Goal: Task Accomplishment & Management: Use online tool/utility

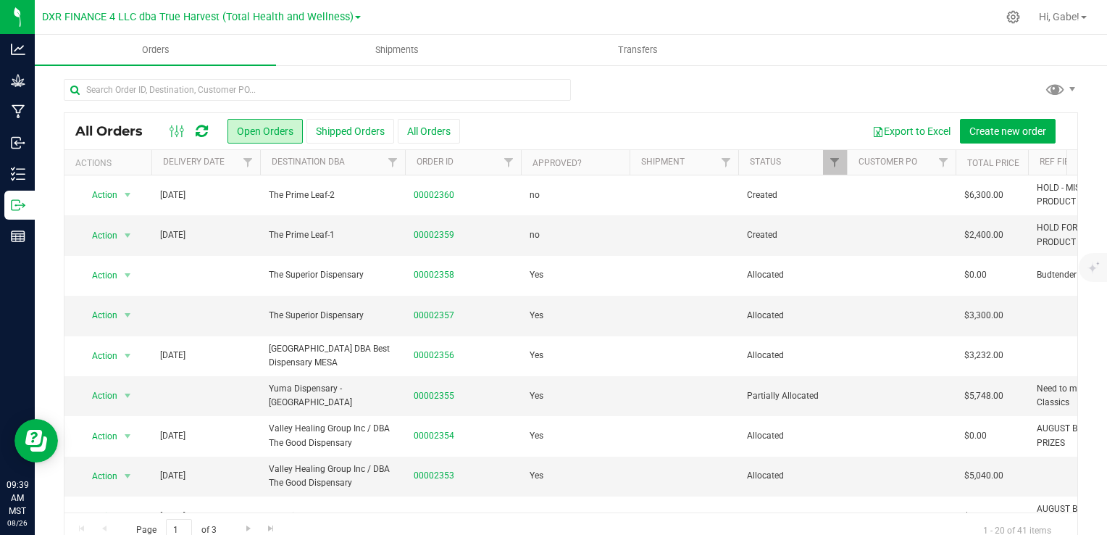
click at [761, 97] on div at bounding box center [571, 95] width 1014 height 33
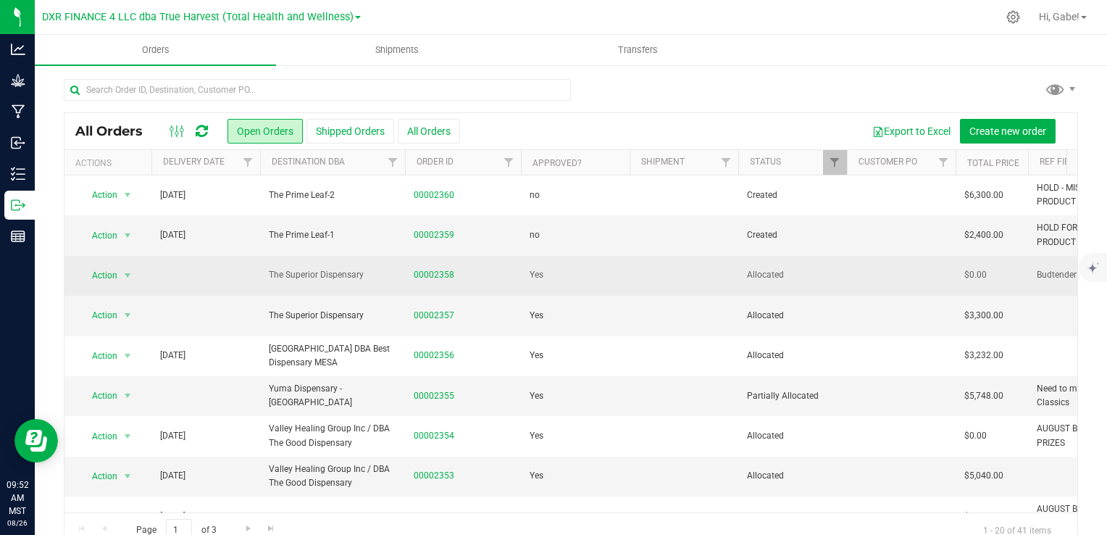
scroll to position [72, 0]
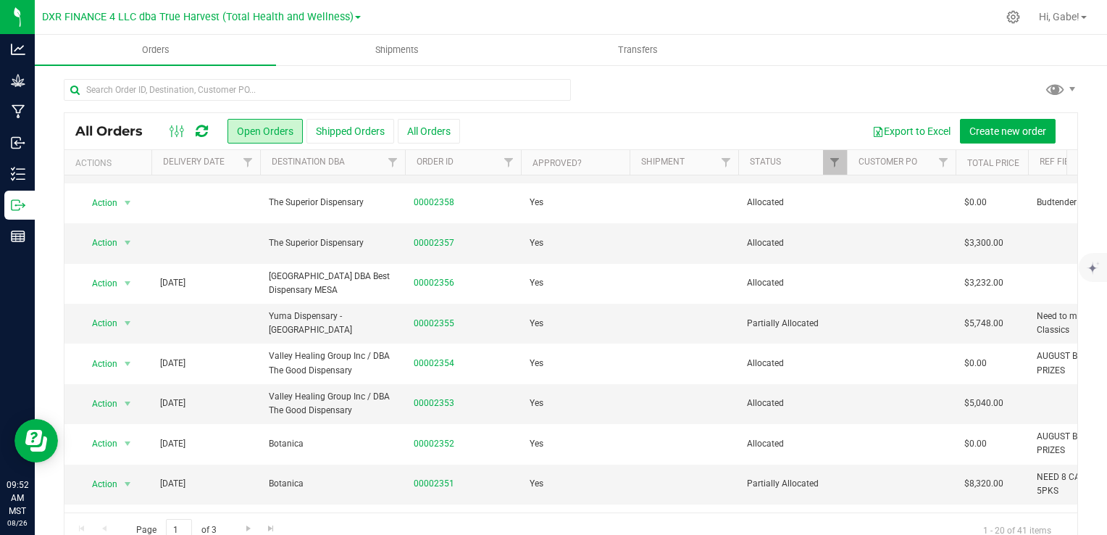
click at [193, 131] on div at bounding box center [188, 130] width 49 height 17
click at [197, 129] on icon at bounding box center [202, 131] width 12 height 14
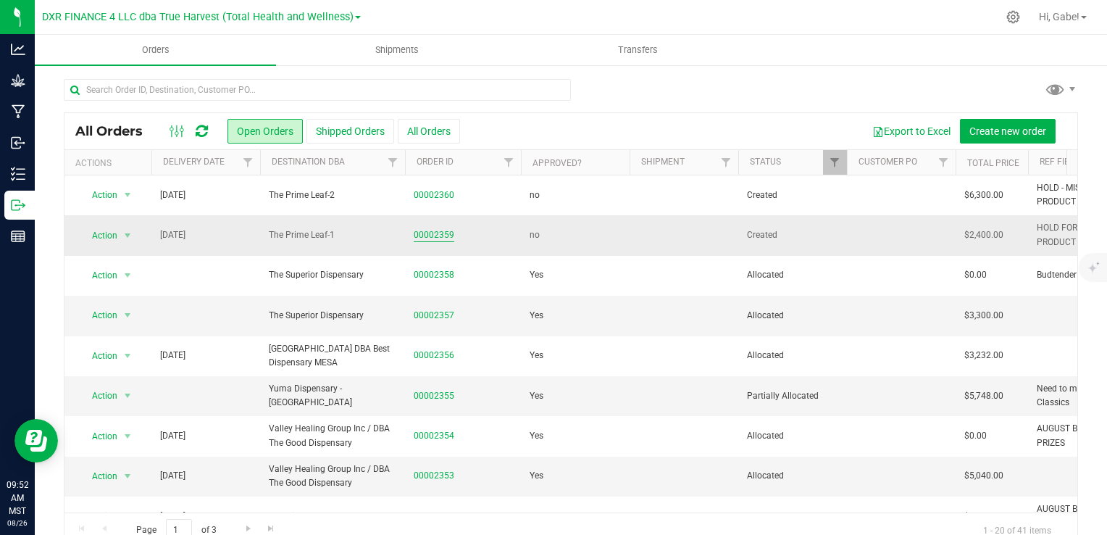
click at [415, 230] on link "00002359" at bounding box center [434, 235] width 41 height 14
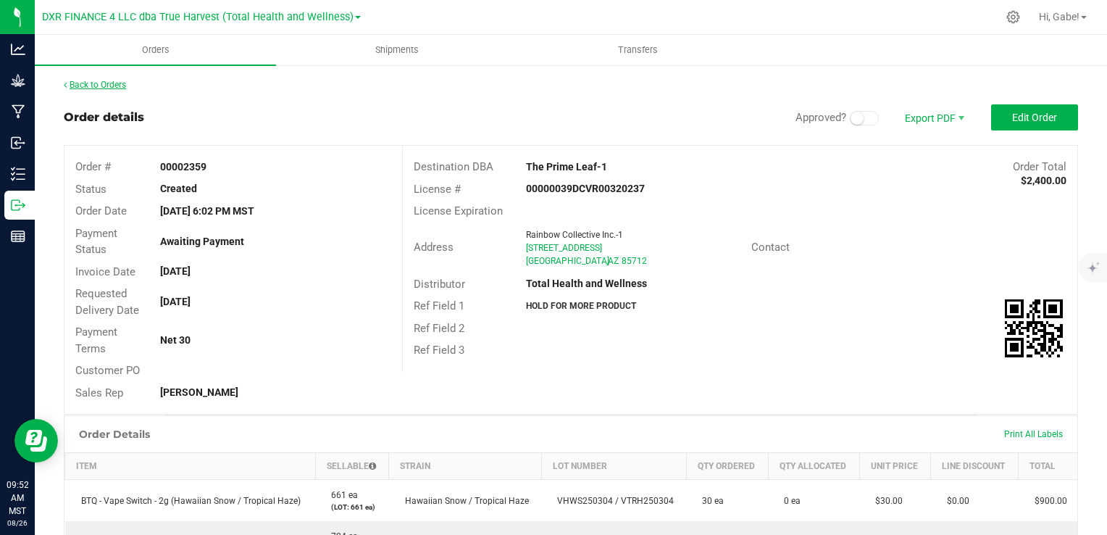
click at [89, 86] on link "Back to Orders" at bounding box center [95, 85] width 62 height 10
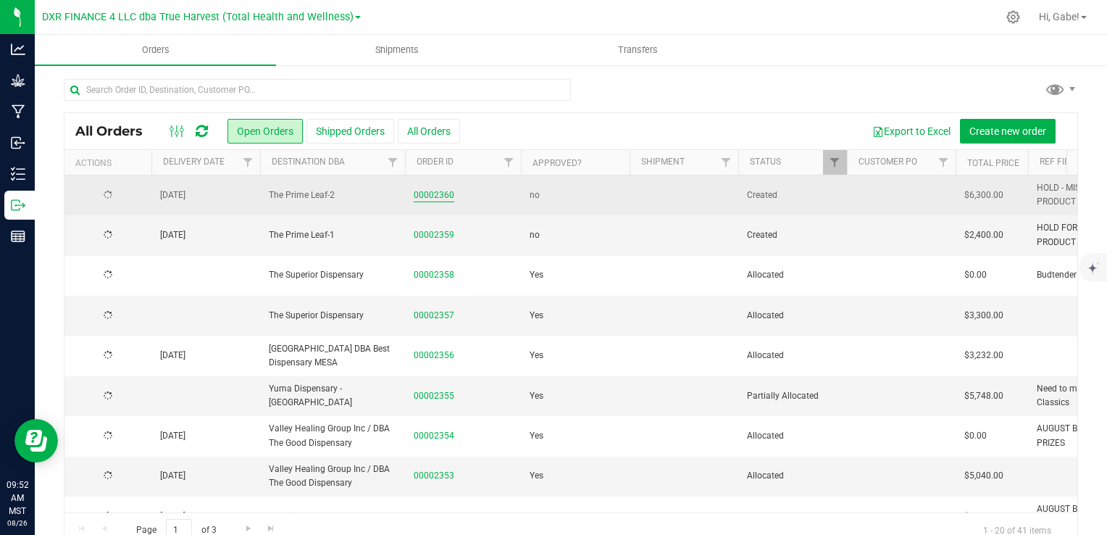
click at [427, 199] on link "00002360" at bounding box center [434, 195] width 41 height 14
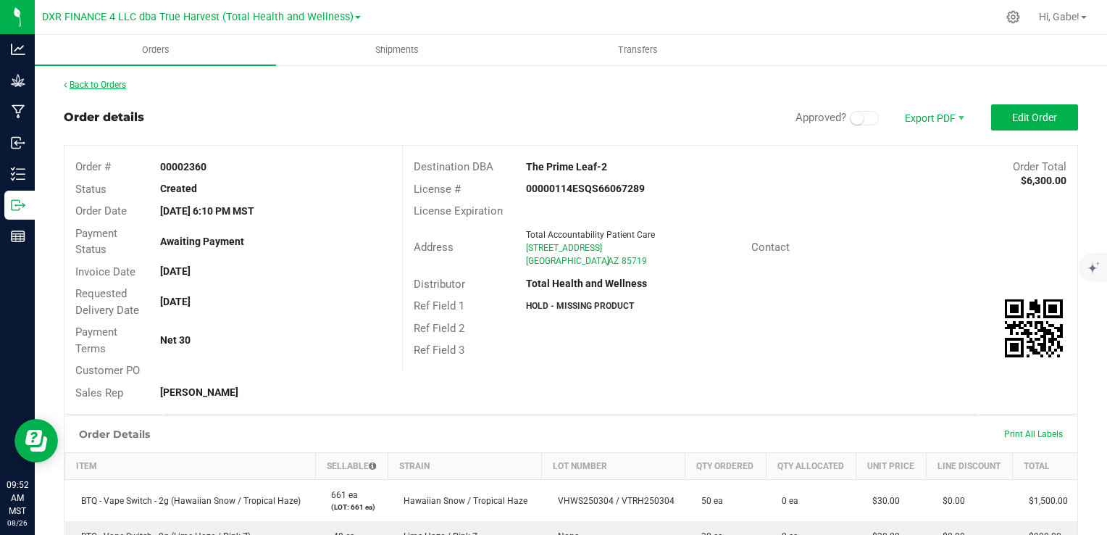
click at [119, 85] on link "Back to Orders" at bounding box center [95, 85] width 62 height 10
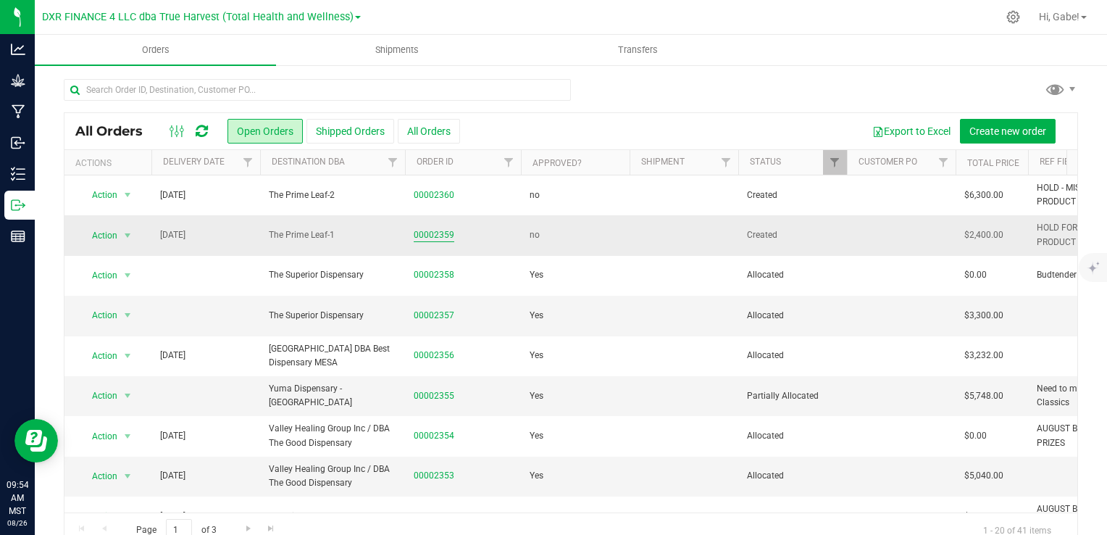
click at [438, 233] on link "00002359" at bounding box center [434, 235] width 41 height 14
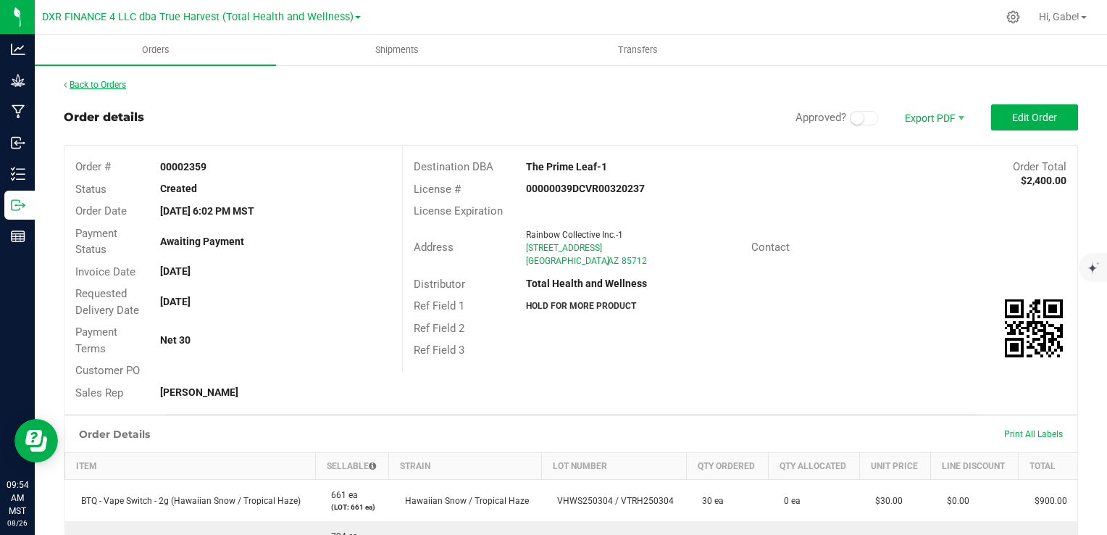
click at [114, 83] on link "Back to Orders" at bounding box center [95, 85] width 62 height 10
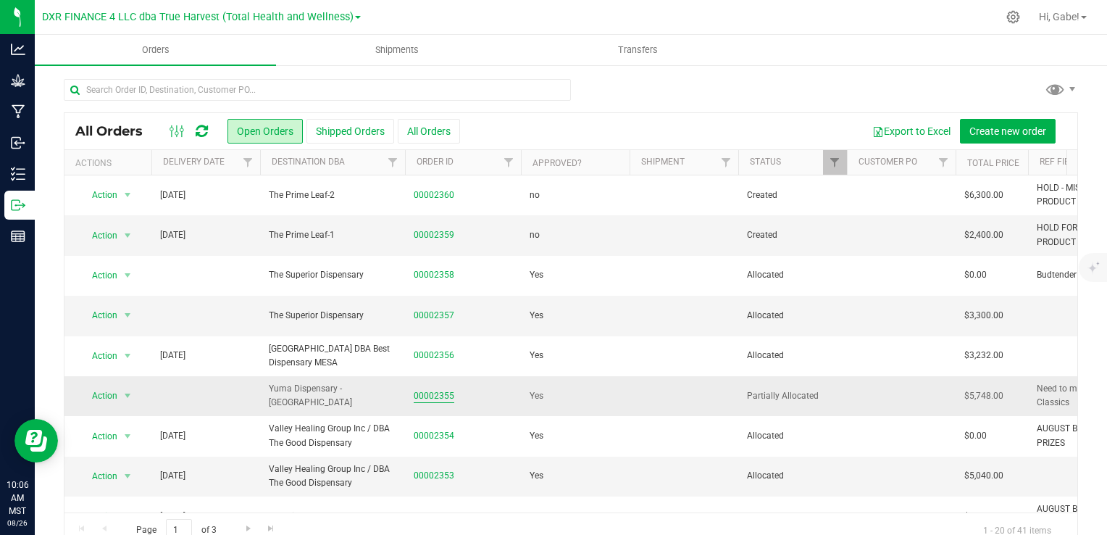
click at [435, 396] on link "00002355" at bounding box center [434, 396] width 41 height 14
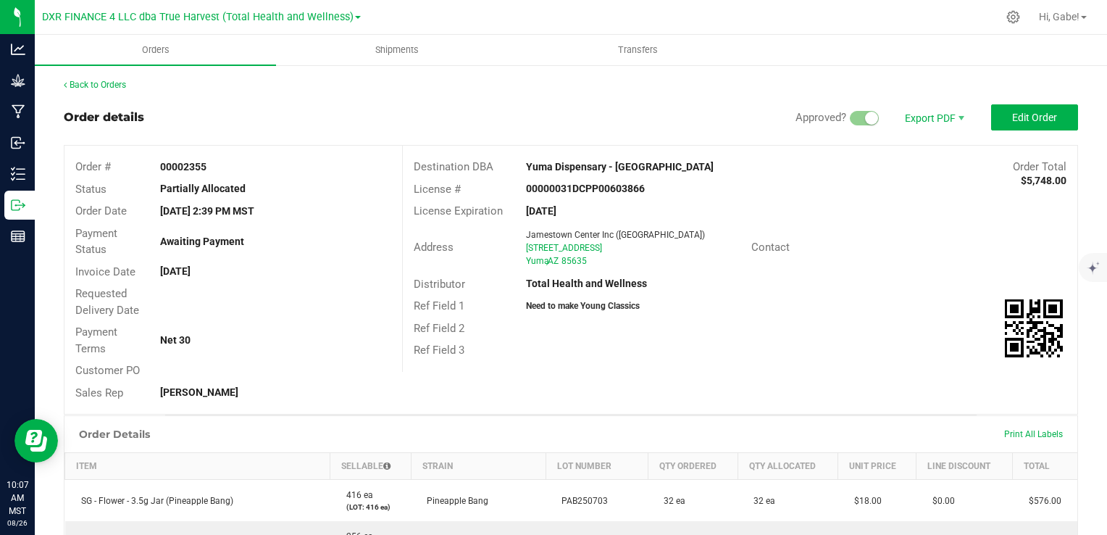
click at [759, 303] on div "Ref Field 1 Need to make Young Classics" at bounding box center [740, 306] width 675 height 22
click at [109, 78] on div "Back to Orders" at bounding box center [571, 84] width 1014 height 13
click at [110, 80] on link "Back to Orders" at bounding box center [95, 85] width 62 height 10
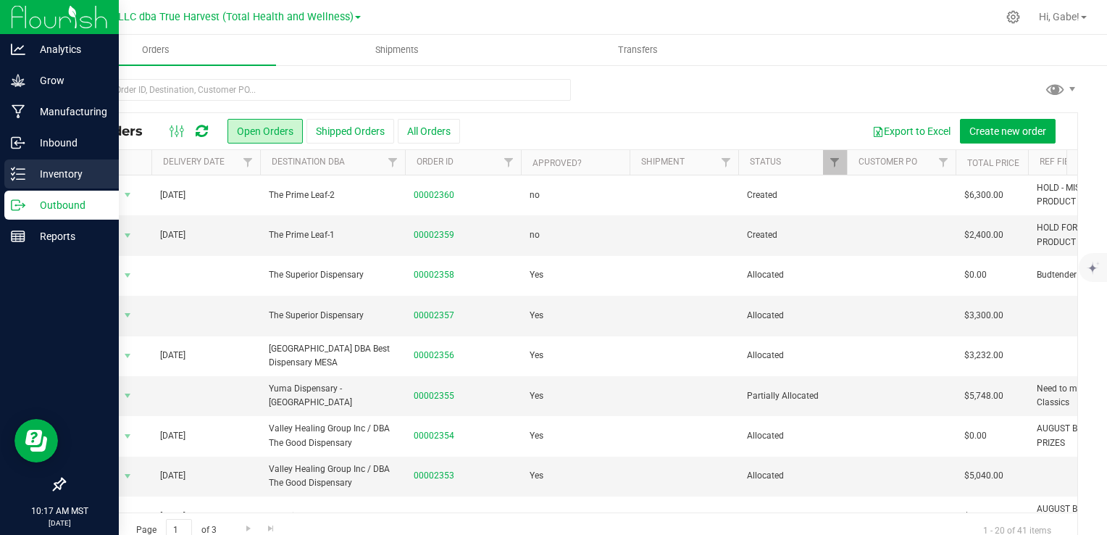
click at [28, 180] on p "Inventory" at bounding box center [68, 173] width 87 height 17
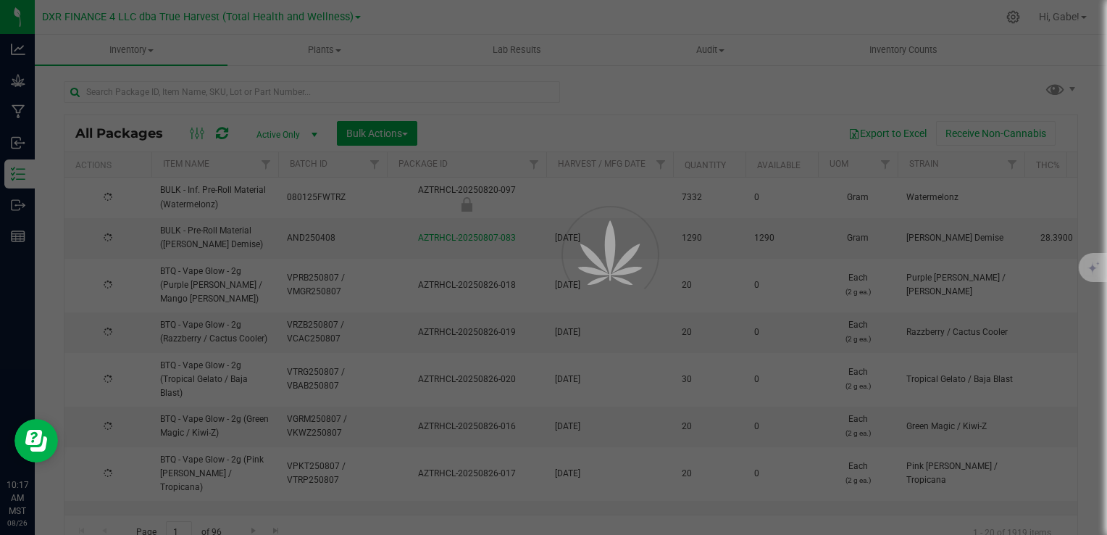
click at [388, 141] on div at bounding box center [553, 267] width 1107 height 535
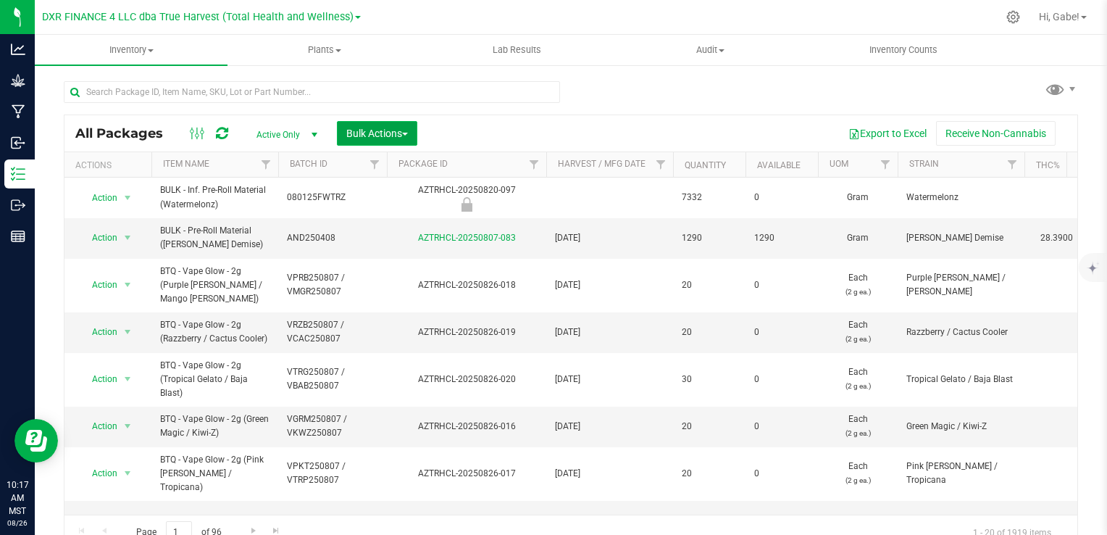
click at [391, 135] on span "Bulk Actions" at bounding box center [377, 134] width 62 height 12
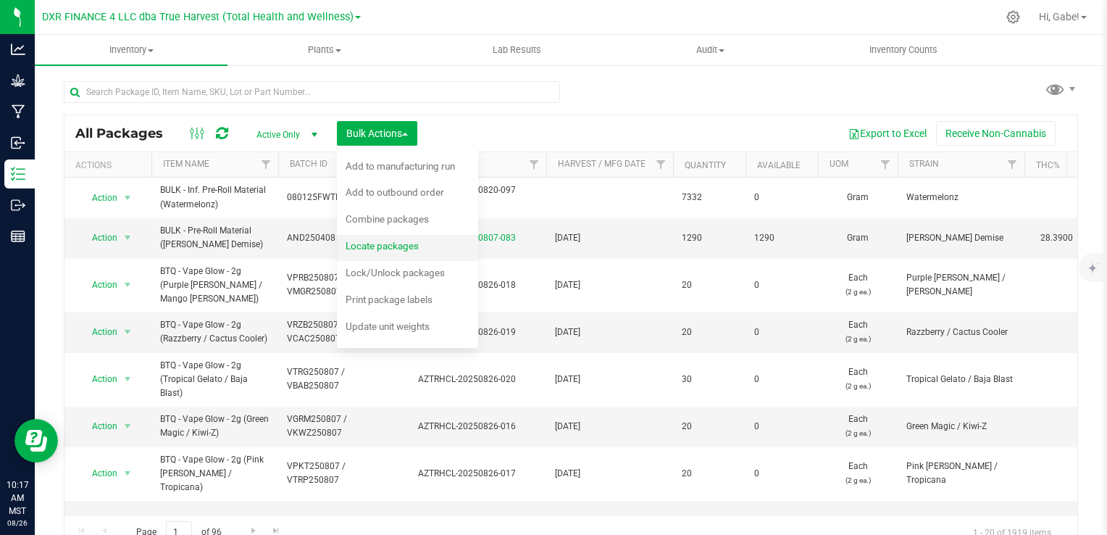
click at [406, 248] on span "Locate packages" at bounding box center [382, 246] width 73 height 12
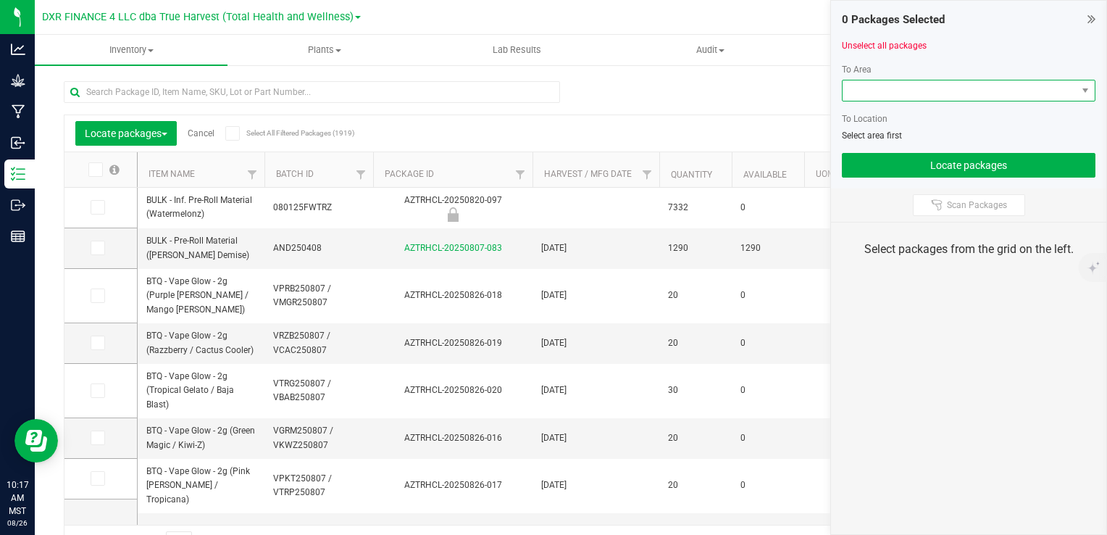
click at [903, 93] on span at bounding box center [960, 90] width 234 height 20
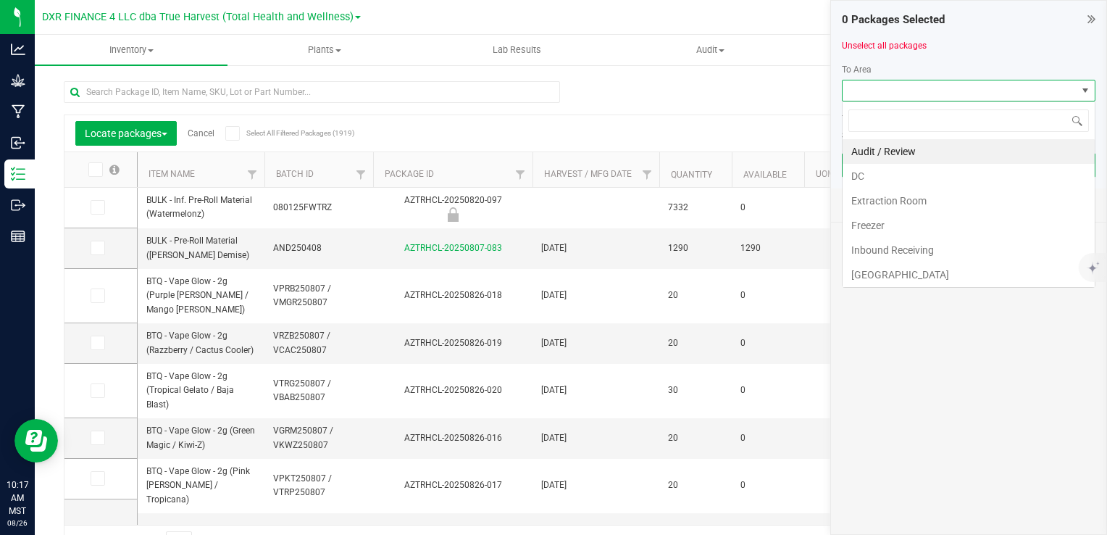
scroll to position [21, 254]
drag, startPoint x: 852, startPoint y: 178, endPoint x: 852, endPoint y: 150, distance: 28.3
click at [852, 179] on li "DC" at bounding box center [969, 176] width 252 height 25
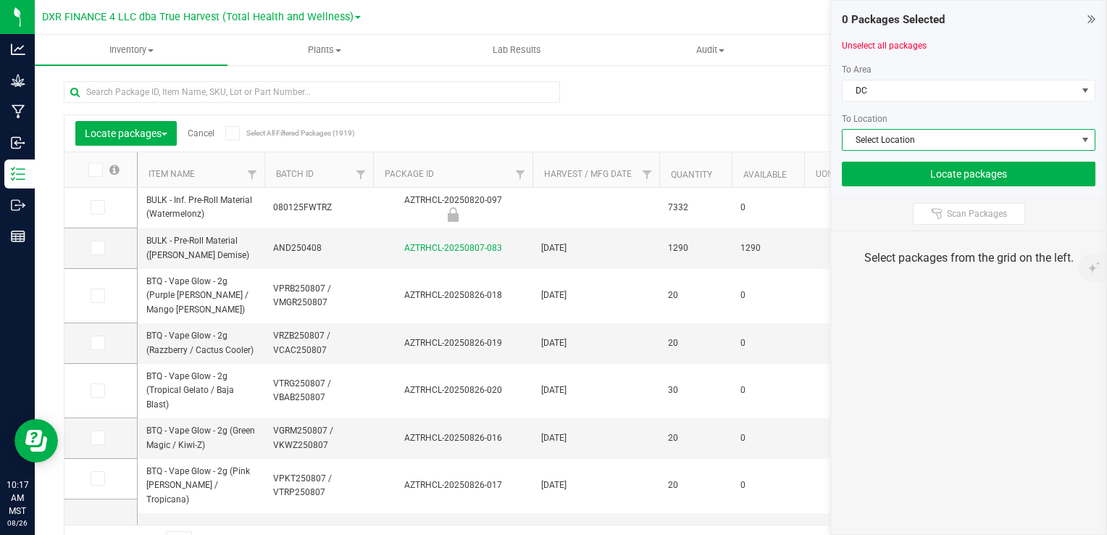
click at [853, 141] on span "Select Location" at bounding box center [960, 140] width 234 height 20
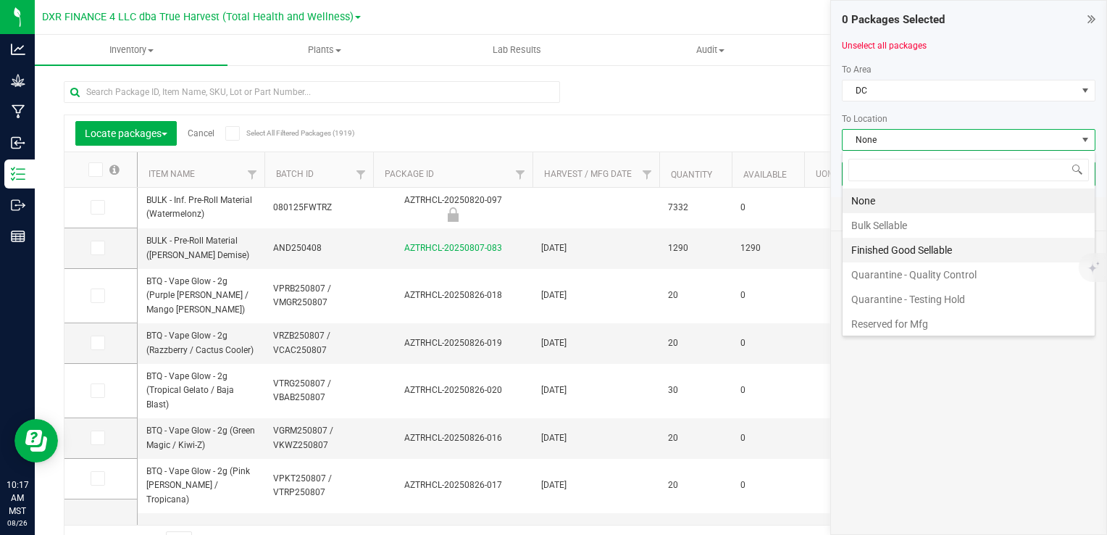
click at [901, 245] on li "Finished Good Sellable" at bounding box center [969, 250] width 252 height 25
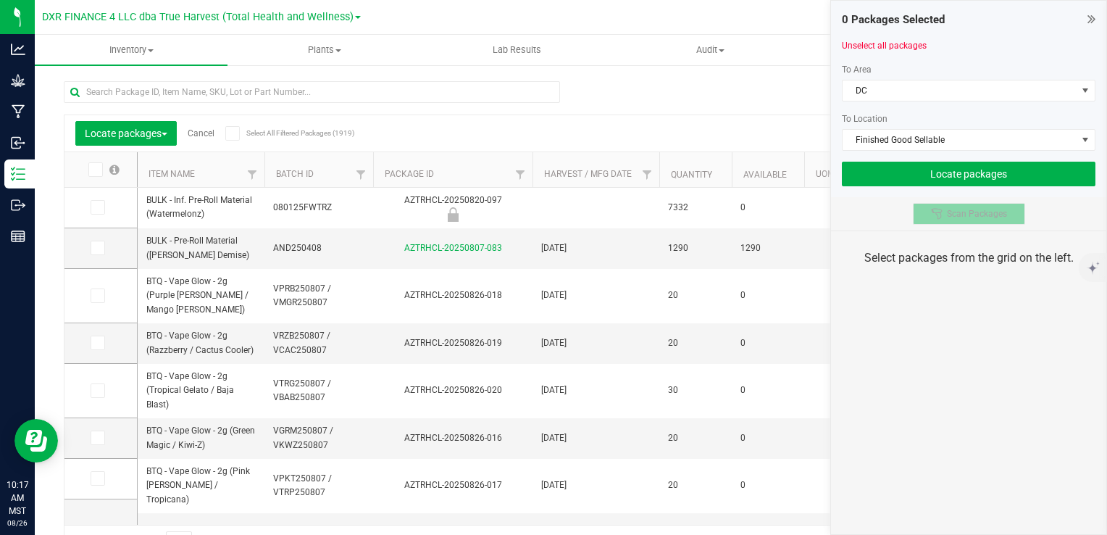
click at [941, 211] on icon at bounding box center [937, 214] width 12 height 12
click at [846, 204] on div "Scan Packages" at bounding box center [968, 213] width 275 height 33
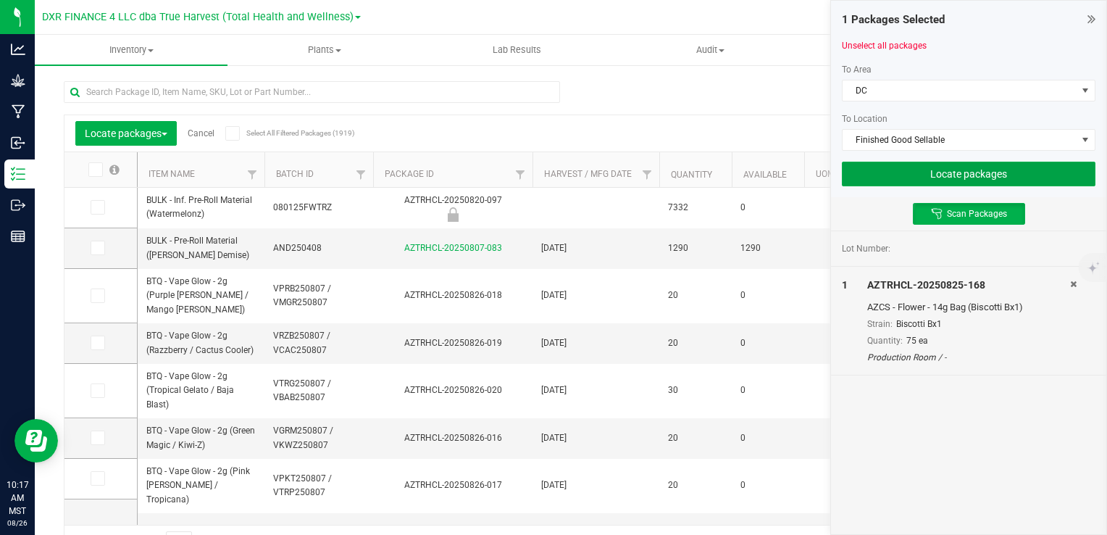
drag, startPoint x: 1004, startPoint y: 174, endPoint x: 1008, endPoint y: 196, distance: 22.0
click at [1003, 174] on button "Locate packages" at bounding box center [969, 174] width 254 height 25
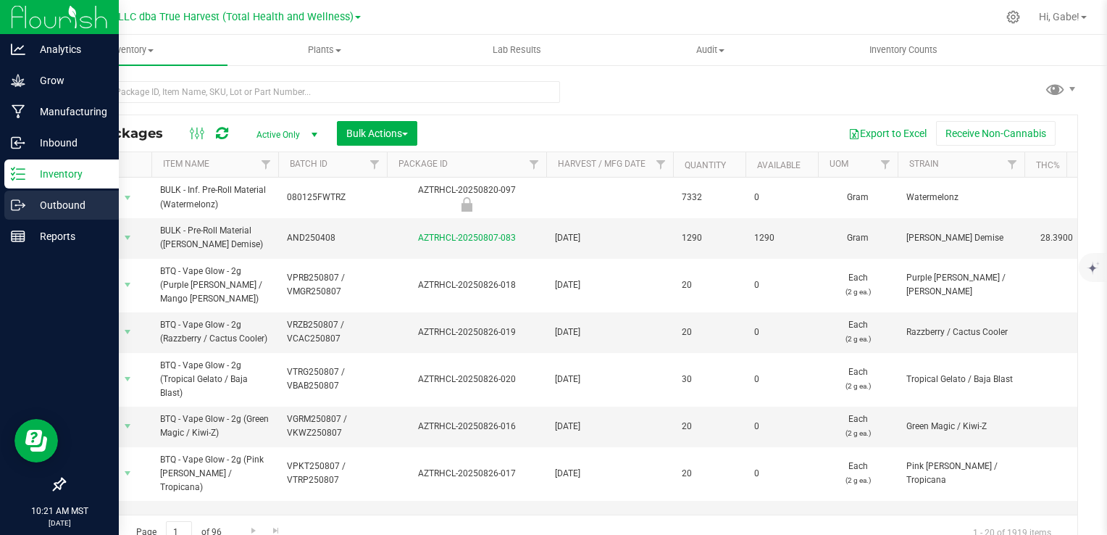
click at [9, 207] on div "Outbound" at bounding box center [61, 205] width 114 height 29
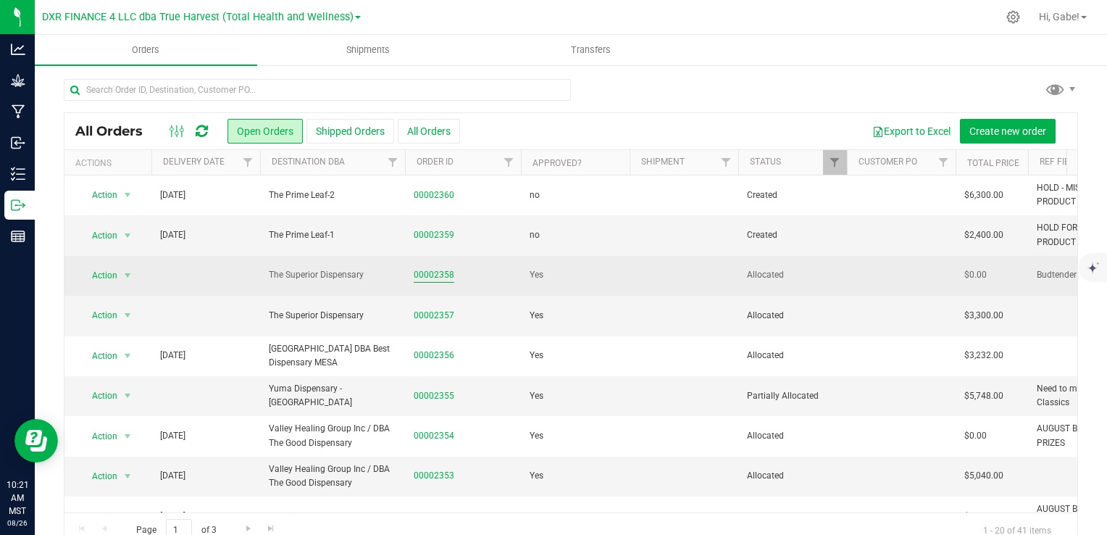
click at [448, 275] on link "00002358" at bounding box center [434, 275] width 41 height 14
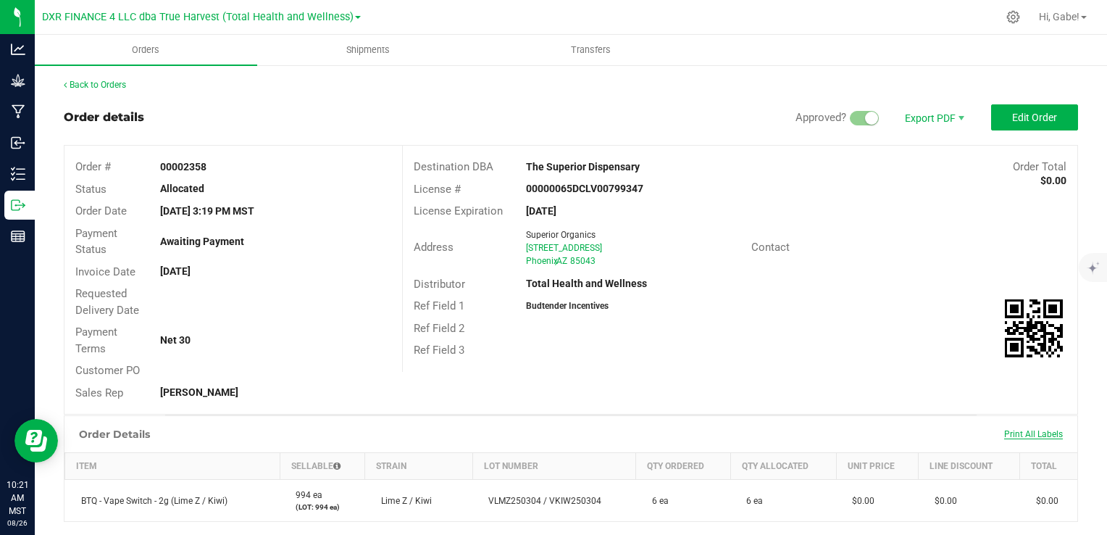
click at [1038, 437] on span "Print All Labels" at bounding box center [1033, 434] width 59 height 10
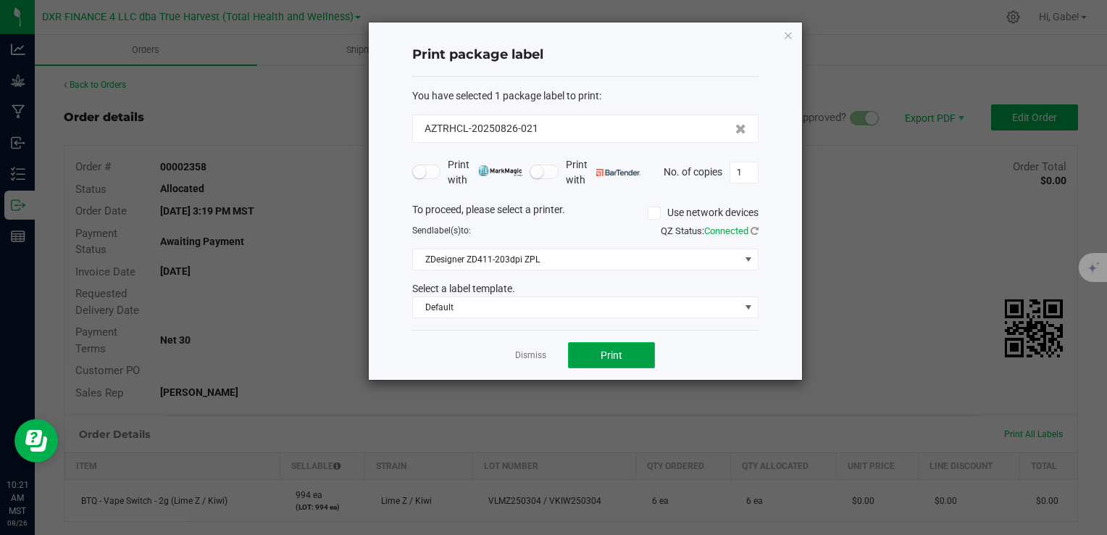
click at [643, 355] on button "Print" at bounding box center [611, 355] width 87 height 26
click at [943, 181] on ngb-modal-window "Print package label You have selected 1 package label to print : AZTRHCL-202508…" at bounding box center [559, 267] width 1118 height 535
click at [222, 77] on ngb-modal-window "Print package label You have selected 1 package label to print : AZTRHCL-202508…" at bounding box center [559, 267] width 1118 height 535
click at [791, 31] on icon "button" at bounding box center [788, 34] width 10 height 17
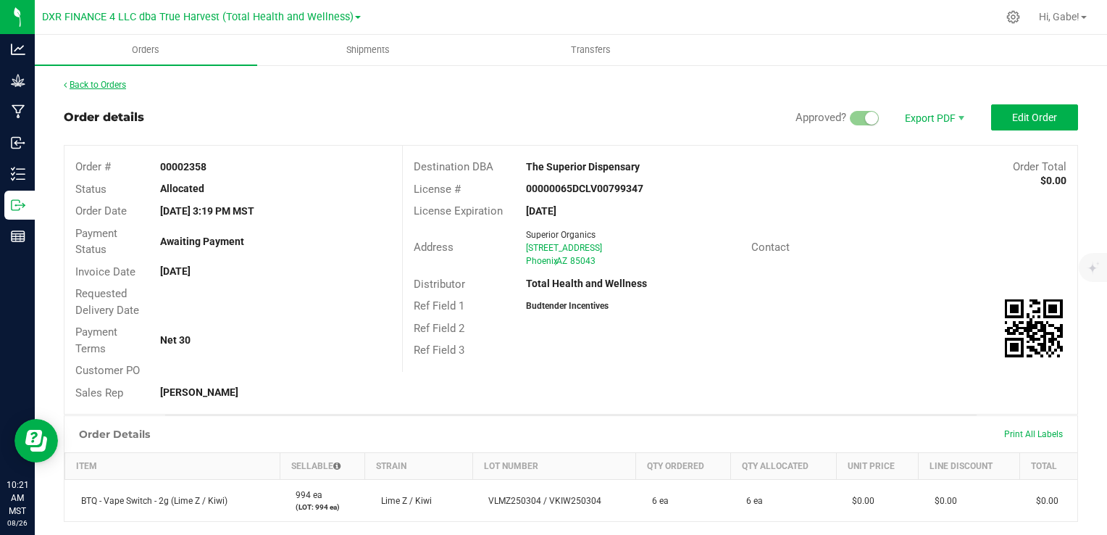
click at [103, 92] on div "Back to Orders Order details Approved? Export PDF Edit Order Order # 00002358 S…" at bounding box center [571, 418] width 1014 height 681
click at [104, 80] on link "Back to Orders" at bounding box center [95, 85] width 62 height 10
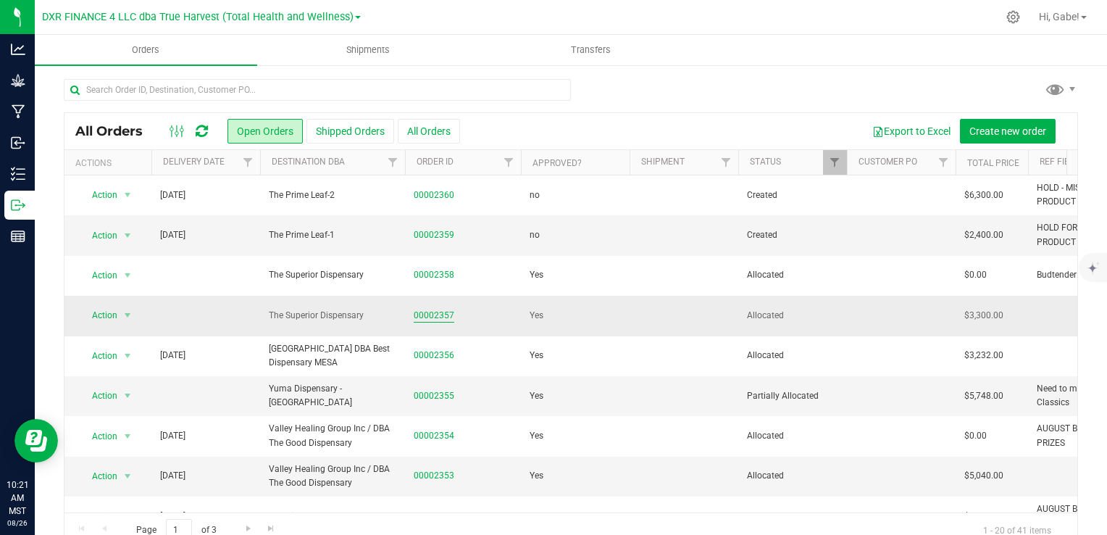
click at [441, 316] on link "00002357" at bounding box center [434, 316] width 41 height 14
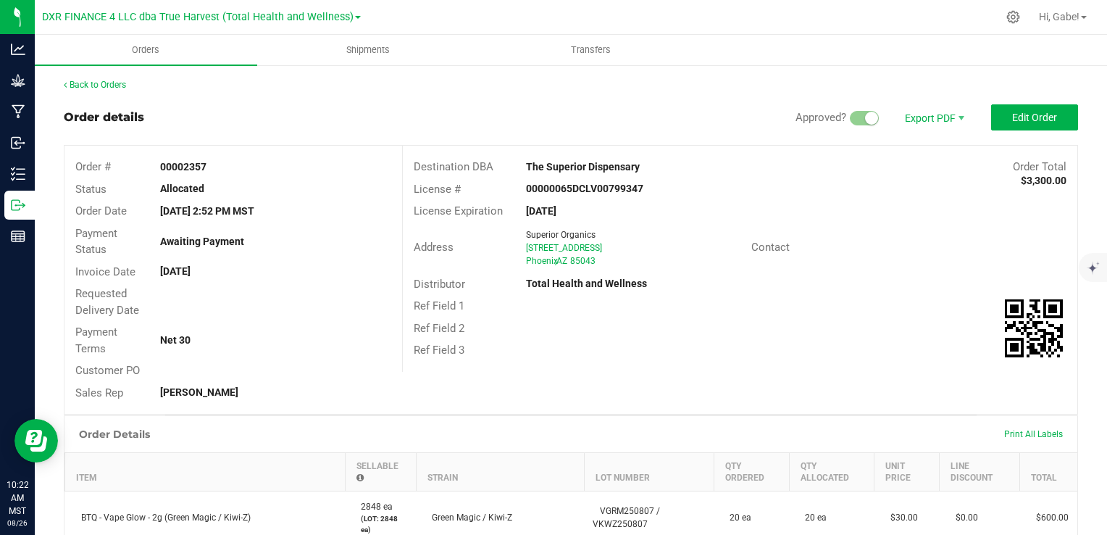
click at [1048, 439] on div "Print All Labels" at bounding box center [1033, 434] width 73 height 12
click at [1038, 423] on div "Print All Labels" at bounding box center [1033, 434] width 73 height 30
click at [1017, 440] on div "Print All Labels" at bounding box center [1033, 434] width 73 height 30
click at [1018, 425] on div "Print All Labels" at bounding box center [1033, 434] width 73 height 30
click at [1018, 429] on span "Print All Labels" at bounding box center [1033, 434] width 59 height 10
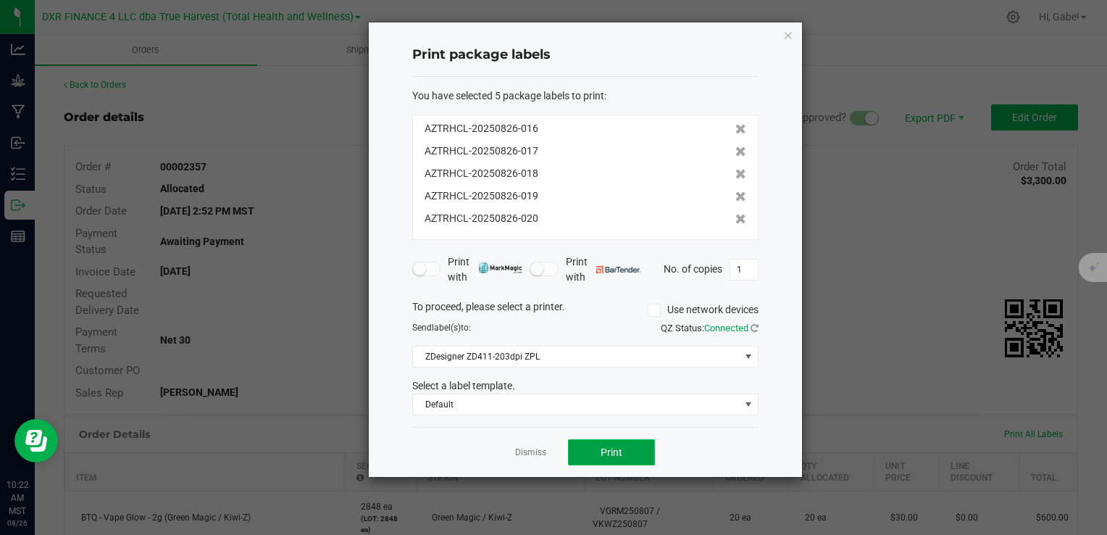
click at [619, 451] on span "Print" at bounding box center [612, 452] width 22 height 12
click at [794, 33] on div "Print package labels You have selected 5 package labels to print : AZTRHCL-2025…" at bounding box center [585, 249] width 433 height 454
click at [791, 33] on icon "button" at bounding box center [788, 34] width 10 height 17
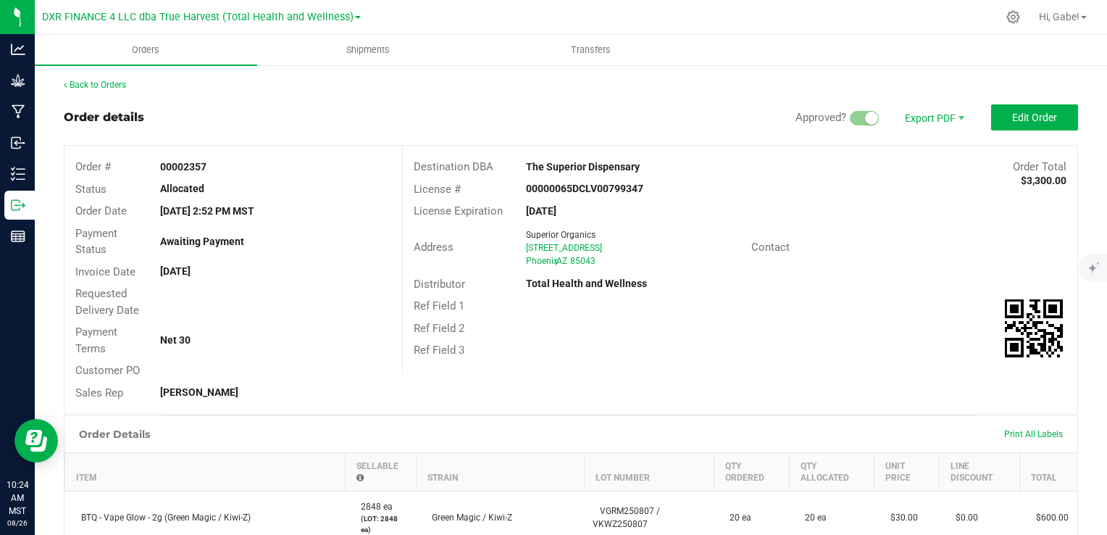
click at [125, 90] on div "Back to Orders" at bounding box center [571, 84] width 1014 height 13
drag, startPoint x: 125, startPoint y: 90, endPoint x: 113, endPoint y: 88, distance: 11.8
click at [113, 88] on link "Back to Orders" at bounding box center [95, 85] width 62 height 10
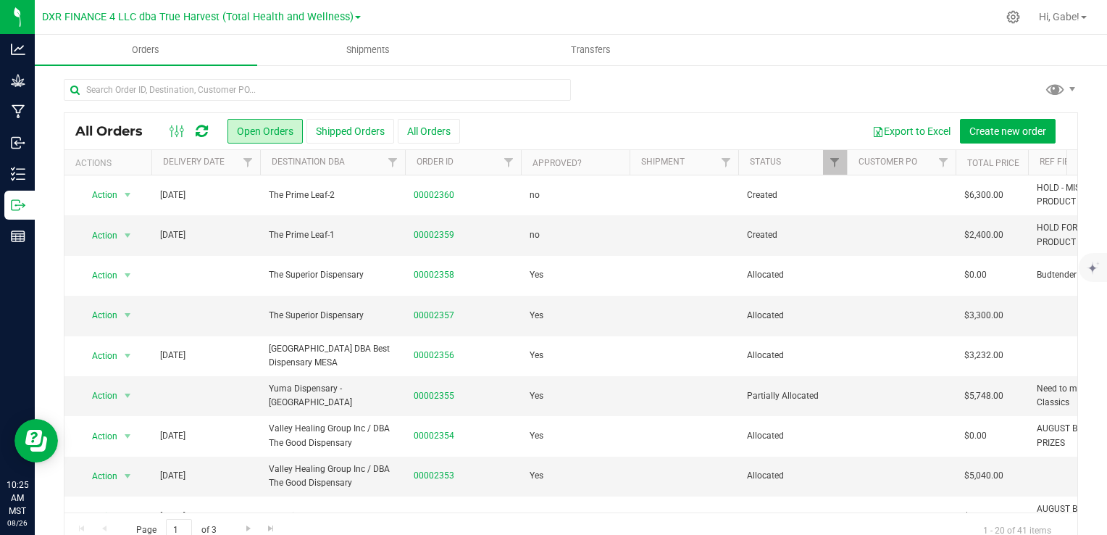
click at [649, 114] on div "All Orders Open Orders Shipped Orders All Orders Export to Excel Create new ord…" at bounding box center [571, 329] width 1014 height 435
click at [446, 229] on link "00002359" at bounding box center [434, 235] width 41 height 14
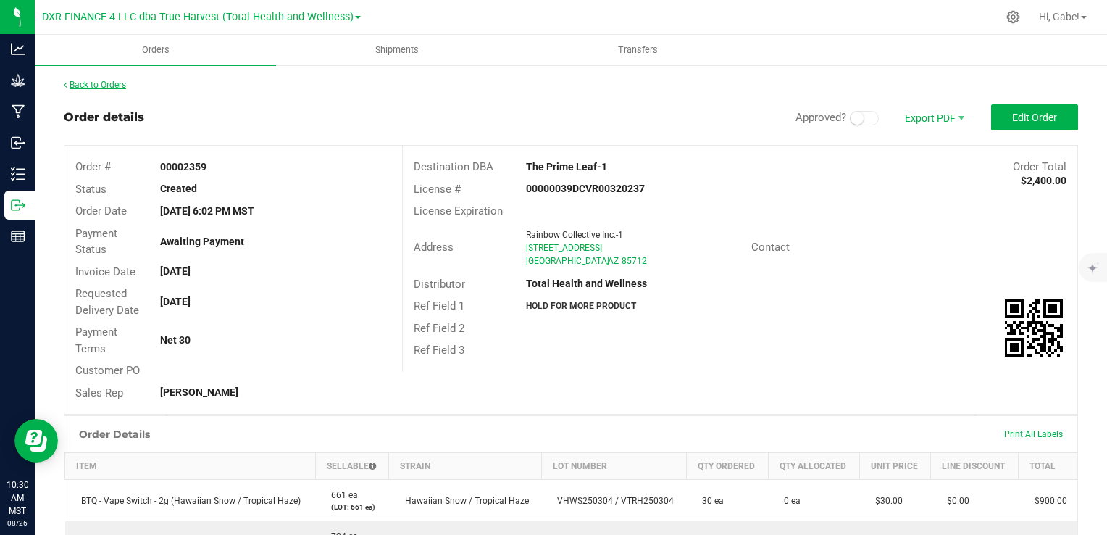
click at [121, 85] on link "Back to Orders" at bounding box center [95, 85] width 62 height 10
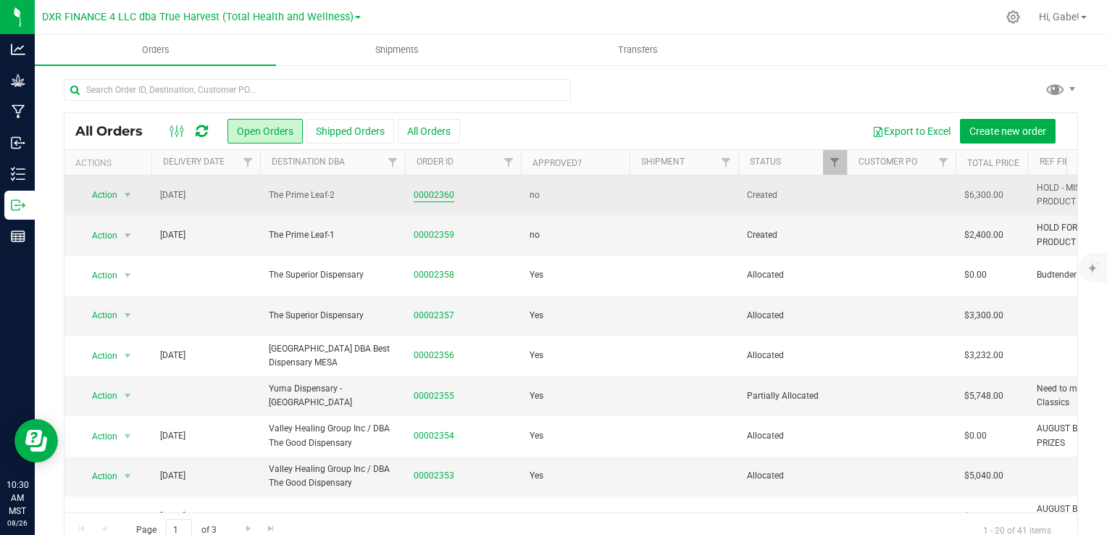
click at [432, 199] on link "00002360" at bounding box center [434, 195] width 41 height 14
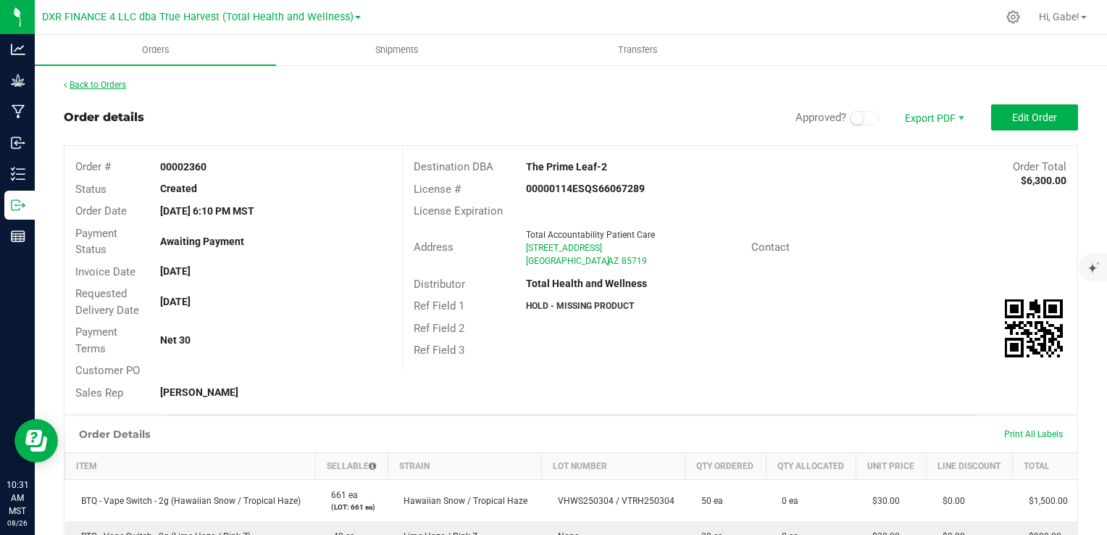
click at [112, 85] on link "Back to Orders" at bounding box center [95, 85] width 62 height 10
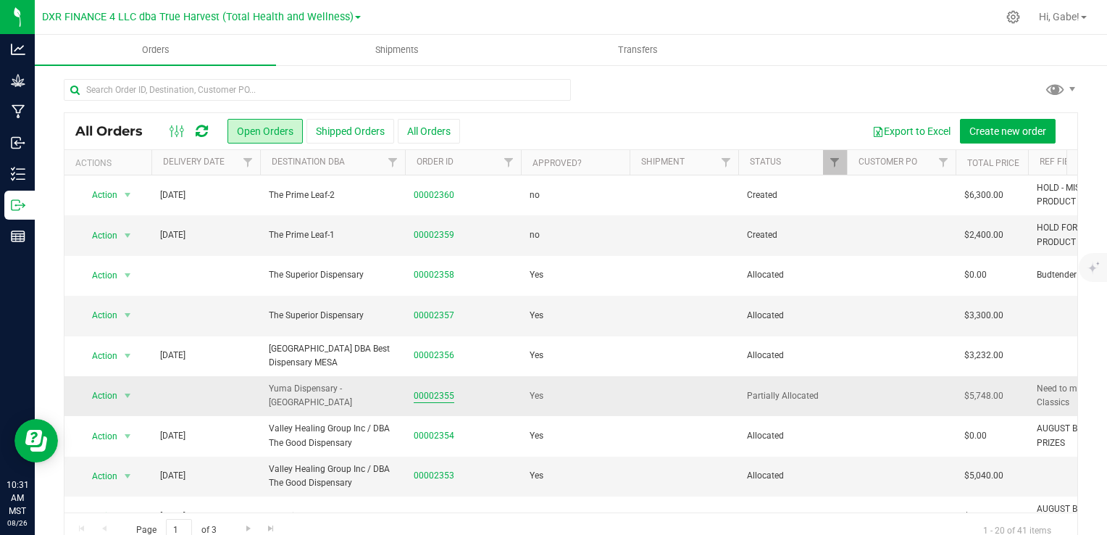
click at [442, 396] on link "00002355" at bounding box center [434, 396] width 41 height 14
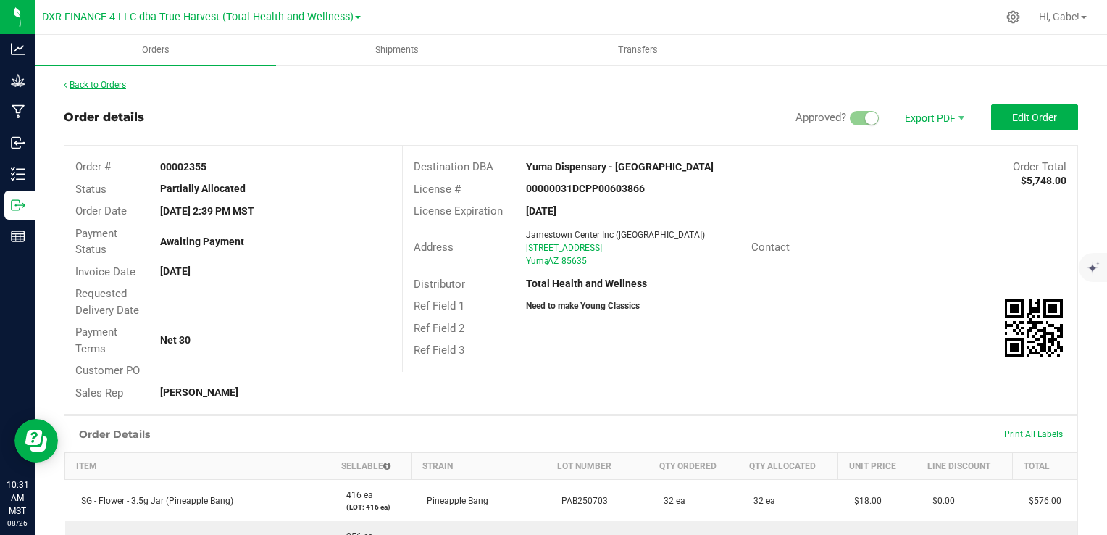
click at [117, 83] on link "Back to Orders" at bounding box center [95, 85] width 62 height 10
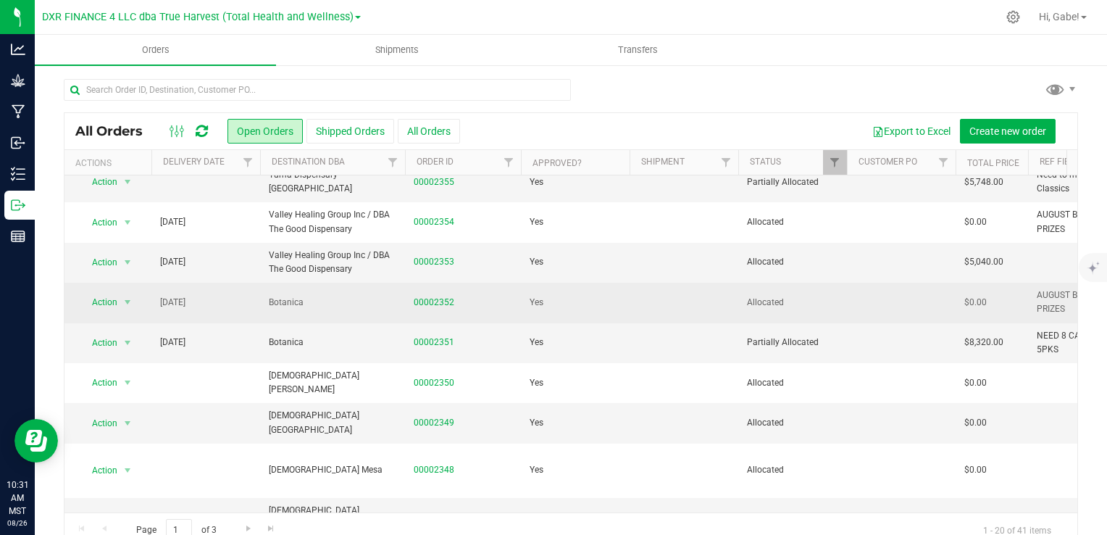
scroll to position [217, 0]
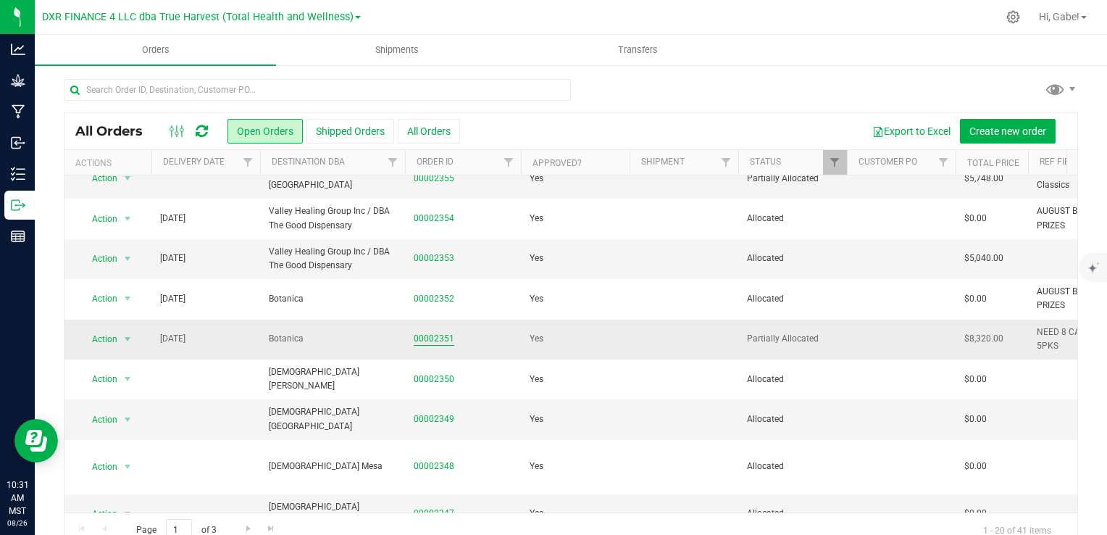
click at [438, 343] on link "00002351" at bounding box center [434, 339] width 41 height 14
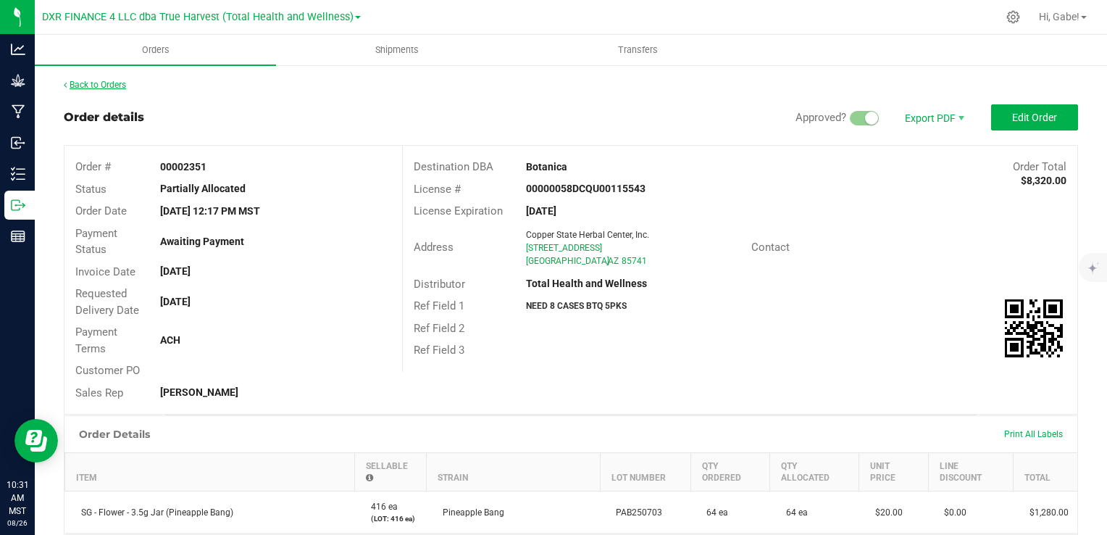
click at [101, 83] on link "Back to Orders" at bounding box center [95, 85] width 62 height 10
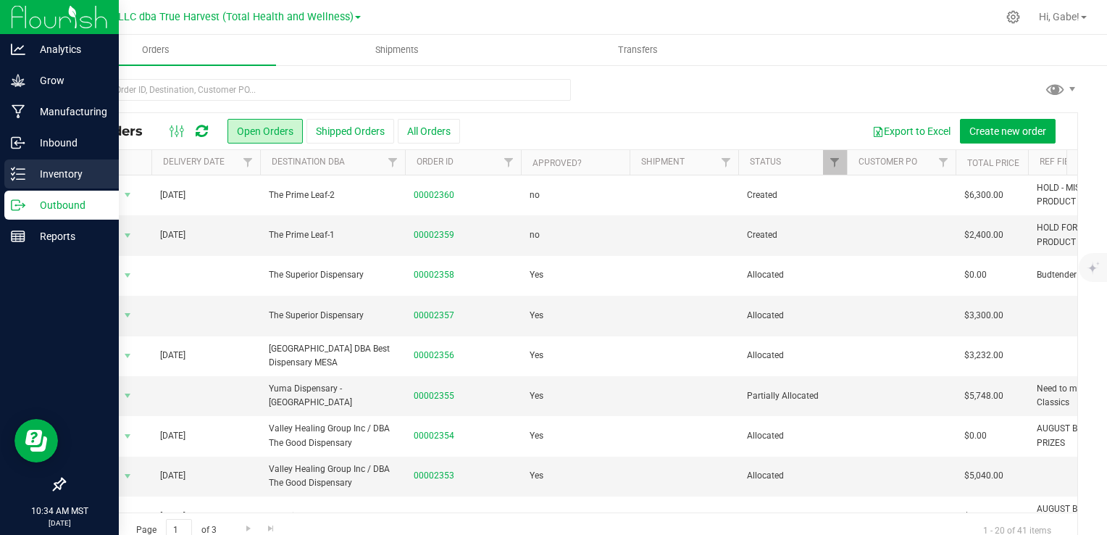
click at [29, 169] on p "Inventory" at bounding box center [68, 173] width 87 height 17
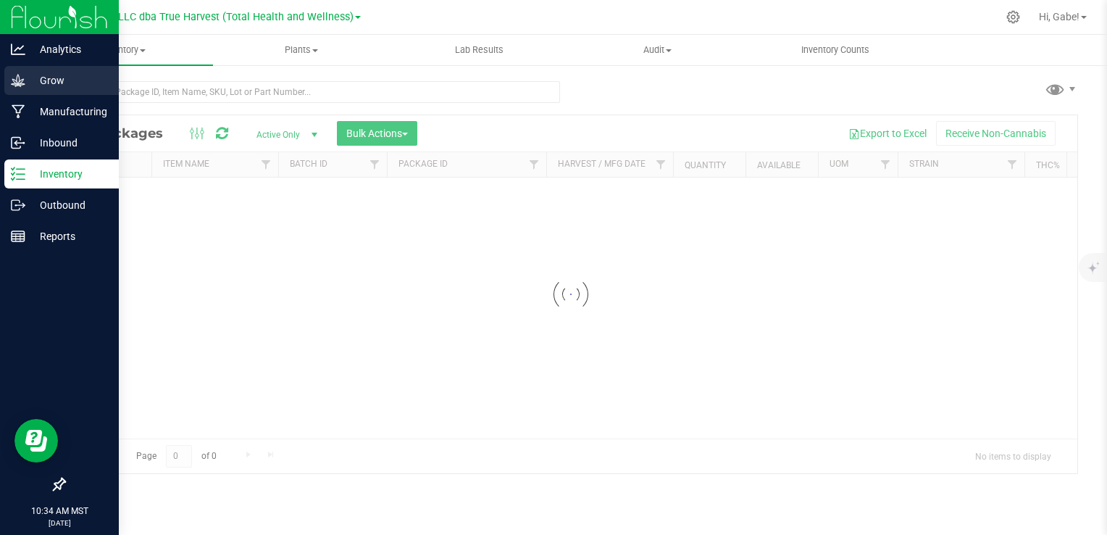
click at [63, 78] on p "Grow" at bounding box center [68, 80] width 87 height 17
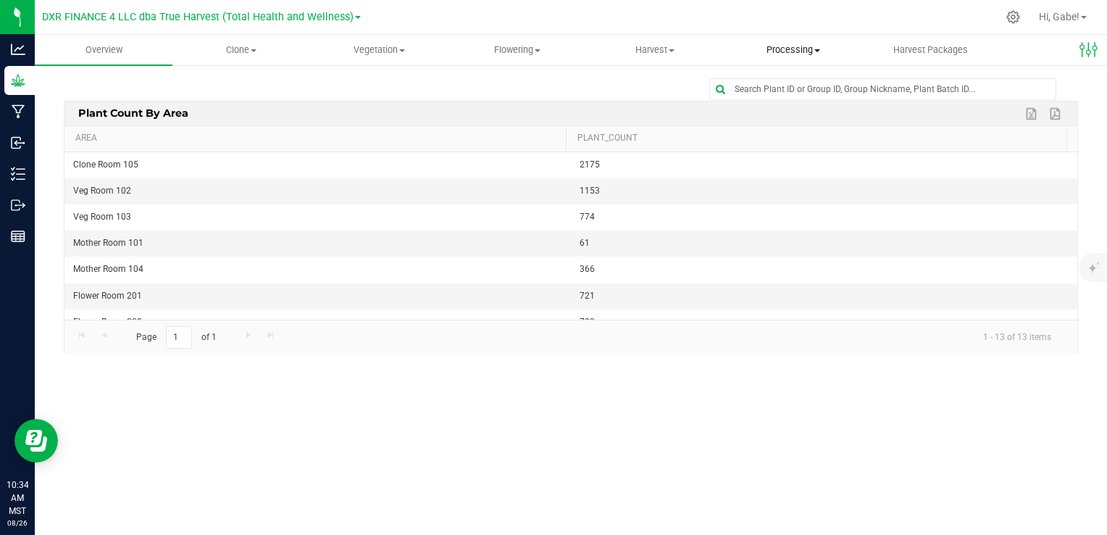
click at [788, 54] on span "Processing" at bounding box center [793, 49] width 136 height 13
click at [814, 109] on span "Processing harvests" at bounding box center [791, 105] width 134 height 12
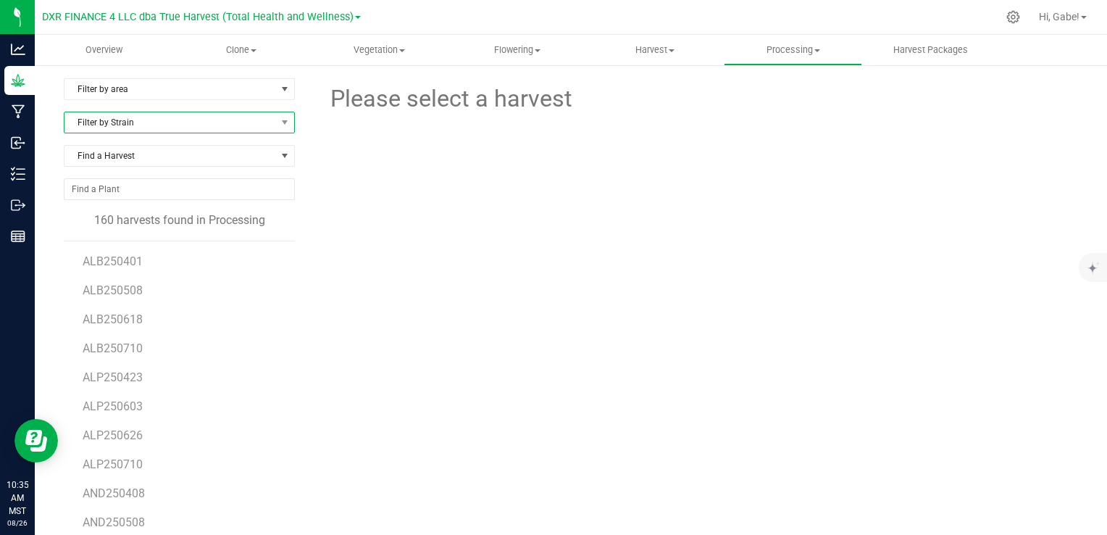
click at [205, 123] on span "Filter by Strain" at bounding box center [170, 122] width 212 height 20
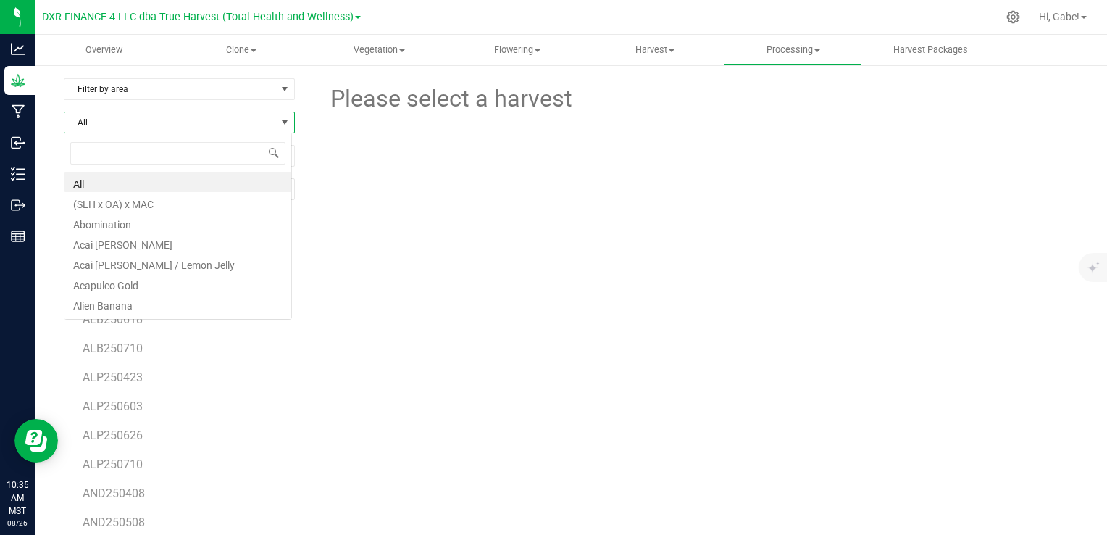
scroll to position [21, 228]
type input "sherb"
click at [175, 283] on li "Sherbz" at bounding box center [177, 283] width 227 height 20
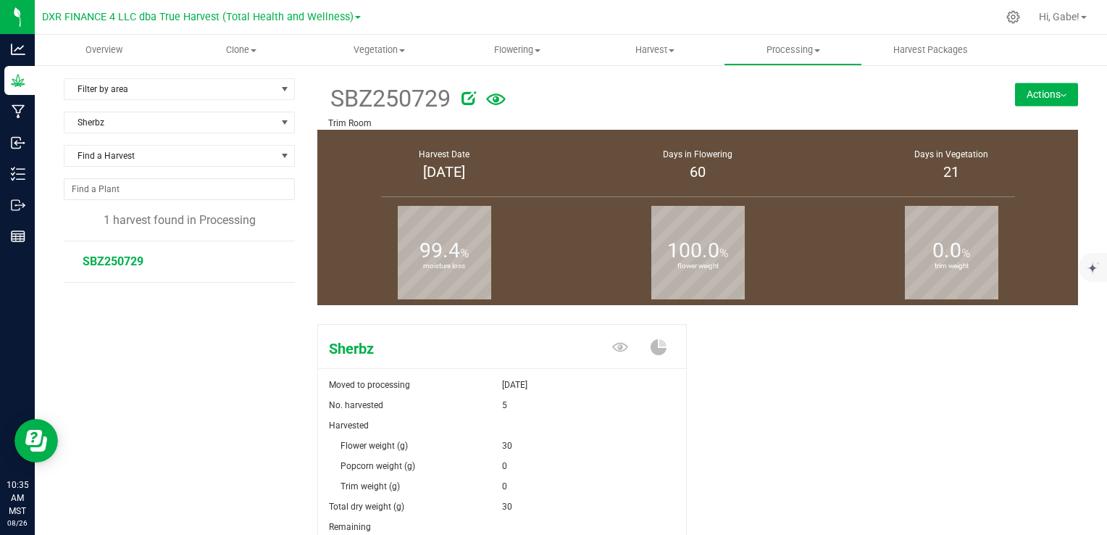
click at [136, 262] on span "SBZ250729" at bounding box center [113, 261] width 61 height 14
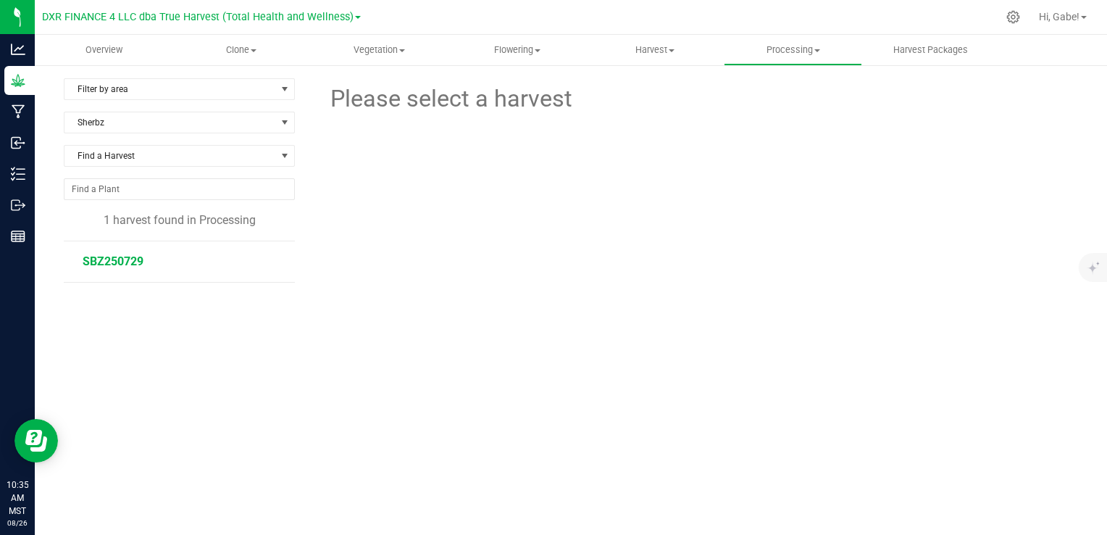
click at [128, 262] on span "SBZ250729" at bounding box center [113, 261] width 61 height 14
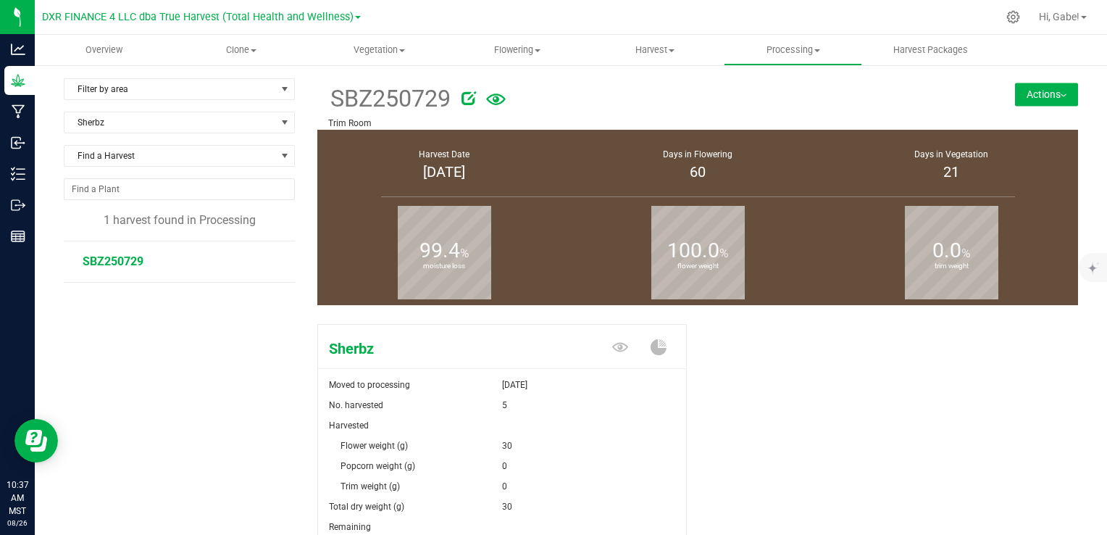
click at [799, 438] on div "Sherbz Moved to processing [DATE] No. harvested 5 Harvested Flower weight (g) 30" at bounding box center [697, 511] width 761 height 387
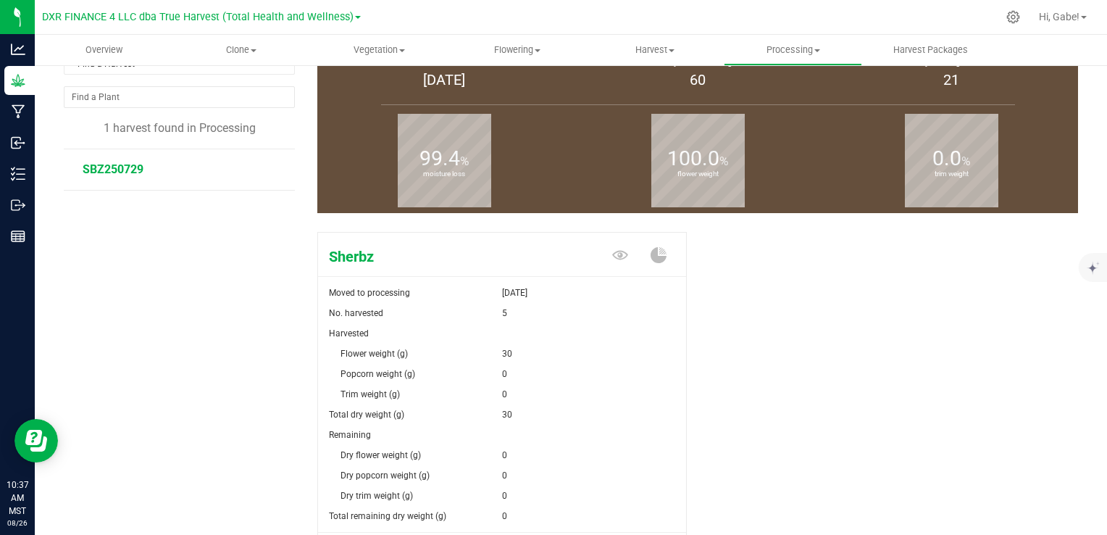
scroll to position [215, 0]
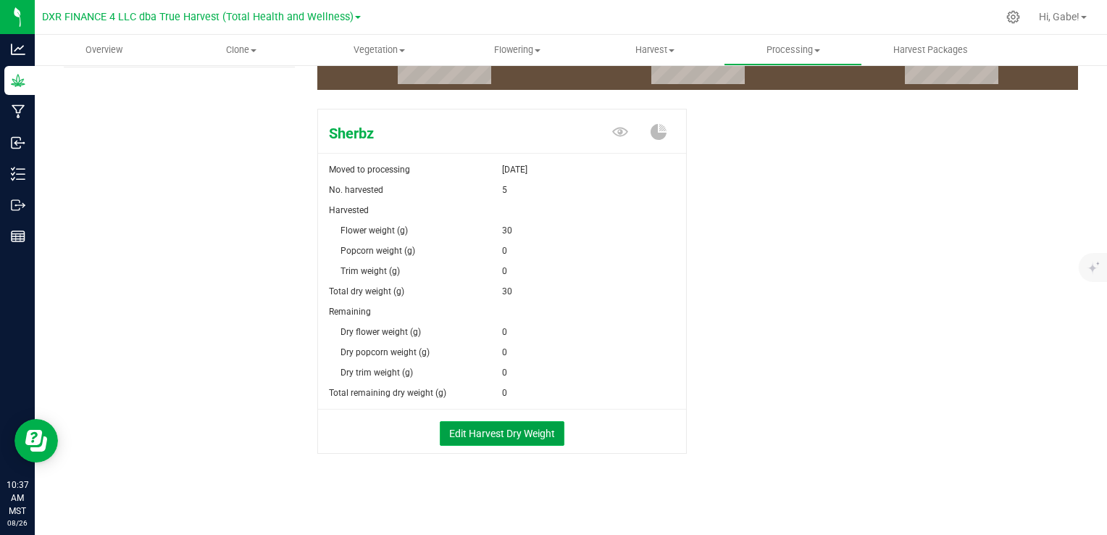
click at [496, 434] on button "Edit Harvest Dry Weight" at bounding box center [502, 433] width 125 height 25
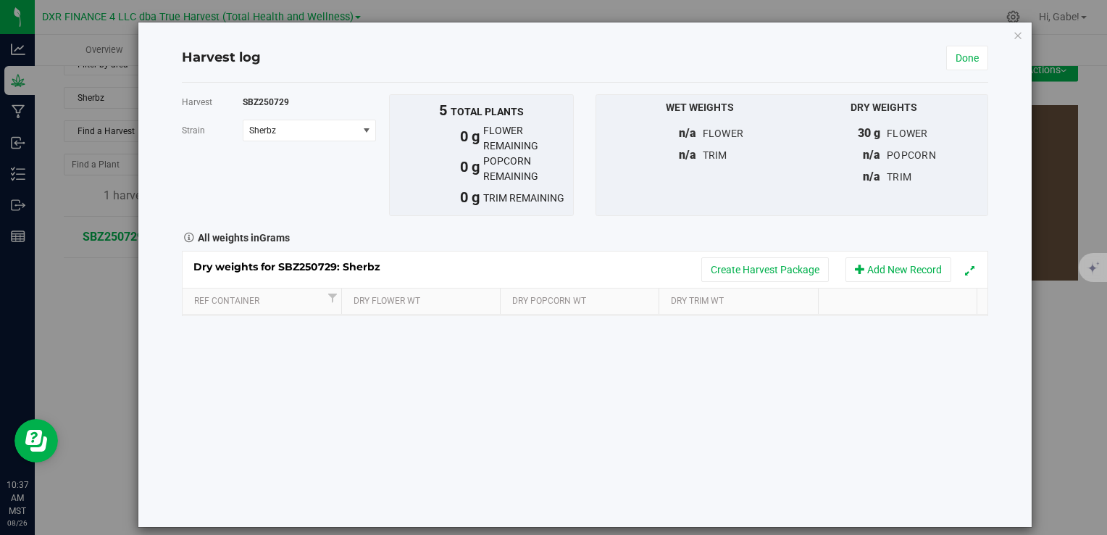
scroll to position [215, 0]
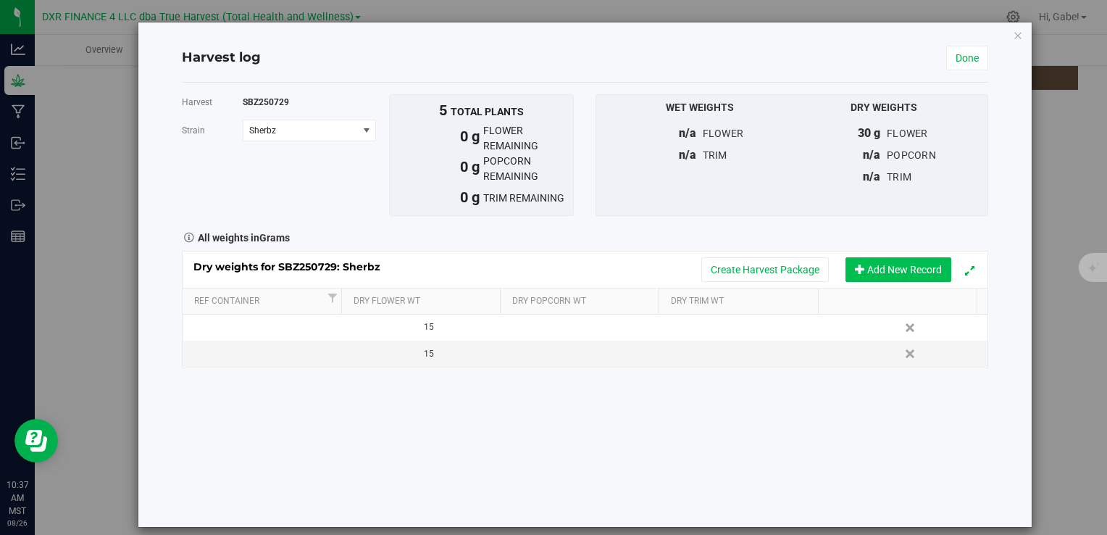
click at [898, 264] on button "Add New Record" at bounding box center [899, 269] width 106 height 25
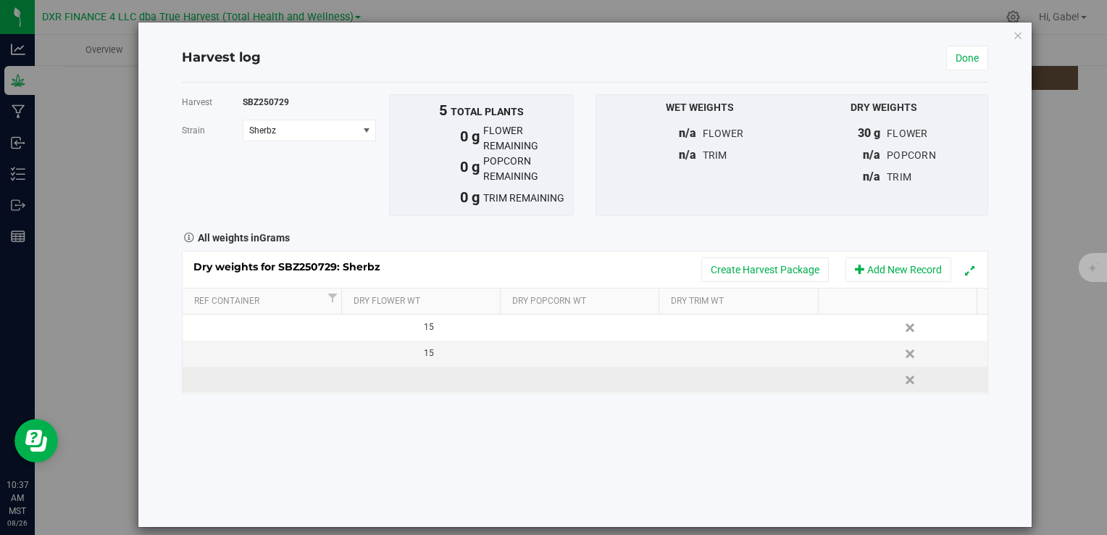
click at [420, 378] on td at bounding box center [423, 380] width 161 height 26
click at [414, 381] on span at bounding box center [428, 380] width 146 height 22
type input "283"
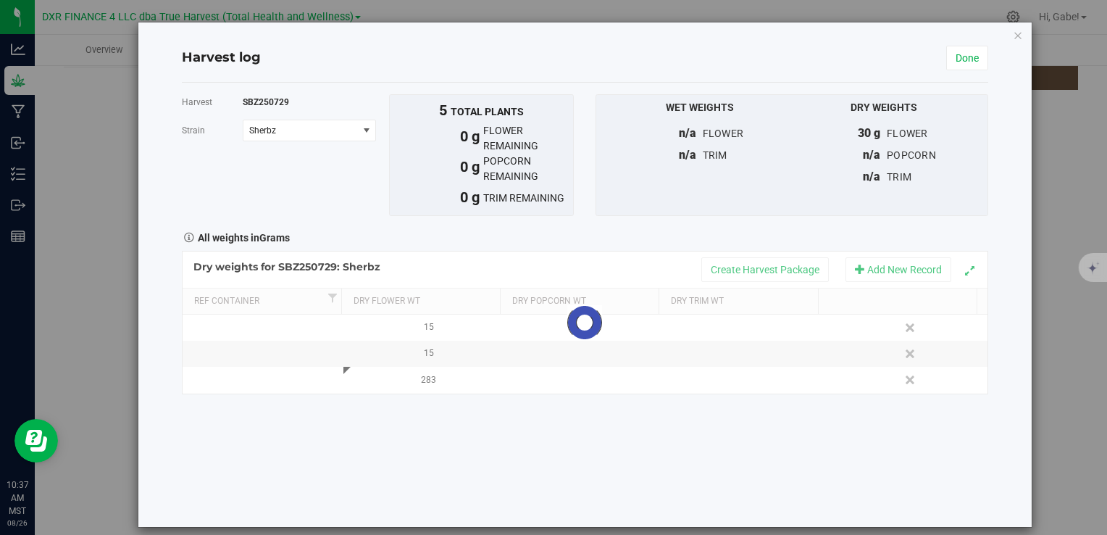
click at [635, 451] on div "Harvest SBZ250729 [GEOGRAPHIC_DATA] Sherbz Select strain Sherbz To bulk upload …" at bounding box center [585, 305] width 806 height 444
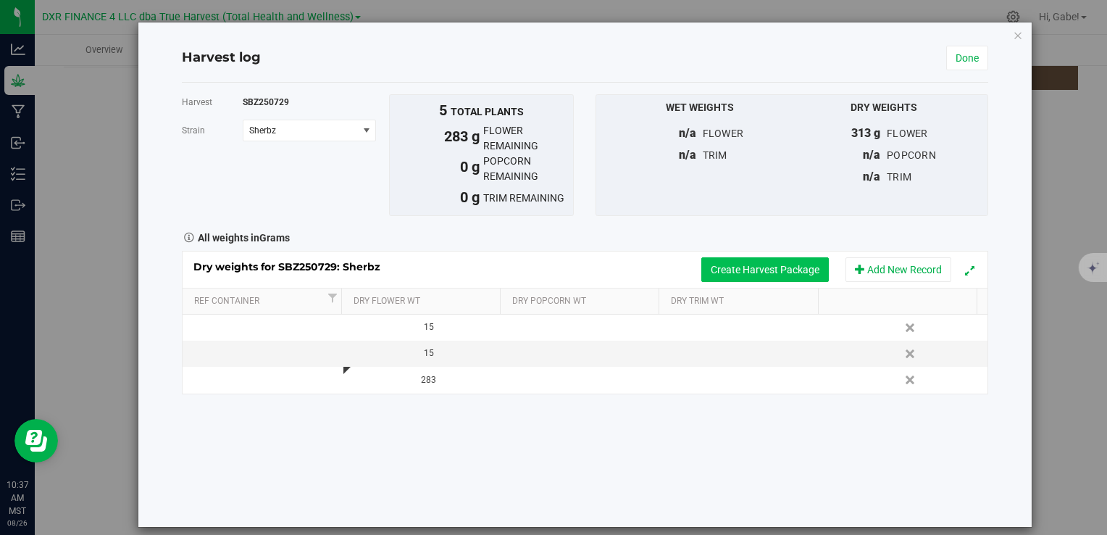
click at [764, 274] on button "Create Harvest Package" at bounding box center [765, 269] width 128 height 25
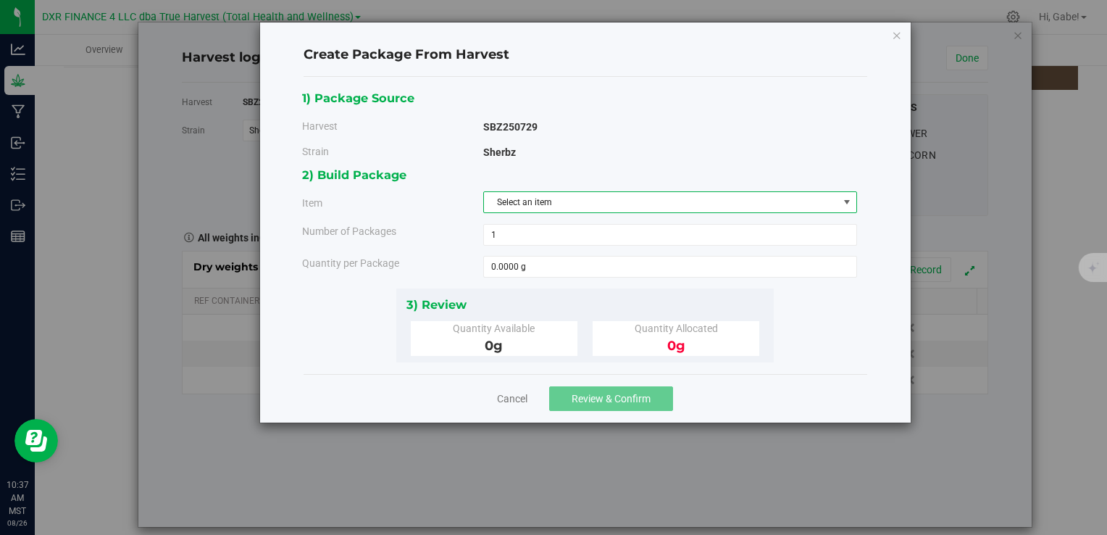
click at [542, 204] on span "Select an item" at bounding box center [661, 202] width 354 height 20
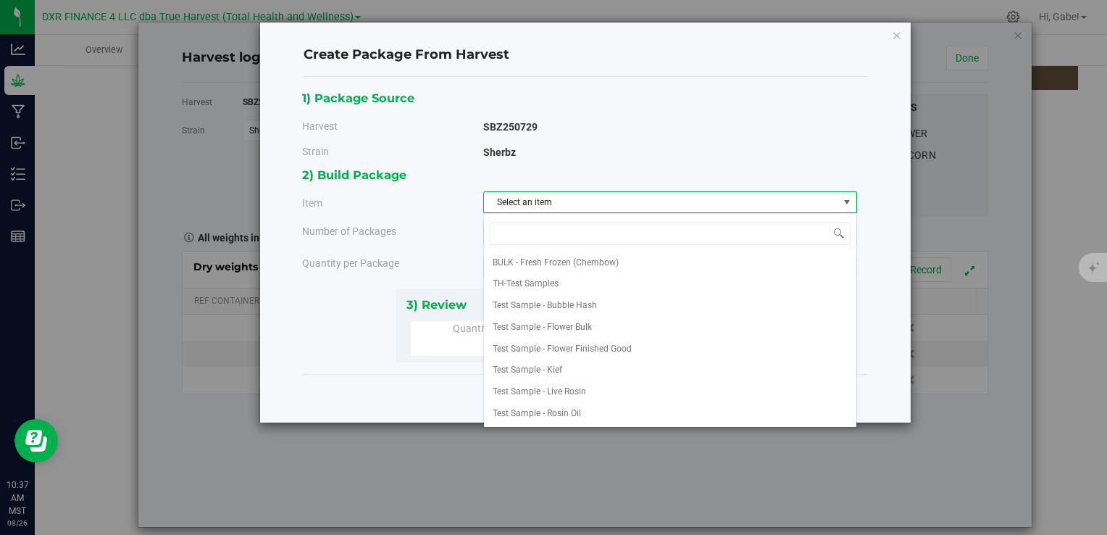
click at [404, 209] on div "Item" at bounding box center [387, 203] width 192 height 15
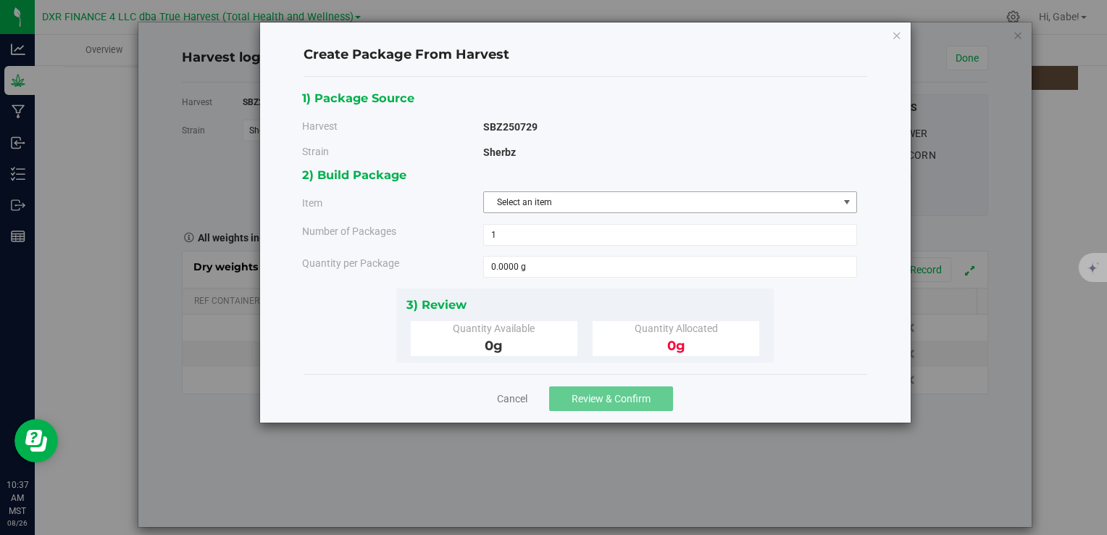
click at [528, 207] on span "Select an item" at bounding box center [661, 202] width 354 height 20
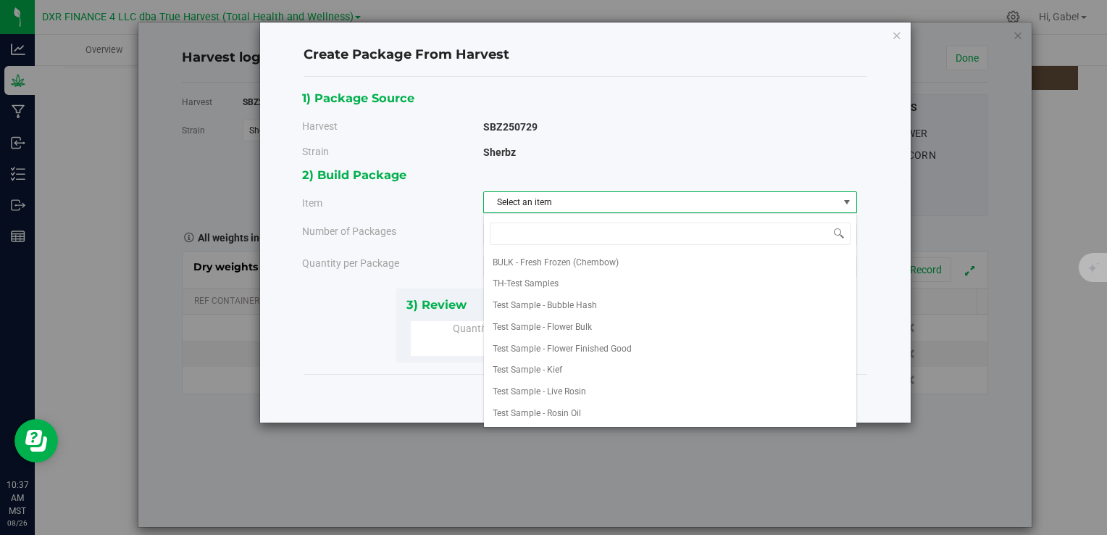
click at [449, 236] on div "Number of Packages" at bounding box center [387, 231] width 192 height 15
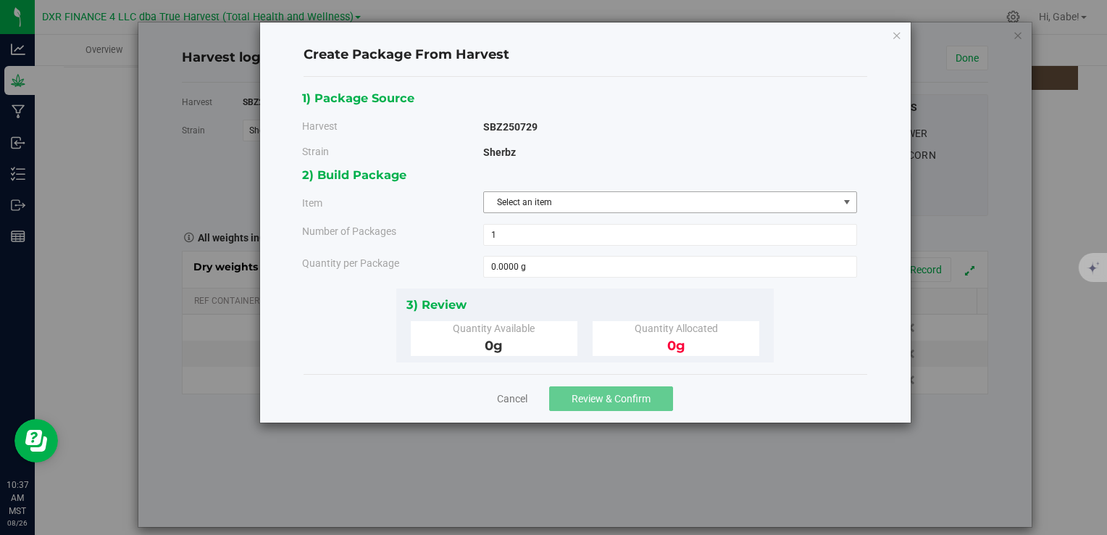
click at [546, 203] on span "Select an item" at bounding box center [661, 202] width 354 height 20
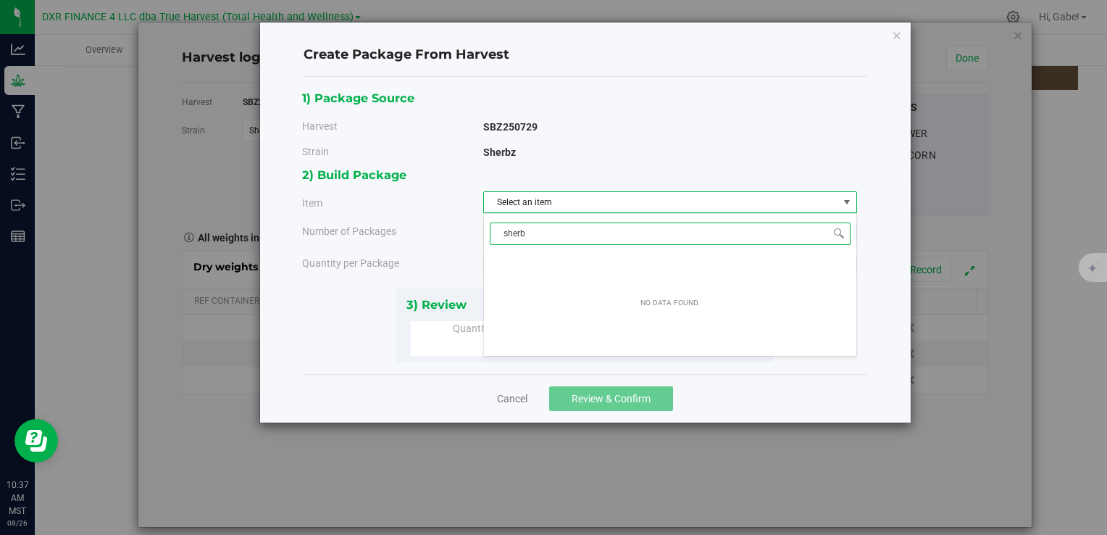
type input "sherbz"
drag, startPoint x: 550, startPoint y: 233, endPoint x: 484, endPoint y: 233, distance: 65.9
click at [484, 233] on span "sherbz" at bounding box center [670, 234] width 372 height 34
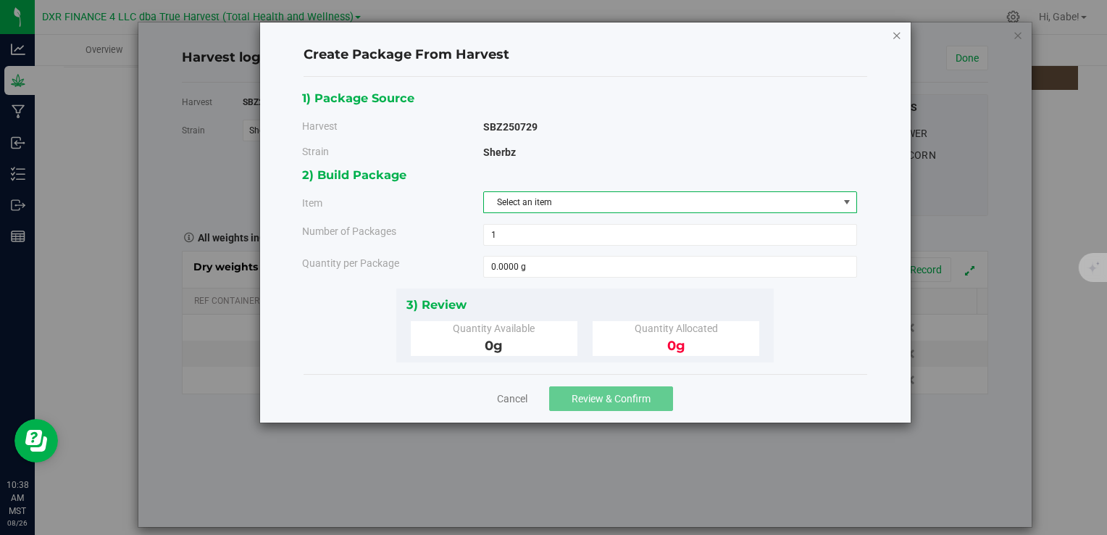
click at [898, 29] on icon "button" at bounding box center [897, 34] width 10 height 17
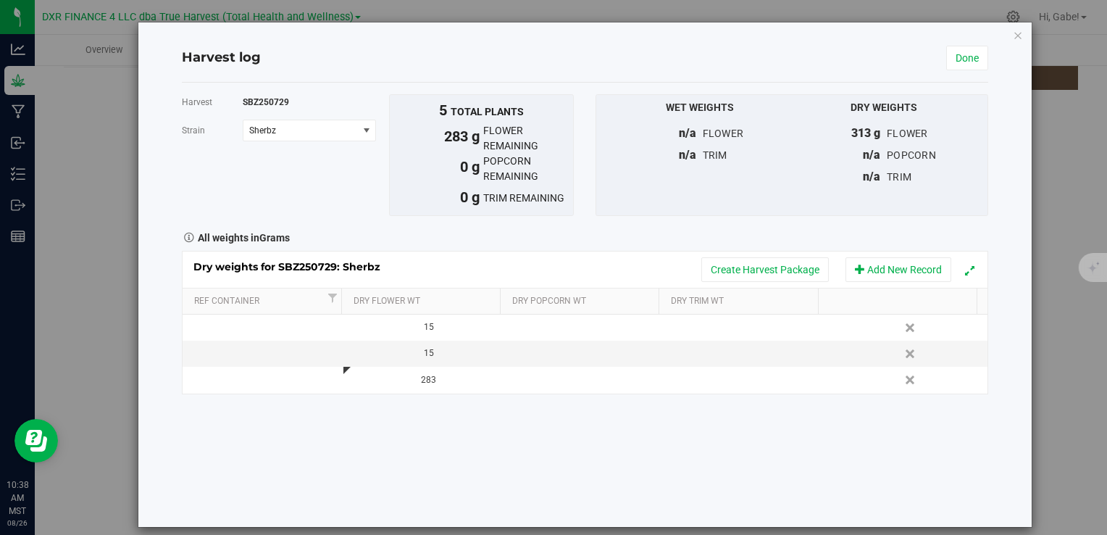
click at [887, 425] on div "Harvest SBZ250729 [GEOGRAPHIC_DATA] Sherbz Select strain Sherbz To bulk upload …" at bounding box center [585, 305] width 806 height 444
click at [765, 267] on button "Create Harvest Package" at bounding box center [765, 269] width 128 height 25
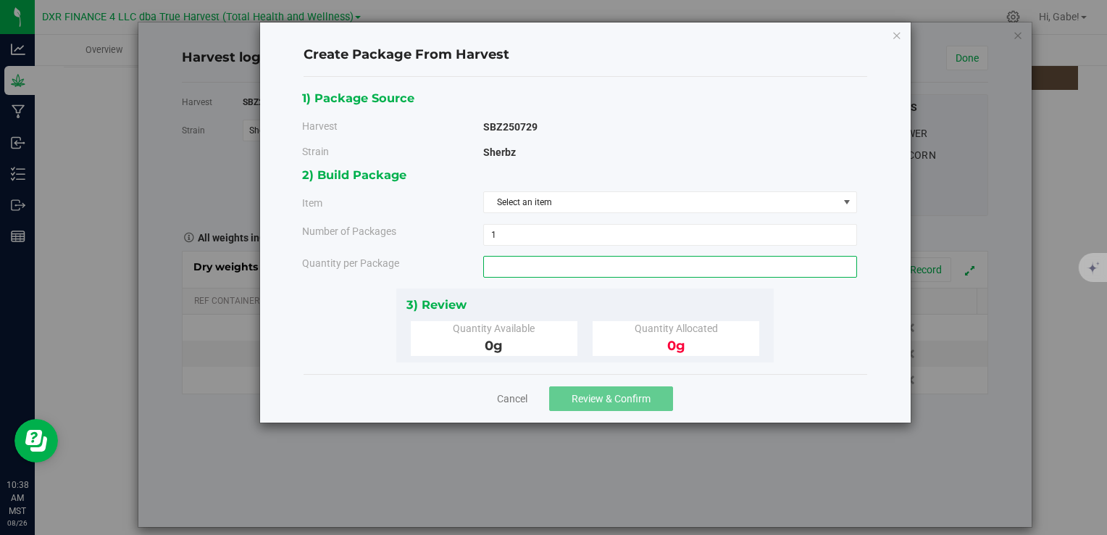
click at [551, 270] on span at bounding box center [670, 267] width 374 height 22
type input "212"
type input "212.0000 g"
click at [684, 212] on div "2) Build Package Item Select an item BULK - Fresh Frozen (Chembow) TH-Test Samp…" at bounding box center [585, 226] width 566 height 122
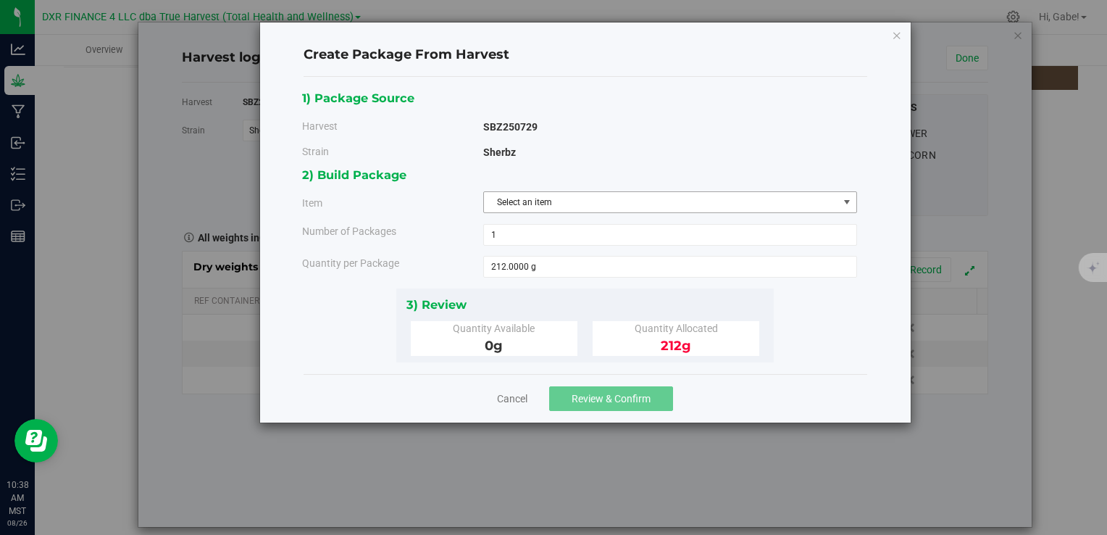
click at [685, 207] on span "Select an item" at bounding box center [661, 202] width 354 height 20
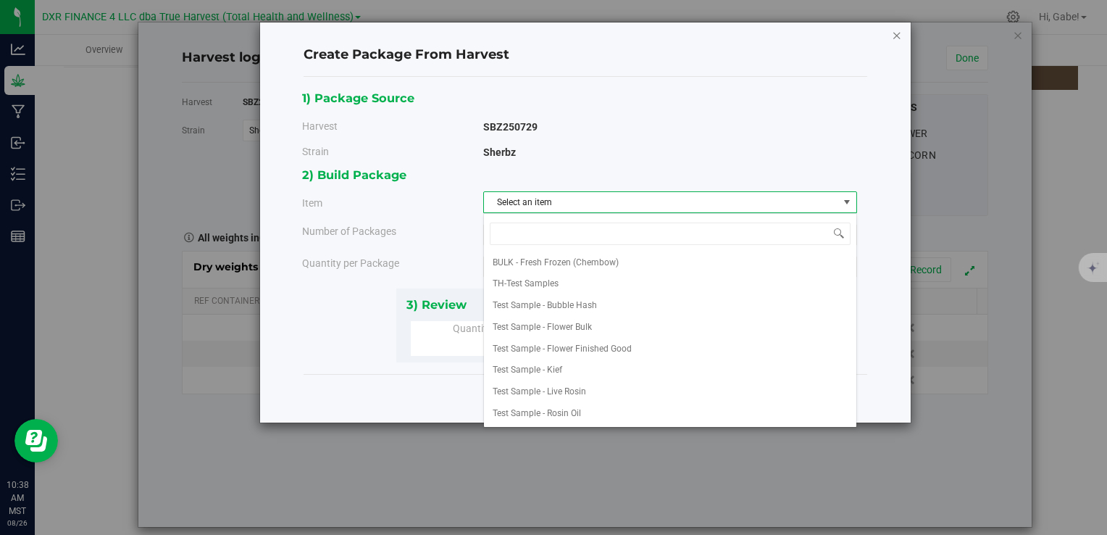
click at [892, 33] on icon "button" at bounding box center [897, 34] width 10 height 17
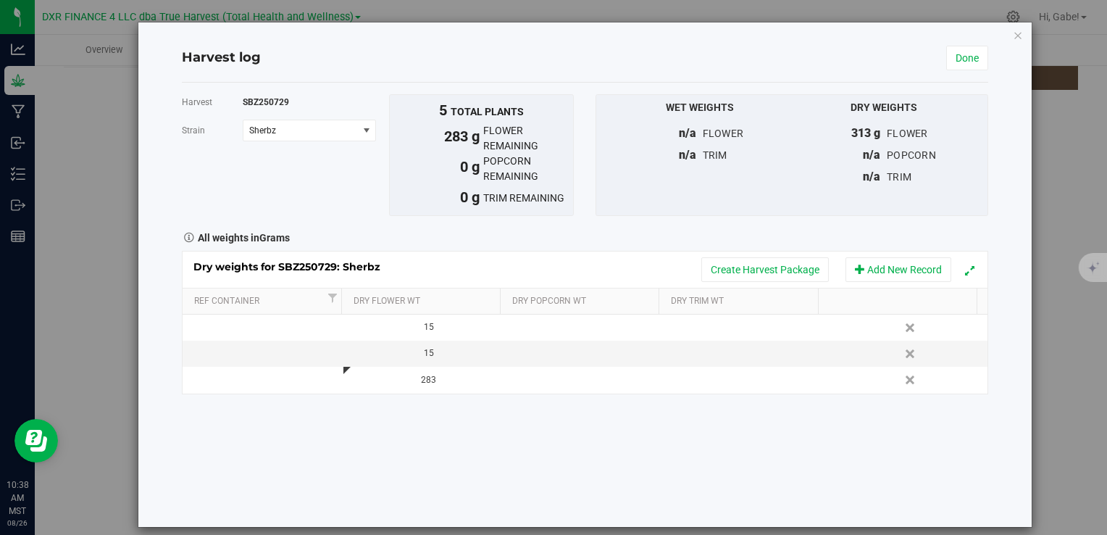
drag, startPoint x: 889, startPoint y: 375, endPoint x: 616, endPoint y: 65, distance: 413.2
click at [901, 375] on link "Delete" at bounding box center [912, 379] width 22 height 19
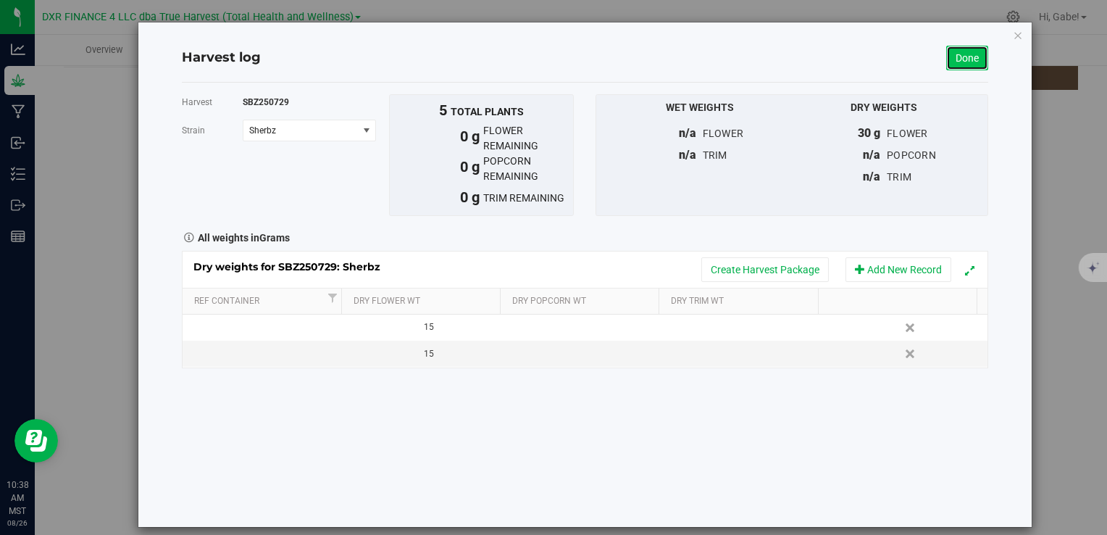
click at [954, 62] on link "Done" at bounding box center [967, 58] width 42 height 25
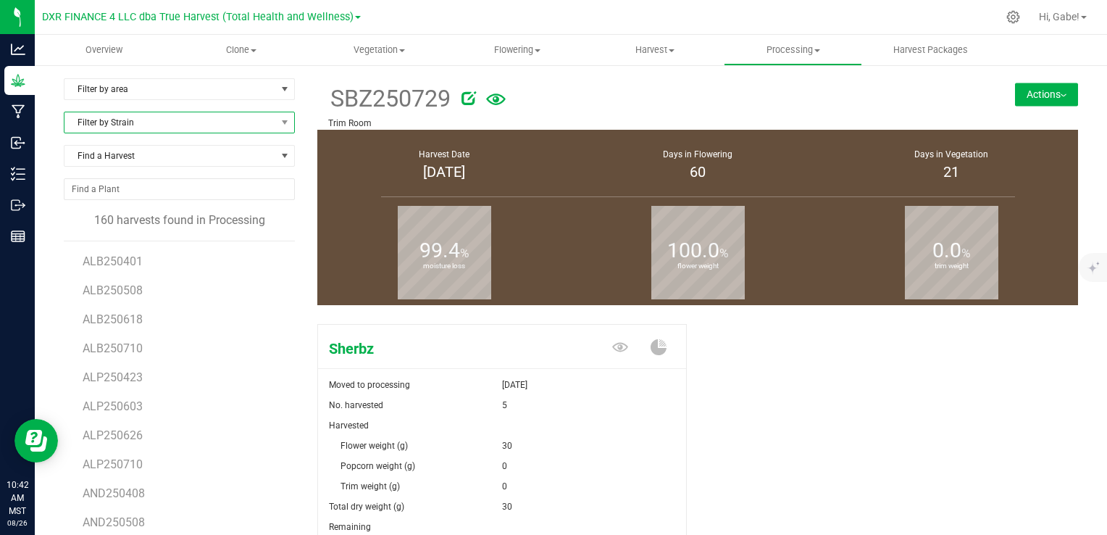
click at [155, 129] on span "Filter by Strain" at bounding box center [170, 122] width 212 height 20
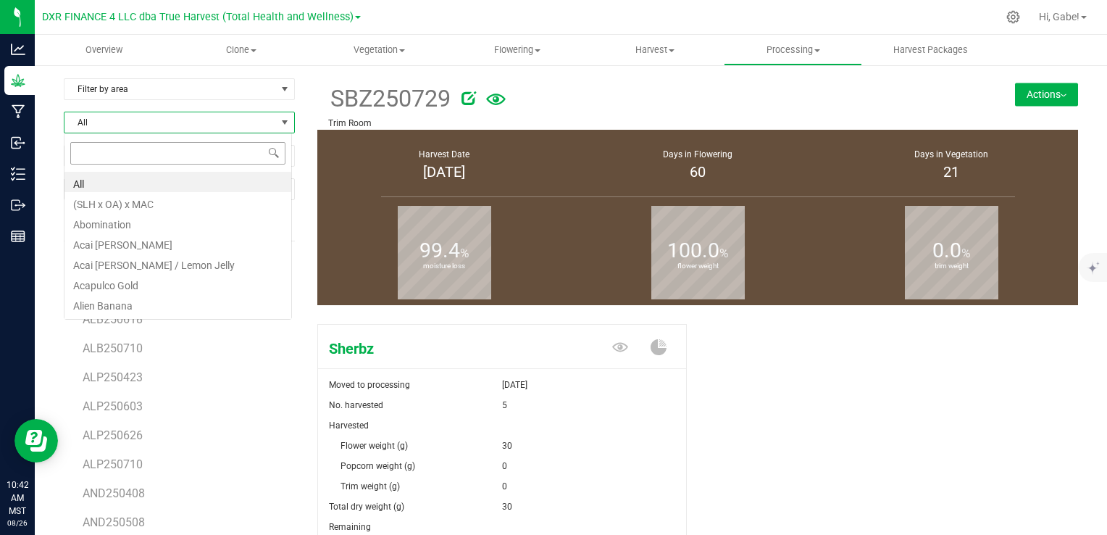
scroll to position [21, 228]
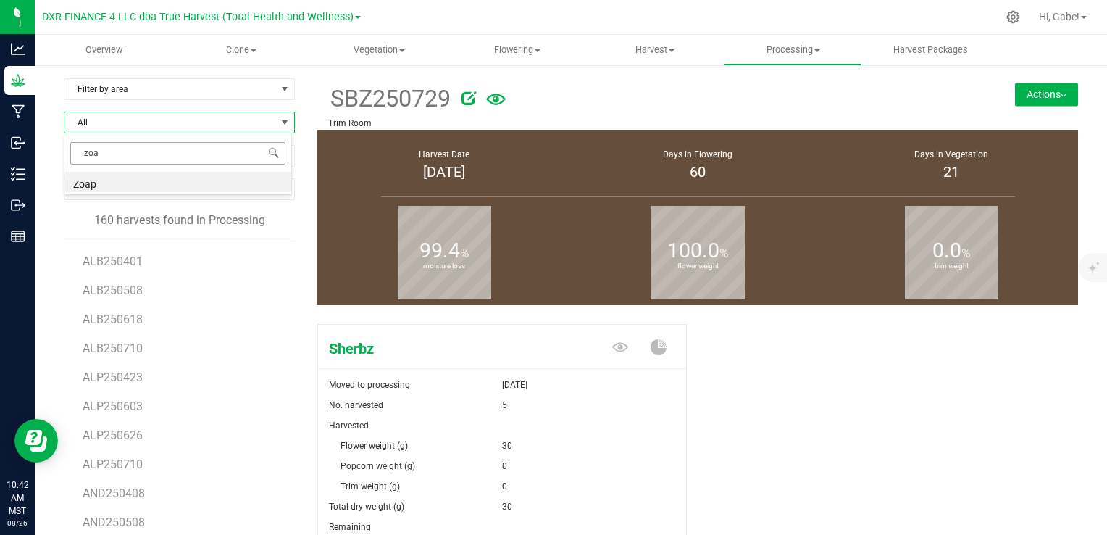
type input "zoap"
click at [166, 184] on li "Zoap" at bounding box center [177, 182] width 227 height 20
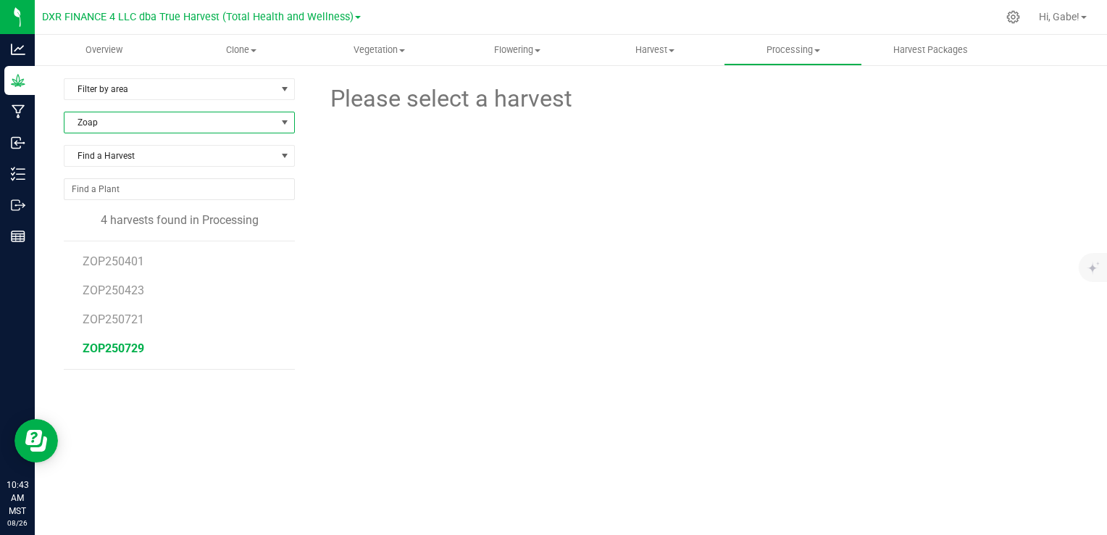
click at [137, 350] on span "ZOP250729" at bounding box center [114, 348] width 62 height 14
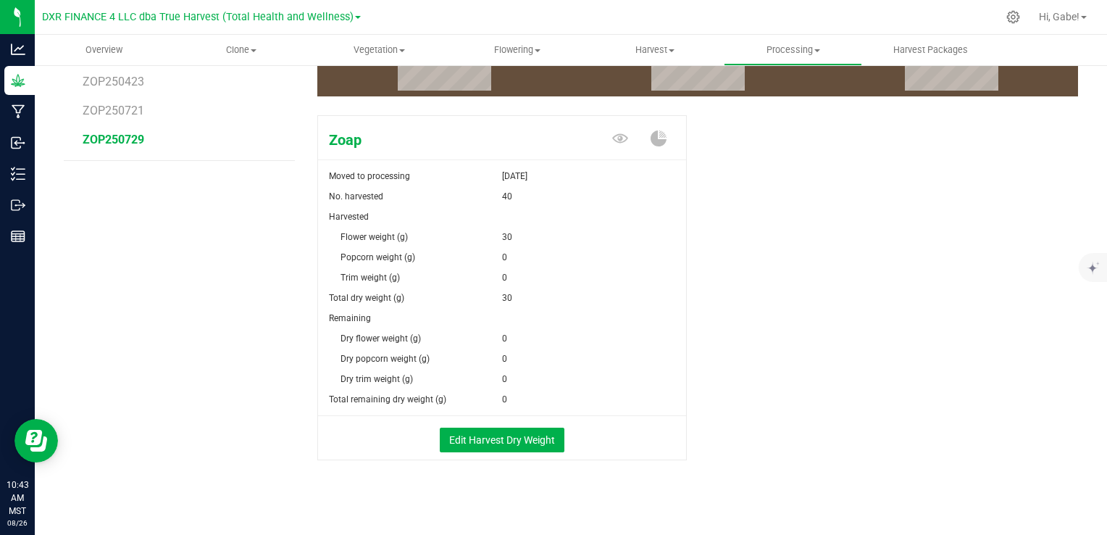
scroll to position [215, 0]
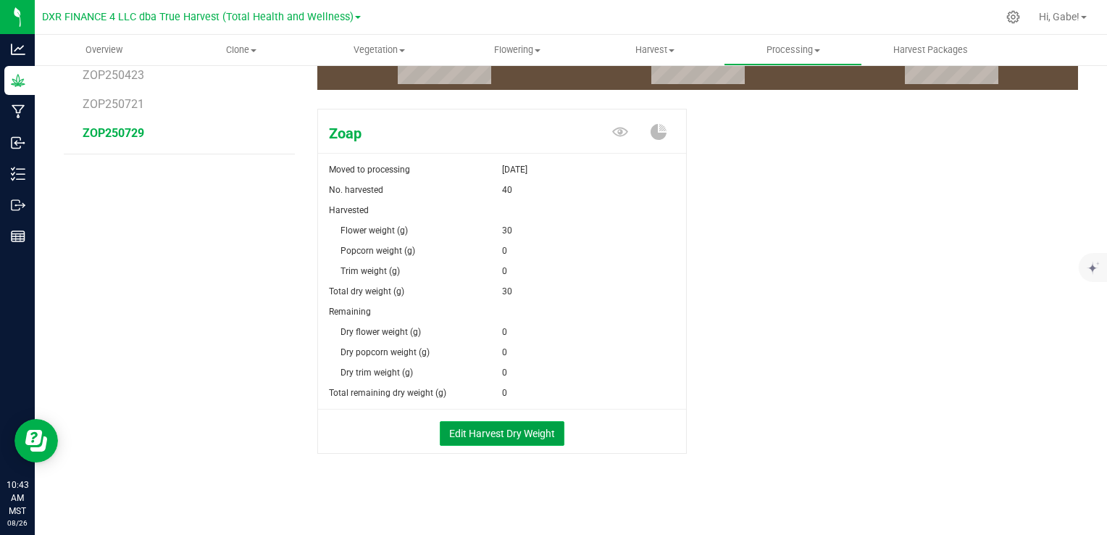
click at [506, 428] on button "Edit Harvest Dry Weight" at bounding box center [502, 433] width 125 height 25
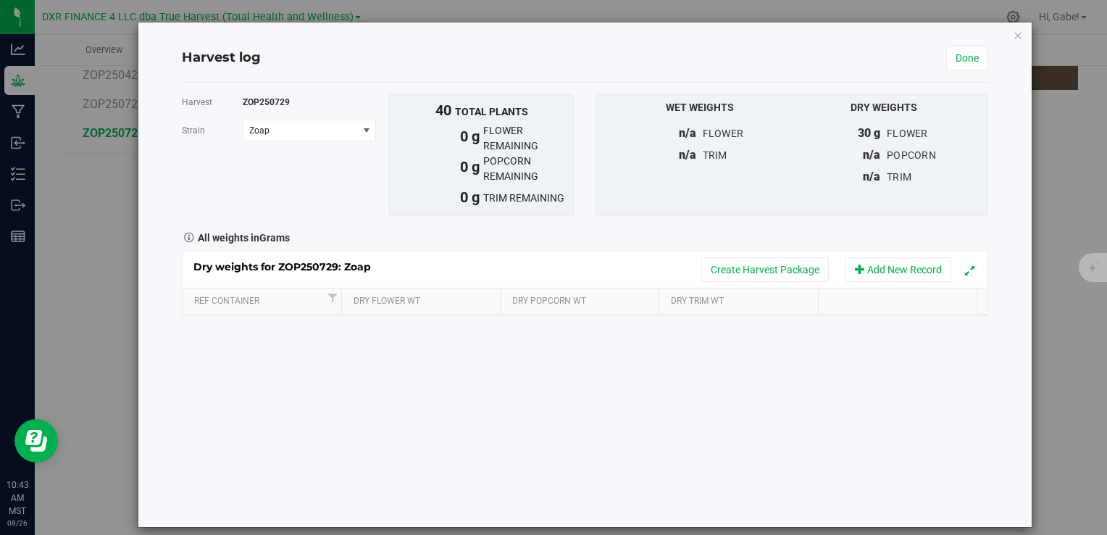
scroll to position [215, 0]
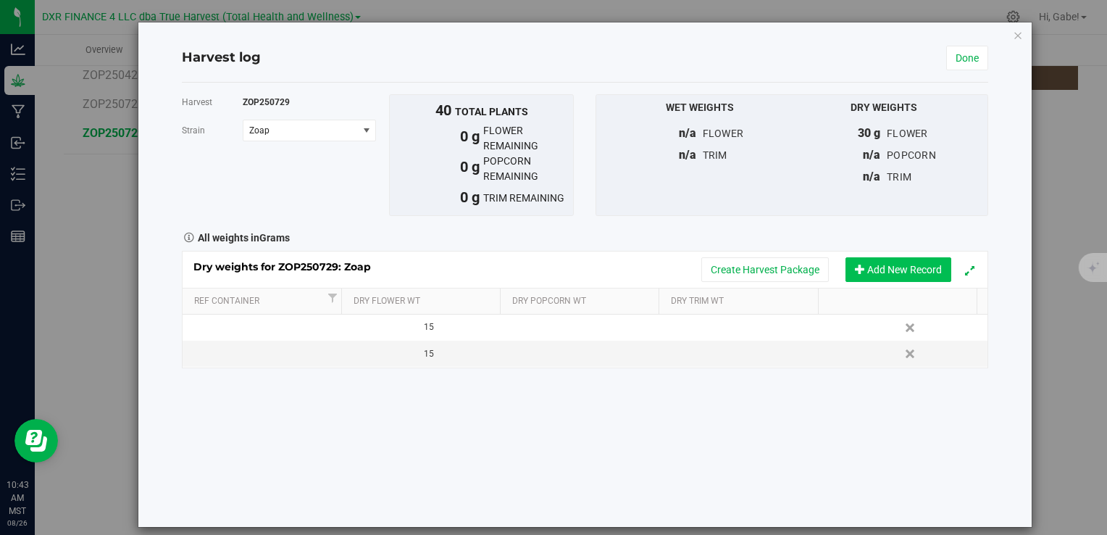
click at [903, 272] on button "Add New Record" at bounding box center [899, 269] width 106 height 25
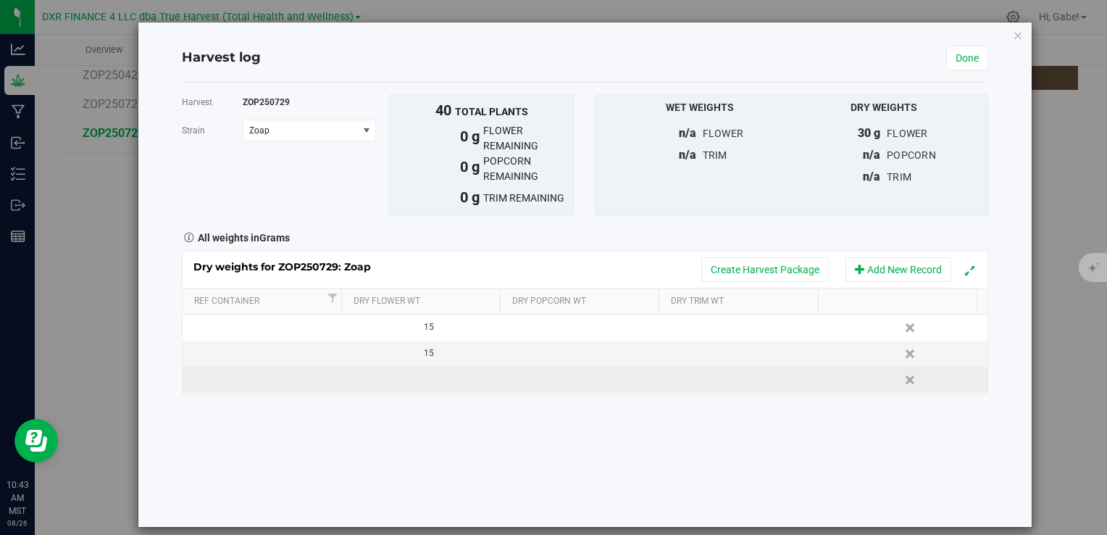
click at [436, 378] on td at bounding box center [423, 380] width 161 height 26
click at [436, 378] on input "text" at bounding box center [428, 380] width 144 height 20
click at [409, 385] on span at bounding box center [428, 380] width 146 height 22
type input "3065"
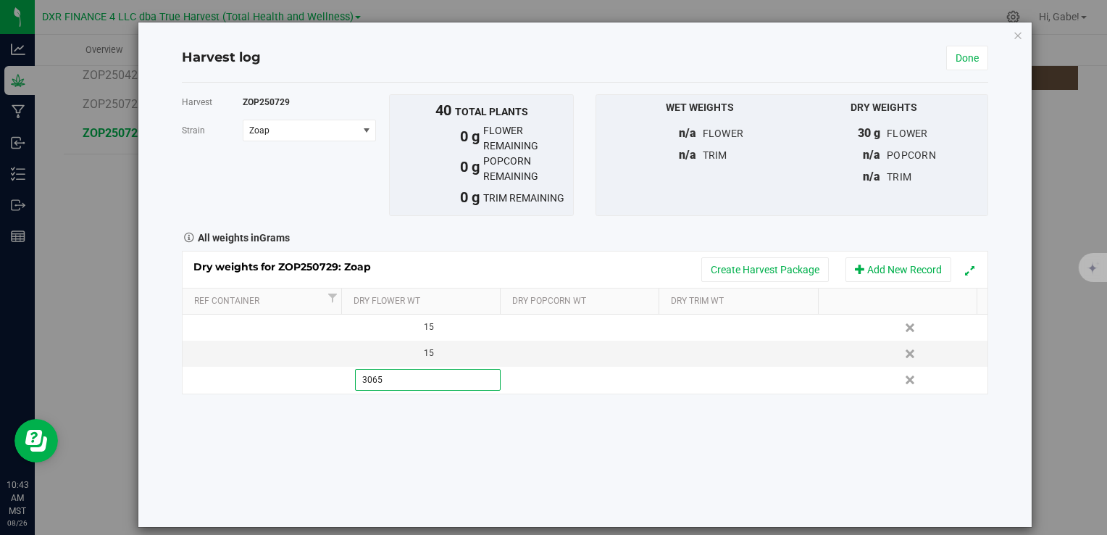
click at [606, 488] on div "Harvest ZOP250729 [GEOGRAPHIC_DATA] Zoap Select strain Zoap To bulk upload trim…" at bounding box center [585, 305] width 806 height 444
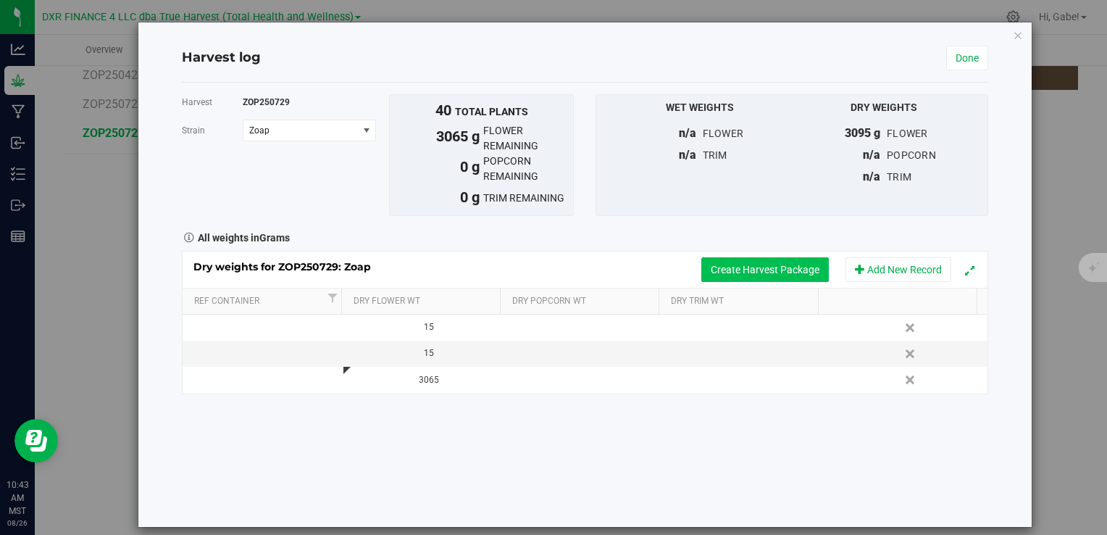
click at [765, 270] on button "Create Harvest Package" at bounding box center [765, 269] width 128 height 25
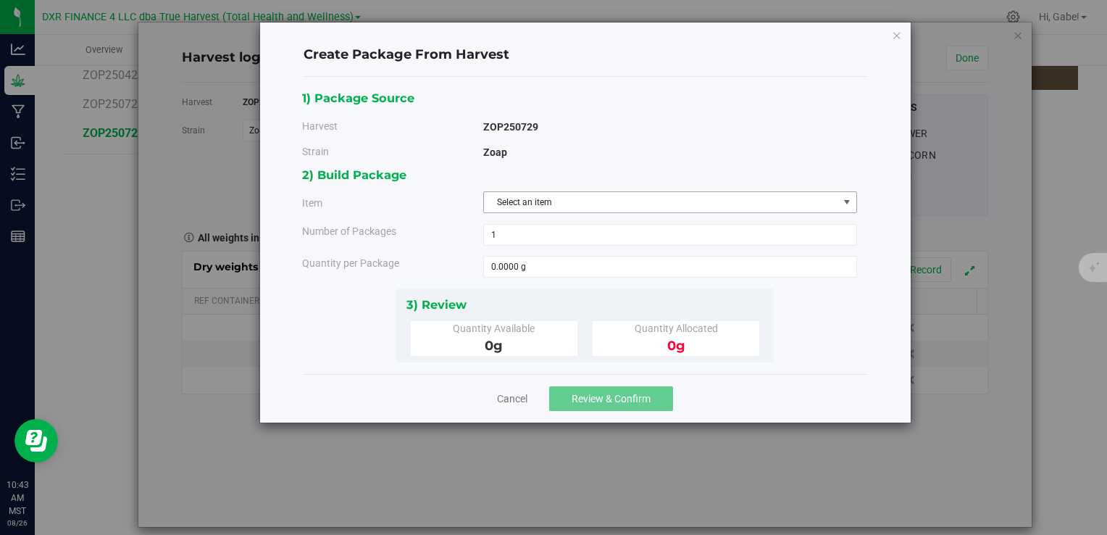
click at [534, 197] on span "Select an item" at bounding box center [661, 202] width 354 height 20
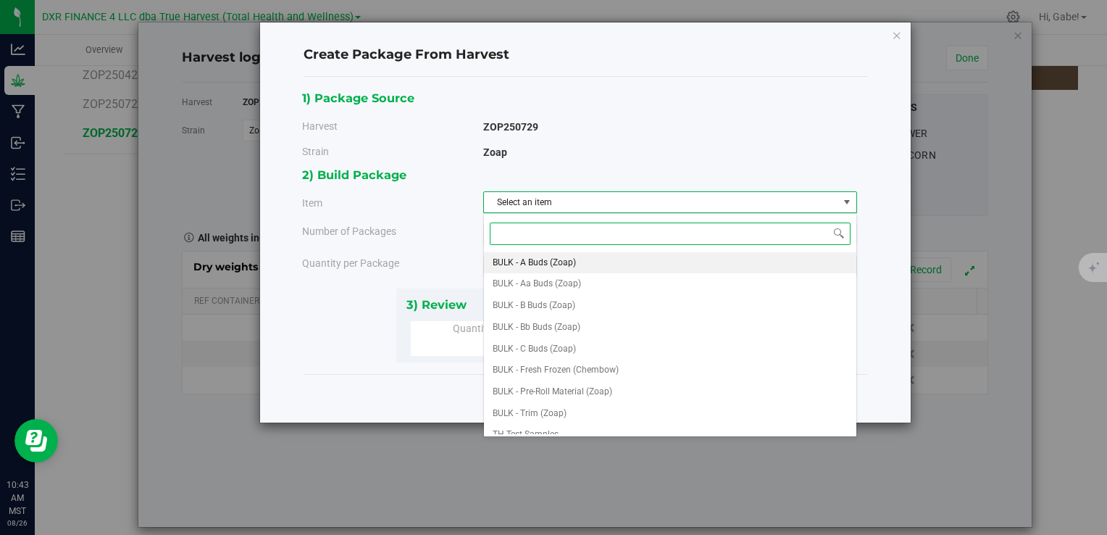
click at [567, 262] on span "BULK - A Buds (Zoap)" at bounding box center [534, 263] width 83 height 19
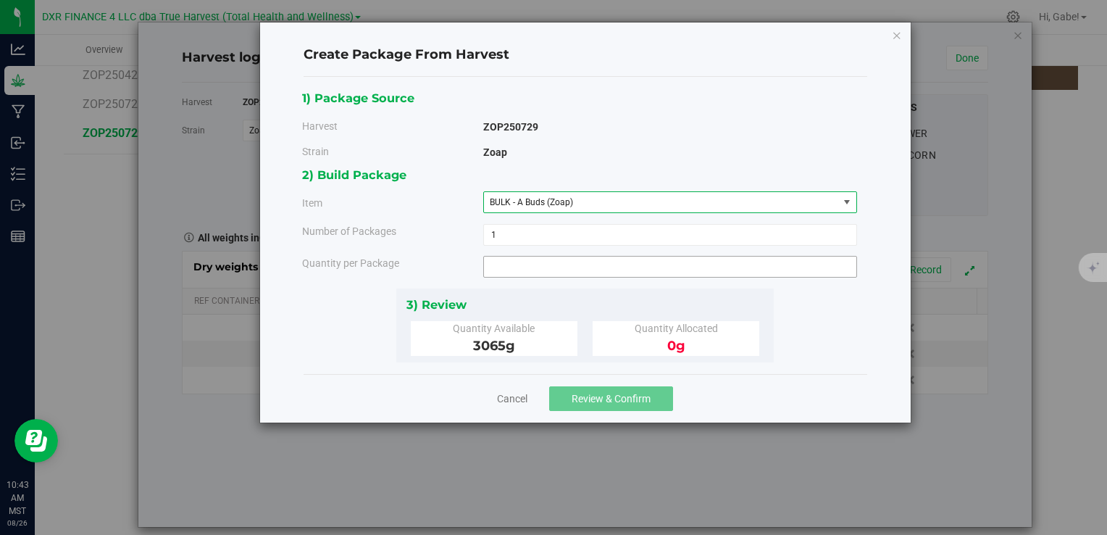
click at [548, 265] on span at bounding box center [670, 267] width 374 height 22
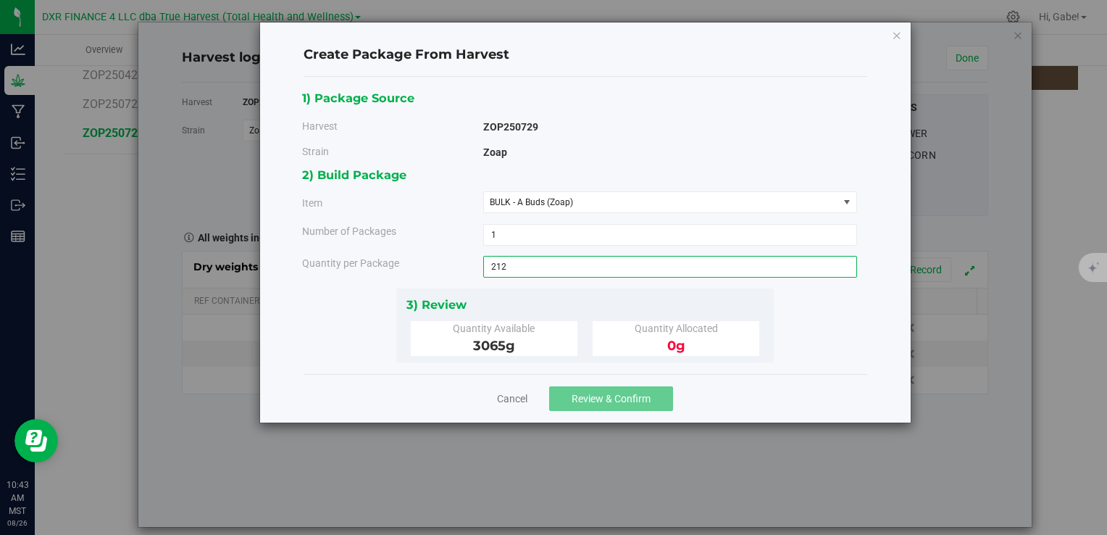
type input "2122"
type input "2122.0000 g"
click at [569, 295] on div "3) Review" at bounding box center [585, 305] width 358 height 20
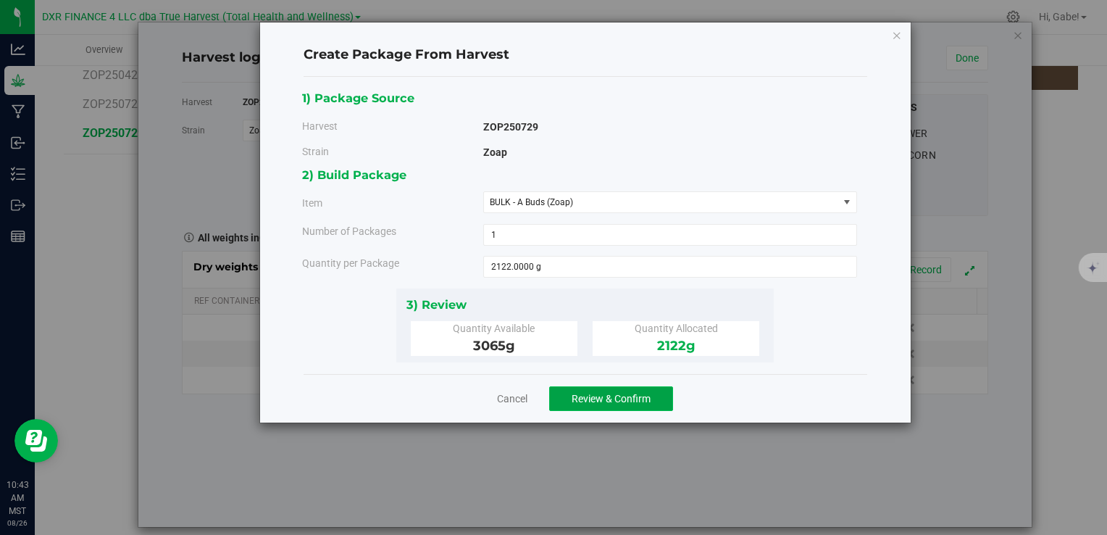
click at [604, 398] on span "Review & Confirm" at bounding box center [611, 399] width 79 height 12
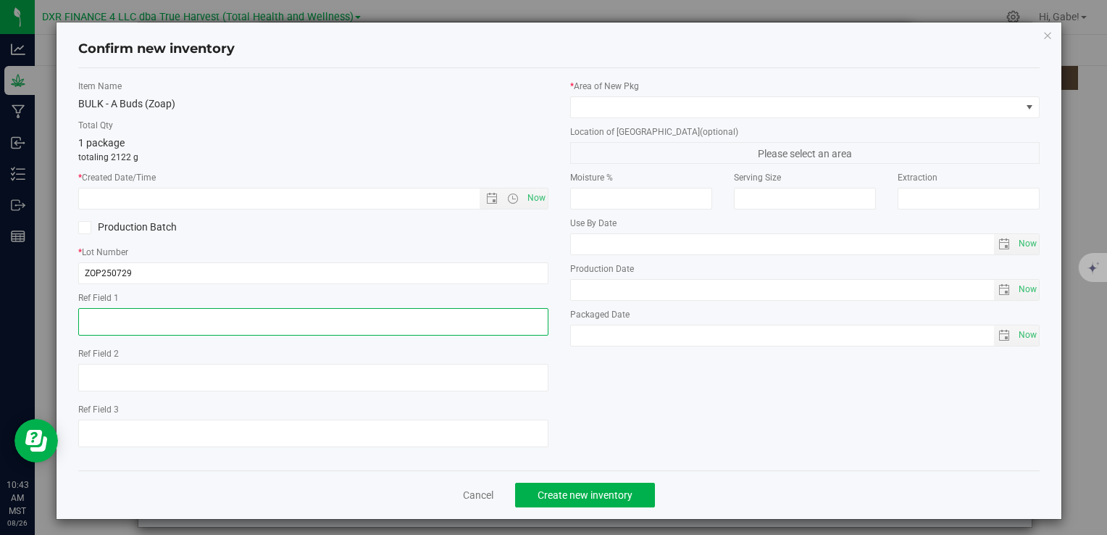
click at [133, 317] on textarea at bounding box center [312, 322] width 469 height 28
drag, startPoint x: 132, startPoint y: 314, endPoint x: 60, endPoint y: 305, distance: 72.3
click at [60, 305] on div "Confirm new inventory Item Name BULK - A Buds (Zoap) Total Qty 1 package totali…" at bounding box center [559, 270] width 1005 height 496
type textarea "[DATE]"
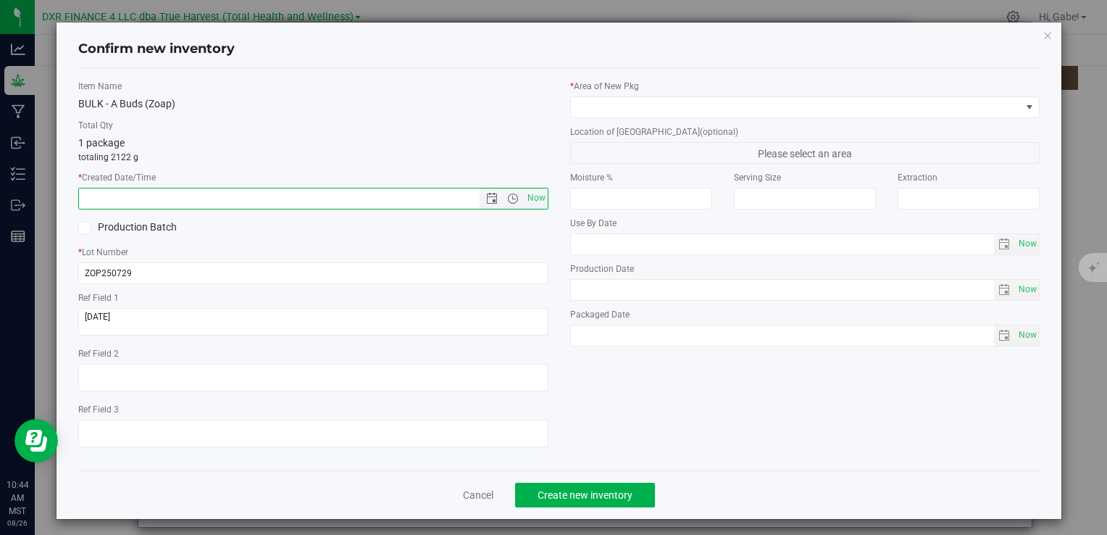
click at [129, 191] on input "text" at bounding box center [291, 198] width 425 height 20
paste input "[DATE]"
type input "[DATE] 10:44 AM"
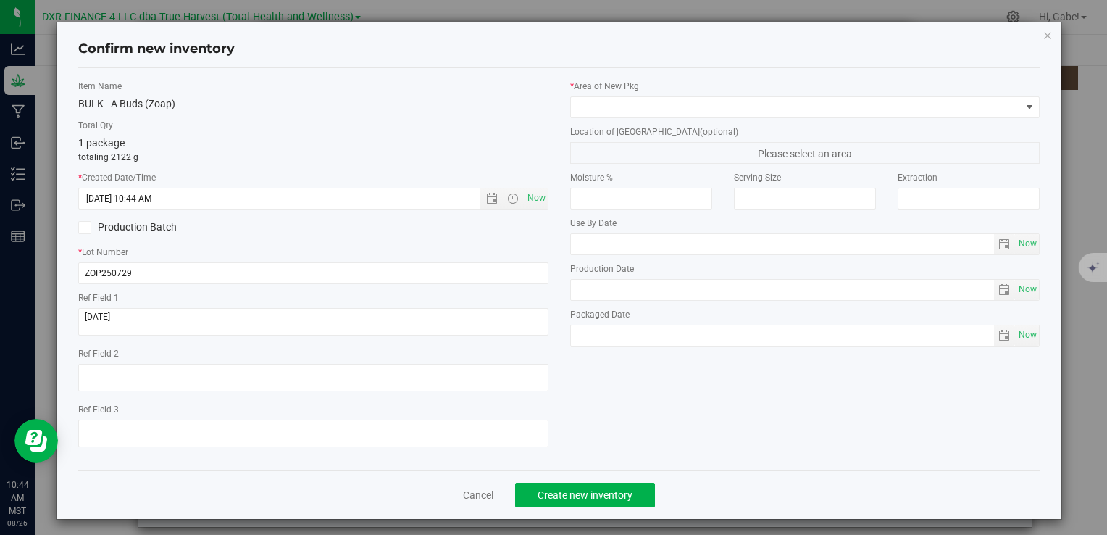
click at [284, 154] on p "totaling 2122 g" at bounding box center [312, 157] width 469 height 13
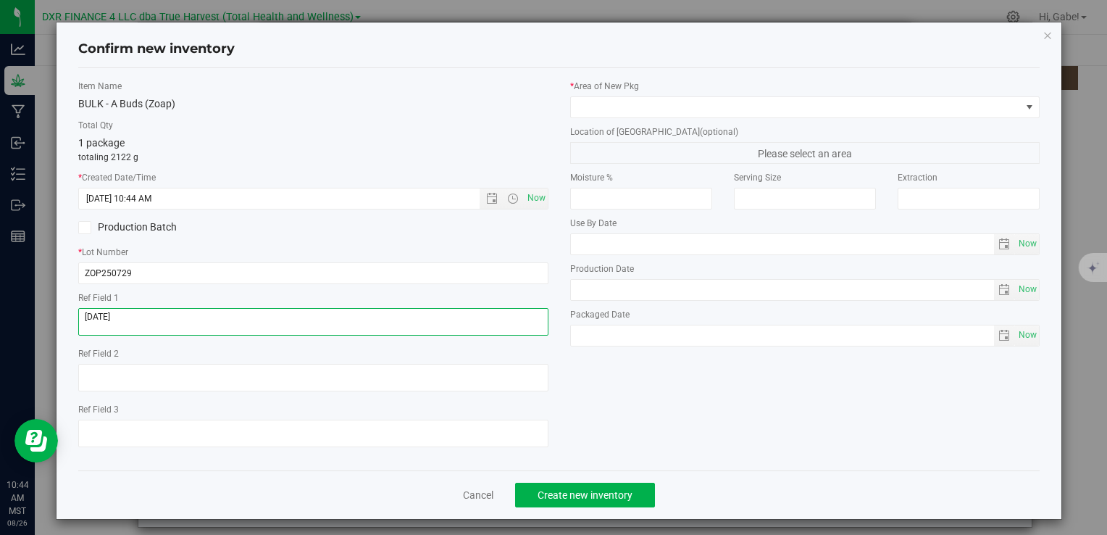
click at [159, 317] on textarea at bounding box center [312, 322] width 469 height 28
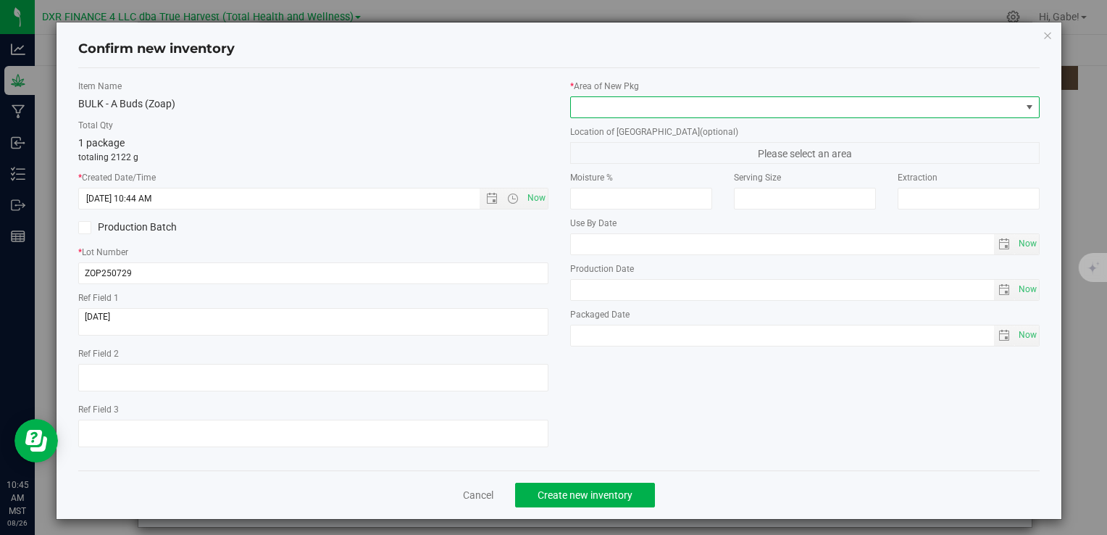
click at [684, 103] on span at bounding box center [796, 107] width 450 height 20
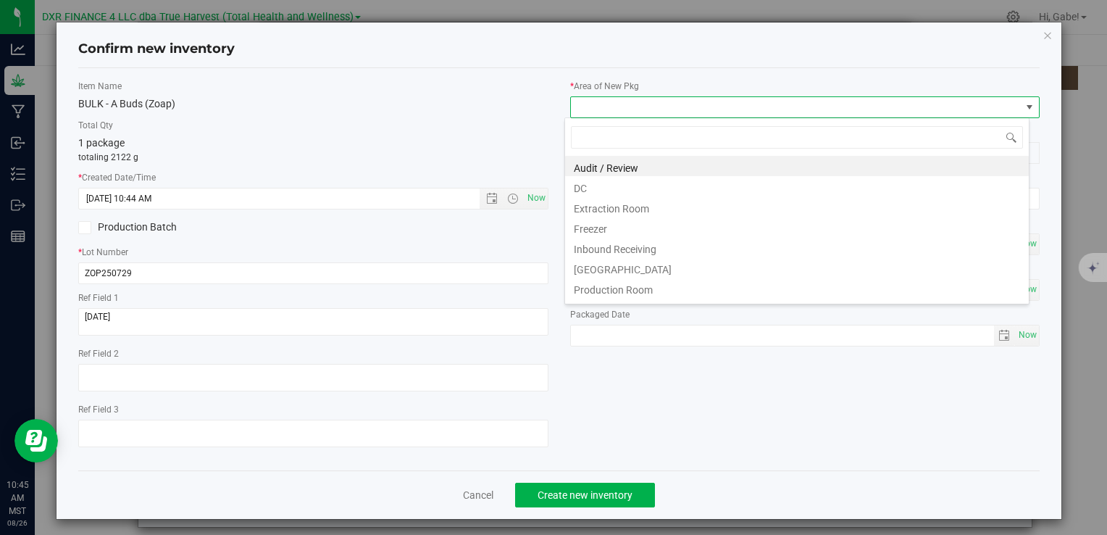
scroll to position [21, 464]
click at [635, 196] on li "Extraction Room" at bounding box center [797, 206] width 464 height 20
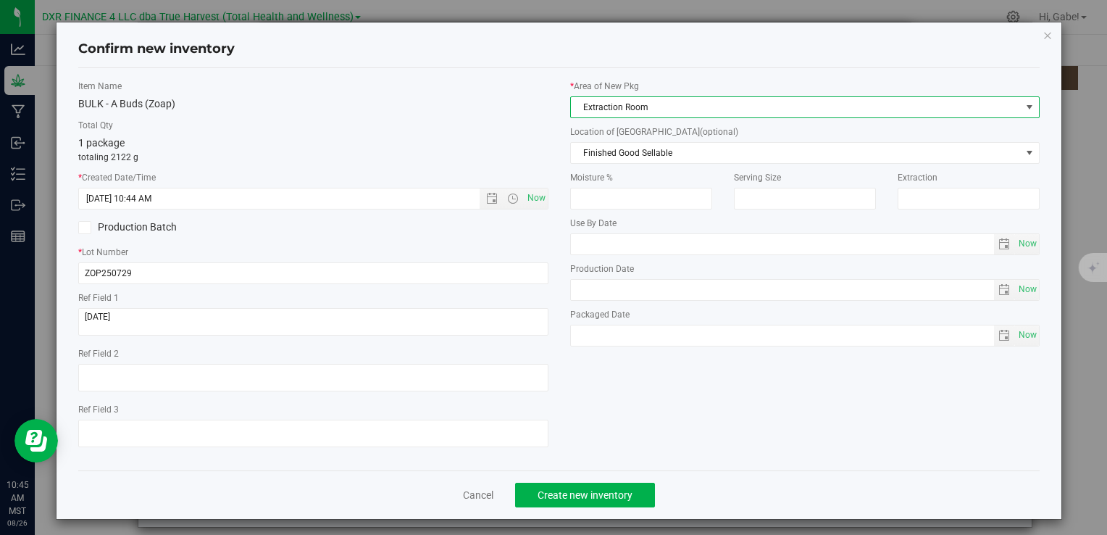
click at [611, 107] on span "Extraction Room" at bounding box center [796, 107] width 450 height 20
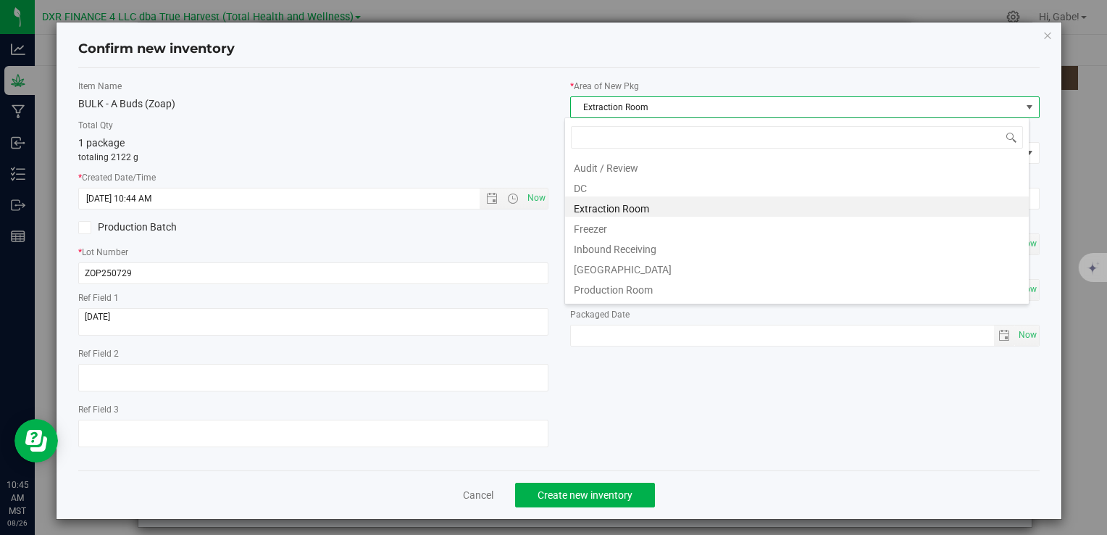
click at [583, 184] on li "DC" at bounding box center [797, 186] width 464 height 20
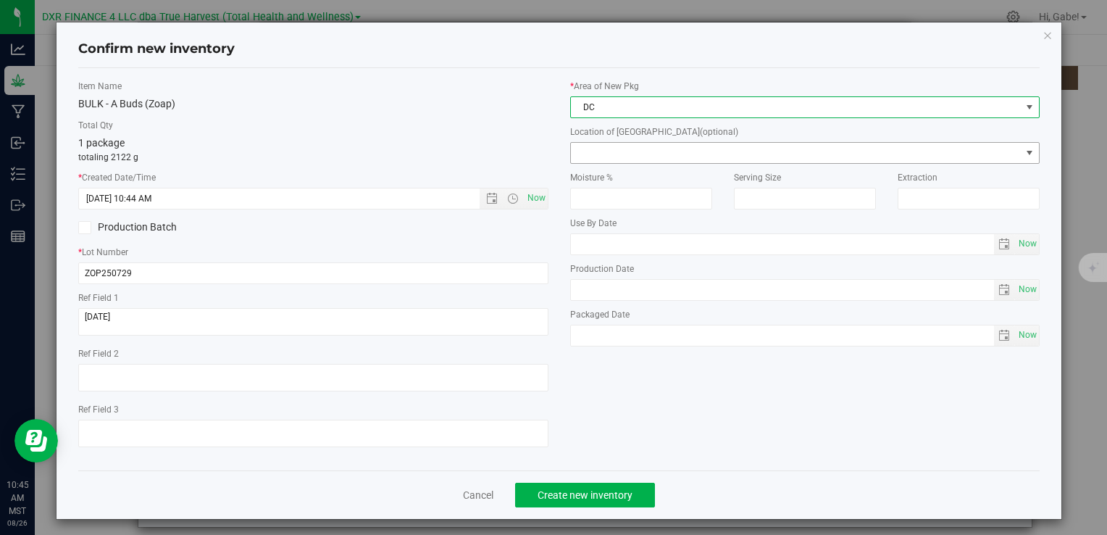
click at [611, 152] on span at bounding box center [796, 153] width 450 height 20
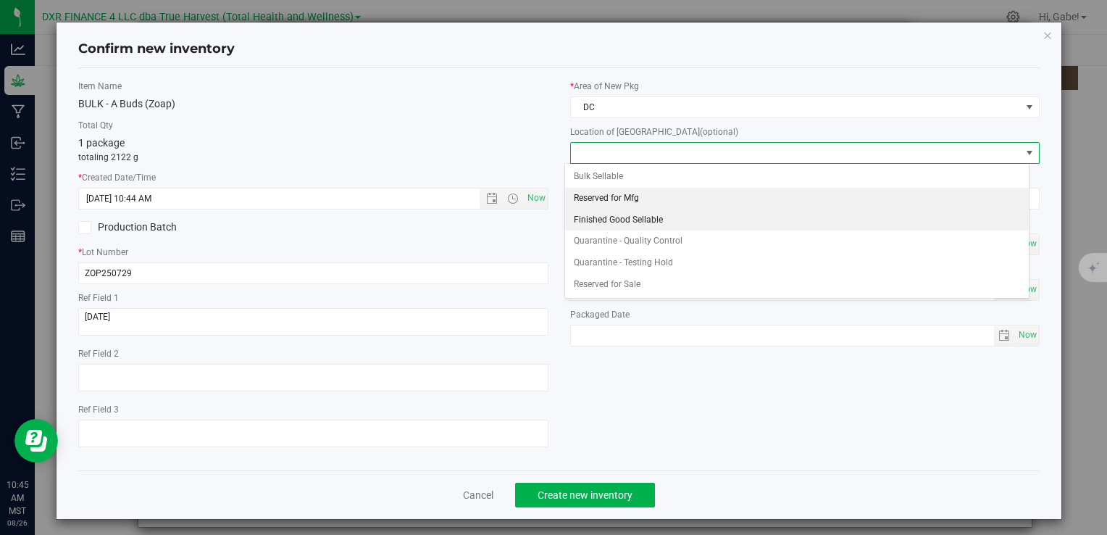
click at [618, 204] on li "Reserved for Mfg" at bounding box center [797, 199] width 464 height 22
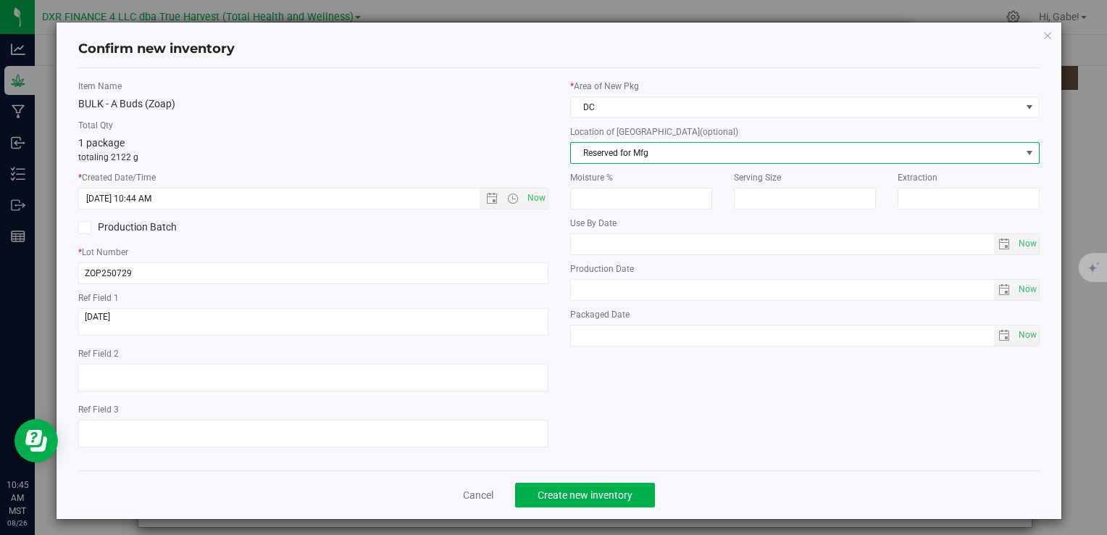
click at [659, 227] on div "Use By Date Now" at bounding box center [804, 236] width 469 height 38
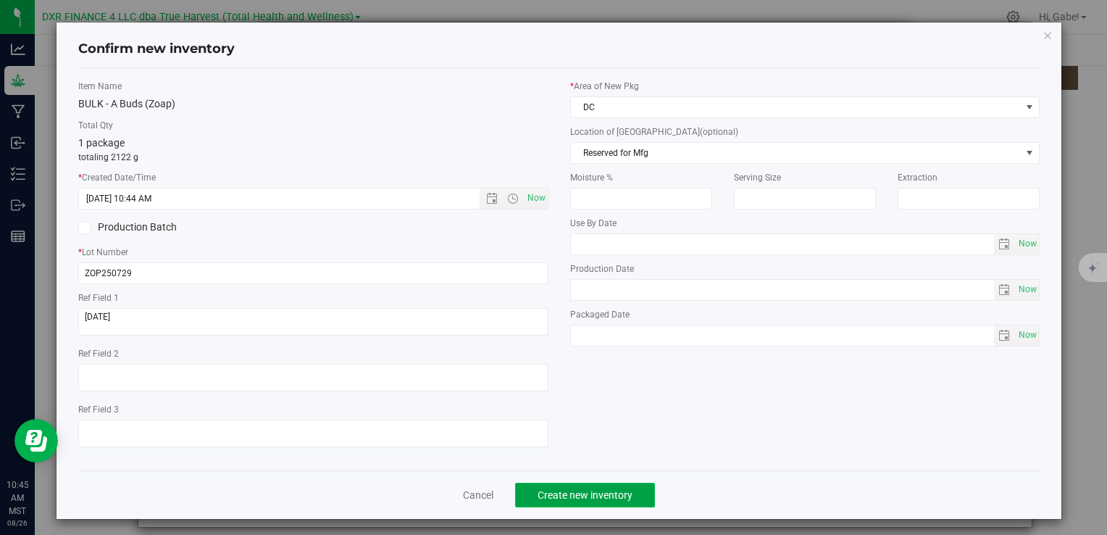
click at [601, 495] on span "Create new inventory" at bounding box center [585, 495] width 95 height 12
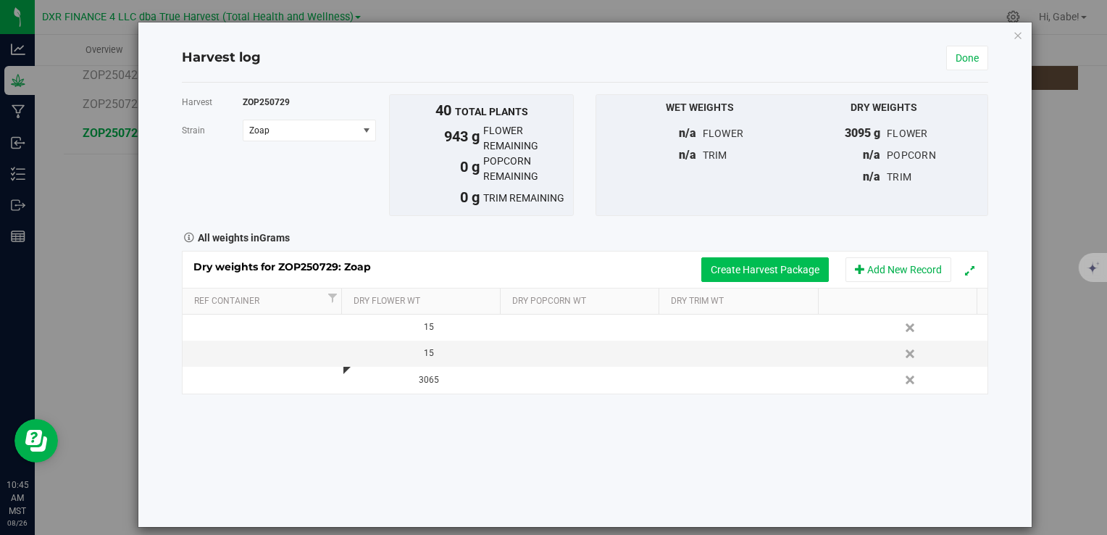
click at [759, 267] on button "Create Harvest Package" at bounding box center [765, 269] width 128 height 25
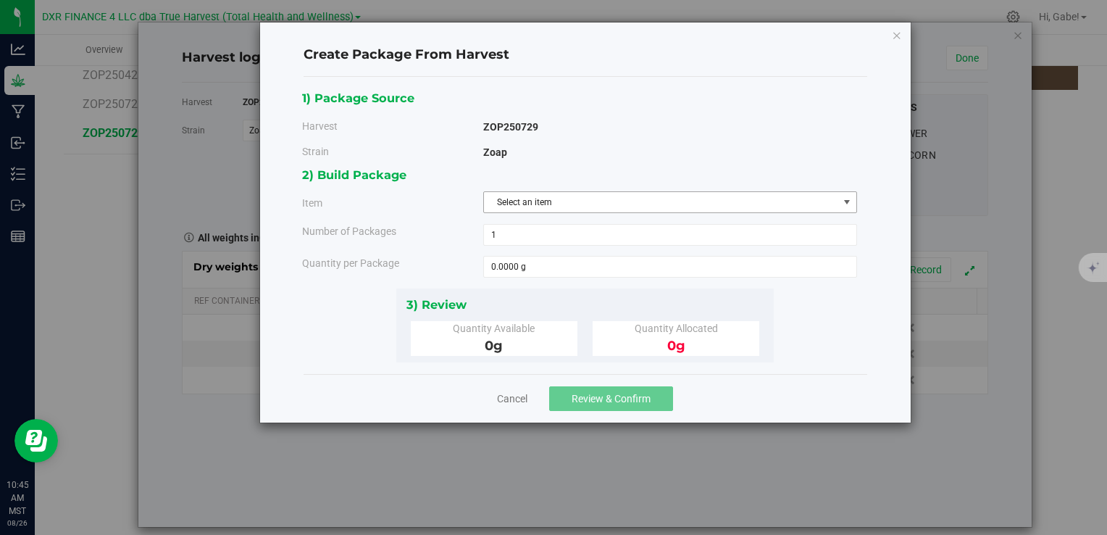
click at [601, 208] on span "Select an item" at bounding box center [661, 202] width 354 height 20
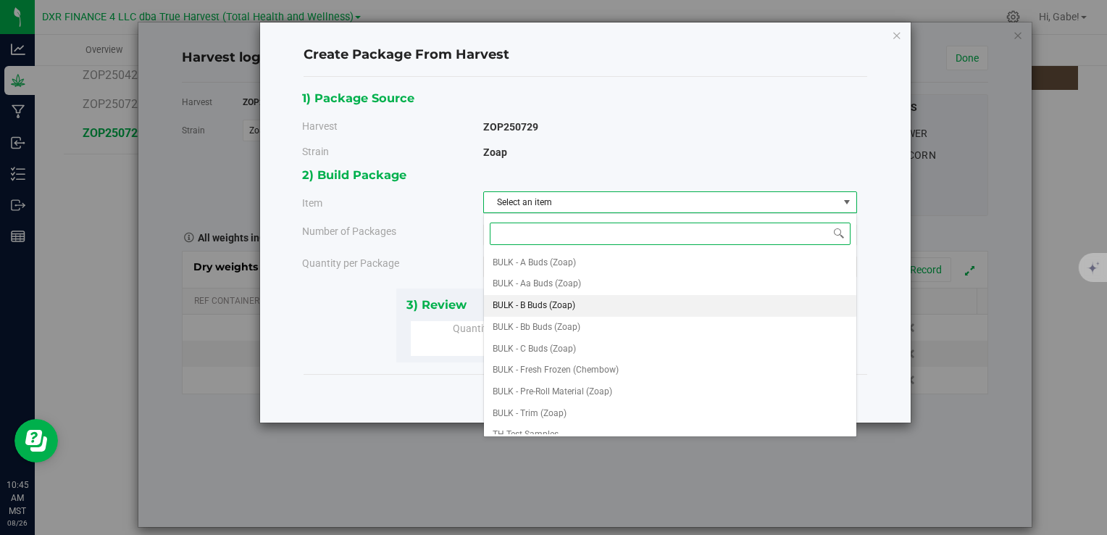
click at [580, 303] on li "BULK - B Buds (Zoap)" at bounding box center [670, 306] width 372 height 22
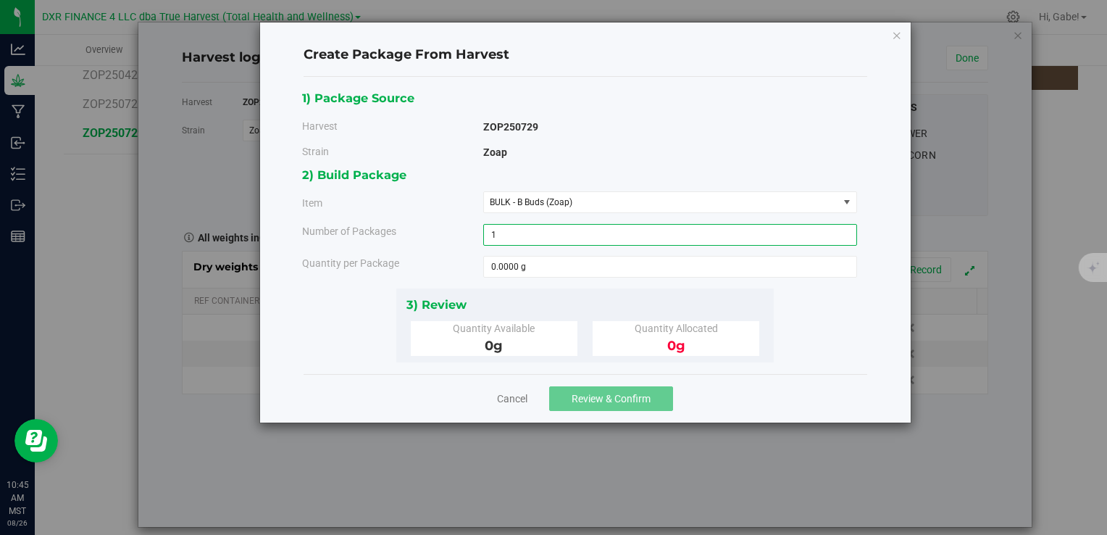
click at [545, 238] on span "1 1" at bounding box center [670, 235] width 374 height 22
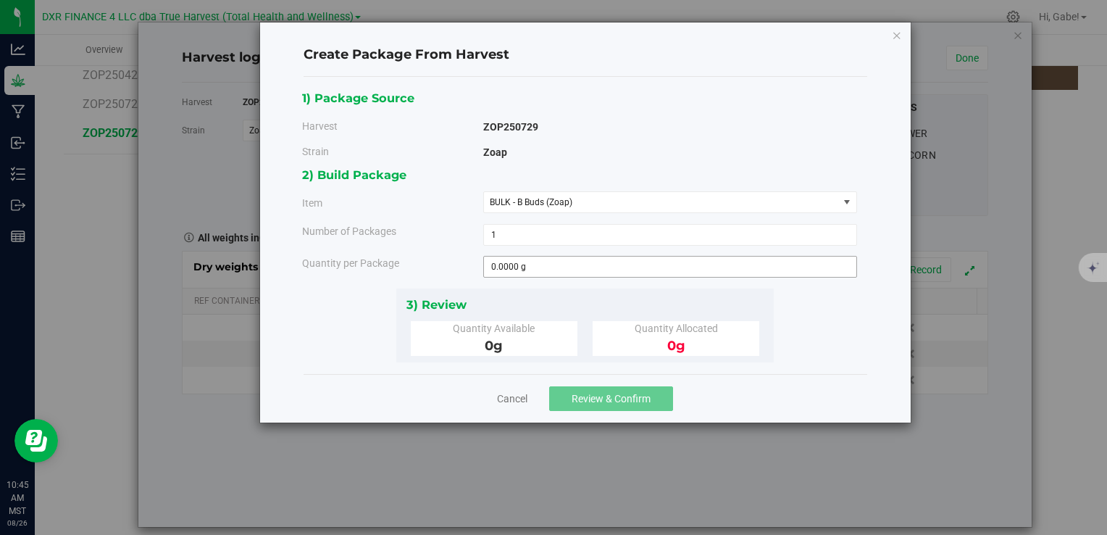
click at [543, 276] on span "0.0000 g 0" at bounding box center [670, 267] width 374 height 22
click at [543, 273] on span at bounding box center [670, 267] width 374 height 22
type input "943"
type input "943.0000 g"
click at [578, 288] on div "3) Review Quantity Available 943 g Quantity Allocated 0 g" at bounding box center [584, 325] width 377 height 74
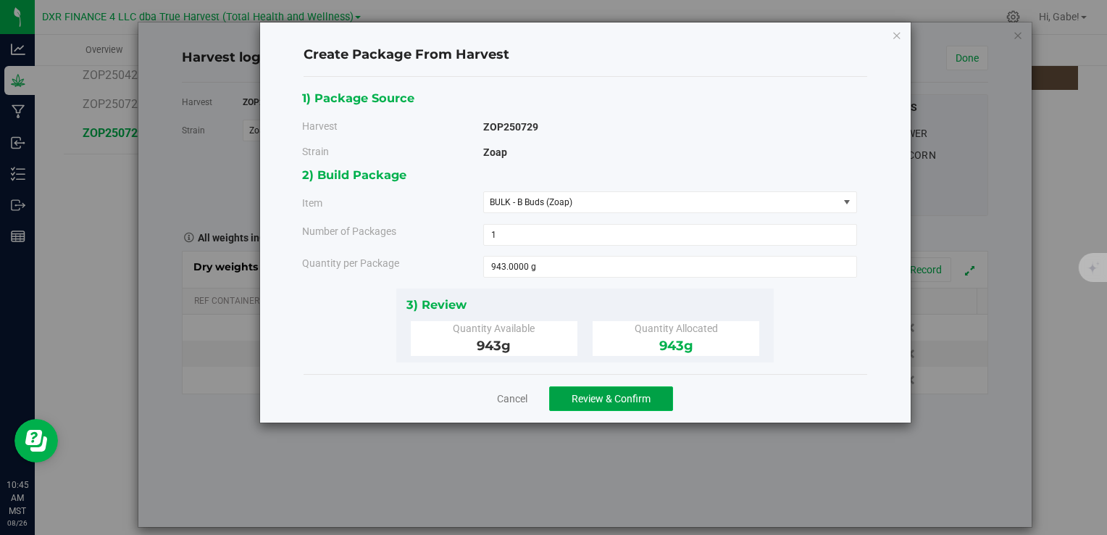
click at [627, 387] on button "Review & Confirm" at bounding box center [611, 398] width 124 height 25
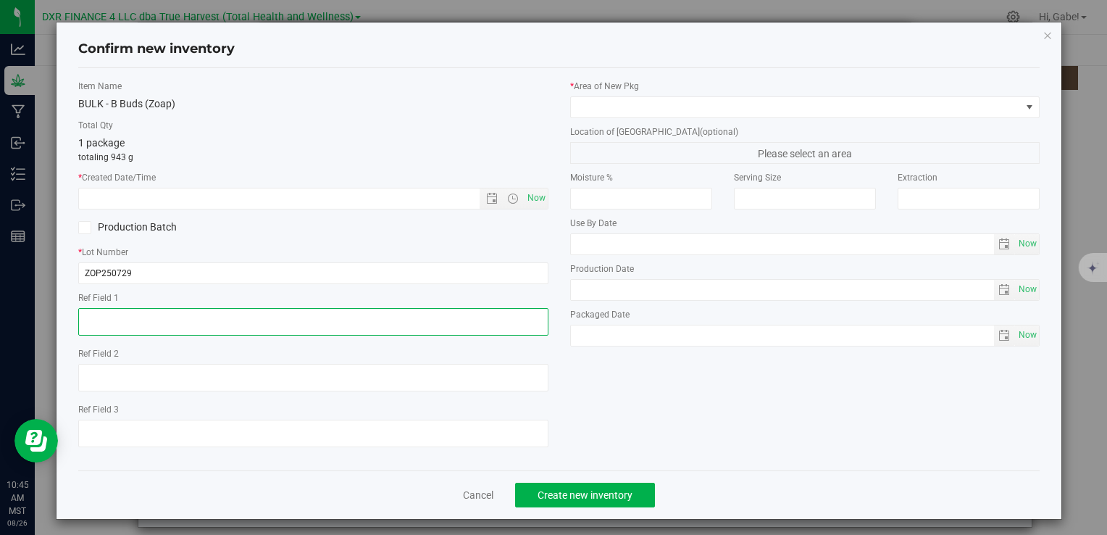
click at [183, 317] on textarea at bounding box center [312, 322] width 469 height 28
paste textarea "[DATE]"
type textarea "[DATE]"
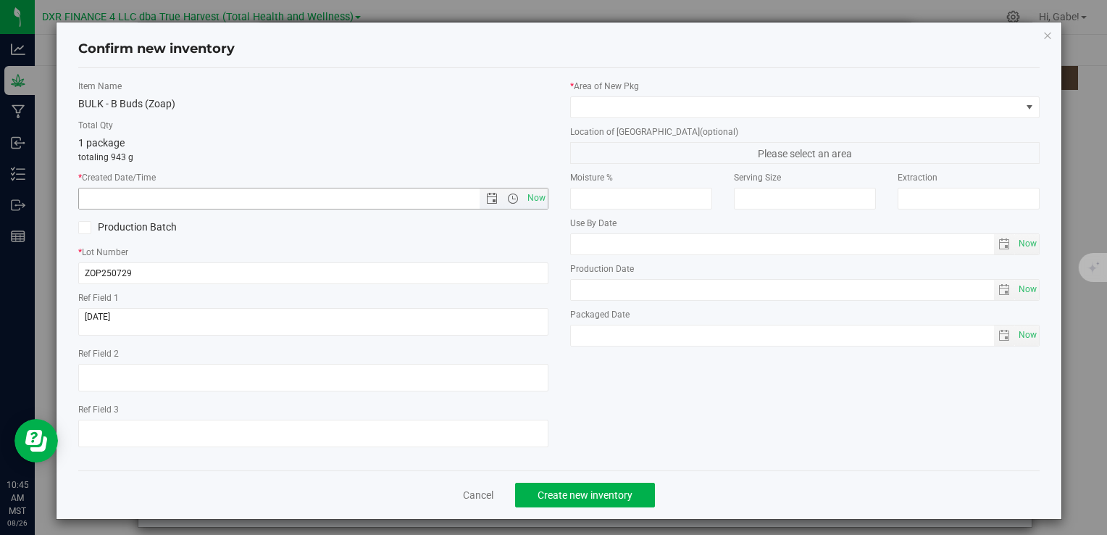
click at [154, 200] on input "text" at bounding box center [291, 198] width 425 height 20
paste input "[DATE]"
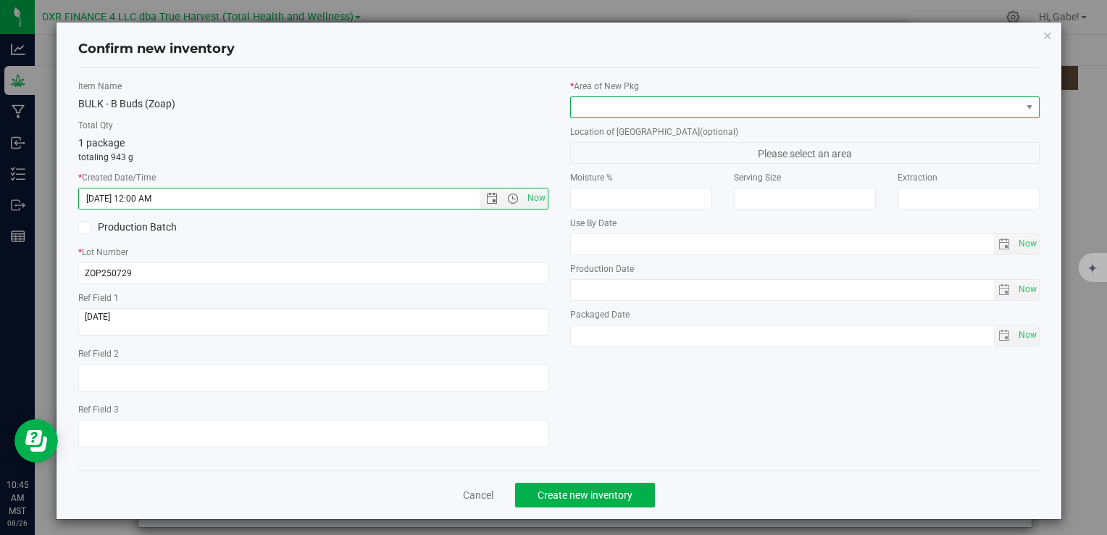
type input "[DATE] 10:45 AM"
click at [632, 105] on span at bounding box center [796, 107] width 450 height 20
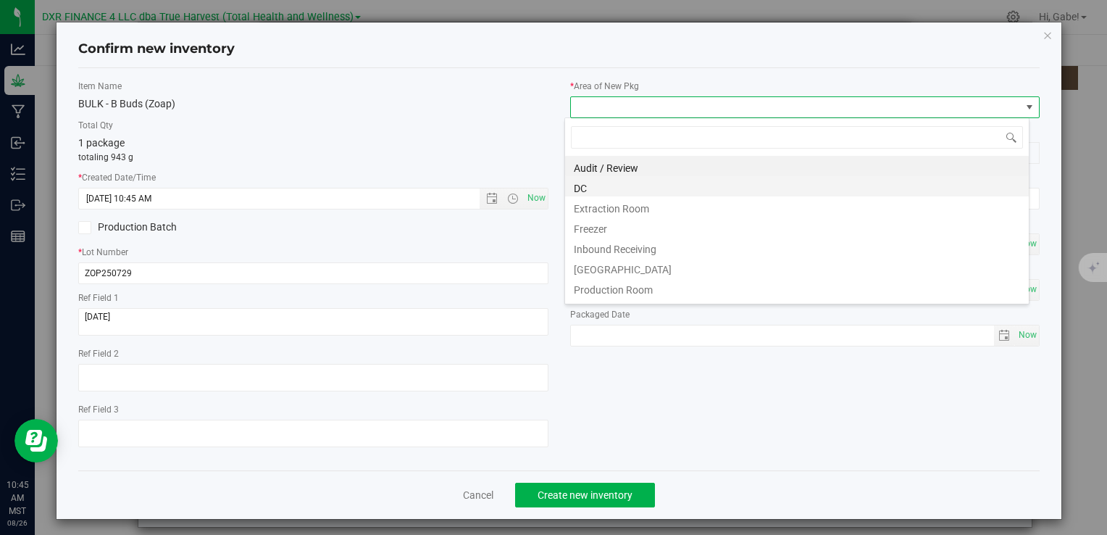
click at [602, 183] on li "DC" at bounding box center [797, 186] width 464 height 20
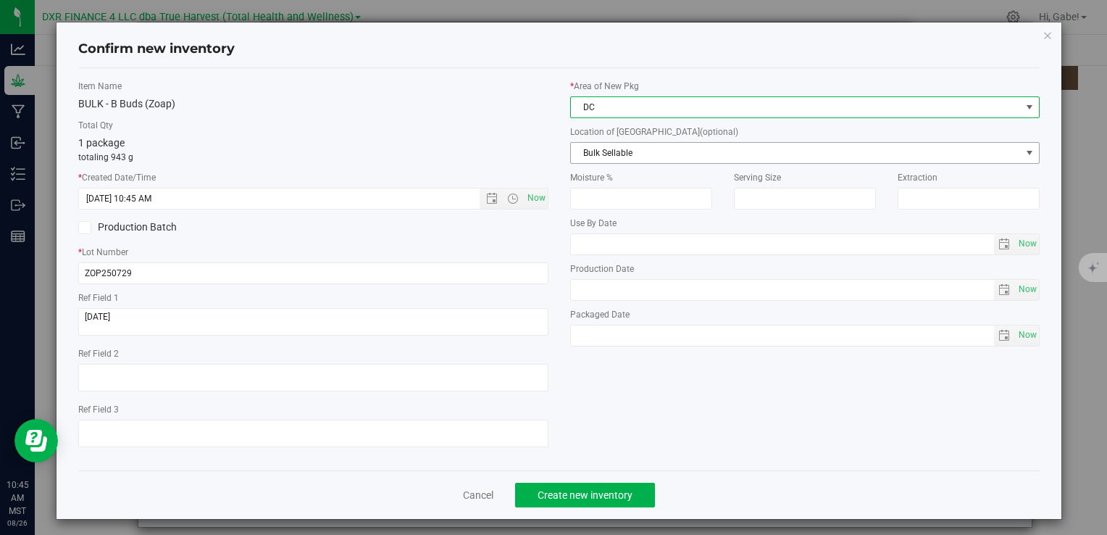
click at [590, 159] on span "Bulk Sellable" at bounding box center [796, 153] width 450 height 20
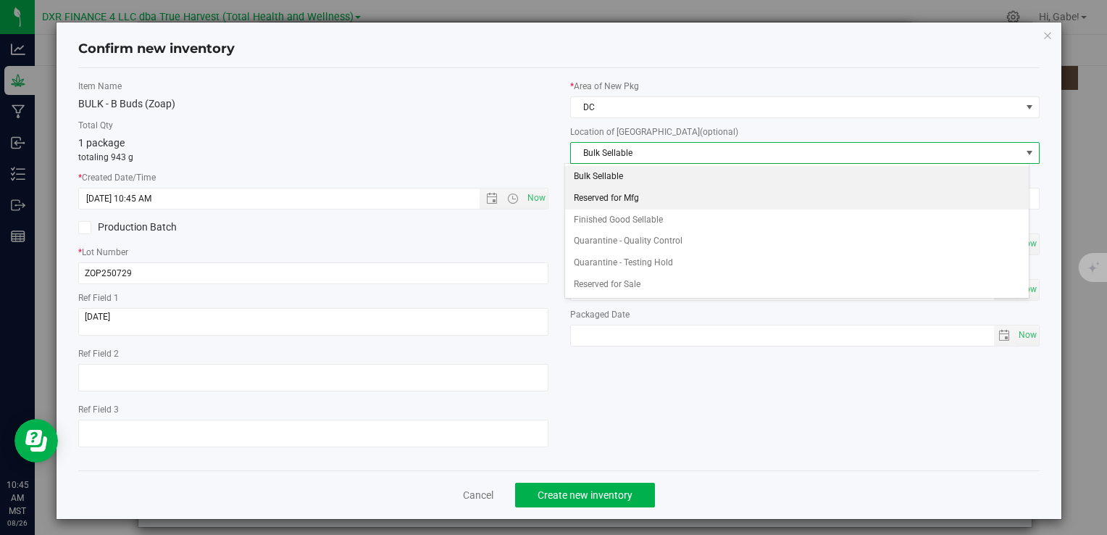
click at [598, 199] on li "Reserved for Mfg" at bounding box center [797, 199] width 464 height 22
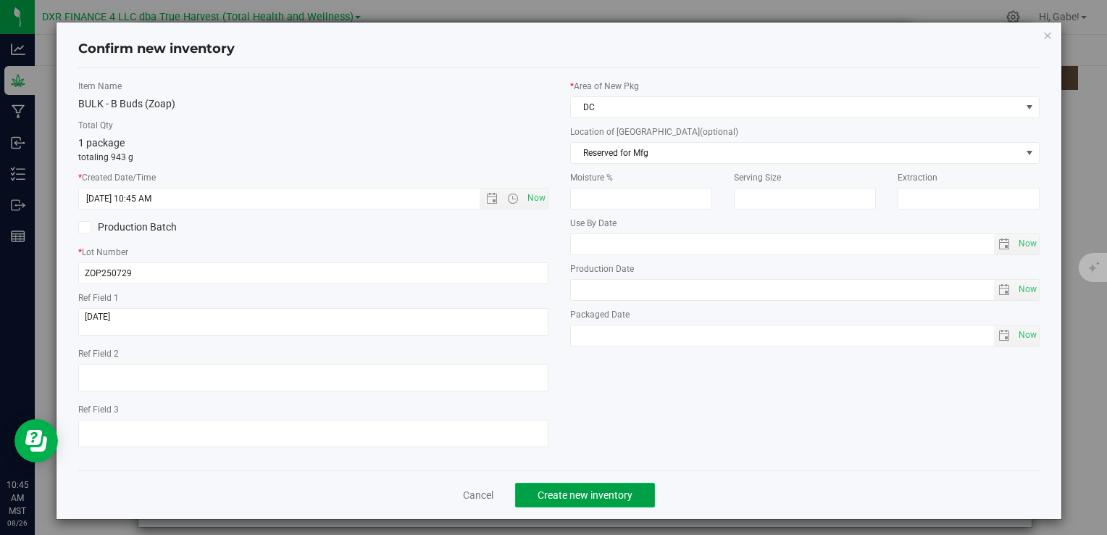
click at [594, 491] on span "Create new inventory" at bounding box center [585, 495] width 95 height 12
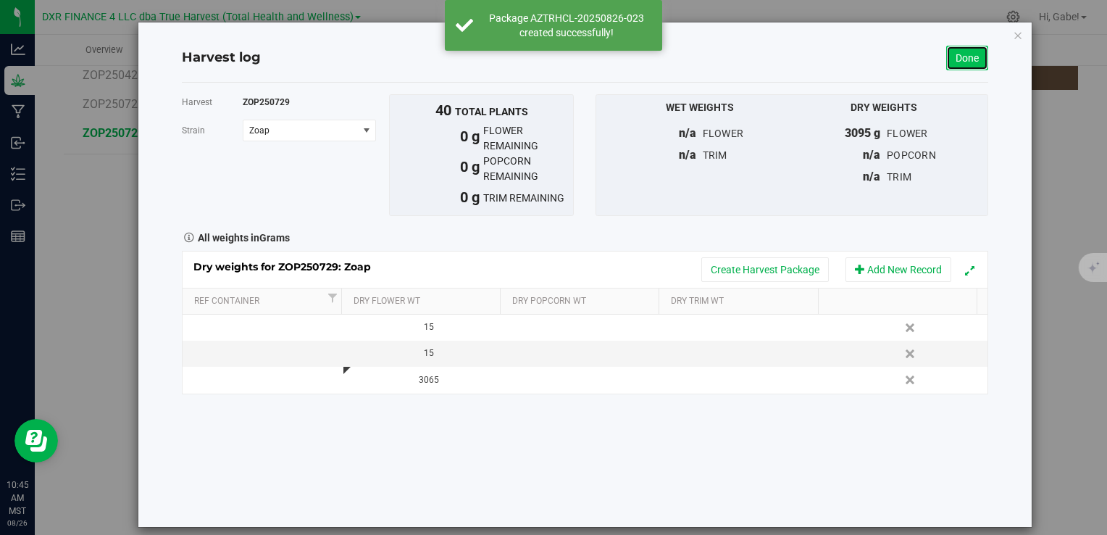
click at [948, 51] on link "Done" at bounding box center [967, 58] width 42 height 25
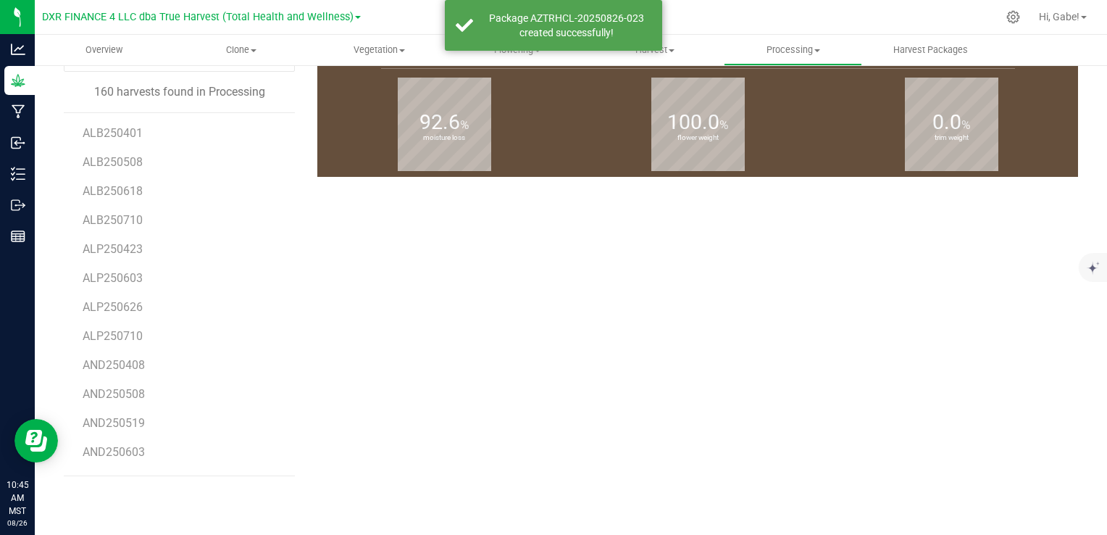
scroll to position [215, 0]
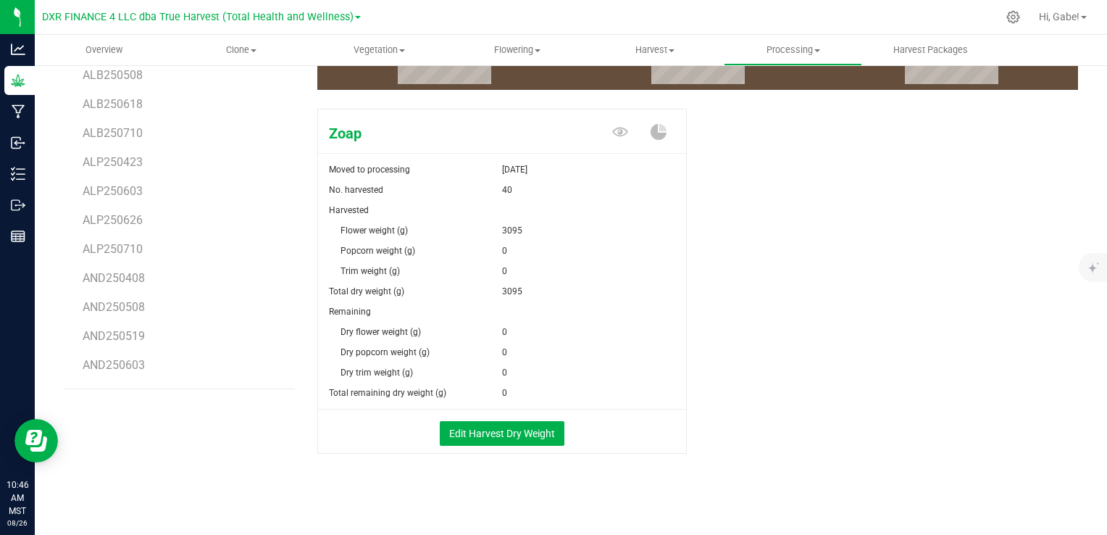
click at [835, 221] on div "Zoap Moved to processing [DATE] No. harvested 40 Harvested Flower weight (g) 30…" at bounding box center [697, 296] width 761 height 387
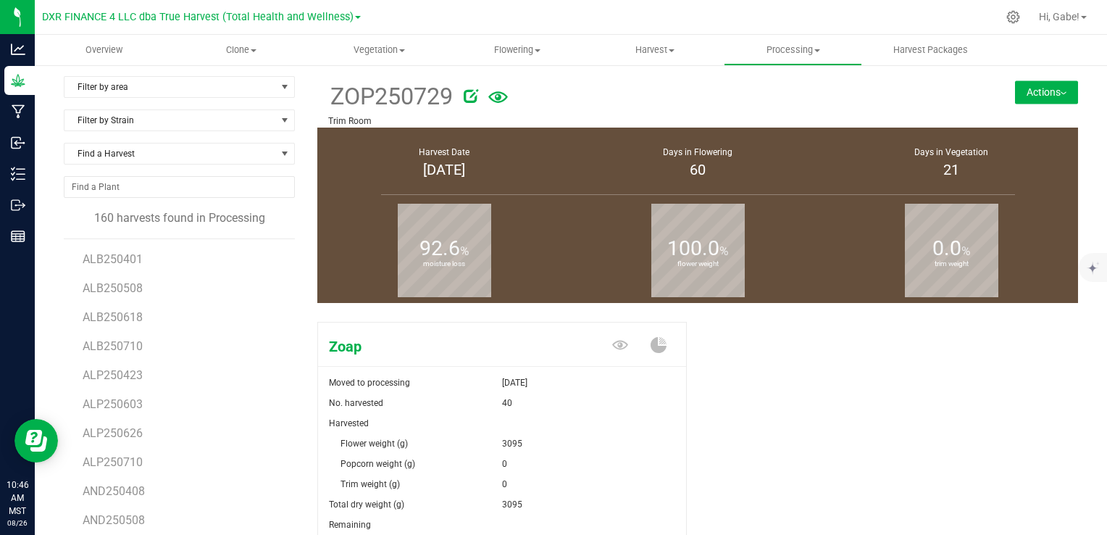
scroll to position [0, 0]
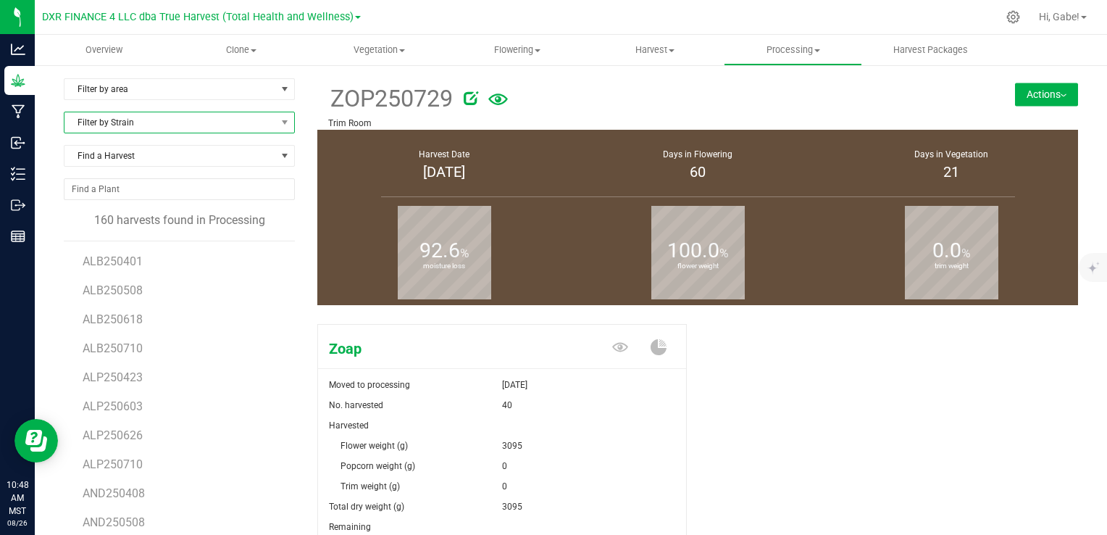
click at [129, 127] on span "Filter by Strain" at bounding box center [170, 122] width 212 height 20
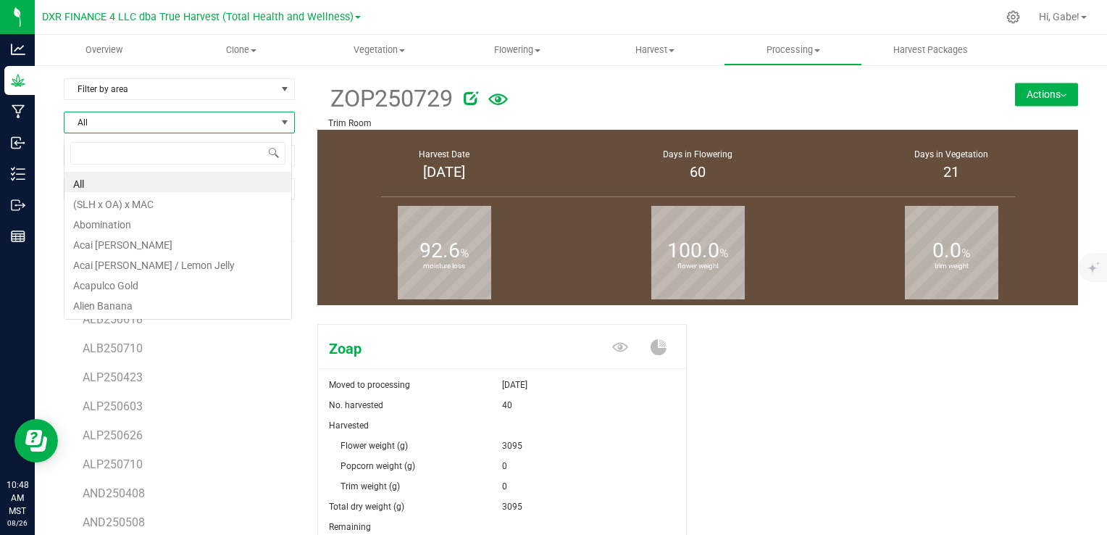
scroll to position [21, 228]
type input "gelato"
click at [142, 207] on li "Gelato 41" at bounding box center [177, 202] width 227 height 20
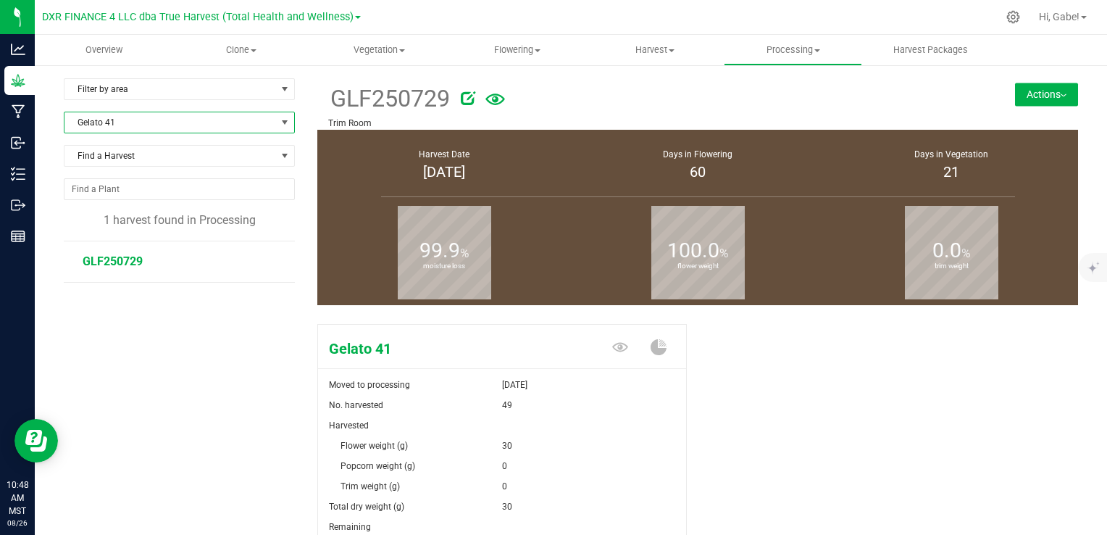
click at [135, 262] on span "GLF250729" at bounding box center [113, 261] width 60 height 14
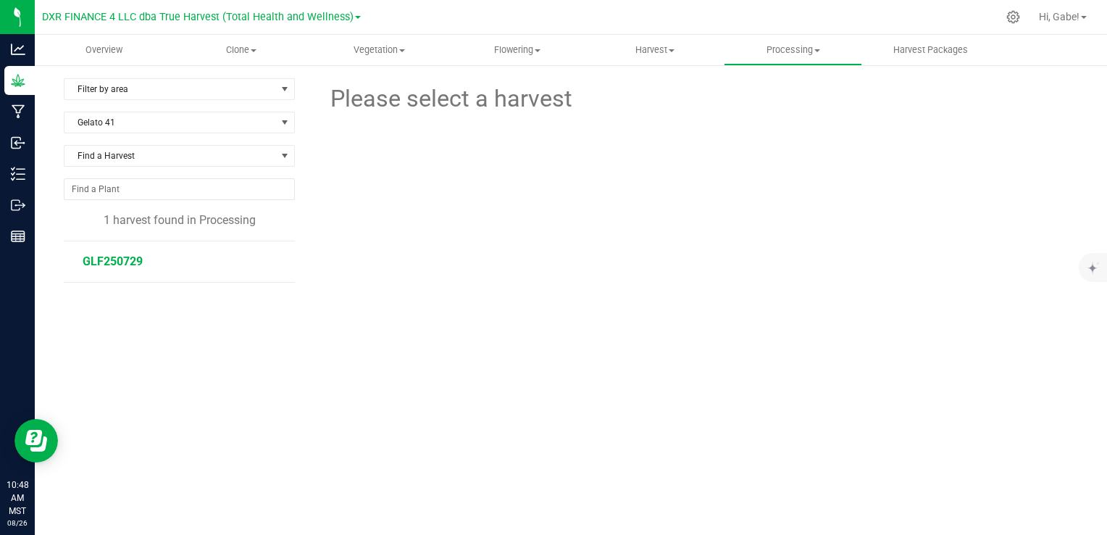
click at [128, 262] on span "GLF250729" at bounding box center [113, 261] width 60 height 14
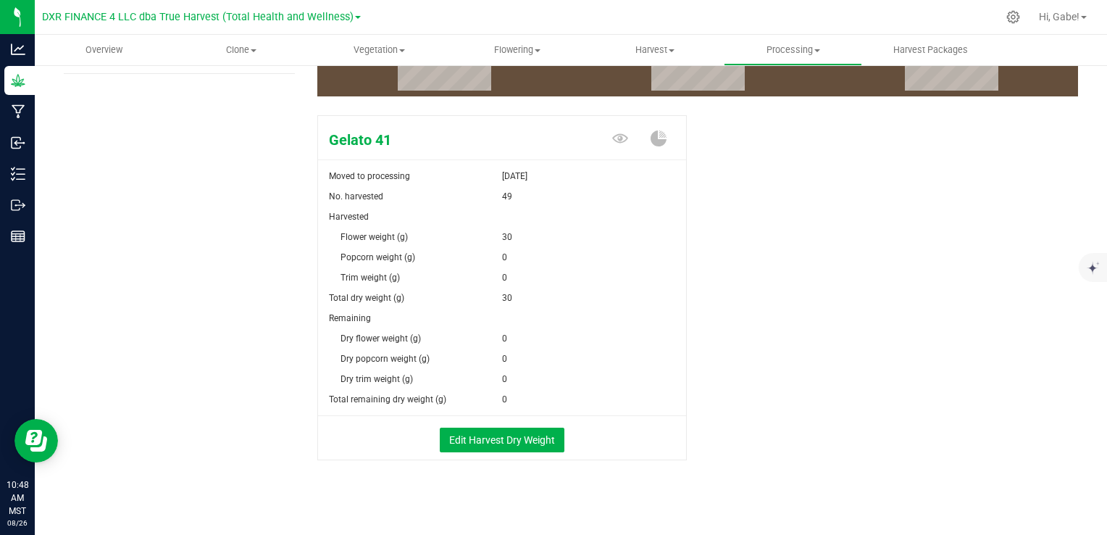
scroll to position [215, 0]
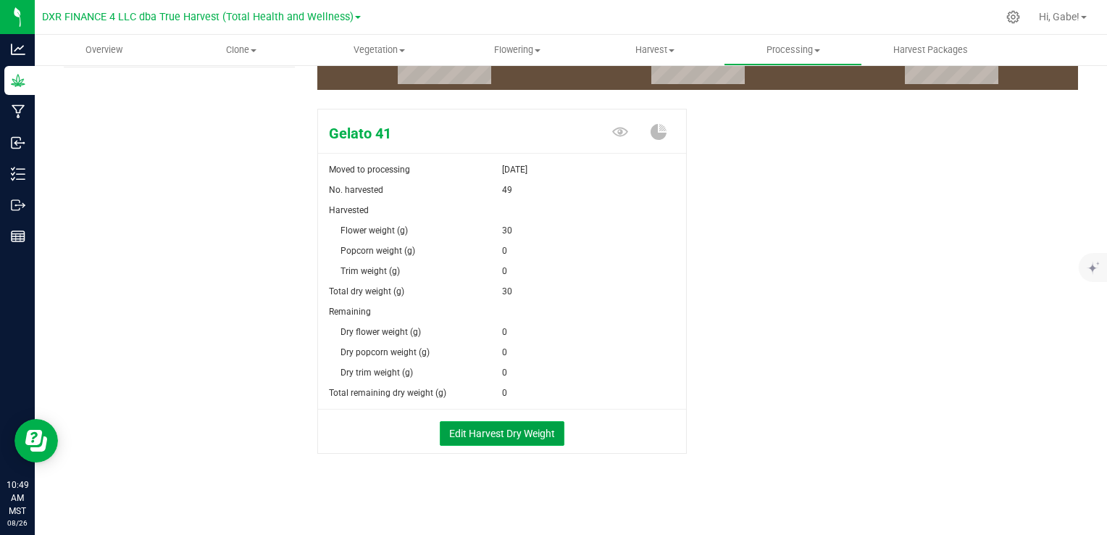
click at [491, 425] on button "Edit Harvest Dry Weight" at bounding box center [502, 433] width 125 height 25
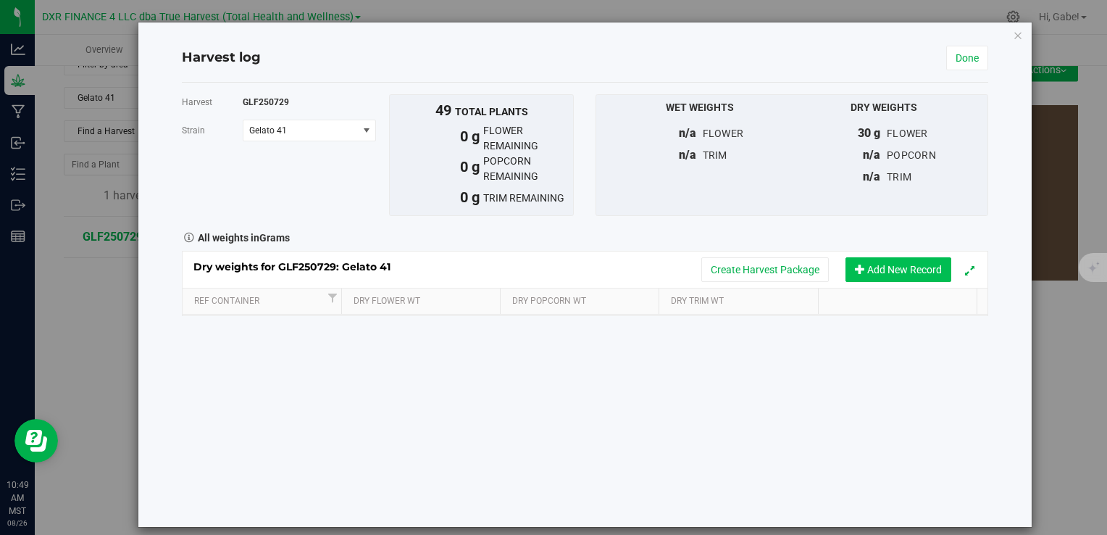
scroll to position [215, 0]
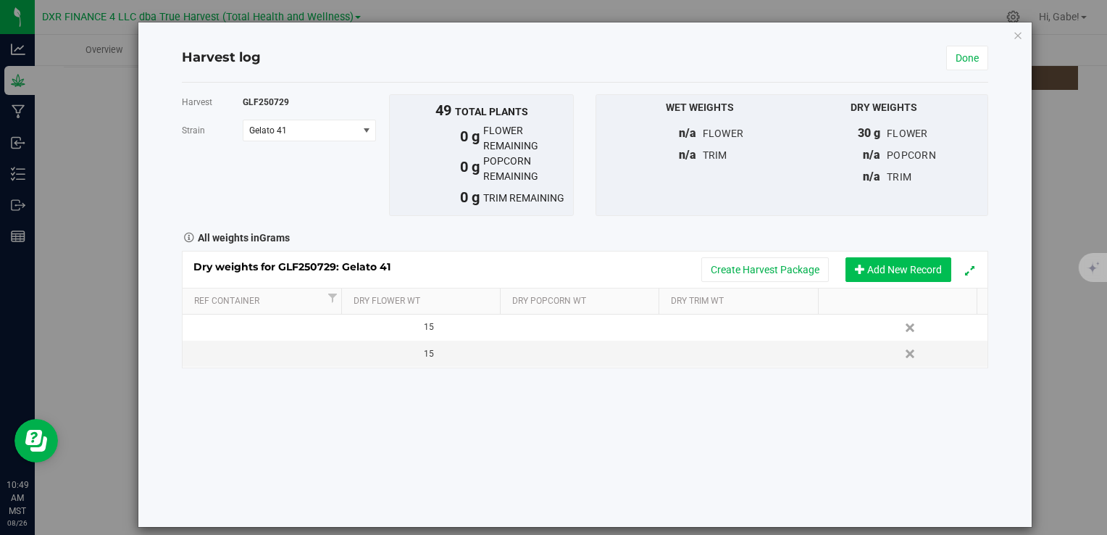
click at [900, 262] on button "Add New Record" at bounding box center [899, 269] width 106 height 25
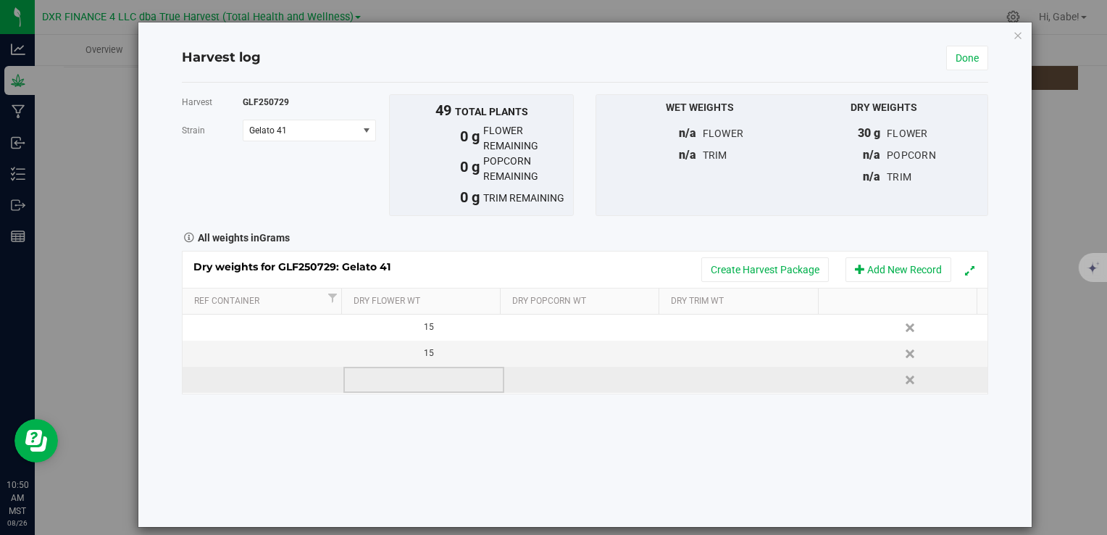
click at [424, 374] on td at bounding box center [423, 380] width 161 height 26
type input "3755"
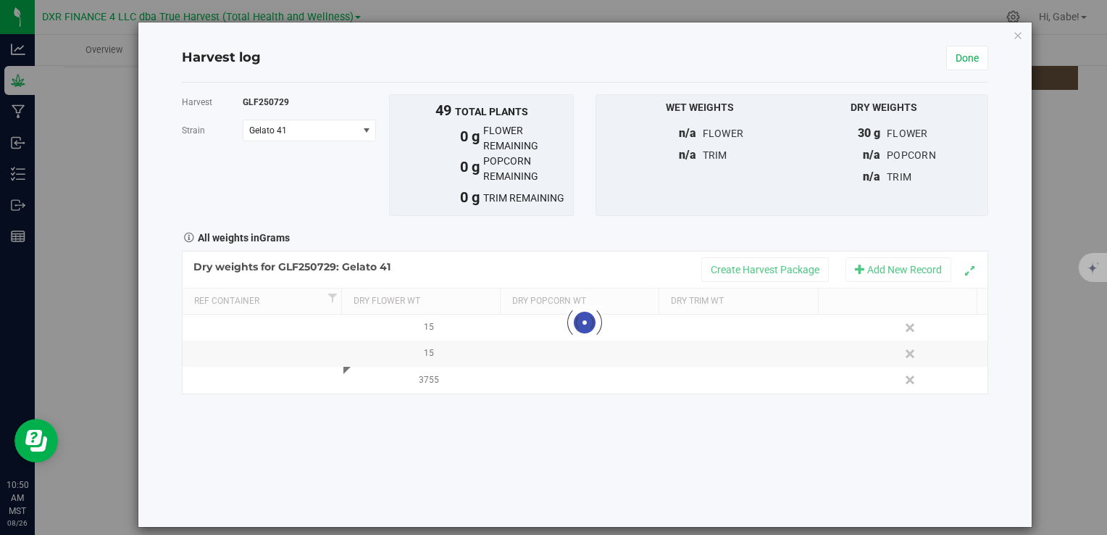
click at [541, 431] on div "Harvest GLF250729 [GEOGRAPHIC_DATA] Gelato 41 Select strain Gelato 41 To bulk u…" at bounding box center [585, 305] width 806 height 444
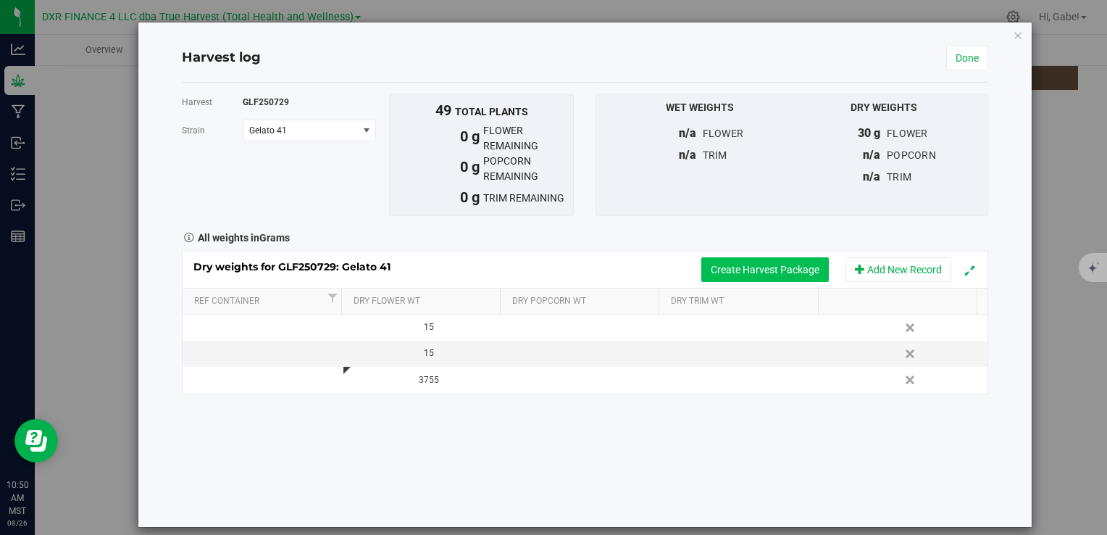
click at [777, 262] on button "Create Harvest Package" at bounding box center [765, 269] width 128 height 25
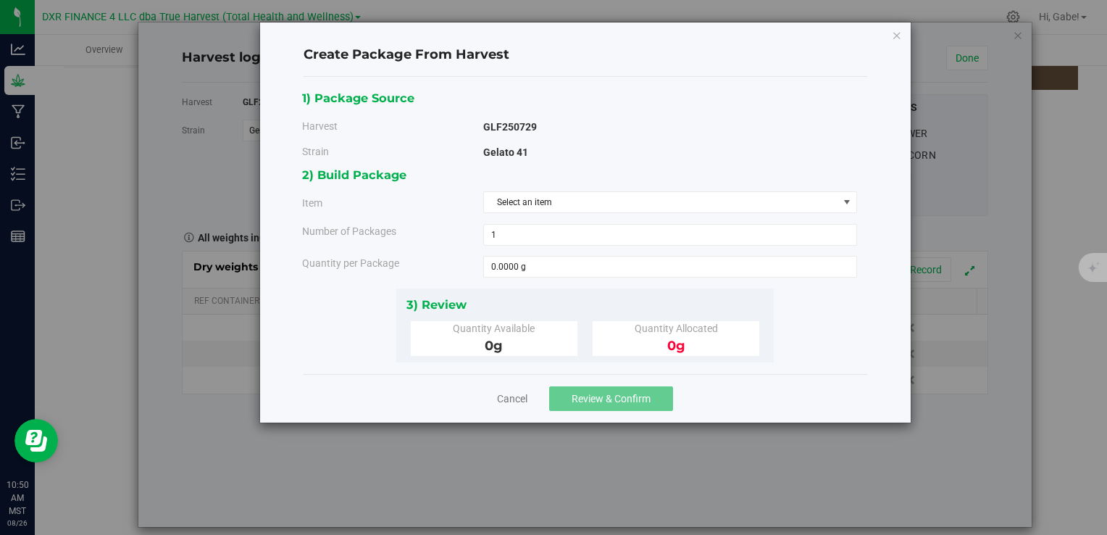
click at [597, 189] on div "2) Build Package Item Select an item BULK - A Buds (Gelato 41) BULK - B Buds (G…" at bounding box center [585, 226] width 566 height 122
click at [595, 196] on span "Select an item" at bounding box center [661, 202] width 354 height 20
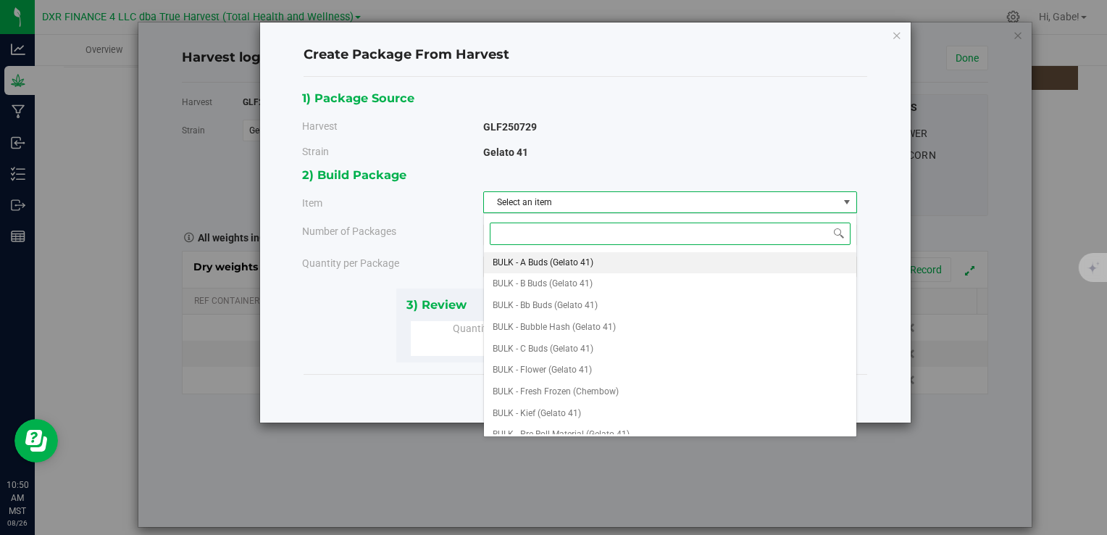
click at [621, 260] on li "BULK - A Buds (Gelato 41)" at bounding box center [670, 263] width 372 height 22
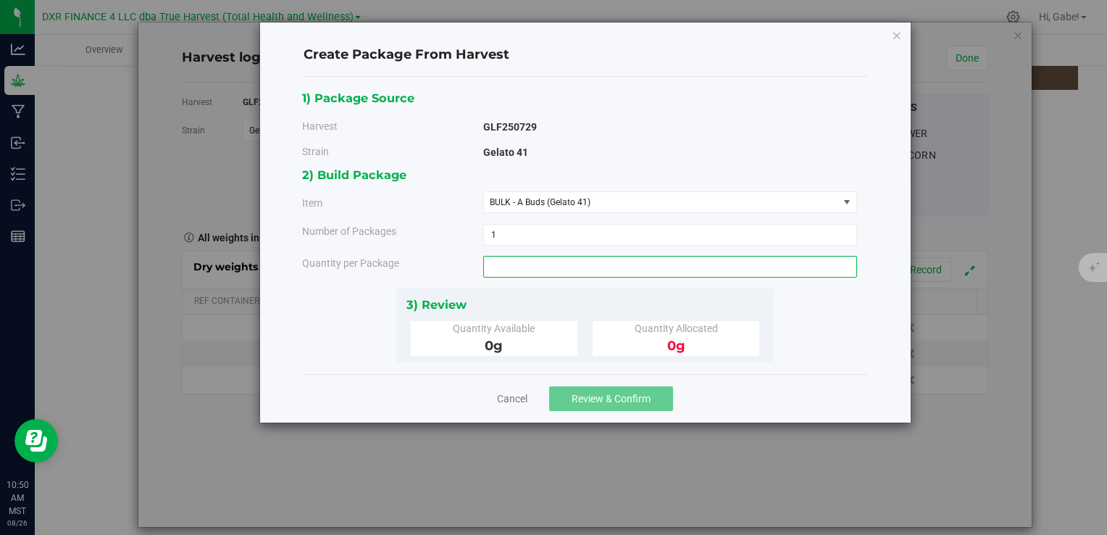
click at [536, 256] on span at bounding box center [670, 267] width 374 height 22
type input "1870"
type input "1870.0000 g"
click at [588, 295] on div "3) Review" at bounding box center [585, 305] width 358 height 20
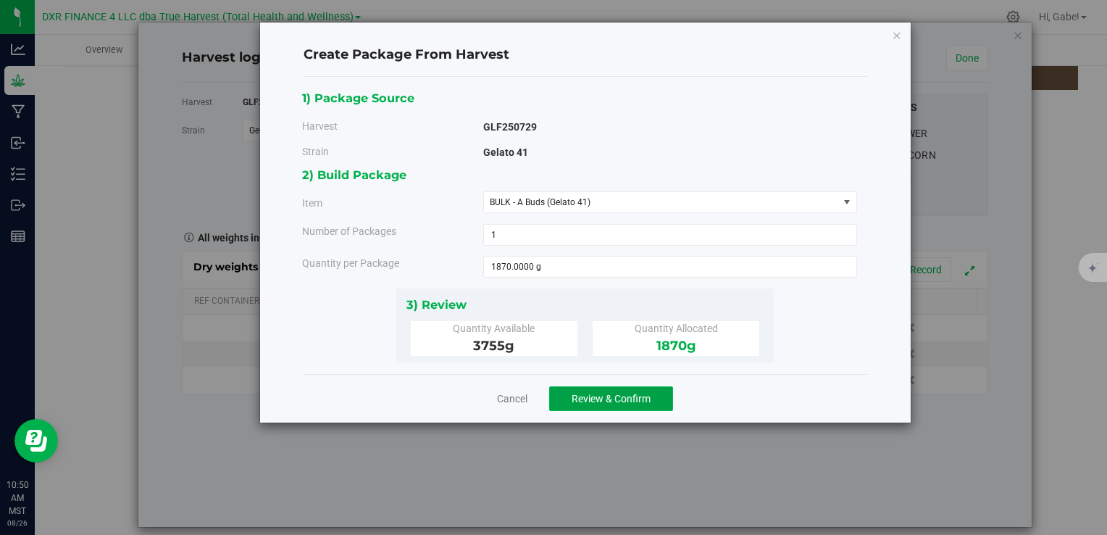
click at [600, 393] on span "Review & Confirm" at bounding box center [611, 399] width 79 height 12
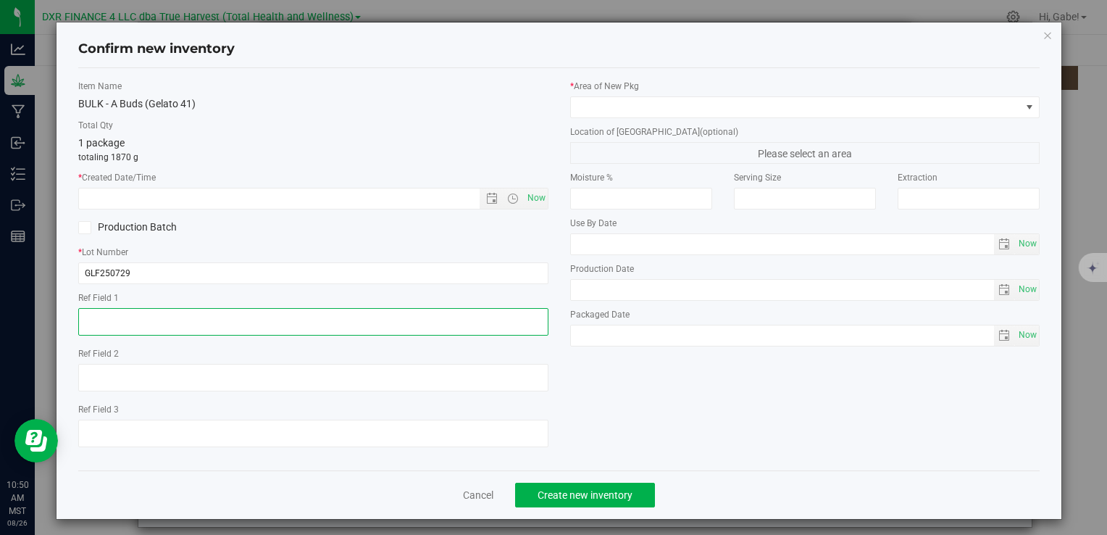
click at [112, 318] on textarea at bounding box center [312, 322] width 469 height 28
paste textarea "[DATE]"
type textarea "[DATE]"
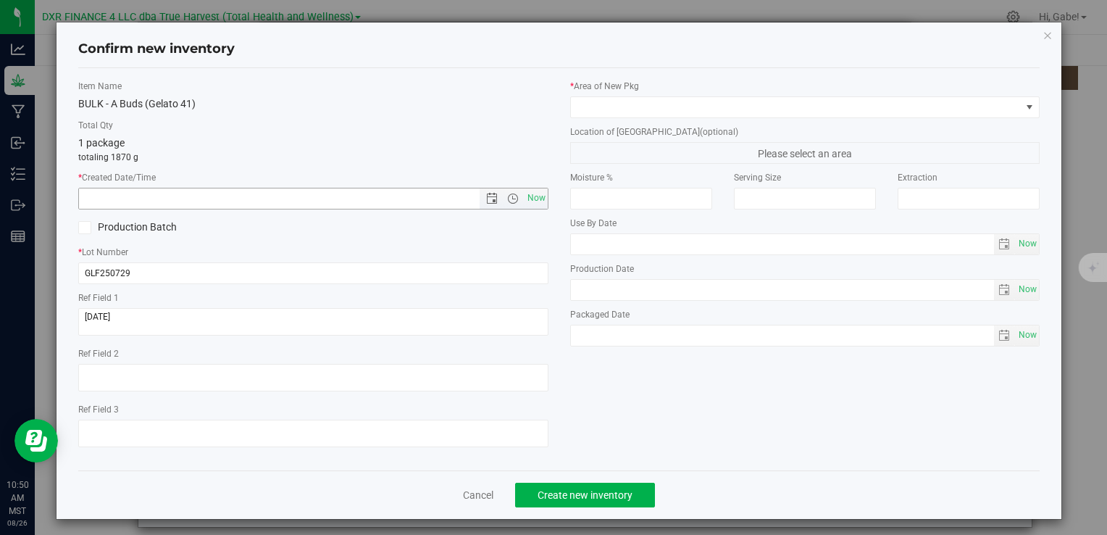
click at [157, 197] on input "text" at bounding box center [291, 198] width 425 height 20
paste input "[DATE]"
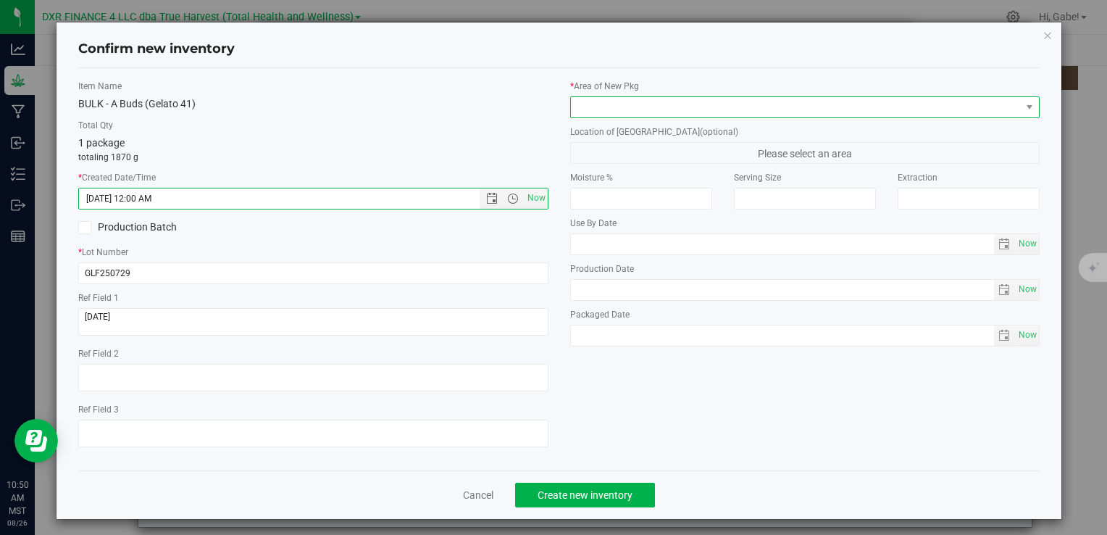
type input "[DATE] 10:50 AM"
click at [625, 109] on span at bounding box center [796, 107] width 450 height 20
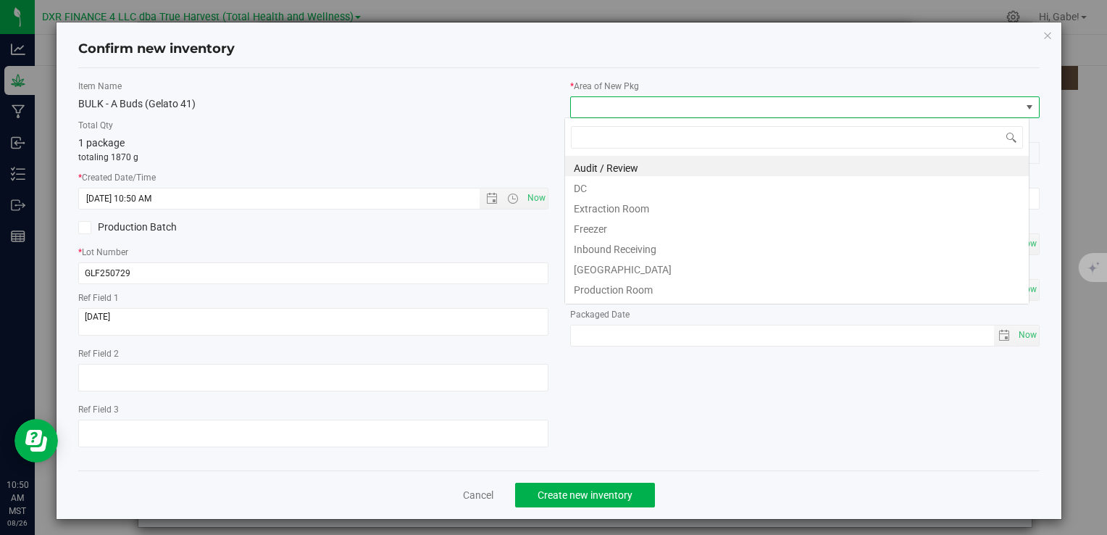
scroll to position [21, 464]
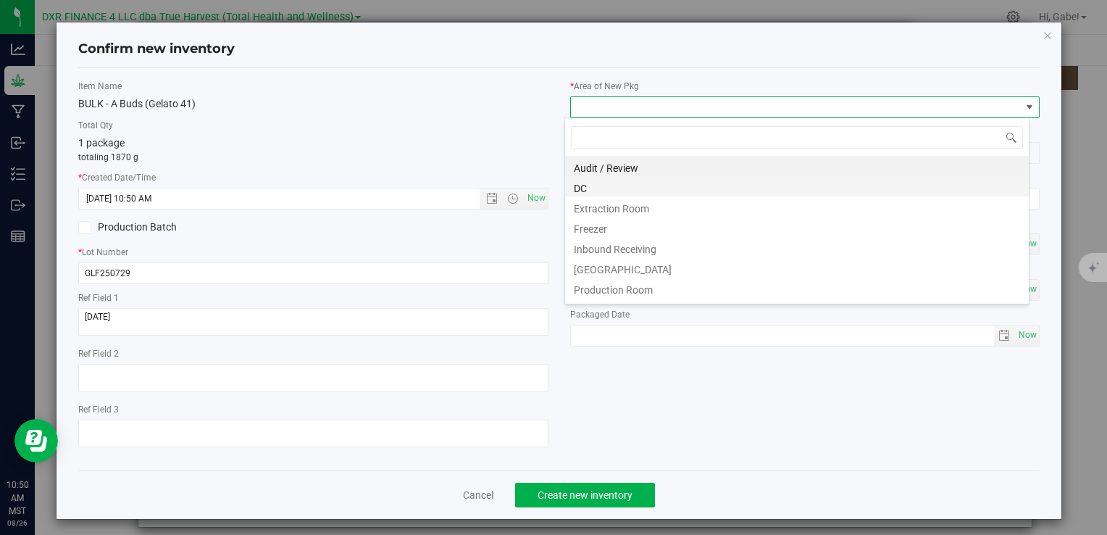
click at [607, 186] on li "DC" at bounding box center [797, 186] width 464 height 20
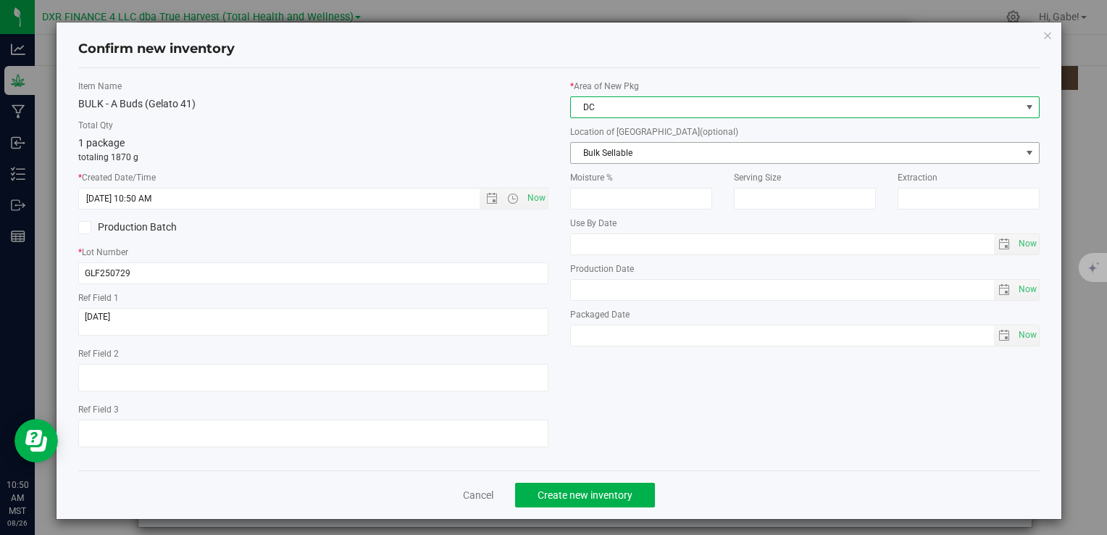
click at [603, 142] on span "Bulk Sellable" at bounding box center [804, 153] width 469 height 22
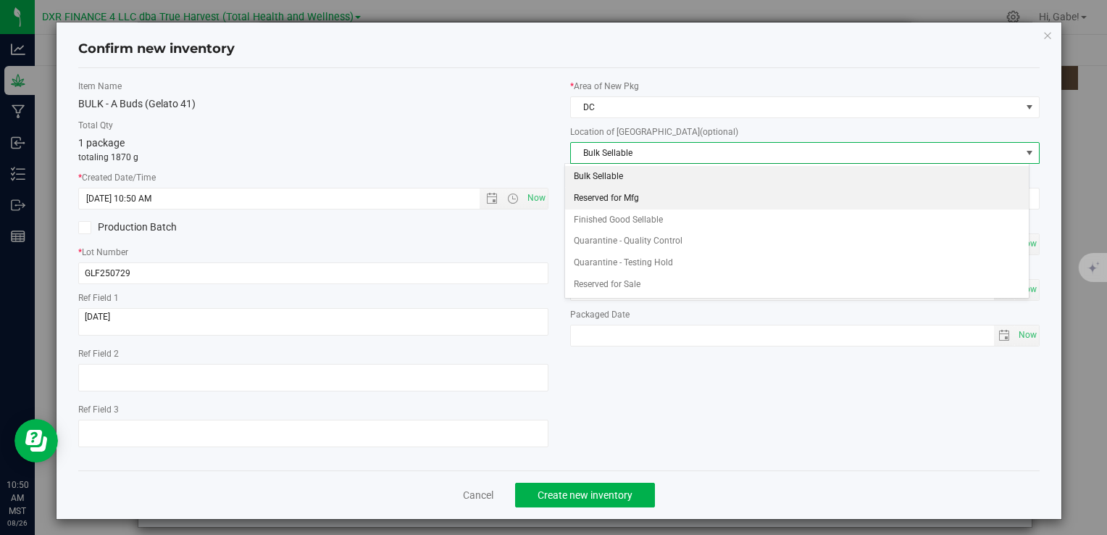
click at [596, 203] on li "Reserved for Mfg" at bounding box center [797, 199] width 464 height 22
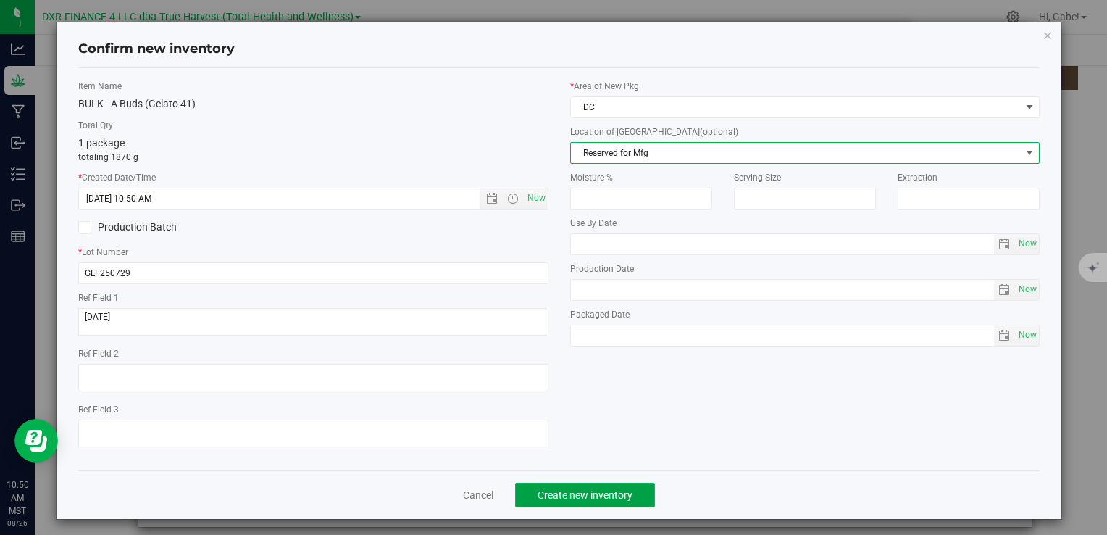
drag, startPoint x: 593, startPoint y: 496, endPoint x: 602, endPoint y: 490, distance: 11.1
click at [593, 496] on span "Create new inventory" at bounding box center [585, 495] width 95 height 12
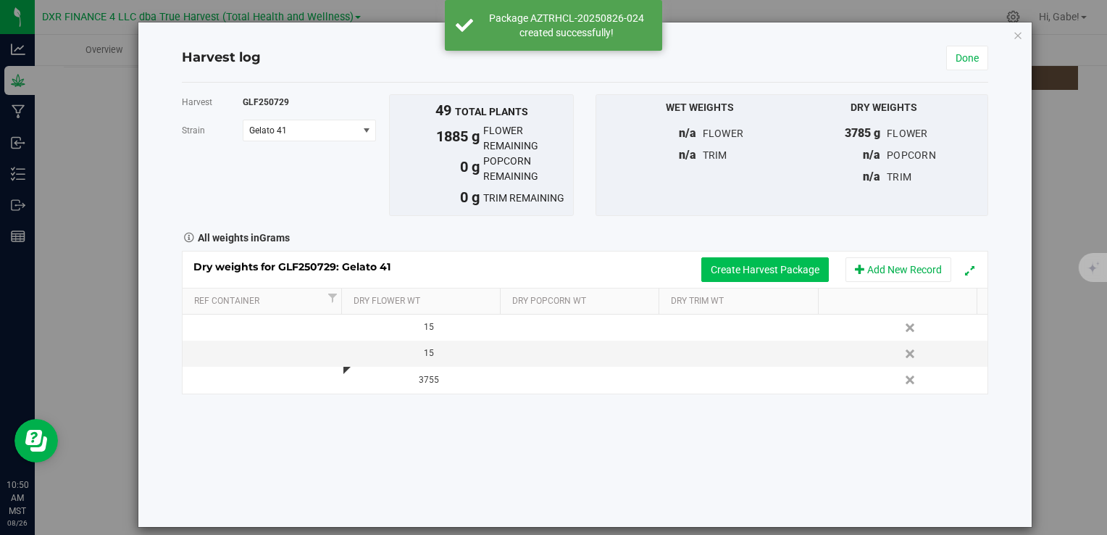
click at [714, 268] on button "Create Harvest Package" at bounding box center [765, 269] width 128 height 25
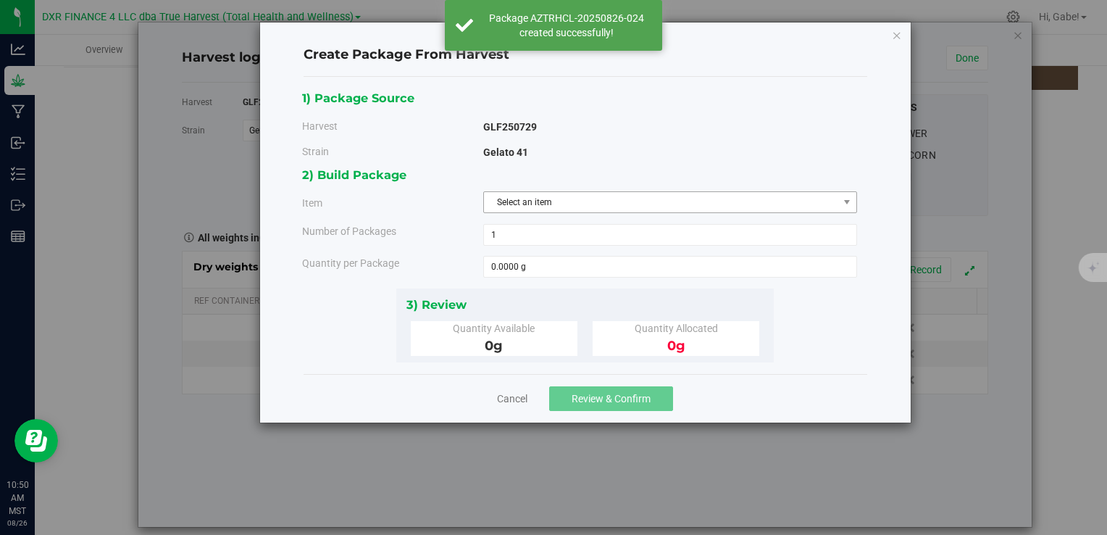
click at [560, 210] on span "Select an item" at bounding box center [661, 202] width 354 height 20
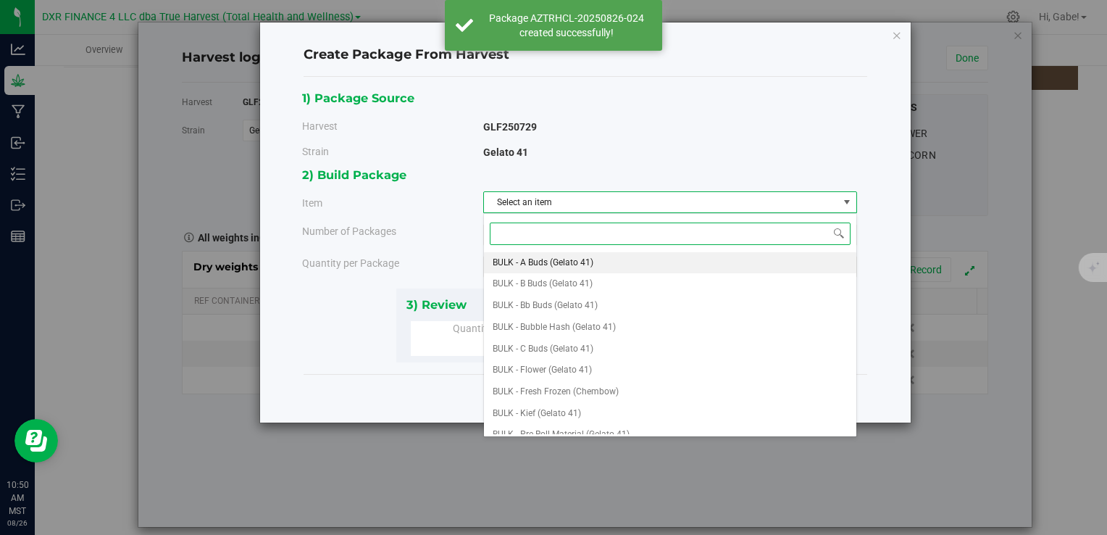
click at [577, 265] on span "BULK - A Buds (Gelato 41)" at bounding box center [543, 263] width 101 height 19
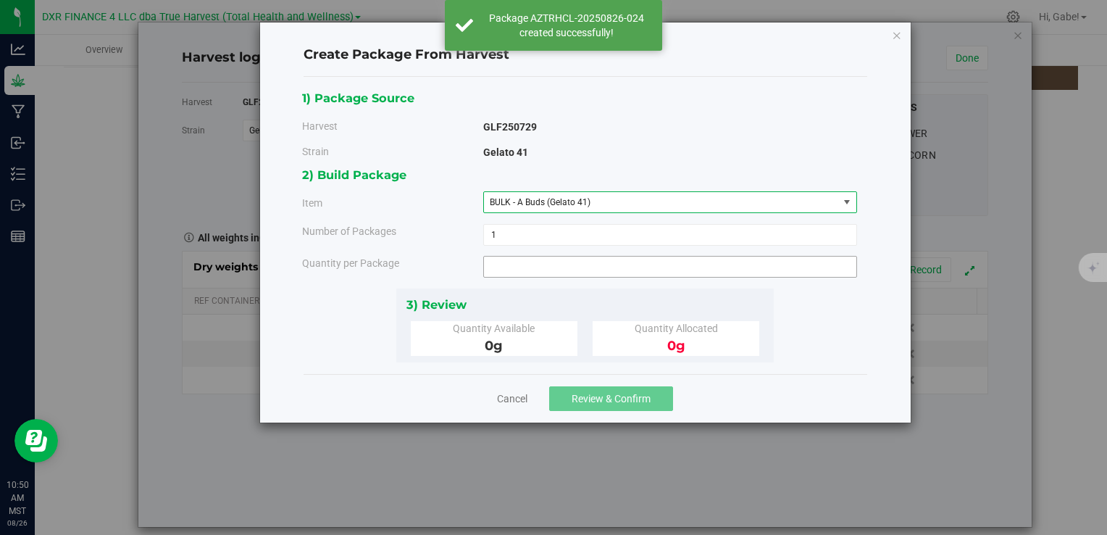
click at [542, 260] on span at bounding box center [670, 267] width 374 height 22
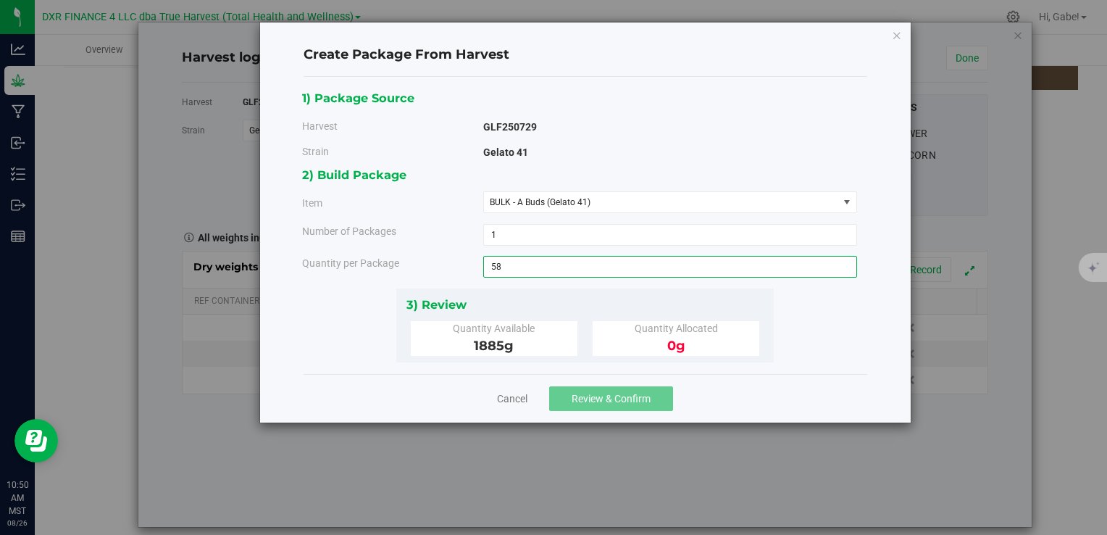
type input "581"
type input "581.0000 g"
click at [564, 291] on div "3) Review Quantity Available 1885 g Quantity Allocated 0 g" at bounding box center [584, 325] width 377 height 74
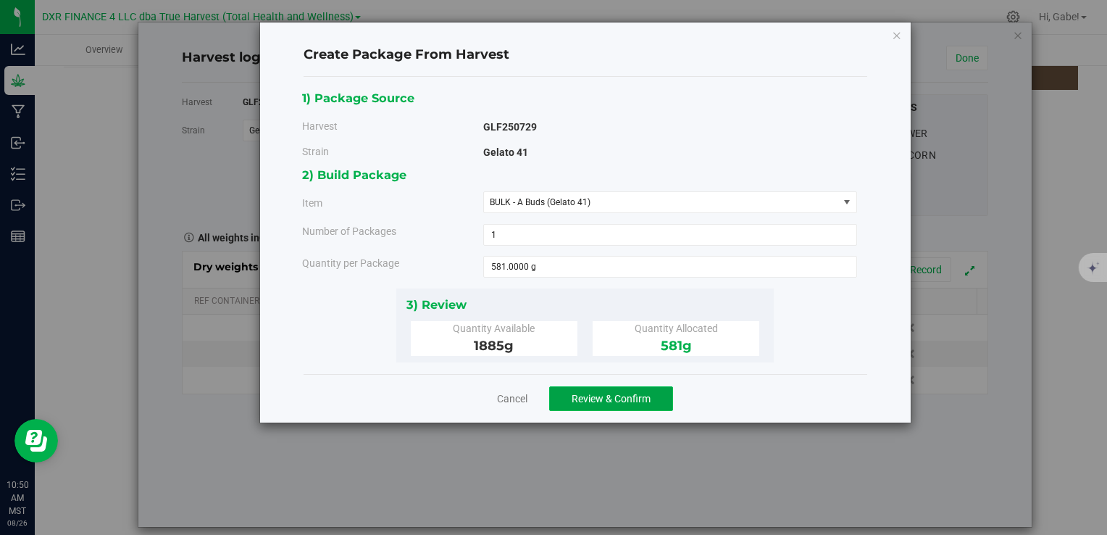
click at [642, 390] on button "Review & Confirm" at bounding box center [611, 398] width 124 height 25
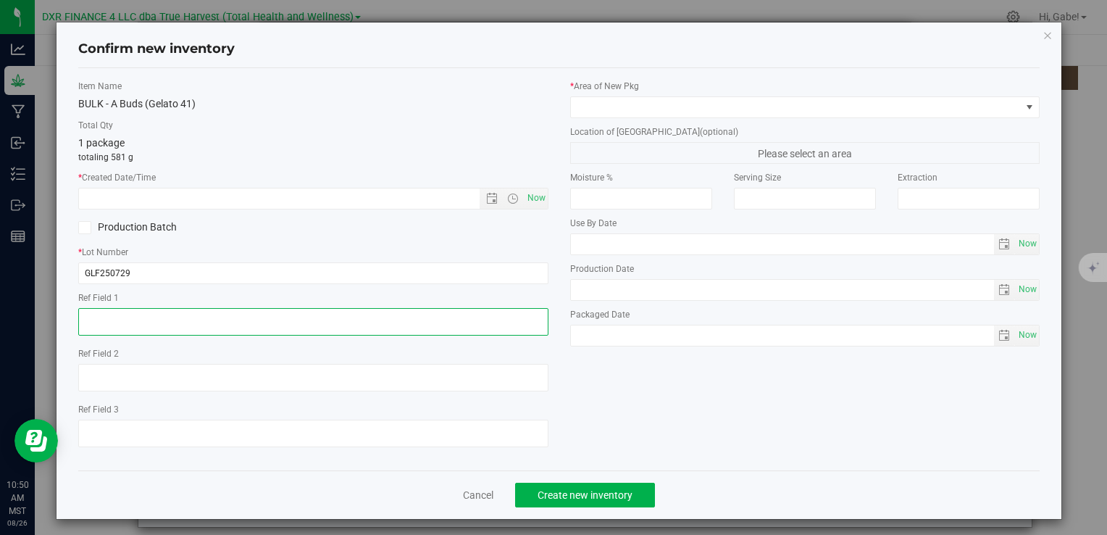
click at [165, 321] on textarea at bounding box center [312, 322] width 469 height 28
paste textarea "[DATE]"
type textarea "[DATE]"
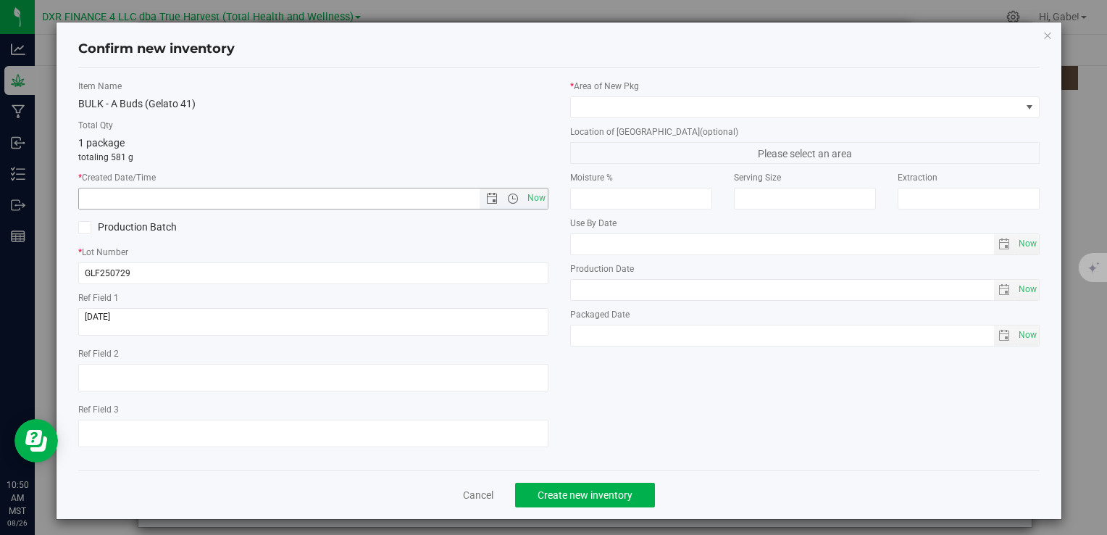
click at [197, 201] on input "text" at bounding box center [291, 198] width 425 height 20
paste input "[DATE]"
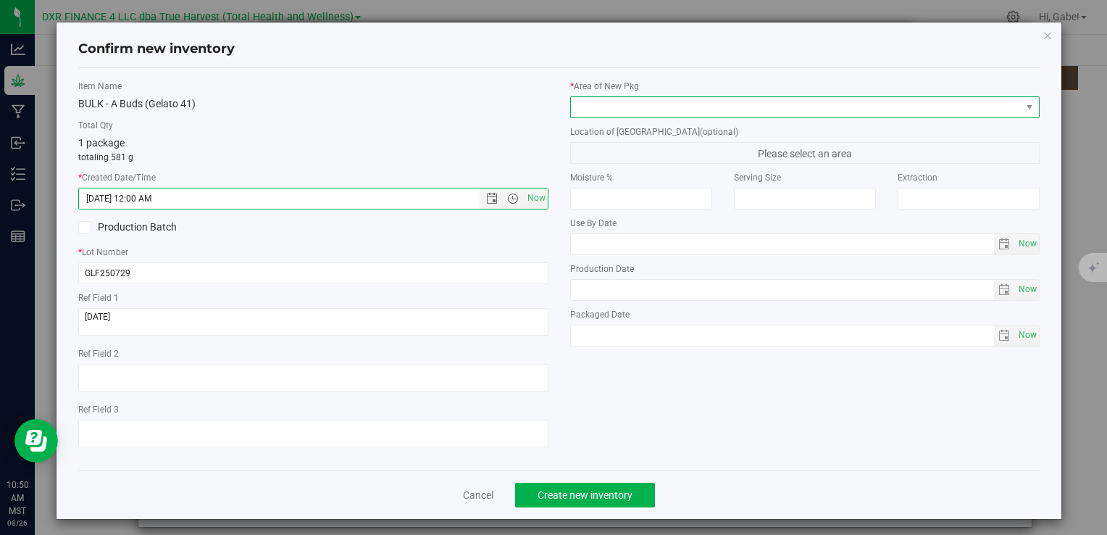
type input "[DATE] 10:50 AM"
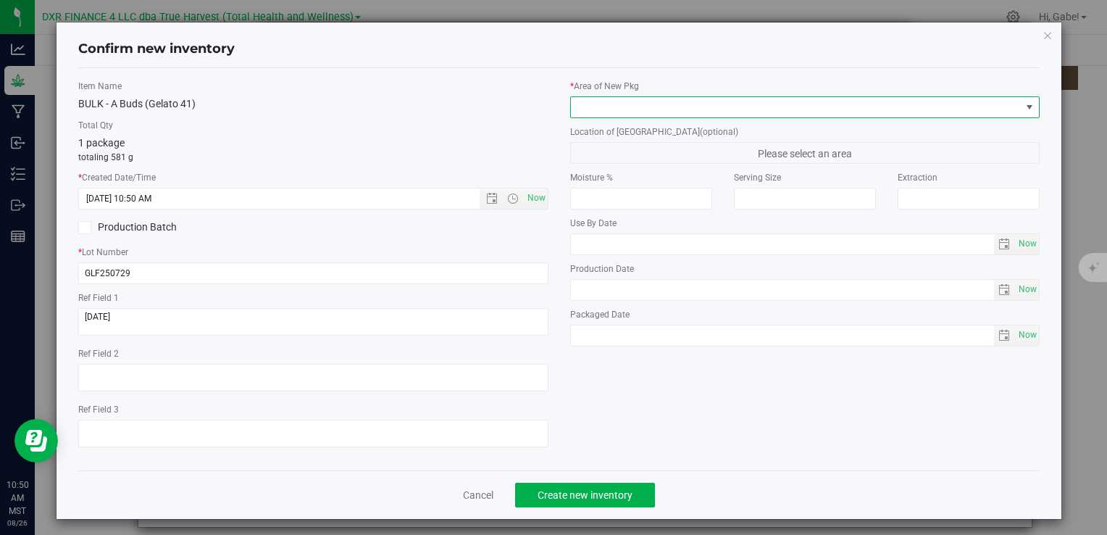
click at [656, 99] on span at bounding box center [796, 107] width 450 height 20
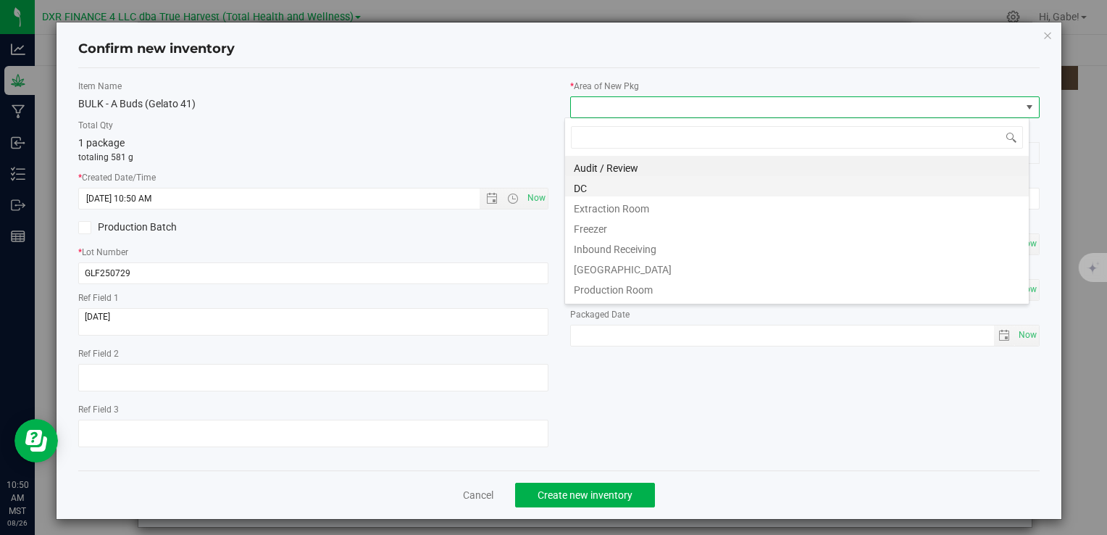
click at [603, 193] on li "DC" at bounding box center [797, 186] width 464 height 20
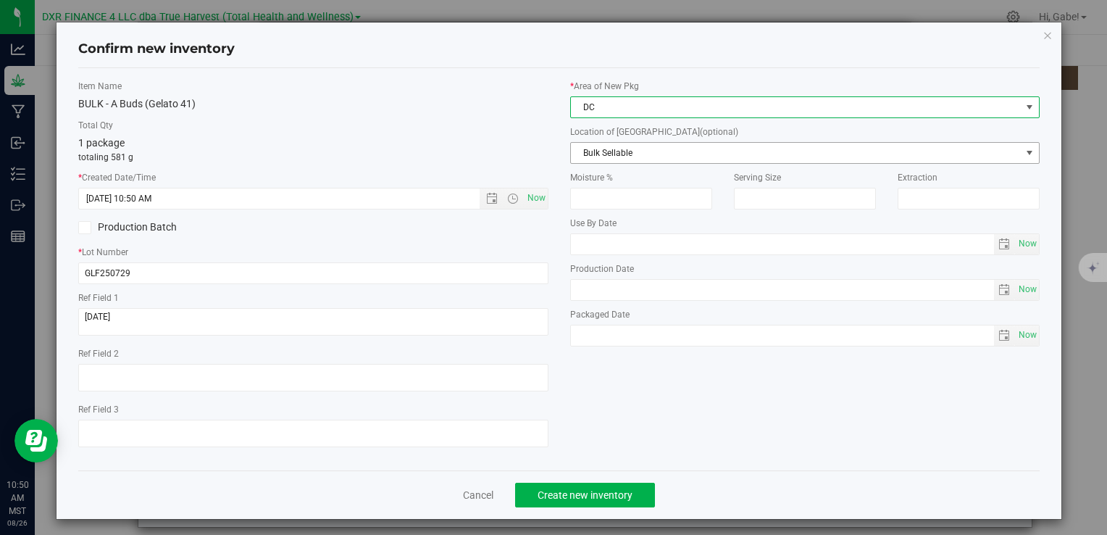
click at [605, 145] on span "Bulk Sellable" at bounding box center [796, 153] width 450 height 20
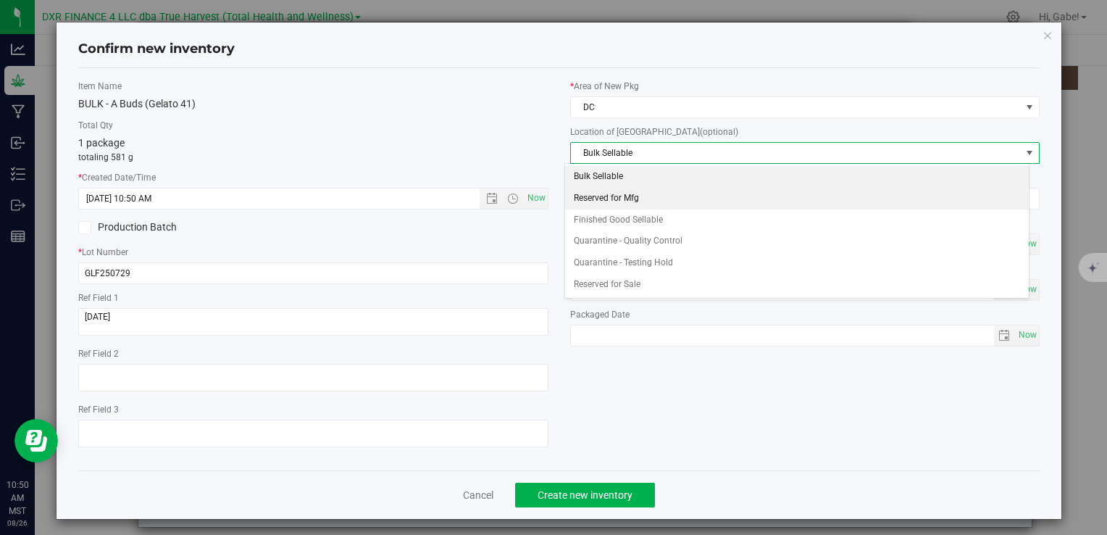
click at [635, 193] on li "Reserved for Mfg" at bounding box center [797, 199] width 464 height 22
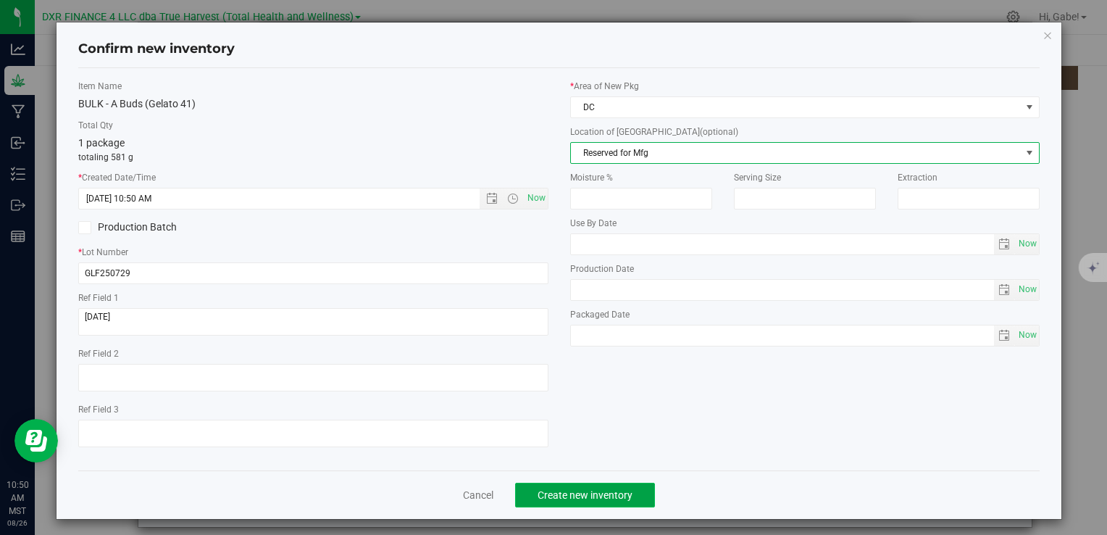
click at [609, 501] on button "Create new inventory" at bounding box center [585, 495] width 140 height 25
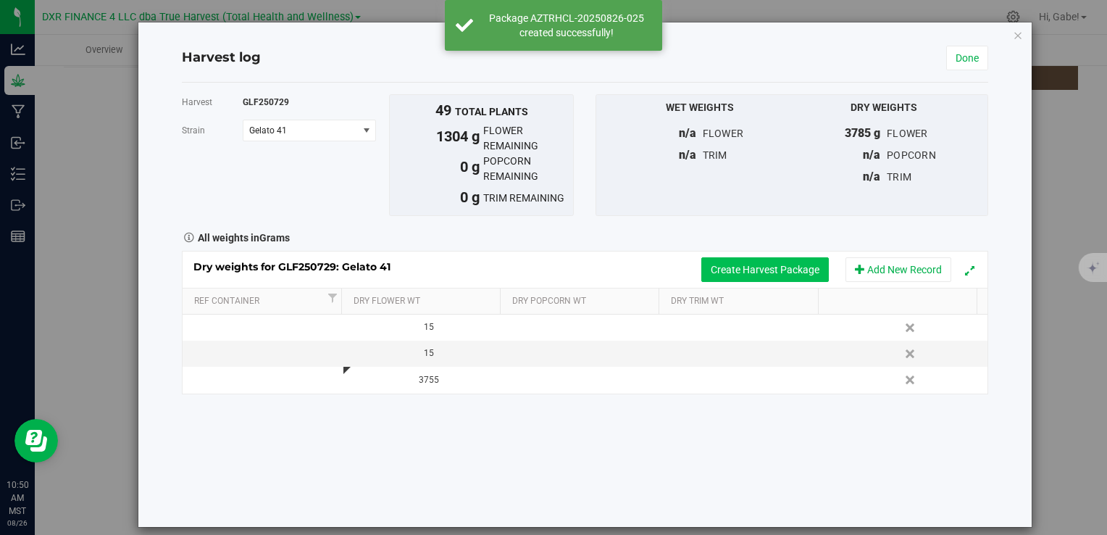
click at [768, 265] on button "Create Harvest Package" at bounding box center [765, 269] width 128 height 25
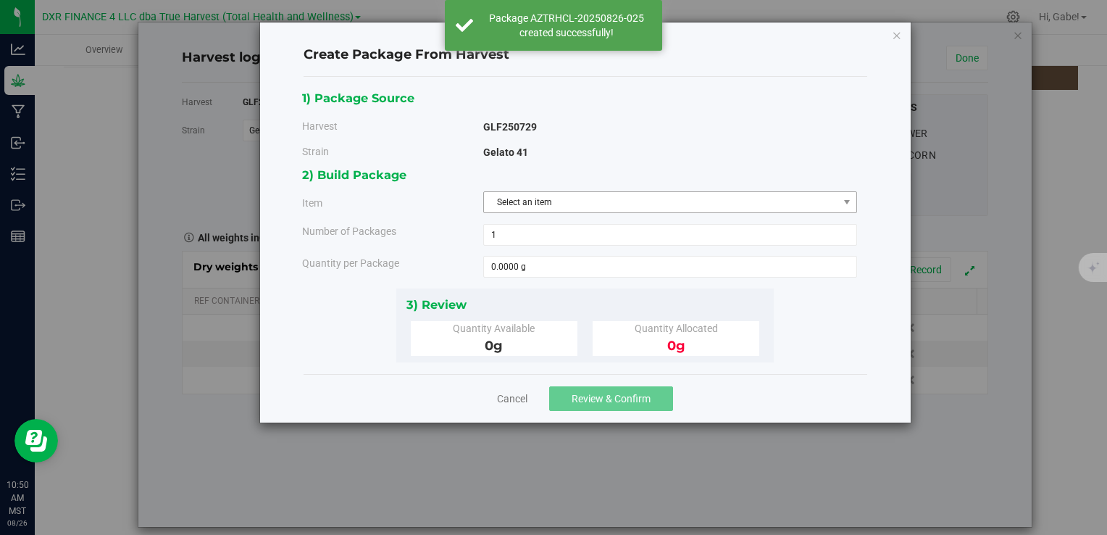
click at [554, 207] on span "Select an item" at bounding box center [661, 202] width 354 height 20
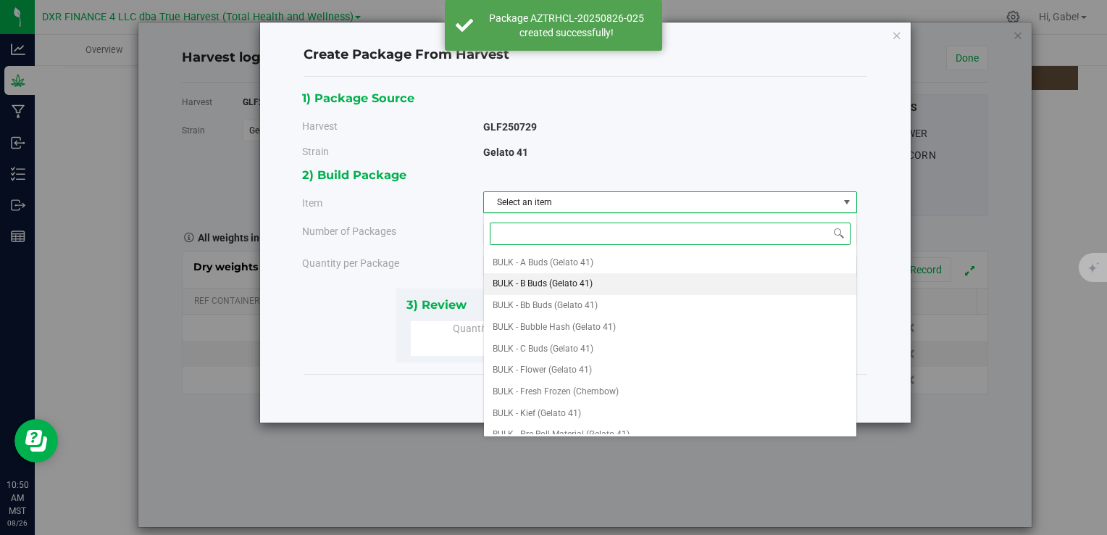
click at [567, 283] on span "BULK - B Buds (Gelato 41)" at bounding box center [543, 284] width 100 height 19
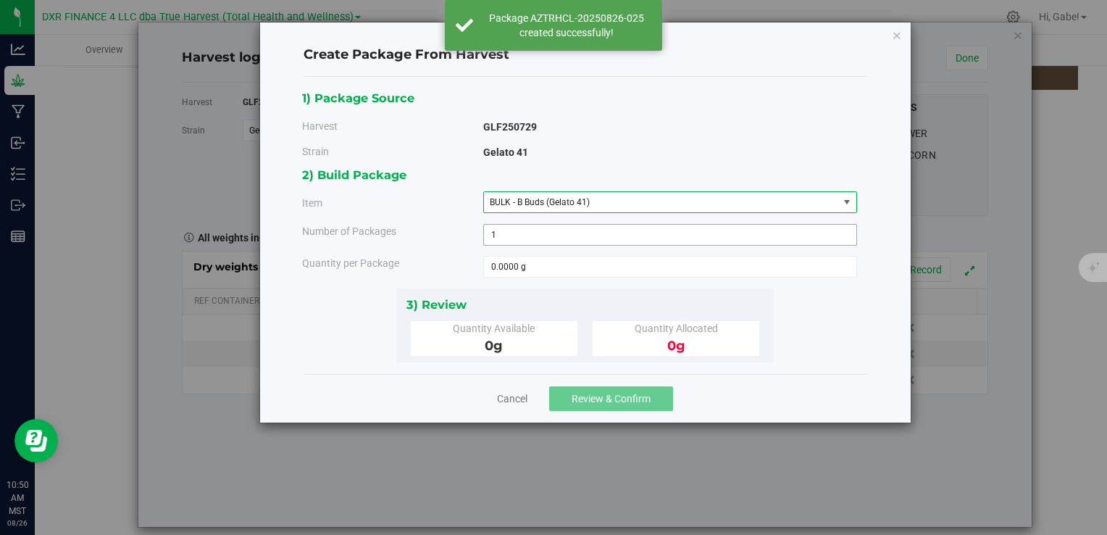
click at [533, 235] on span "1 1" at bounding box center [670, 235] width 374 height 22
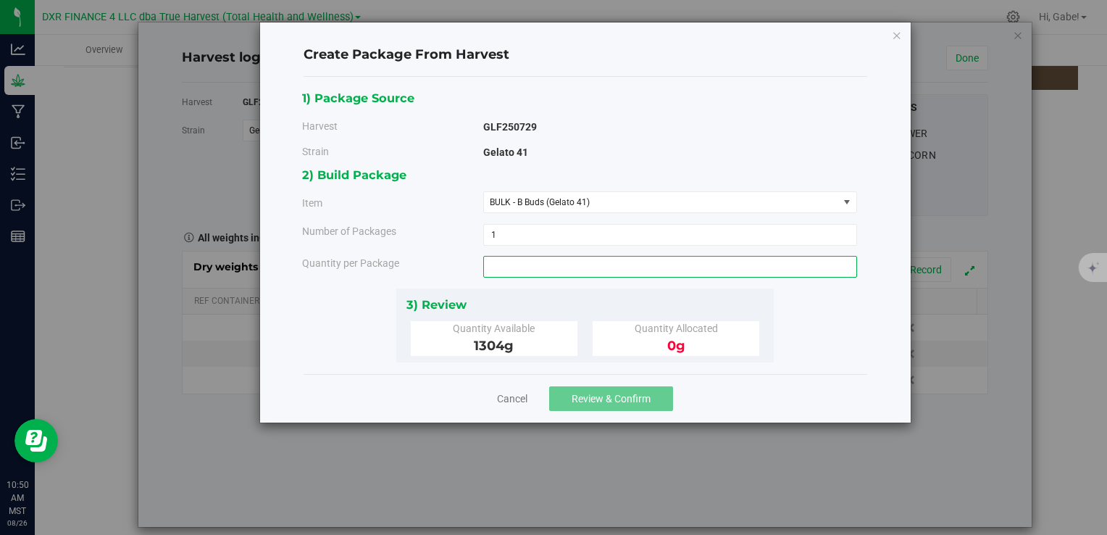
click at [573, 271] on span at bounding box center [670, 267] width 374 height 22
type input "1090"
type input "1090.0000 g"
click at [685, 288] on div "3) Review Quantity Available 1304 g Quantity Allocated 0 g" at bounding box center [584, 325] width 377 height 74
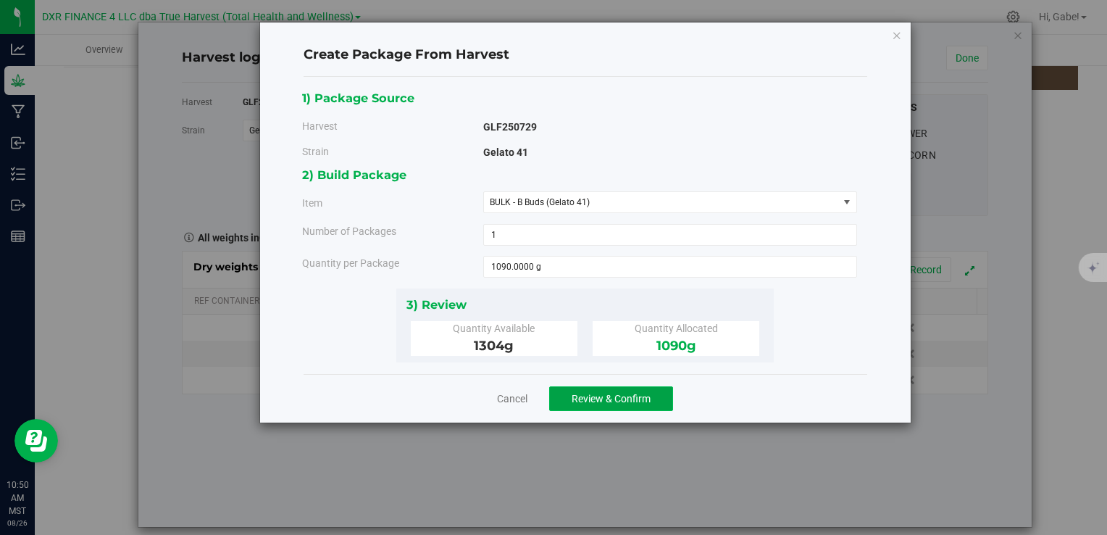
click at [636, 393] on span "Review & Confirm" at bounding box center [611, 399] width 79 height 12
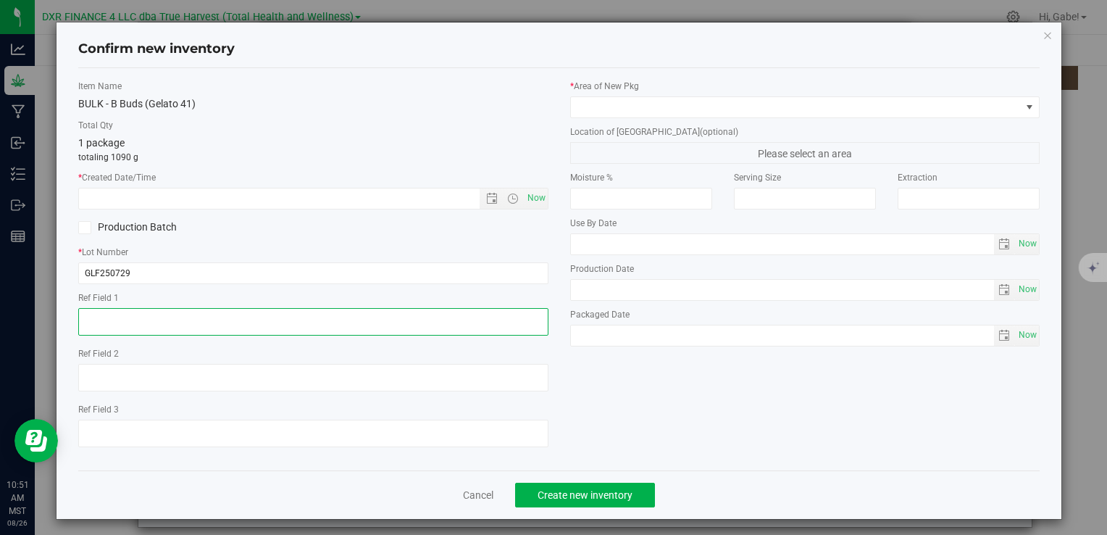
click at [165, 313] on textarea at bounding box center [312, 322] width 469 height 28
paste textarea "[DATE]"
type textarea "[DATE]"
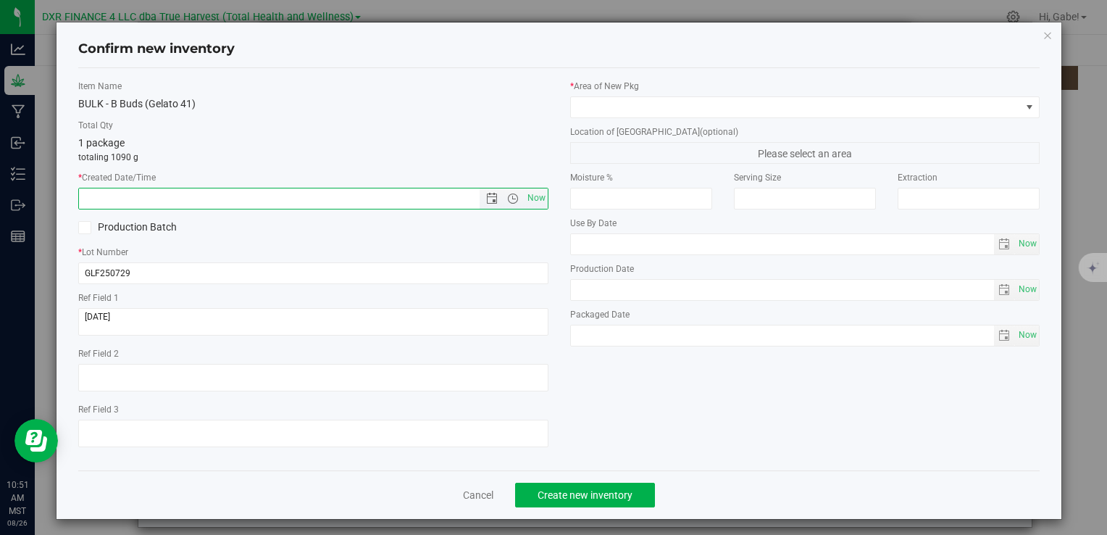
click at [177, 194] on input "text" at bounding box center [291, 198] width 425 height 20
paste input "[DATE]"
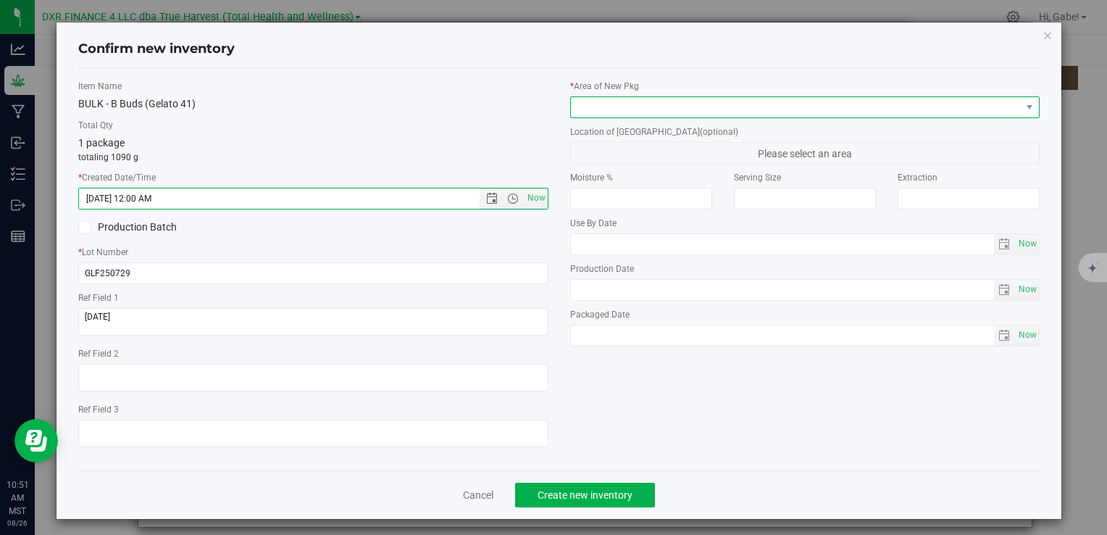
type input "[DATE] 10:51 AM"
click at [638, 99] on span at bounding box center [796, 107] width 450 height 20
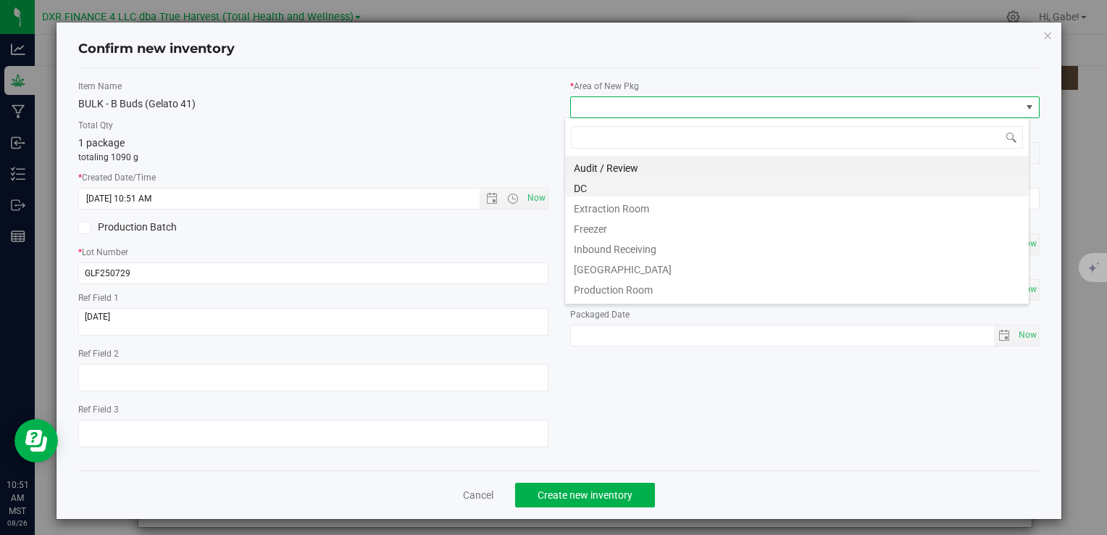
click at [617, 188] on li "DC" at bounding box center [797, 186] width 464 height 20
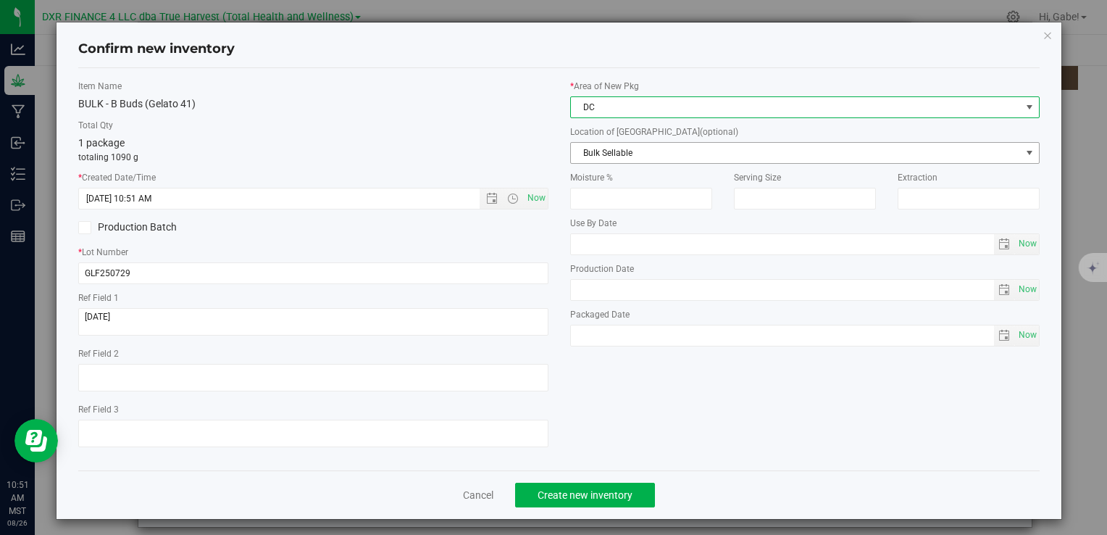
click at [591, 146] on span "Bulk Sellable" at bounding box center [796, 153] width 450 height 20
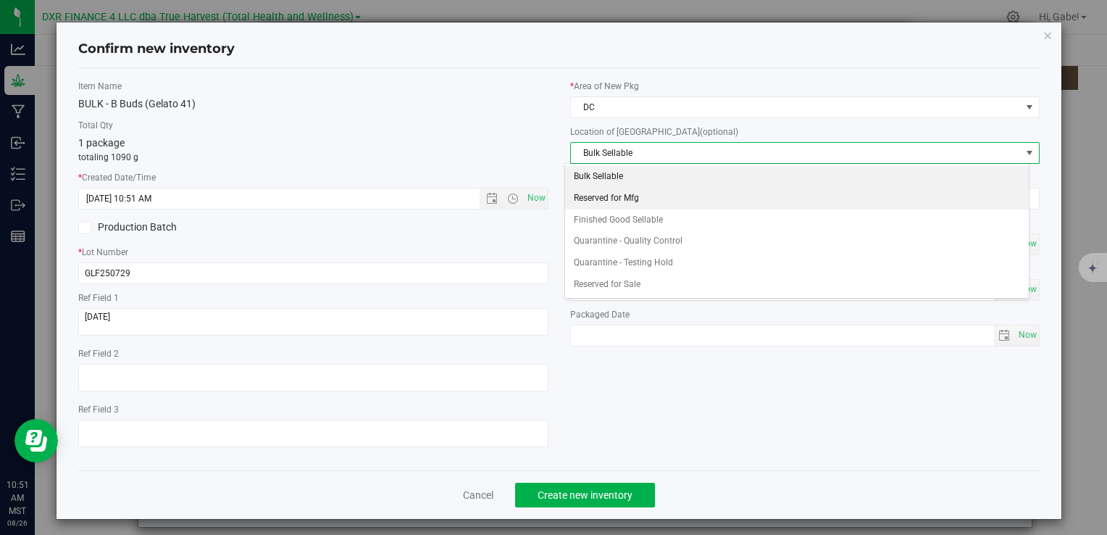
click at [603, 199] on li "Reserved for Mfg" at bounding box center [797, 199] width 464 height 22
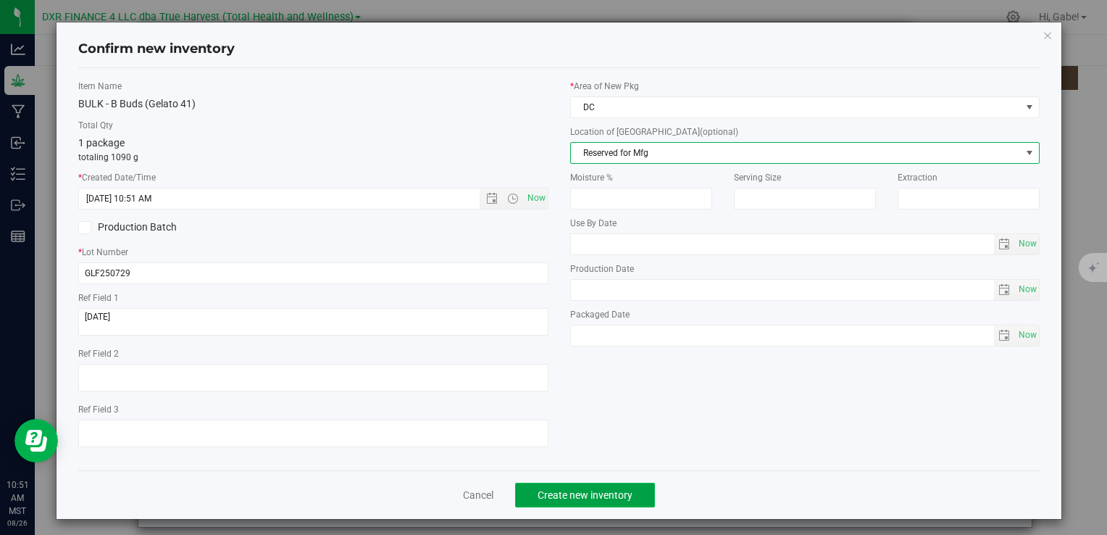
click at [577, 484] on button "Create new inventory" at bounding box center [585, 495] width 140 height 25
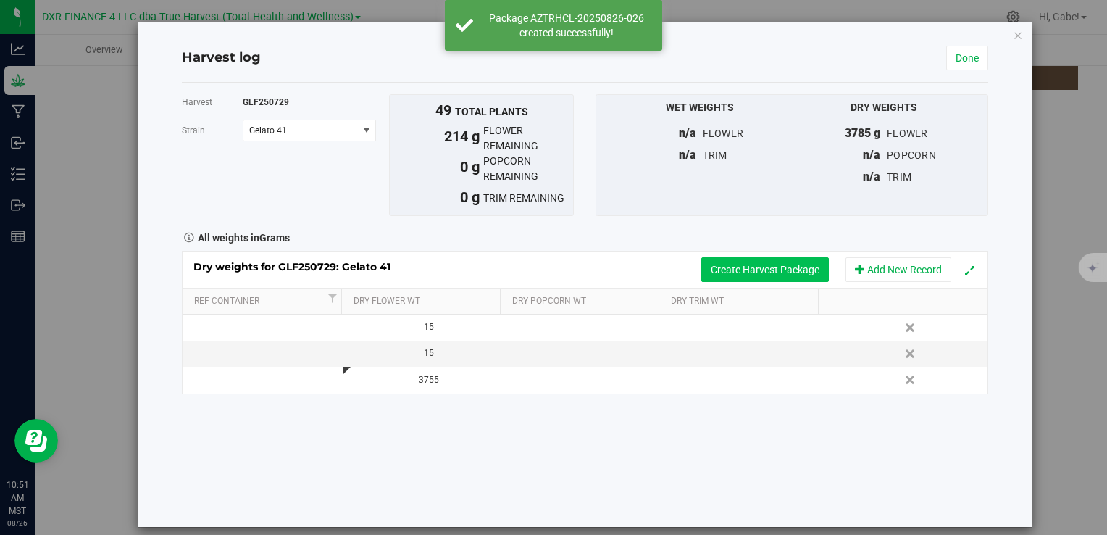
click at [741, 267] on button "Create Harvest Package" at bounding box center [765, 269] width 128 height 25
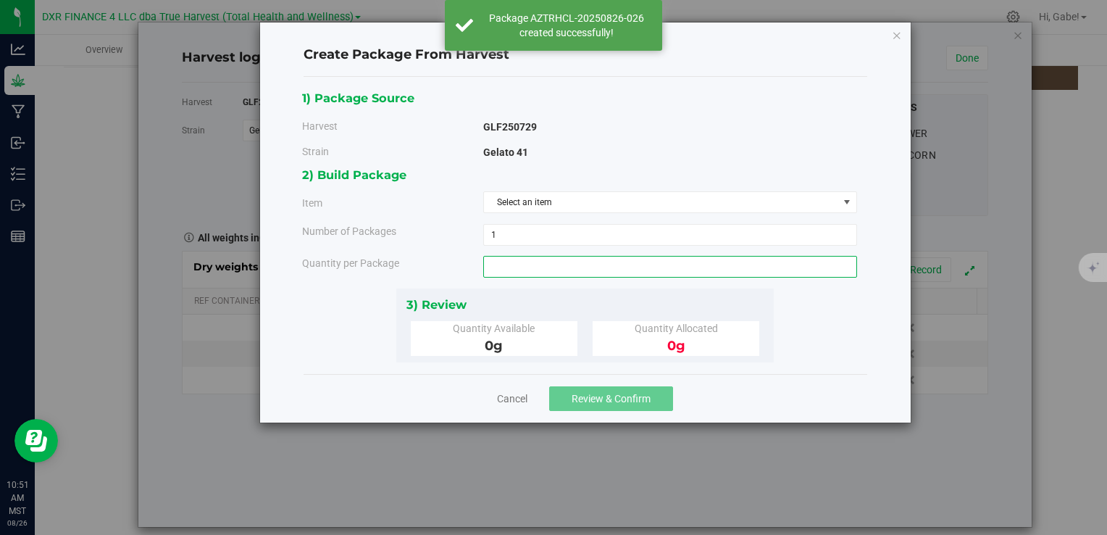
click at [546, 264] on span at bounding box center [670, 267] width 374 height 22
type input "214"
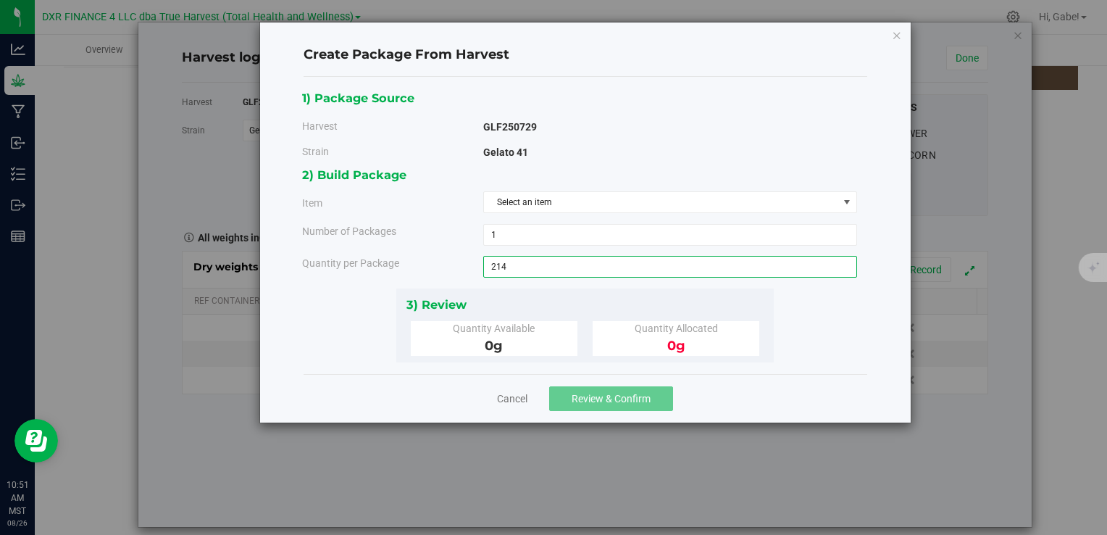
type input "214.0000 g"
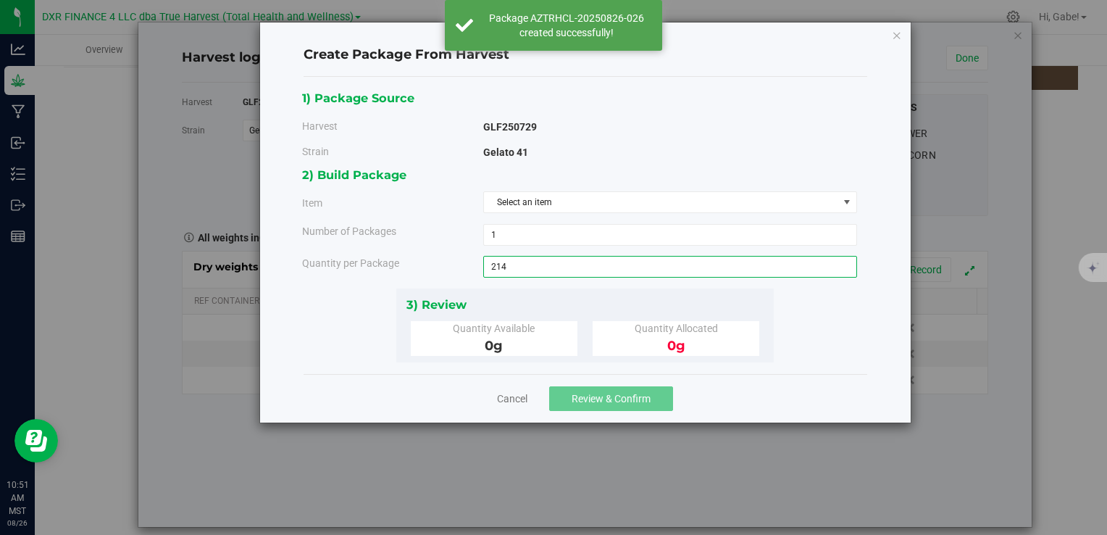
click at [564, 292] on div "3) Review Quantity Available 0 g Quantity Allocated 0 g" at bounding box center [584, 325] width 377 height 74
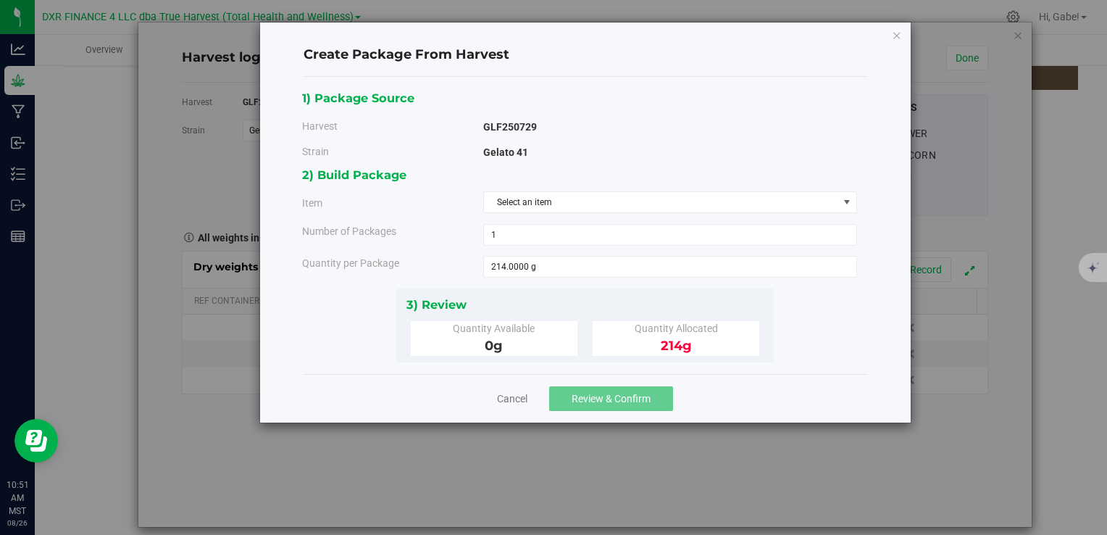
click at [646, 374] on div "Cancel Review & Confirm" at bounding box center [586, 398] width 564 height 49
click at [556, 208] on span "Select an item" at bounding box center [661, 202] width 354 height 20
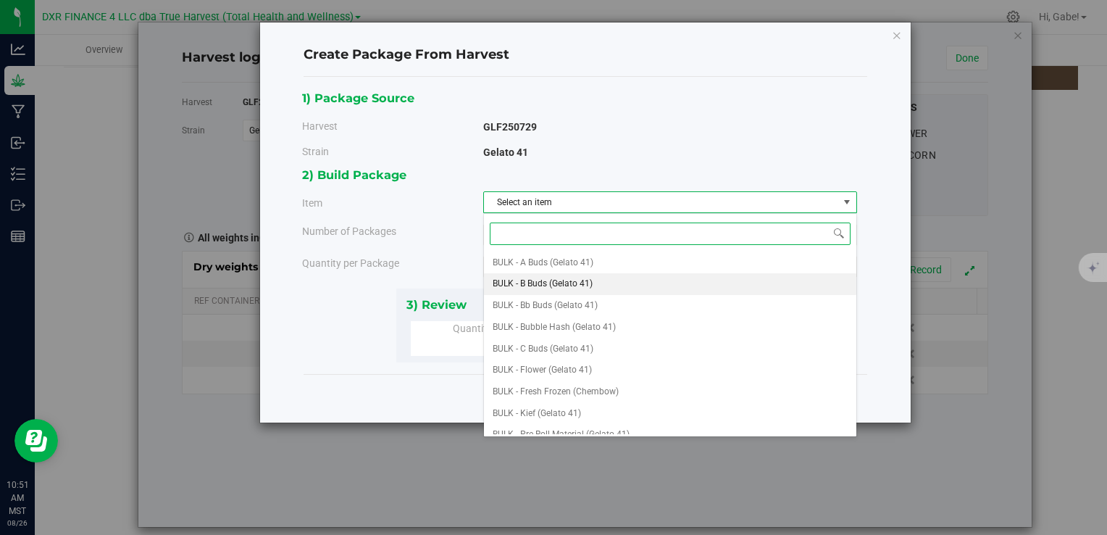
click at [531, 285] on span "BULK - B Buds (Gelato 41)" at bounding box center [543, 284] width 100 height 19
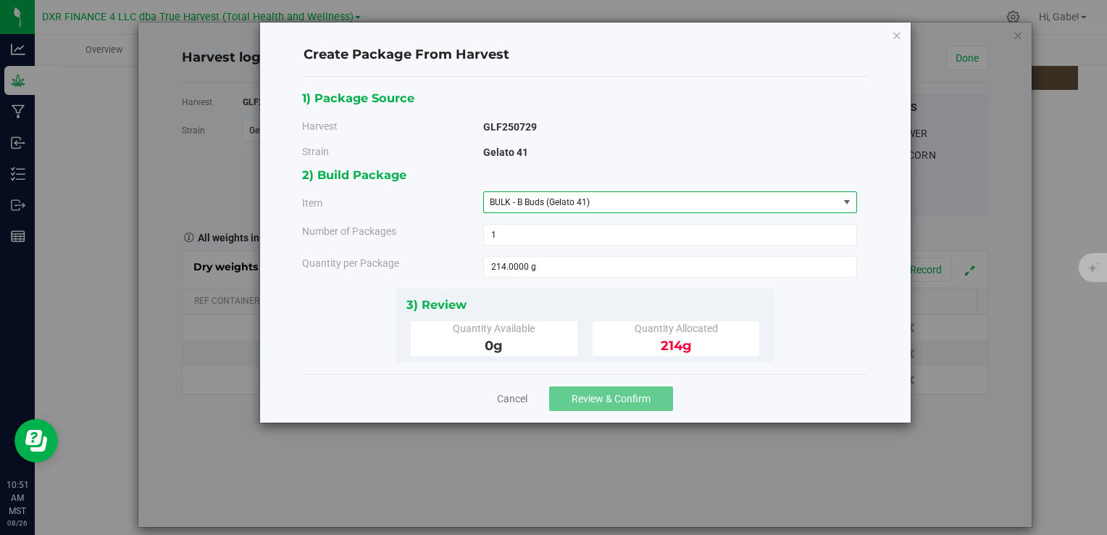
click at [635, 363] on div "1) Package Source Harvest GLF250729 [GEOGRAPHIC_DATA] Gelato 41 1" at bounding box center [586, 225] width 564 height 297
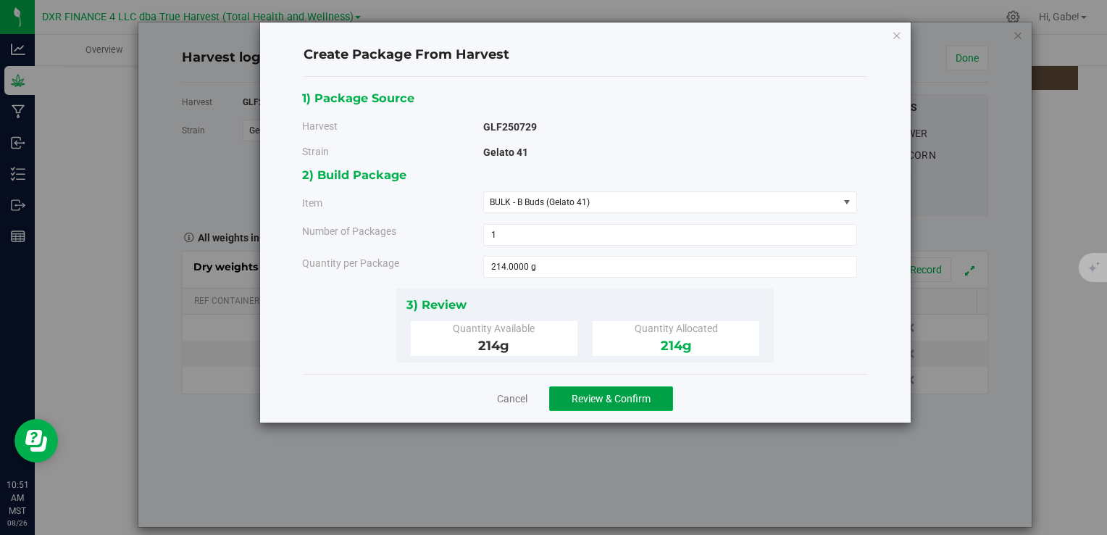
click at [623, 393] on span "Review & Confirm" at bounding box center [611, 399] width 79 height 12
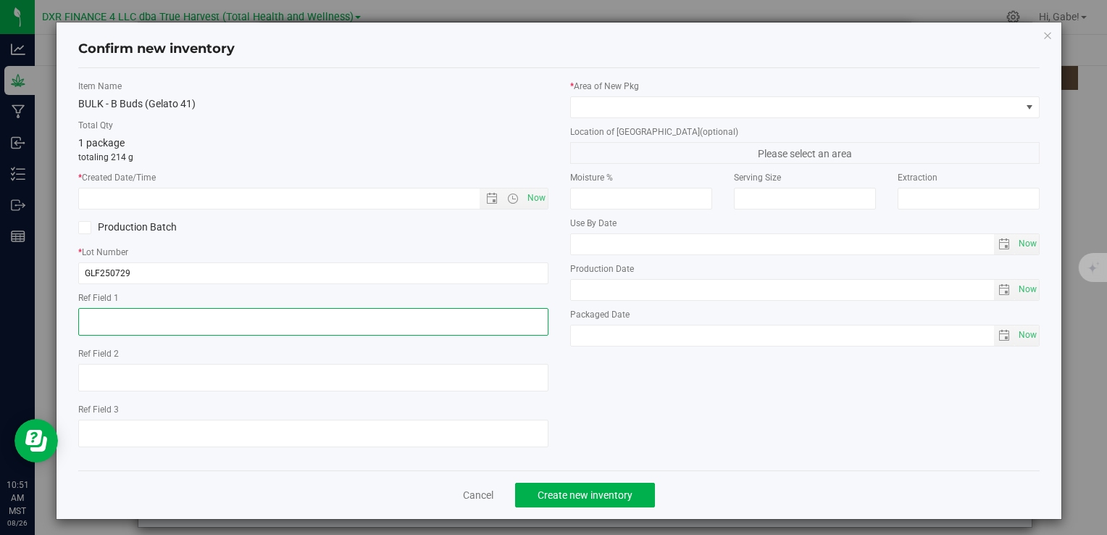
click at [196, 321] on textarea at bounding box center [312, 322] width 469 height 28
paste textarea "[DATE]"
type textarea "[DATE]"
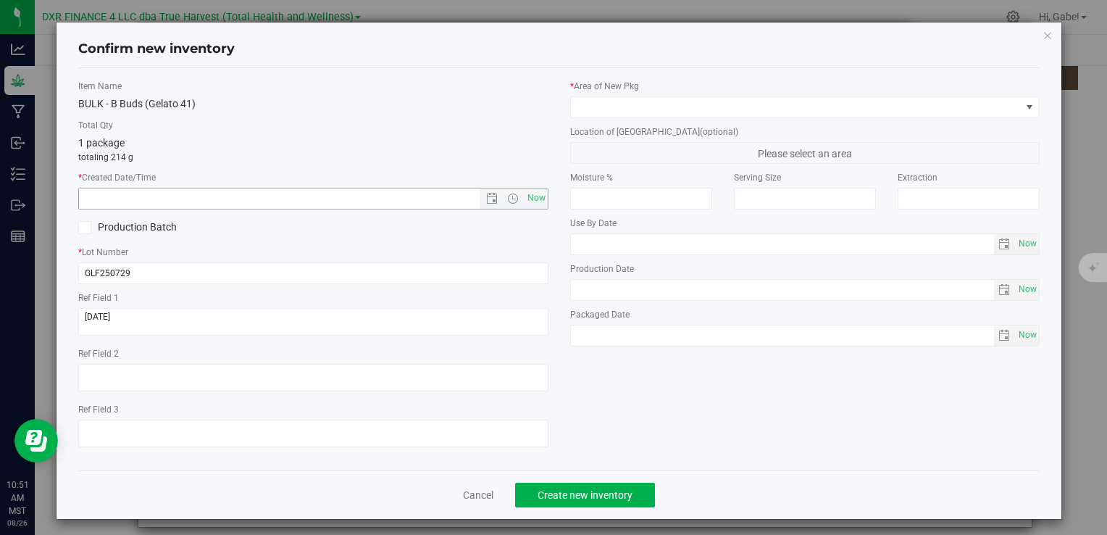
click at [189, 190] on input "text" at bounding box center [291, 198] width 425 height 20
paste input "[DATE]"
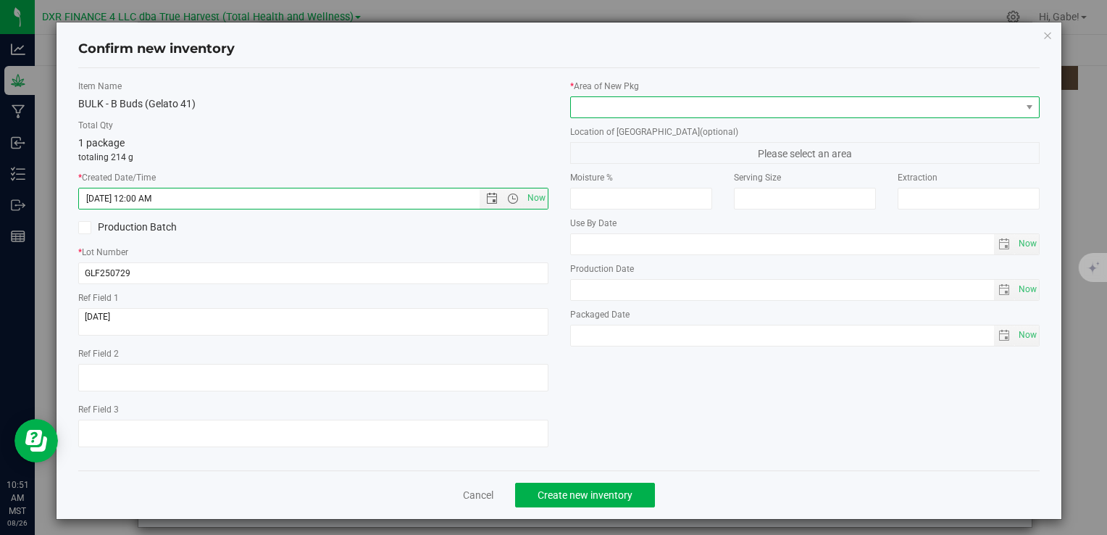
click at [580, 114] on span at bounding box center [804, 107] width 469 height 22
type input "[DATE] 10:51 AM"
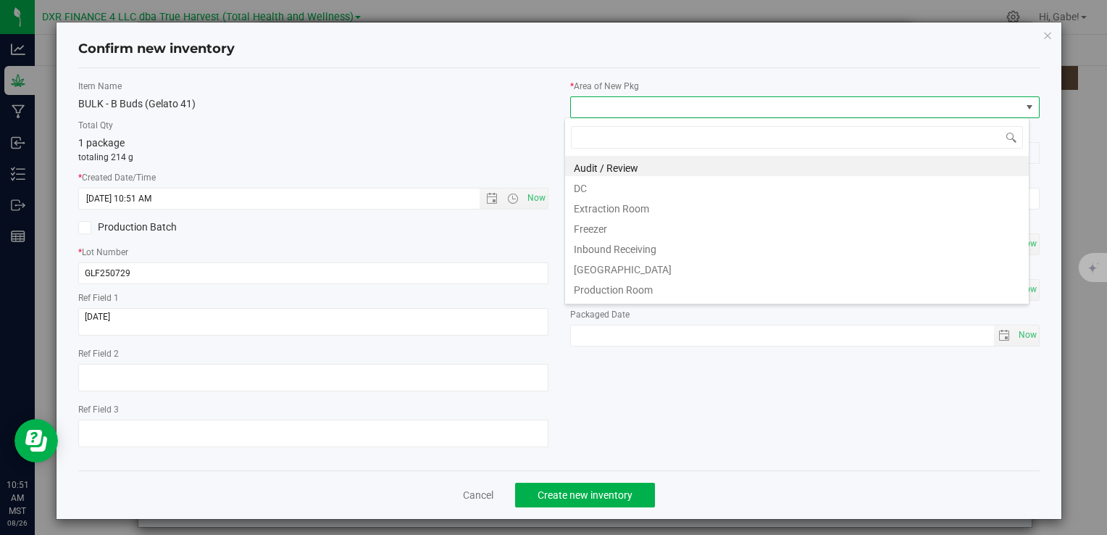
click at [604, 180] on li "DC" at bounding box center [797, 186] width 464 height 20
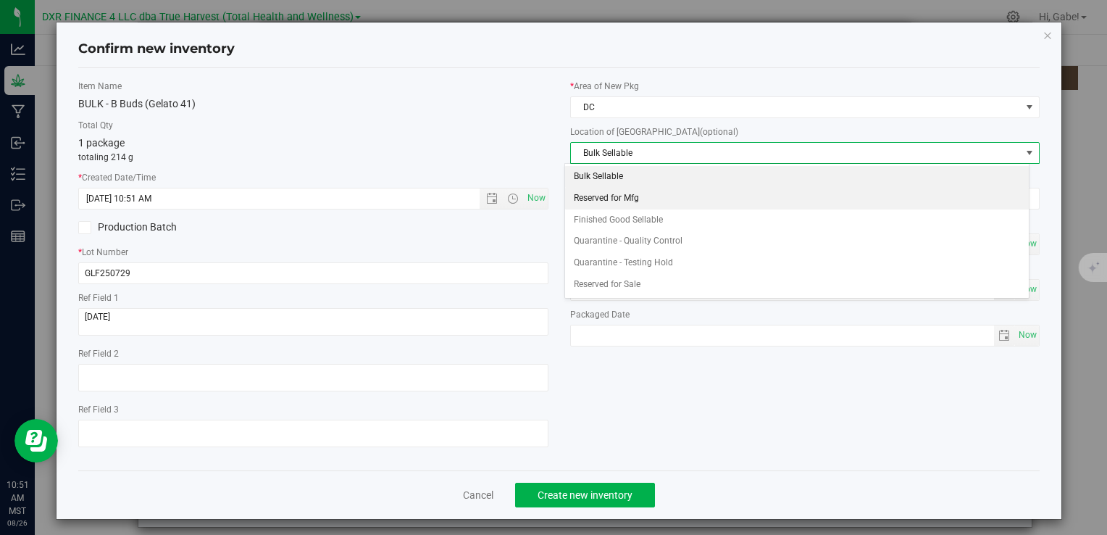
click at [604, 200] on li "Reserved for Mfg" at bounding box center [797, 199] width 464 height 22
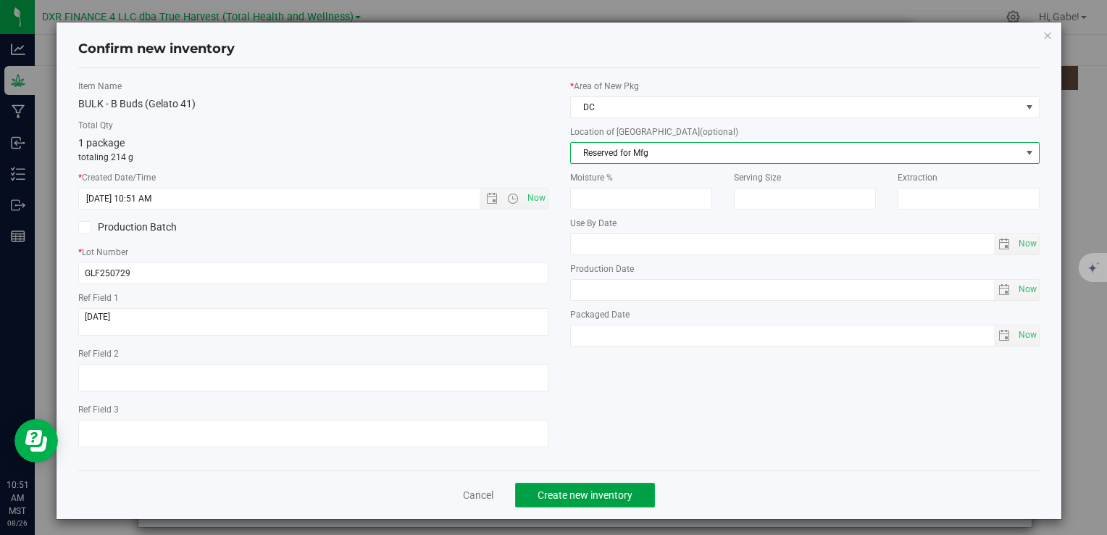
click at [610, 487] on button "Create new inventory" at bounding box center [585, 495] width 140 height 25
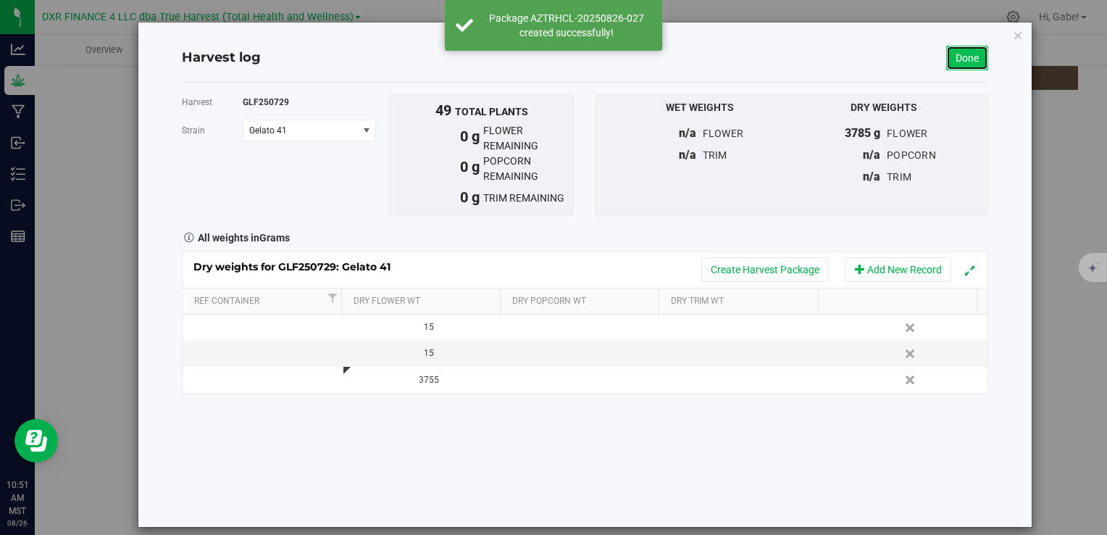
click at [951, 62] on link "Done" at bounding box center [967, 58] width 42 height 25
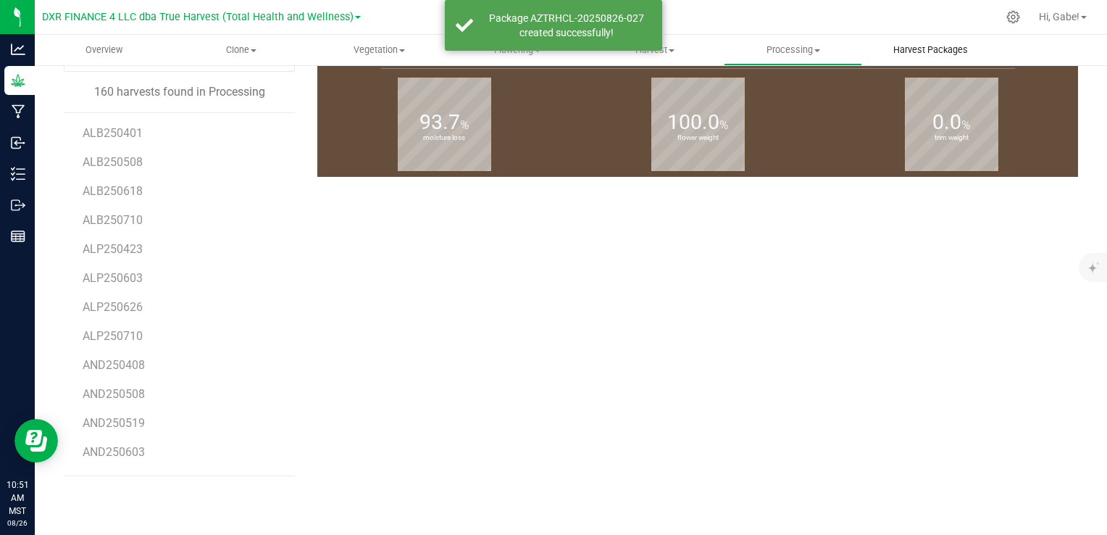
scroll to position [215, 0]
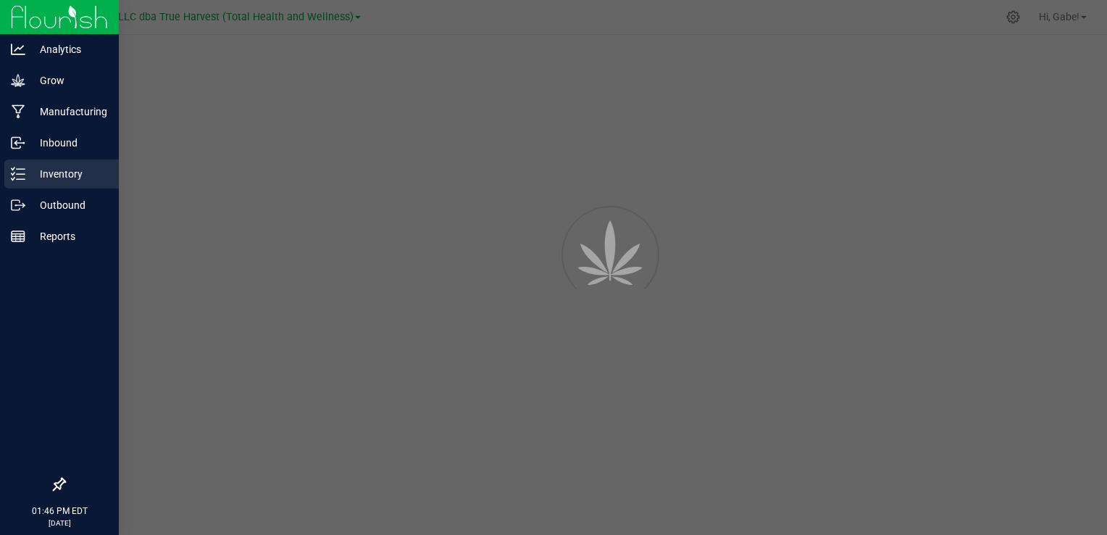
click at [67, 167] on p "Inventory" at bounding box center [68, 173] width 87 height 17
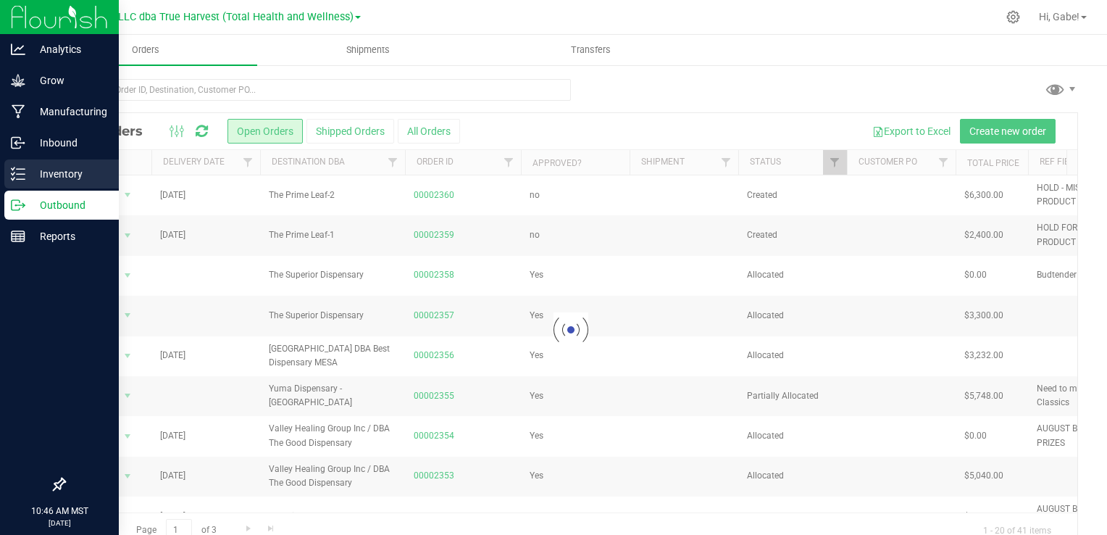
click at [67, 170] on p "Inventory" at bounding box center [68, 173] width 87 height 17
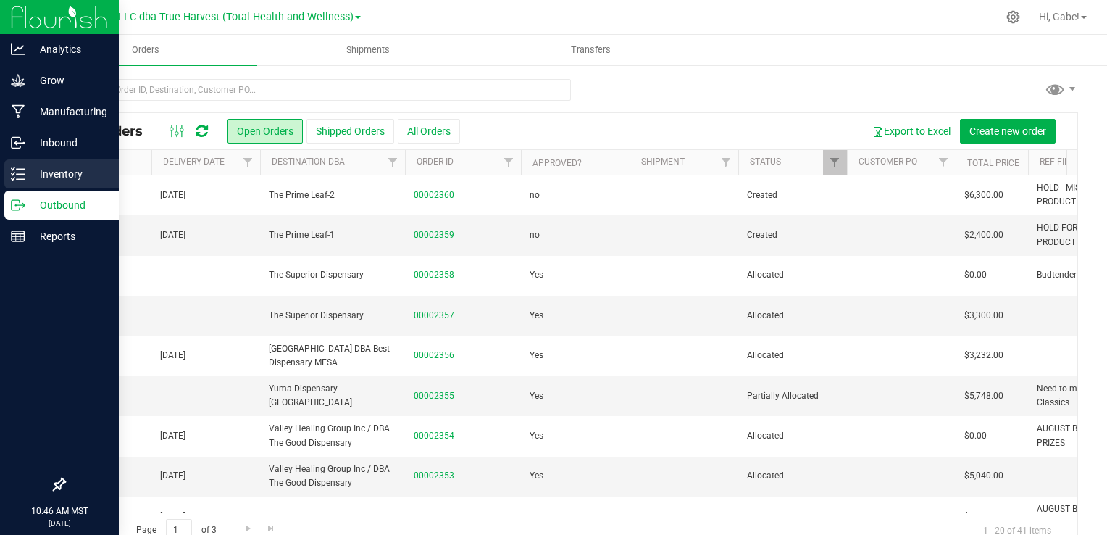
click at [67, 172] on p "Inventory" at bounding box center [68, 173] width 87 height 17
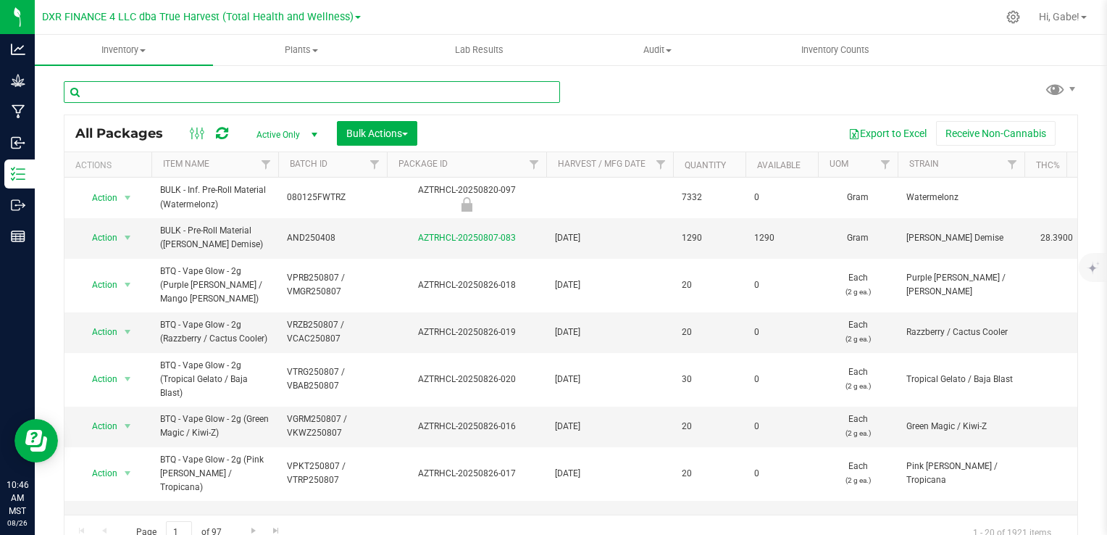
click at [326, 93] on input "text" at bounding box center [312, 92] width 496 height 22
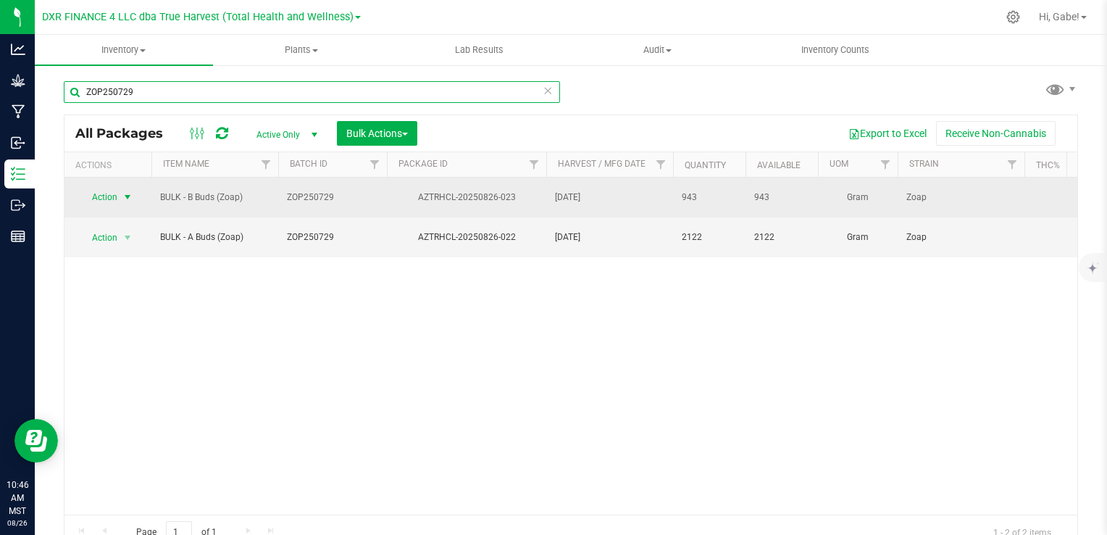
type input "ZOP250729"
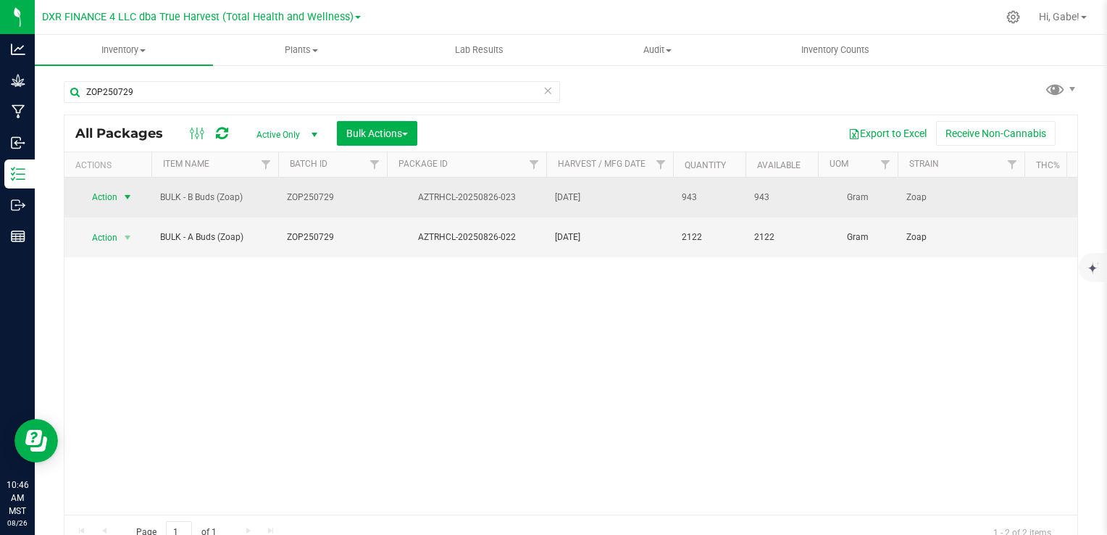
click at [130, 193] on span "select" at bounding box center [128, 197] width 12 height 12
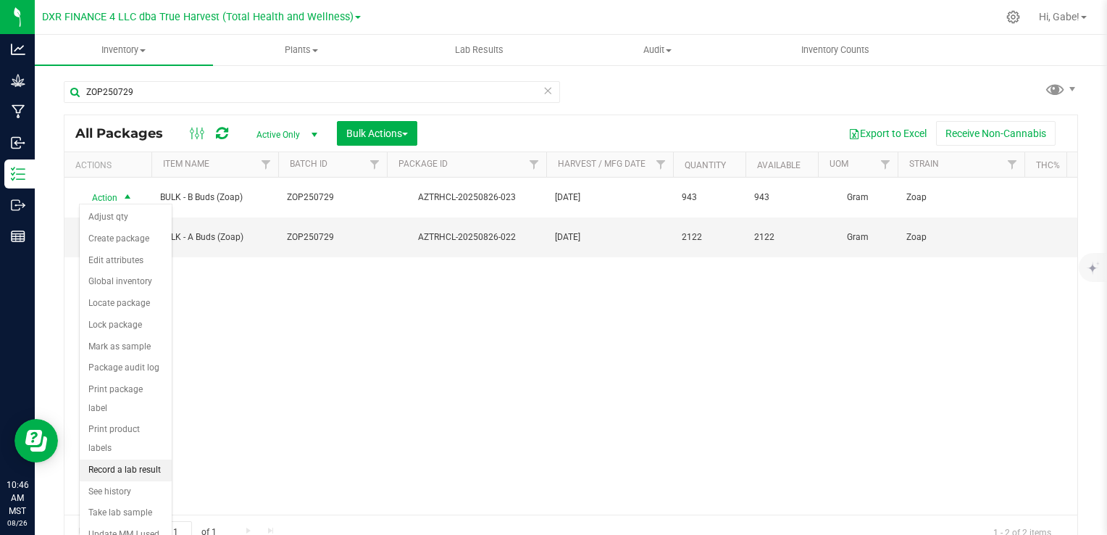
click at [130, 459] on li "Record a lab result" at bounding box center [126, 470] width 92 height 22
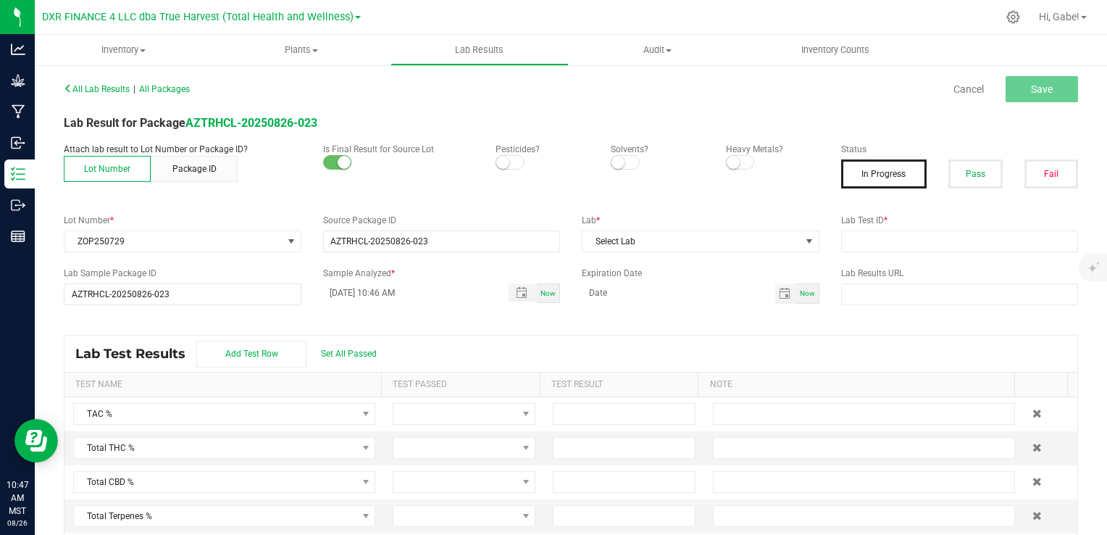
click at [711, 107] on div "All Lab Results | All Packages Cancel Save Lab Result for Package AZTRHCL-20250…" at bounding box center [571, 314] width 1014 height 472
click at [114, 90] on span "All Lab Results" at bounding box center [97, 89] width 66 height 10
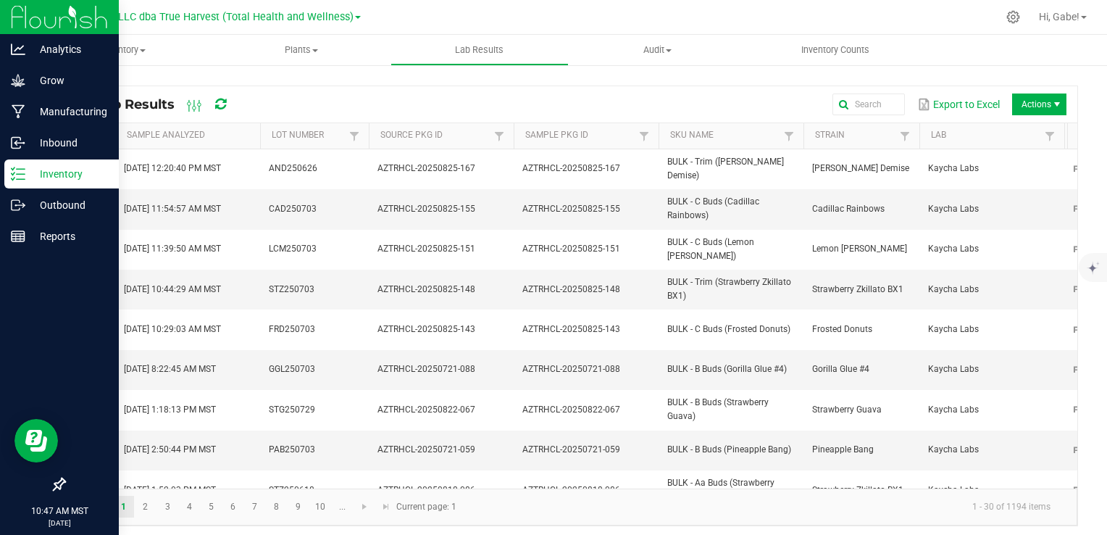
click at [21, 179] on line at bounding box center [21, 179] width 8 height 0
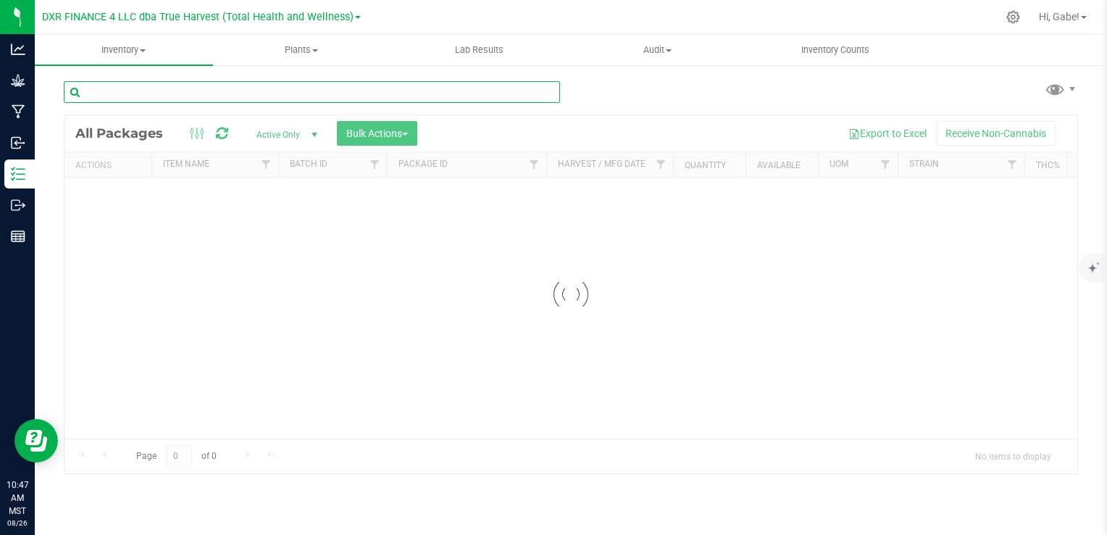
click at [146, 85] on input "text" at bounding box center [312, 92] width 496 height 22
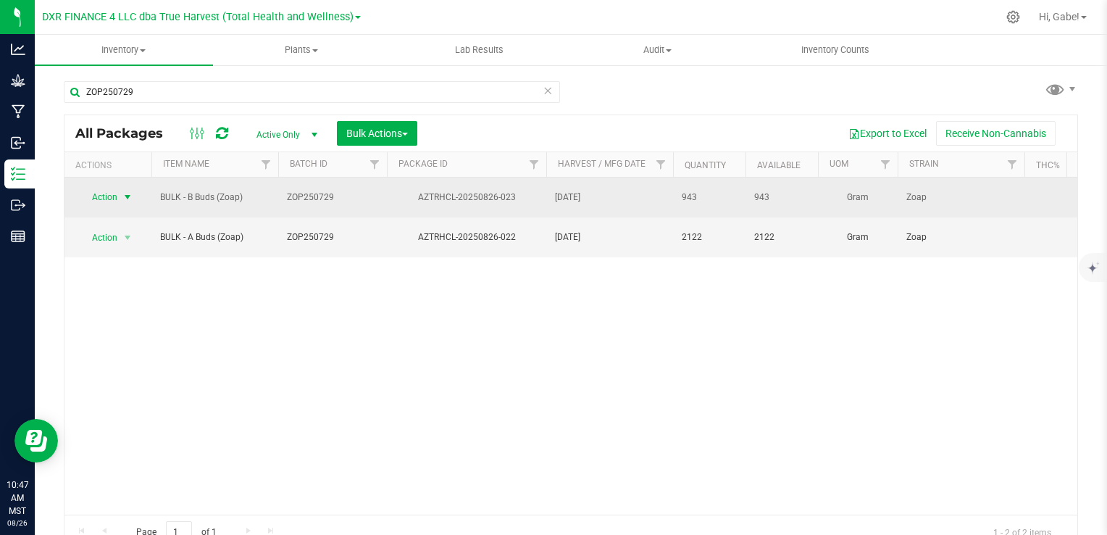
click at [117, 196] on span "Action" at bounding box center [98, 197] width 39 height 20
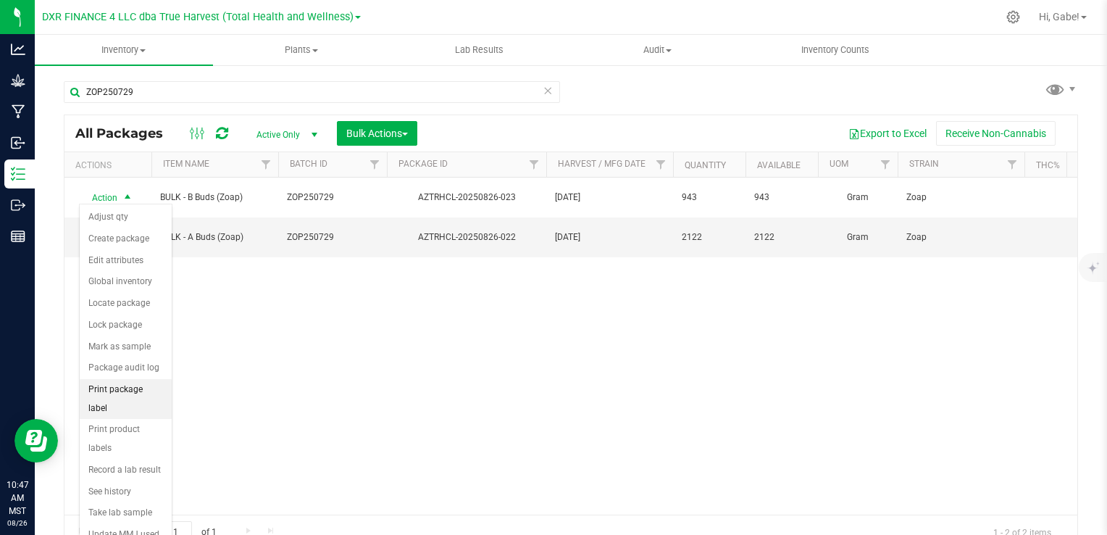
click at [120, 384] on li "Print package label" at bounding box center [126, 399] width 92 height 40
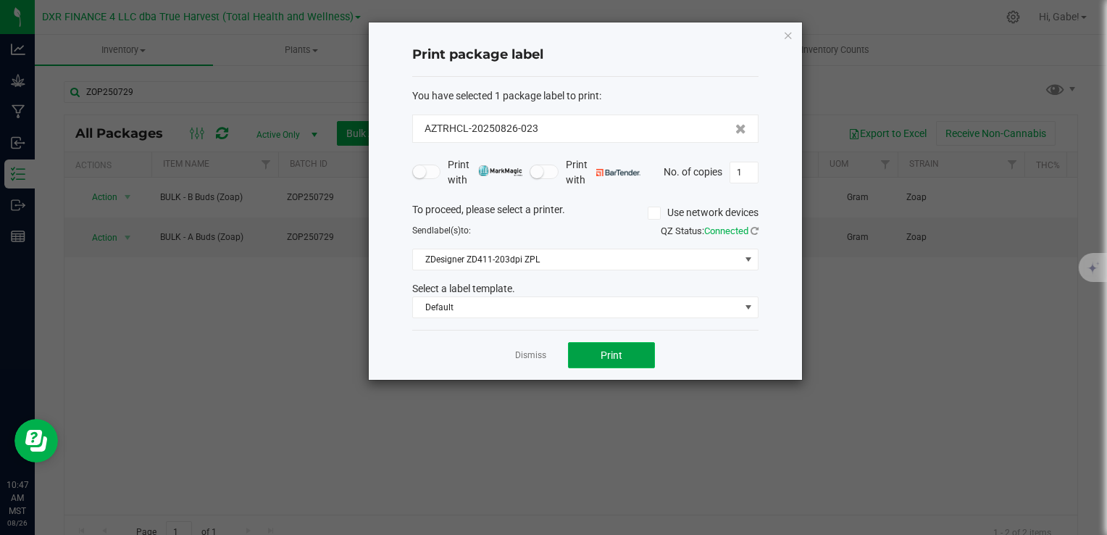
click at [594, 358] on button "Print" at bounding box center [611, 355] width 87 height 26
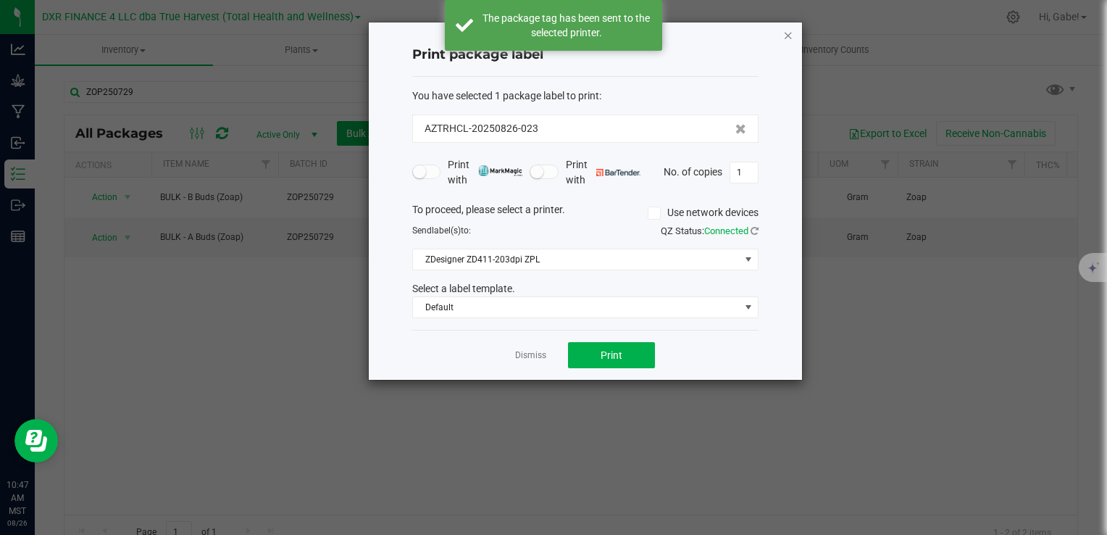
click at [788, 36] on icon "button" at bounding box center [788, 34] width 10 height 17
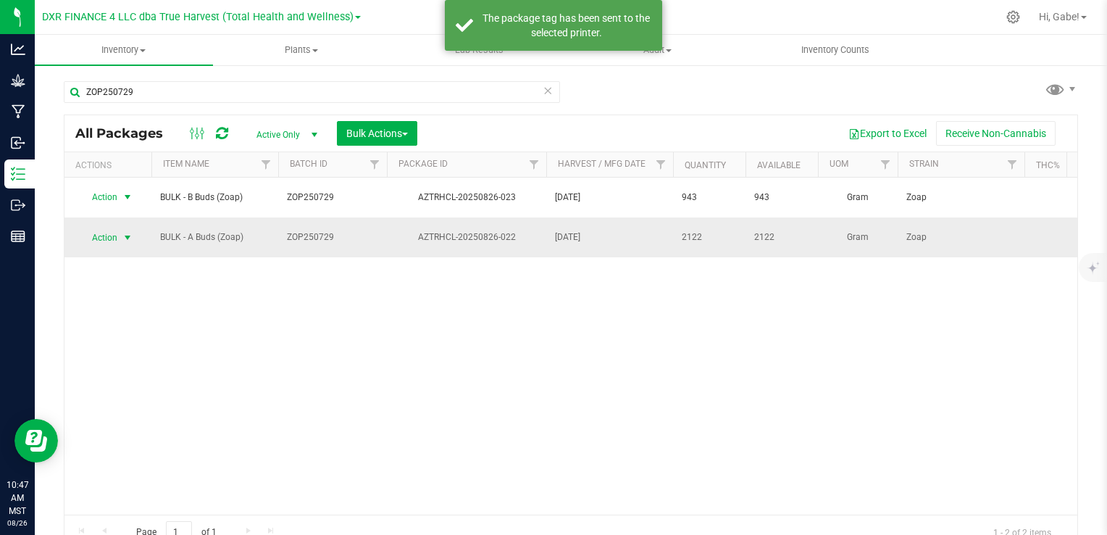
click at [130, 232] on span "select" at bounding box center [128, 238] width 12 height 12
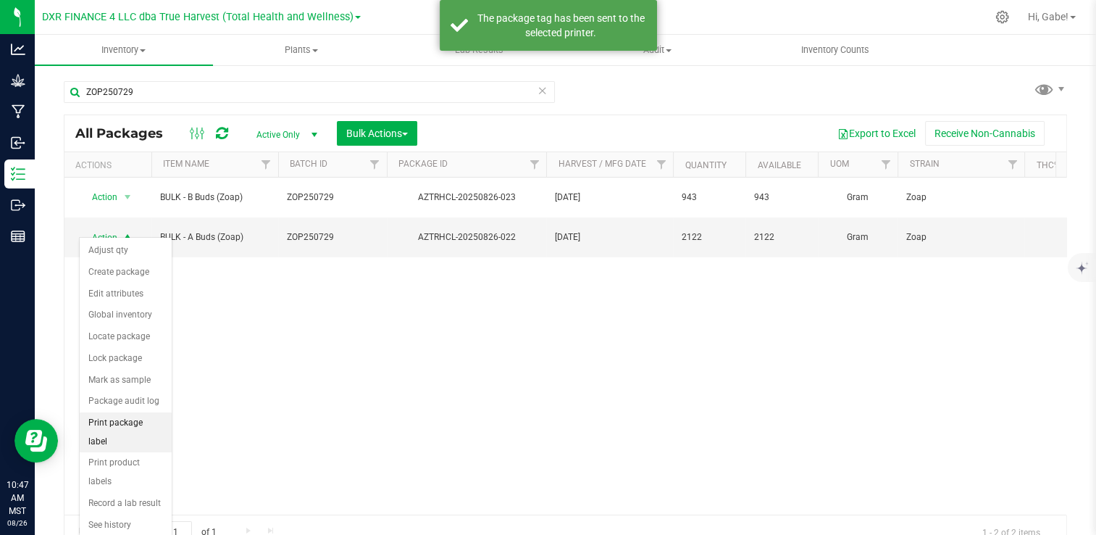
click at [146, 425] on li "Print package label" at bounding box center [126, 432] width 92 height 40
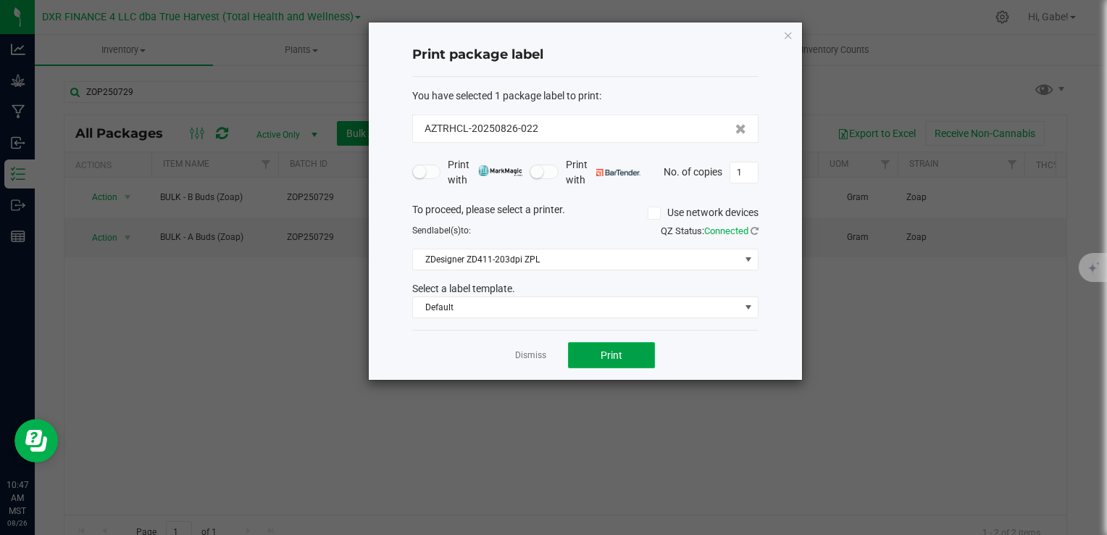
click at [642, 354] on button "Print" at bounding box center [611, 355] width 87 height 26
click at [788, 36] on icon "button" at bounding box center [788, 34] width 10 height 17
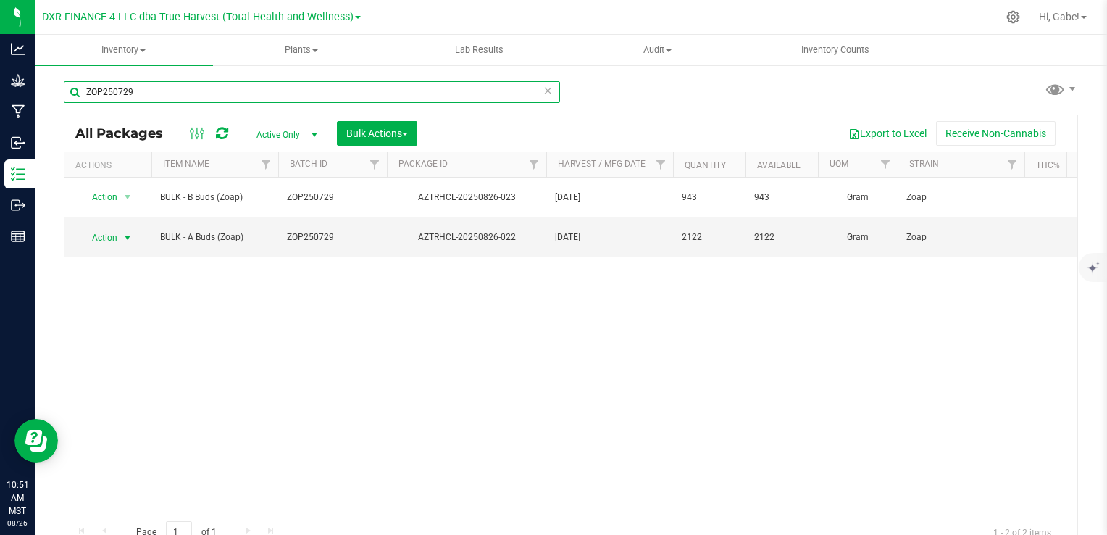
click at [184, 91] on input "ZOP250729" at bounding box center [312, 92] width 496 height 22
click at [183, 93] on input "ZOP250729" at bounding box center [312, 92] width 496 height 22
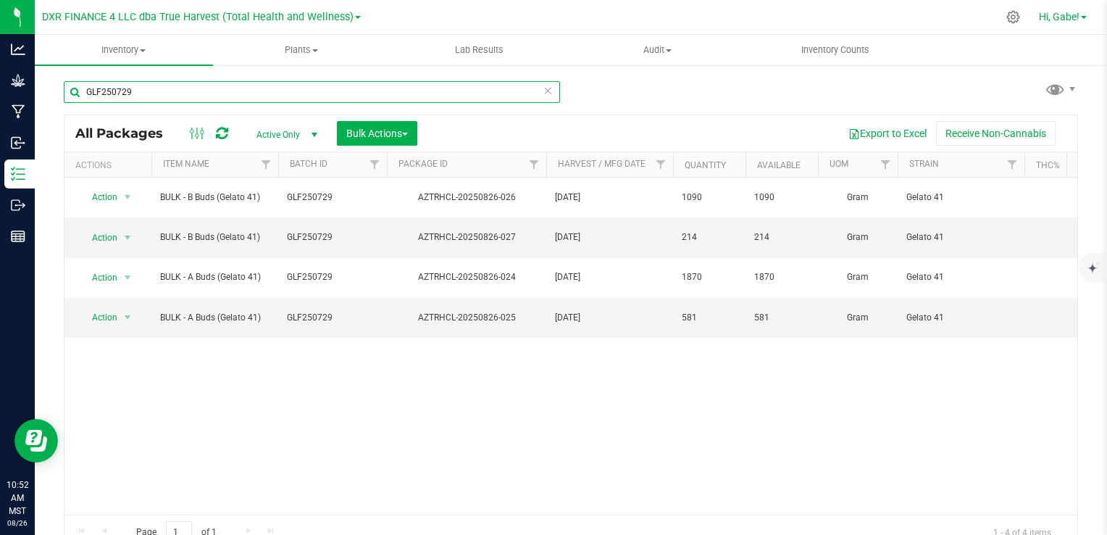
type input "GLF250729"
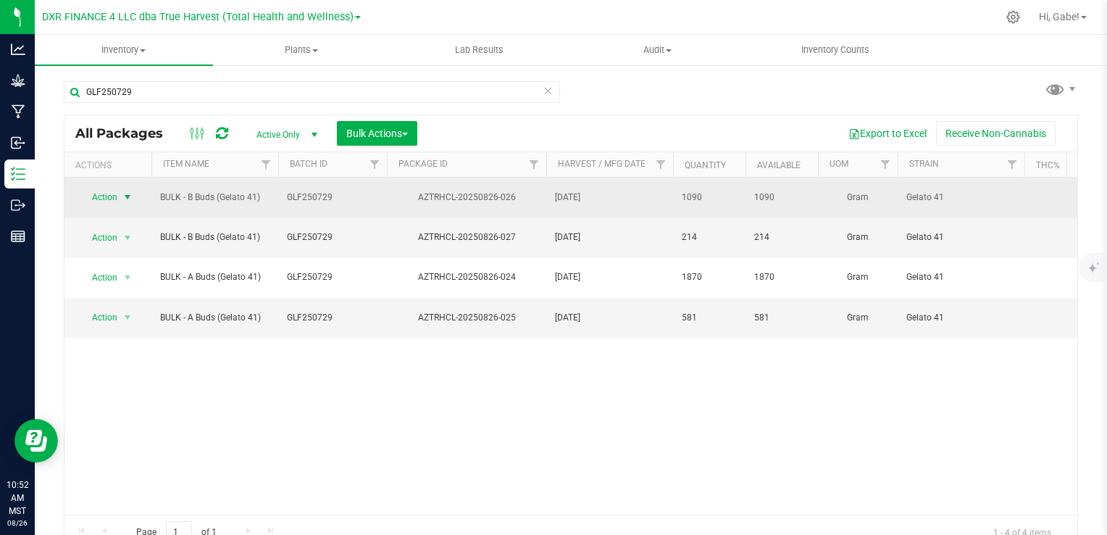
click at [128, 193] on span "select" at bounding box center [128, 197] width 12 height 12
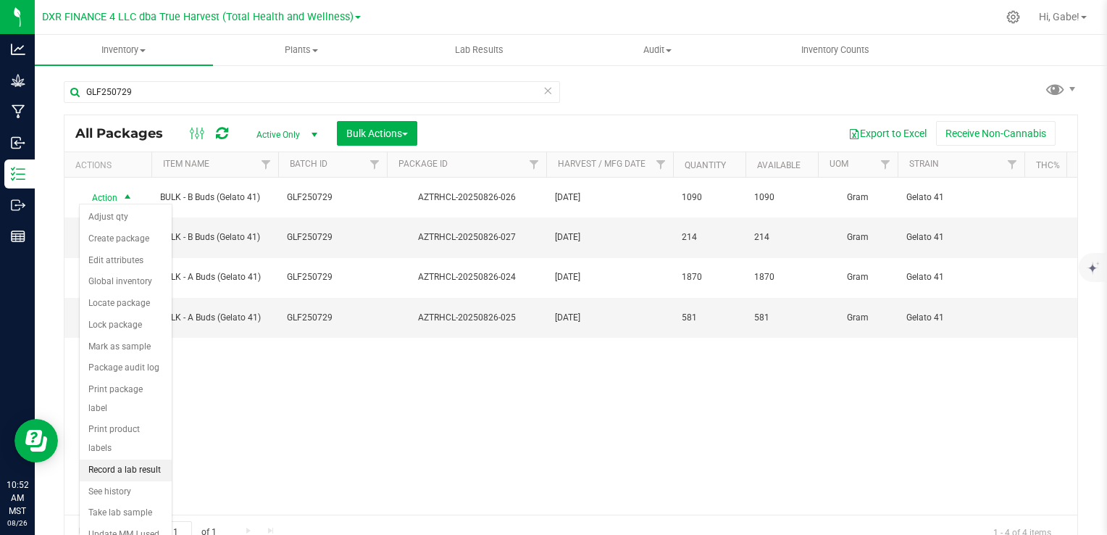
click at [136, 459] on li "Record a lab result" at bounding box center [126, 470] width 92 height 22
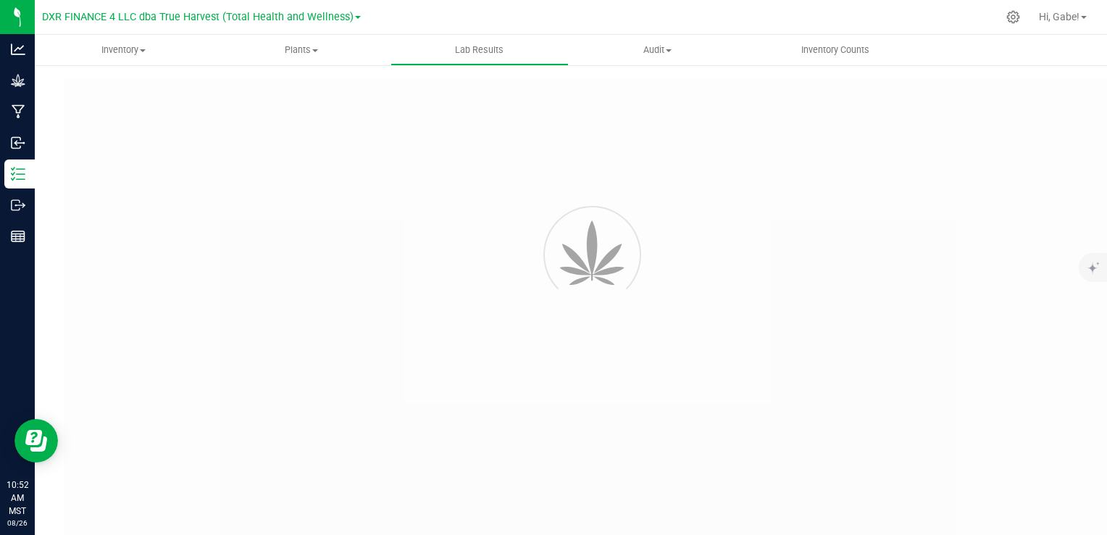
type input "AZTRHCL-20250826-026"
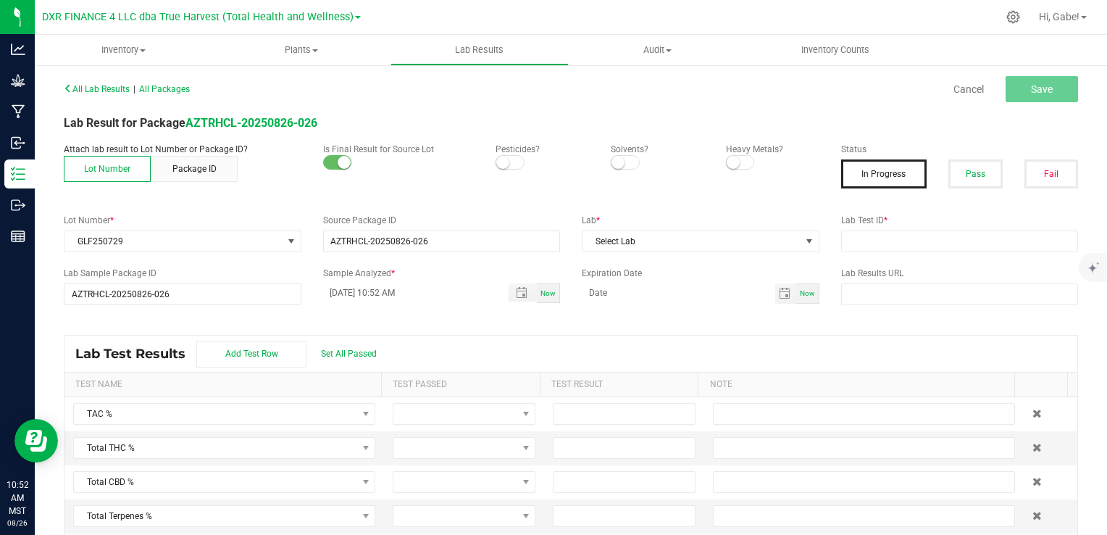
click at [503, 156] on span at bounding box center [510, 162] width 29 height 14
click at [620, 164] on span at bounding box center [625, 162] width 29 height 14
click at [738, 158] on span at bounding box center [740, 162] width 29 height 14
click at [1014, 181] on div "Fail" at bounding box center [1051, 173] width 75 height 29
click at [967, 172] on button "Pass" at bounding box center [975, 173] width 54 height 29
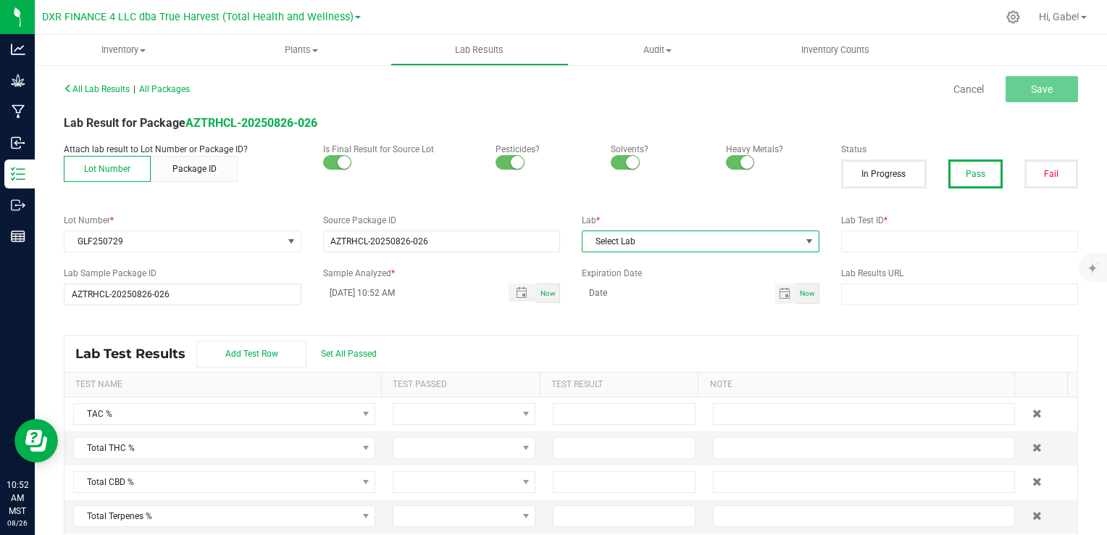
click at [735, 243] on span "Select Lab" at bounding box center [692, 241] width 218 height 20
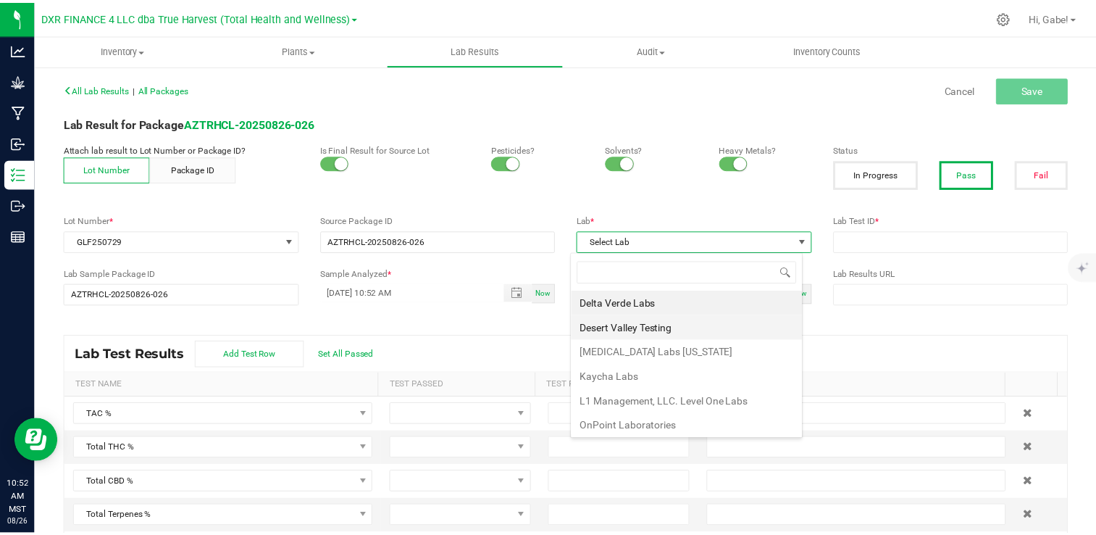
scroll to position [21, 234]
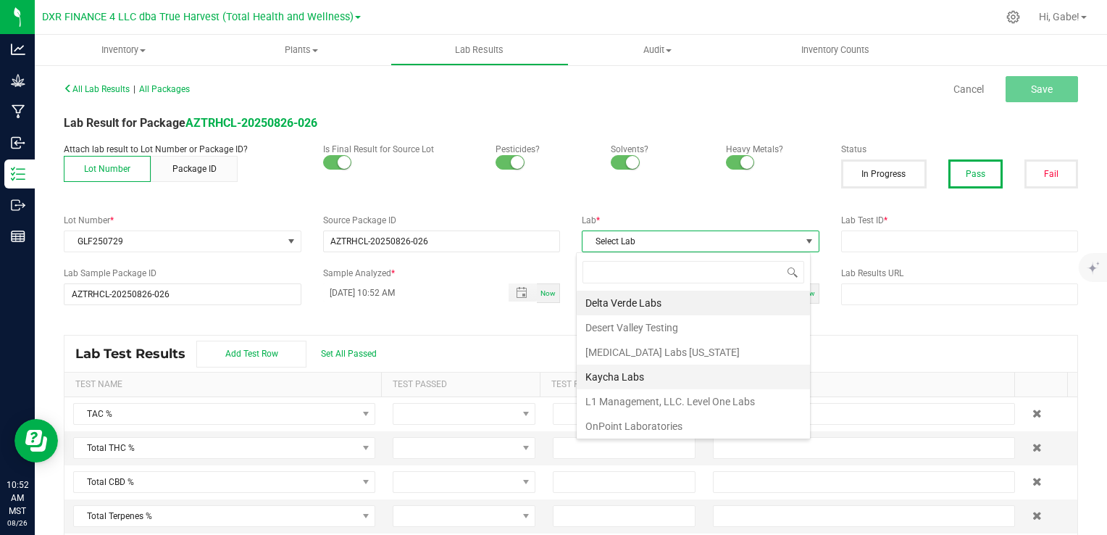
drag, startPoint x: 667, startPoint y: 377, endPoint x: 550, endPoint y: 317, distance: 131.9
click at [667, 377] on li "Kaycha Labs" at bounding box center [693, 376] width 233 height 25
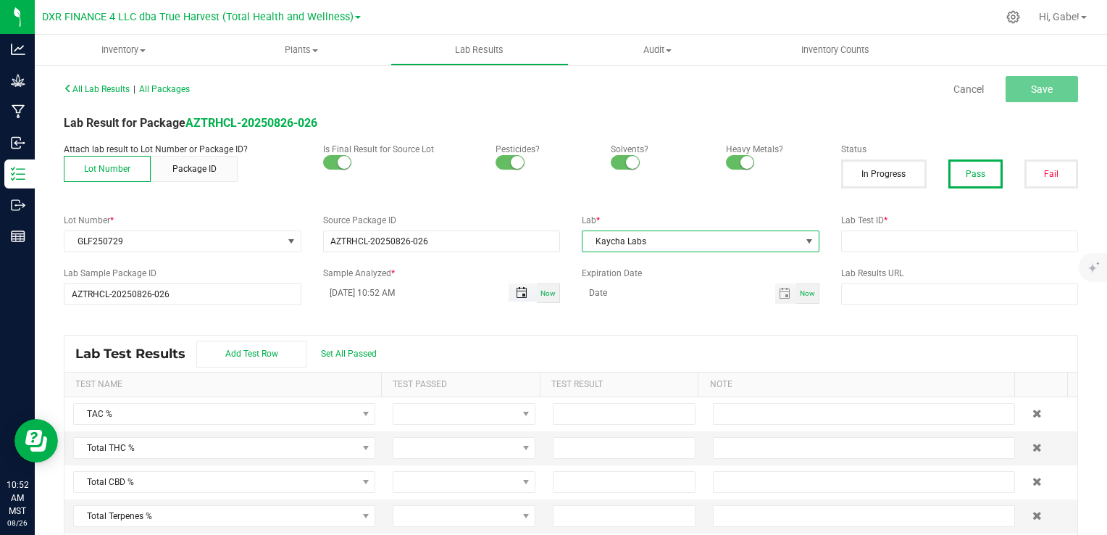
click at [516, 293] on span "Toggle popup" at bounding box center [522, 293] width 12 height 12
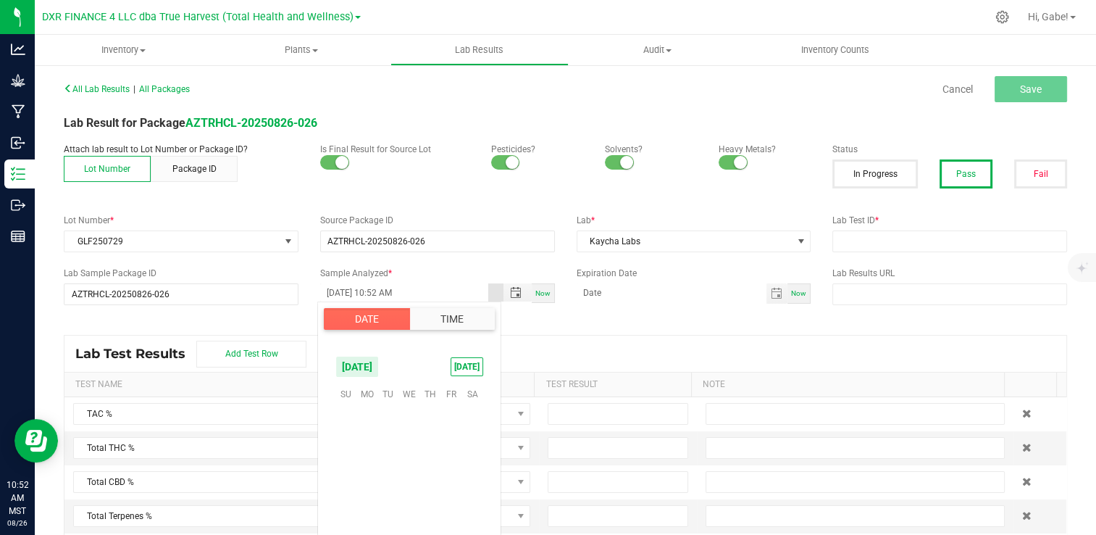
scroll to position [1023, 0]
click at [368, 480] on span "18" at bounding box center [366, 483] width 21 height 22
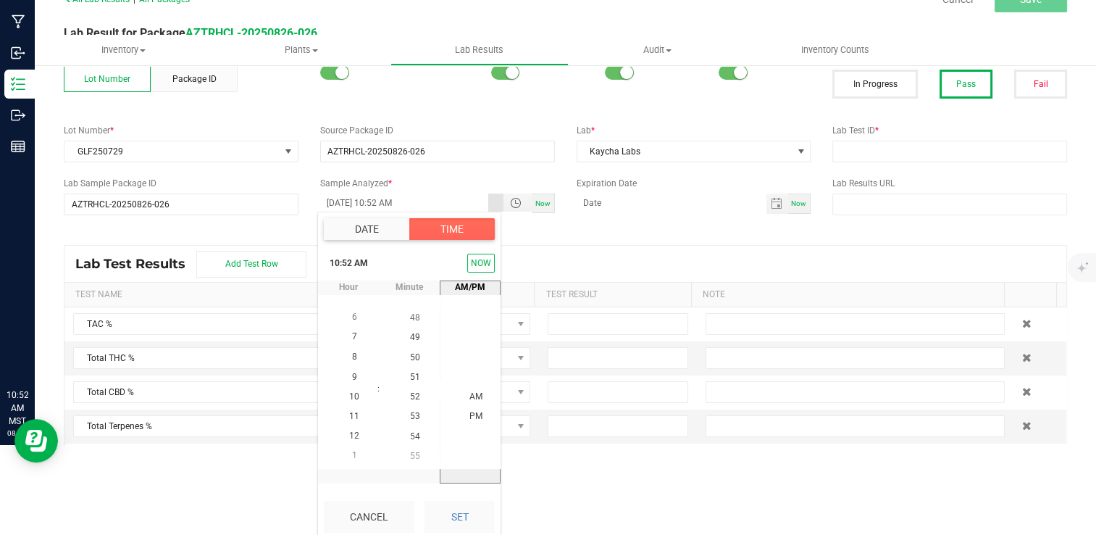
scroll to position [93, 0]
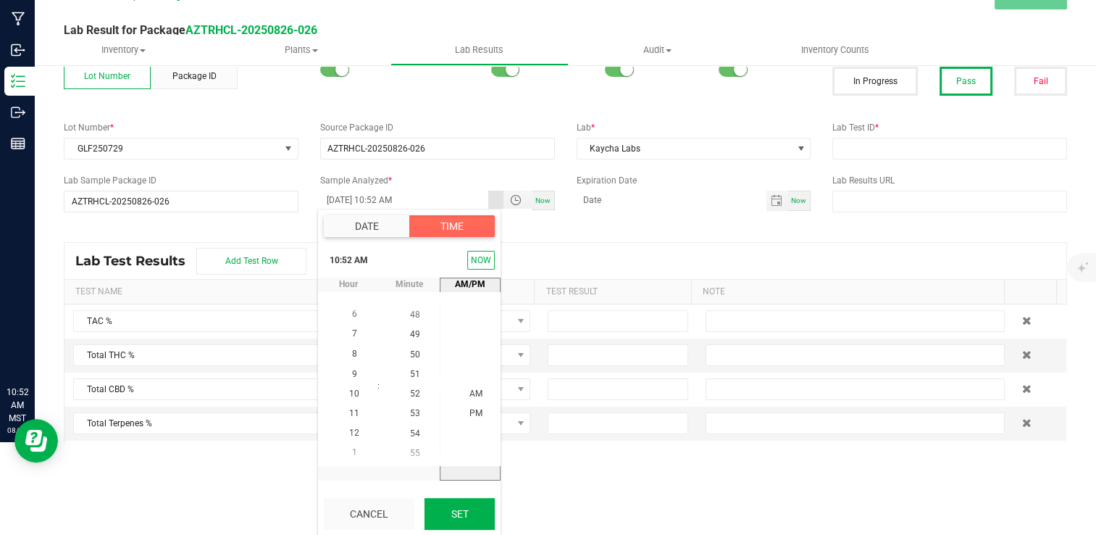
click at [467, 506] on button "Set" at bounding box center [460, 514] width 70 height 32
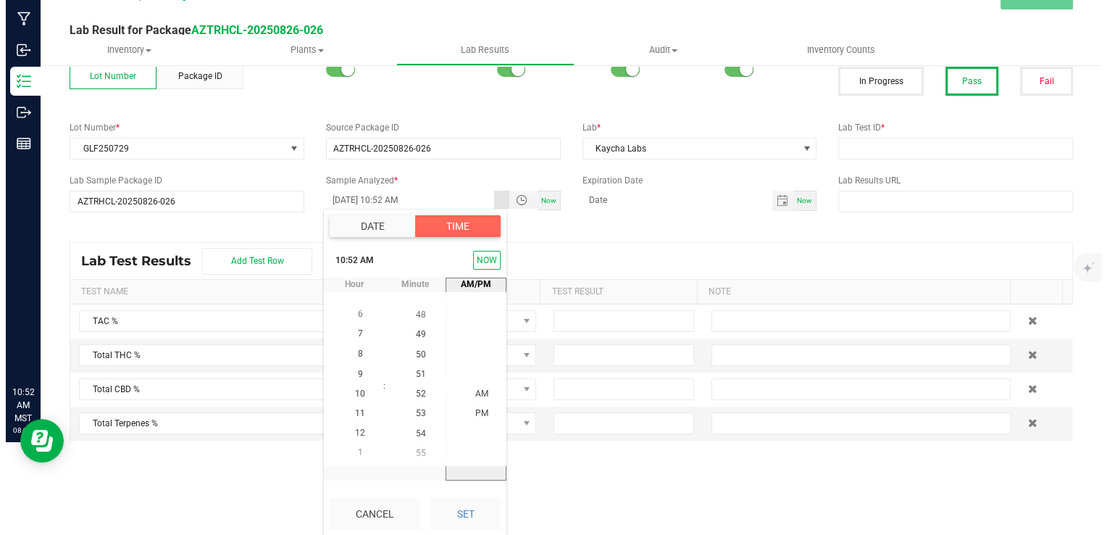
scroll to position [0, 0]
type input "08/18/2025 10:52 AM"
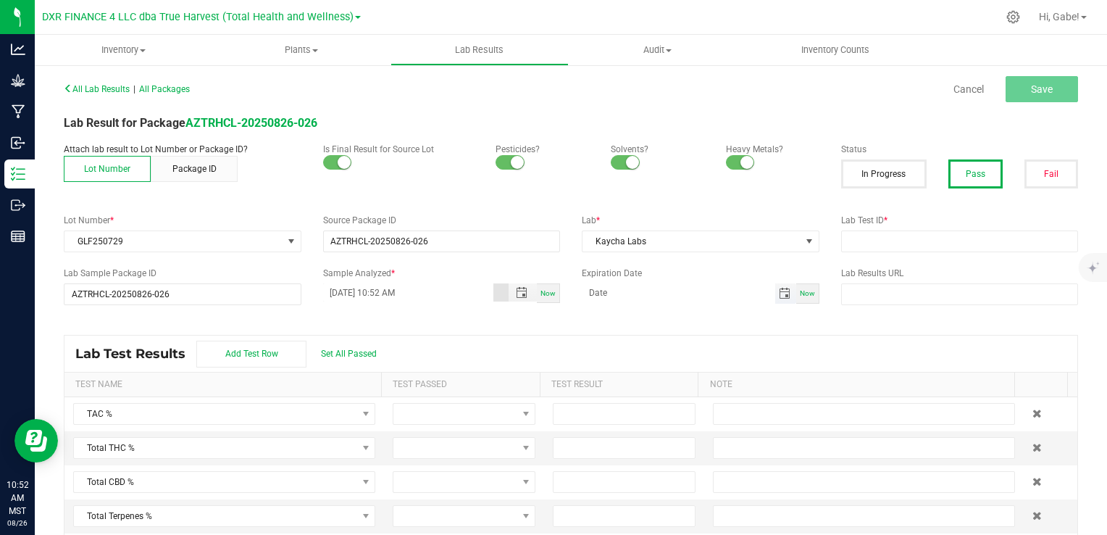
click at [779, 288] on span "Toggle calendar" at bounding box center [785, 294] width 12 height 12
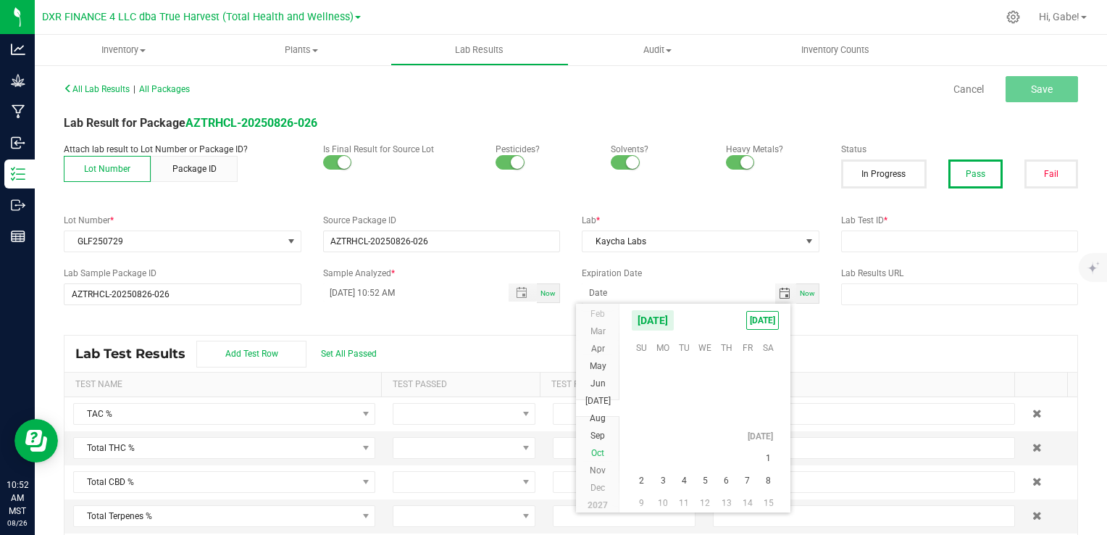
scroll to position [236803, 0]
click at [607, 404] on li "Aug" at bounding box center [597, 399] width 43 height 17
click at [678, 432] on span "18" at bounding box center [684, 436] width 21 height 22
type input "08/18/2026"
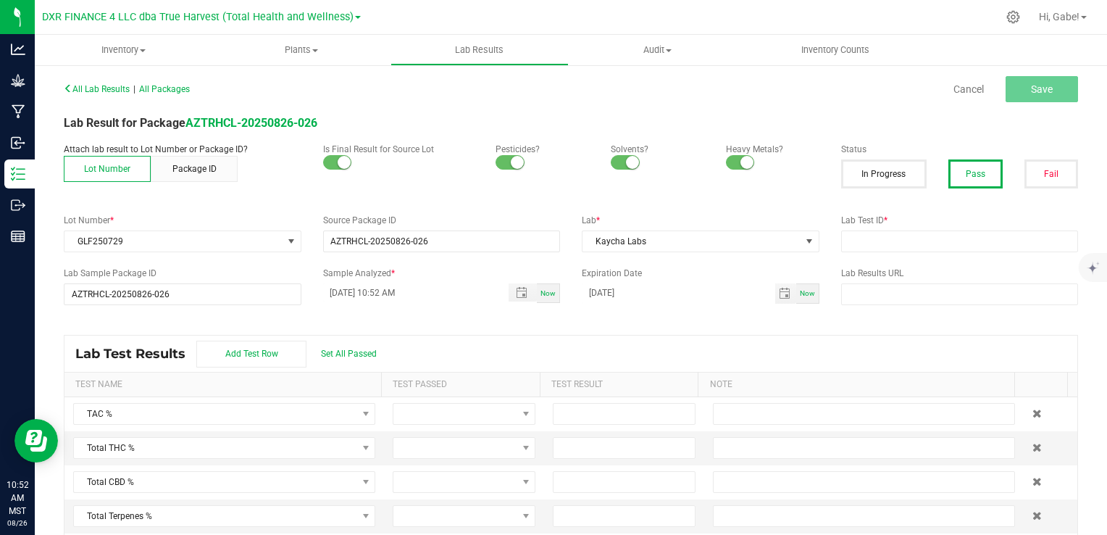
click at [664, 327] on div "All Lab Results | All Packages Cancel Save Lab Result for Package AZTRHCL-20250…" at bounding box center [571, 314] width 1014 height 472
click at [964, 244] on input "text" at bounding box center [960, 241] width 238 height 22
paste input "TE50814006-004"
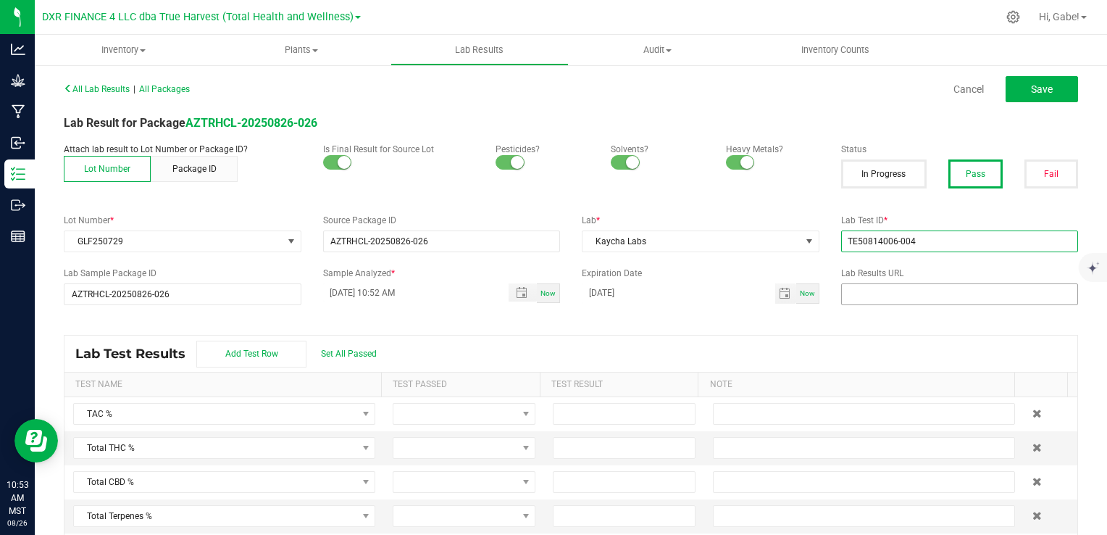
type input "TE50814006-004"
click at [898, 298] on input "text" at bounding box center [960, 294] width 238 height 22
click at [351, 355] on span "Set All Passed" at bounding box center [349, 353] width 56 height 10
click at [122, 91] on span "All Lab Results" at bounding box center [97, 89] width 66 height 10
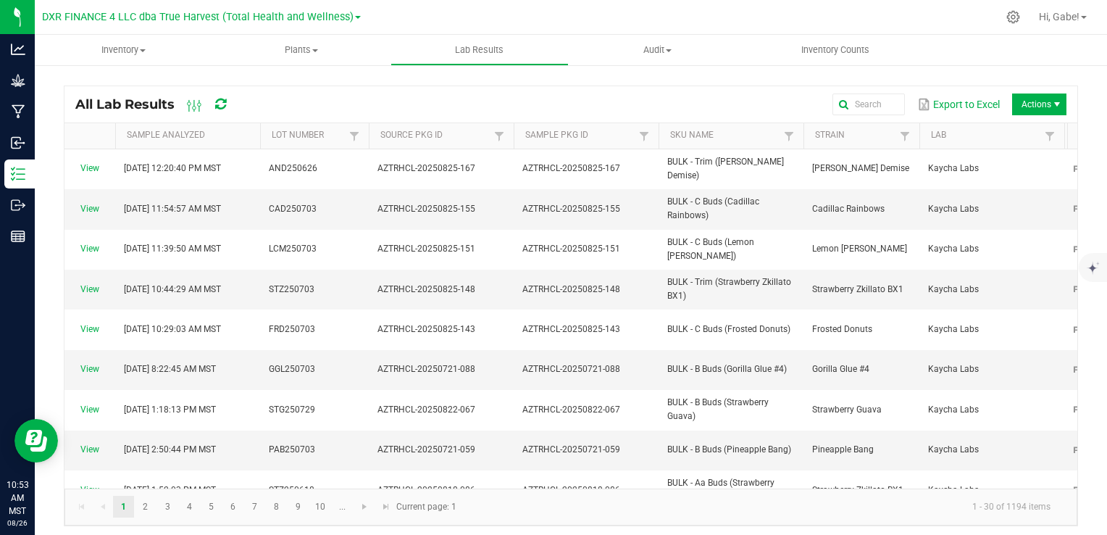
click at [355, 104] on div "Export to Excel Actions" at bounding box center [658, 104] width 815 height 25
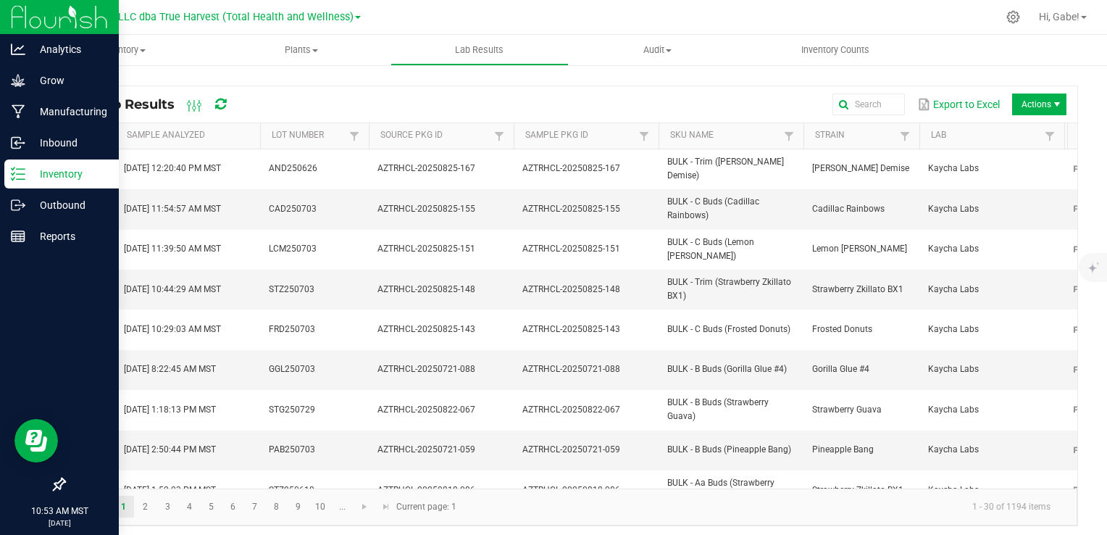
click at [3, 168] on link "Inventory" at bounding box center [59, 174] width 119 height 31
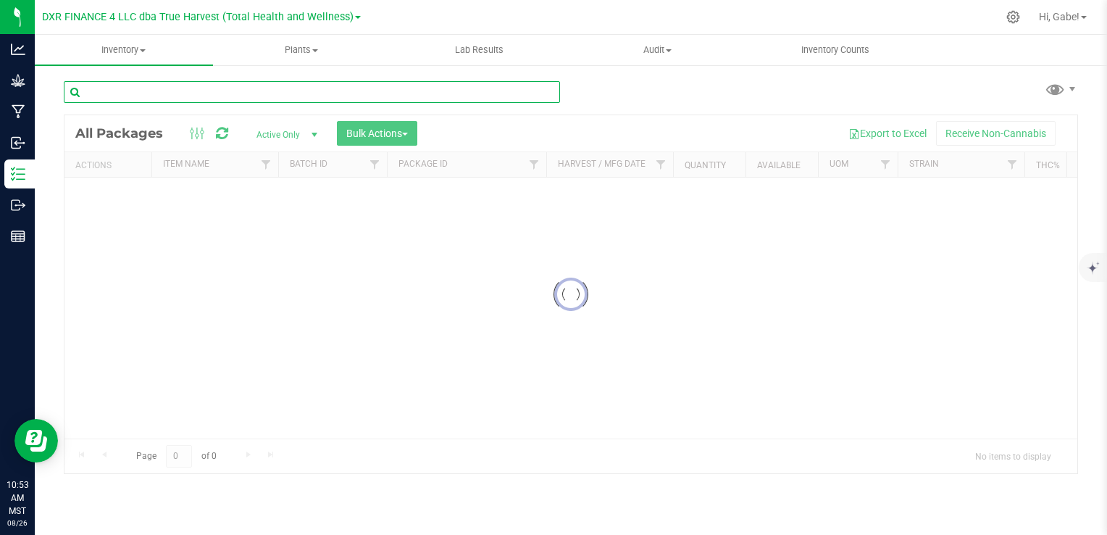
click at [220, 95] on input "text" at bounding box center [312, 92] width 496 height 22
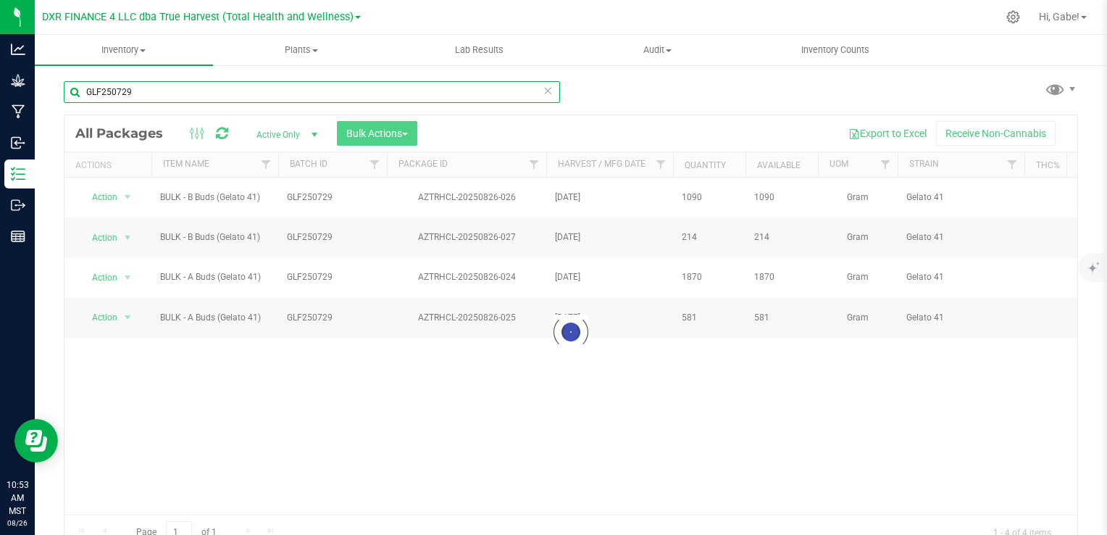
type input "GLF250729"
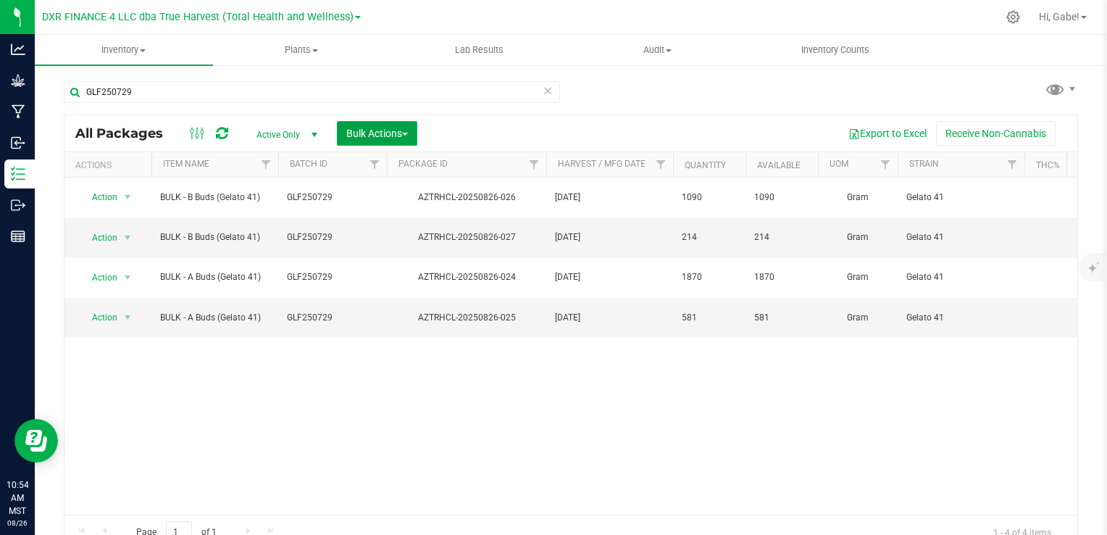
click at [372, 130] on span "Bulk Actions" at bounding box center [377, 134] width 62 height 12
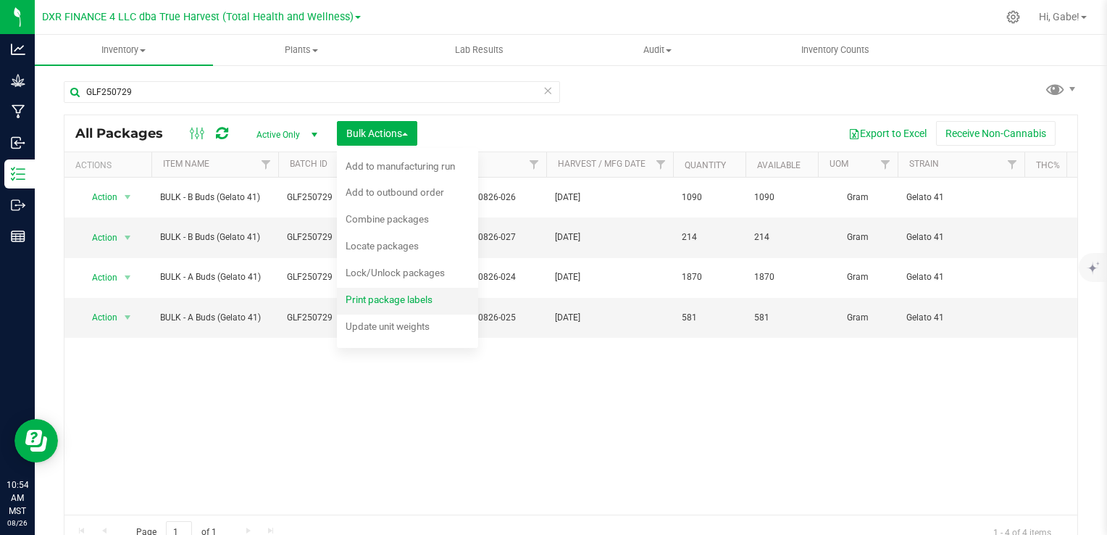
click at [412, 301] on span "Print package labels" at bounding box center [389, 299] width 87 height 12
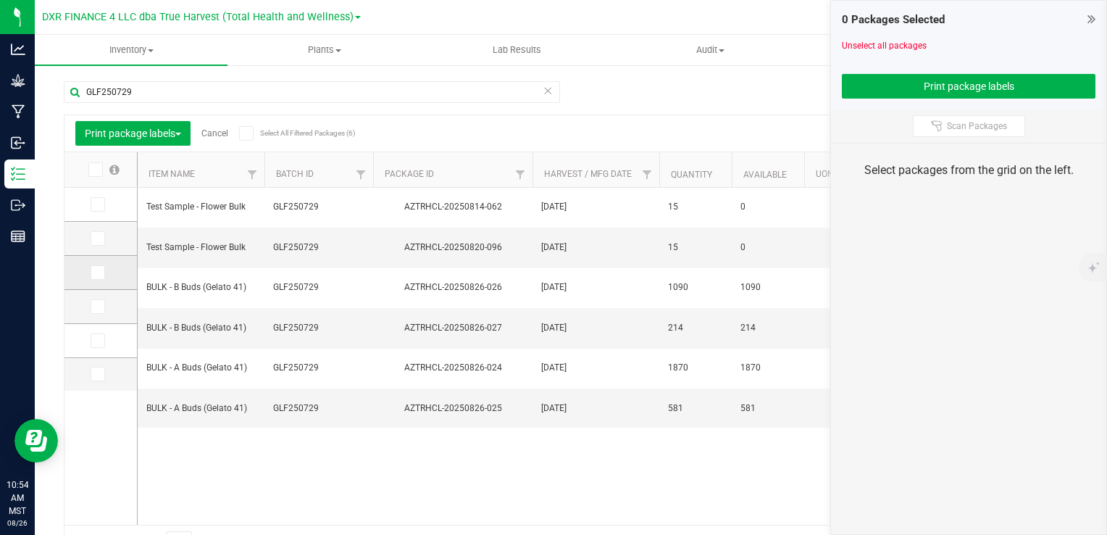
click at [93, 272] on icon at bounding box center [96, 272] width 9 height 0
click at [0, 0] on input "checkbox" at bounding box center [0, 0] width 0 height 0
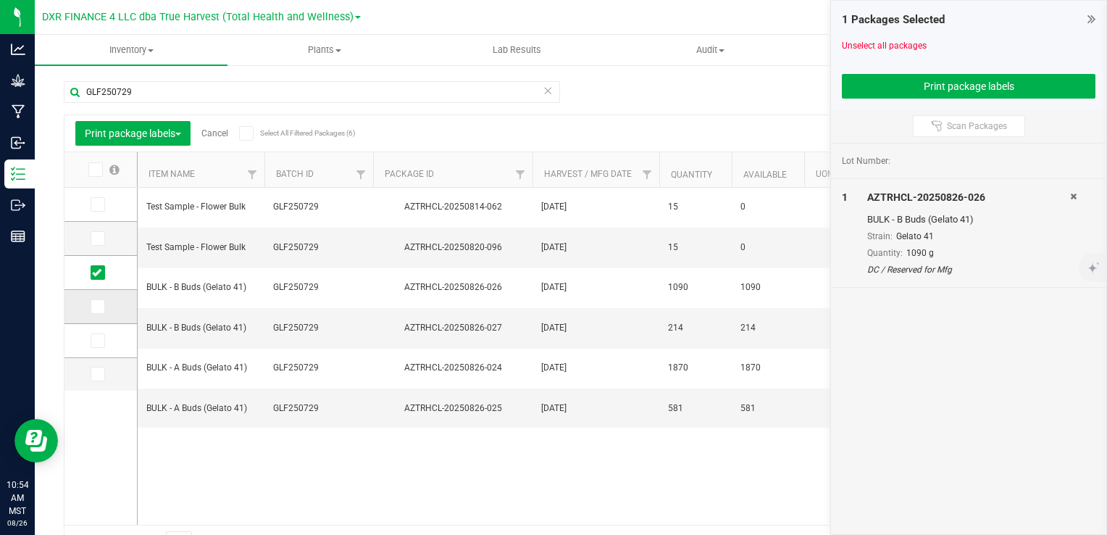
click at [99, 306] on icon at bounding box center [96, 306] width 9 height 0
click at [0, 0] on input "checkbox" at bounding box center [0, 0] width 0 height 0
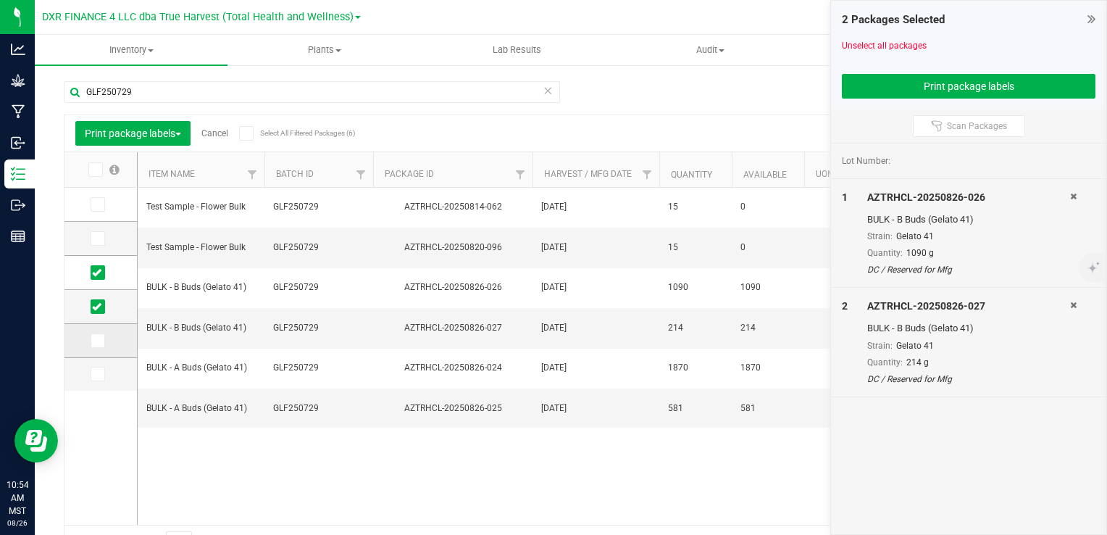
drag, startPoint x: 96, startPoint y: 326, endPoint x: 97, endPoint y: 333, distance: 7.4
click at [96, 327] on td at bounding box center [100, 341] width 72 height 34
click at [99, 341] on icon at bounding box center [96, 341] width 9 height 0
click at [0, 0] on input "checkbox" at bounding box center [0, 0] width 0 height 0
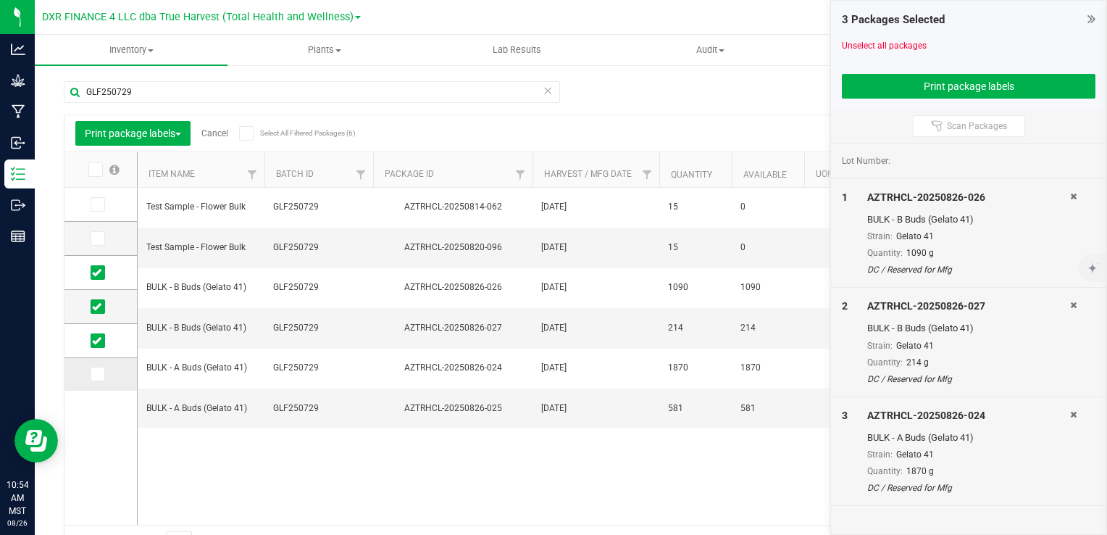
click at [101, 376] on span at bounding box center [98, 374] width 14 height 14
click at [0, 0] on input "checkbox" at bounding box center [0, 0] width 0 height 0
click at [135, 130] on span "Print package labels" at bounding box center [133, 134] width 96 height 12
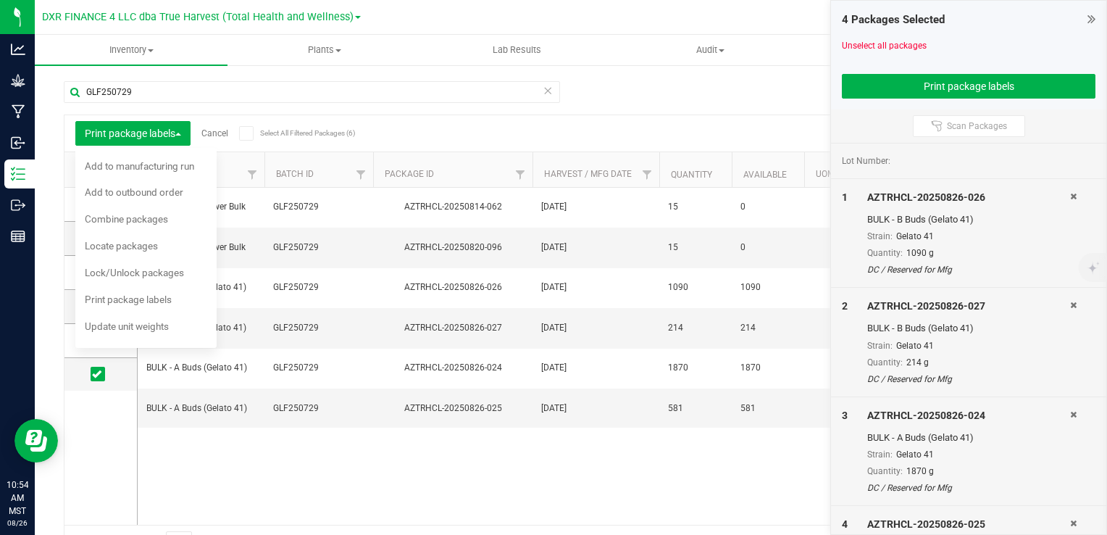
click at [432, 120] on div "Print package labels Cancel Select All Filtered Packages (6) Add to manufacturi…" at bounding box center [570, 133] width 1013 height 36
click at [901, 80] on button "Print package labels" at bounding box center [969, 86] width 254 height 25
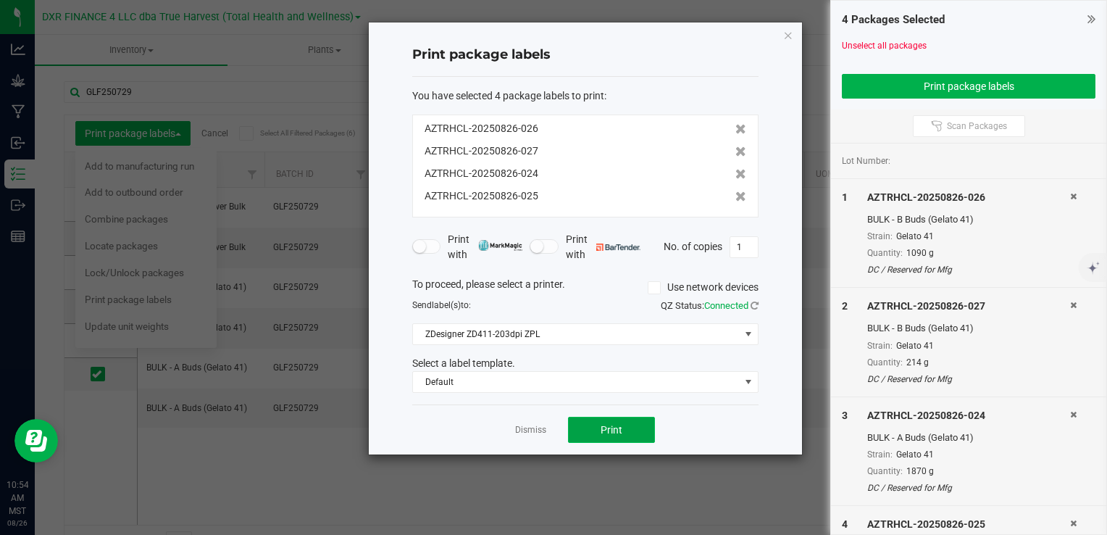
click at [604, 433] on span "Print" at bounding box center [612, 430] width 22 height 12
click at [780, 30] on div "Print package labels You have selected 4 package labels to print : AZTRHCL-2025…" at bounding box center [585, 238] width 433 height 432
click at [788, 31] on icon "button" at bounding box center [788, 34] width 10 height 17
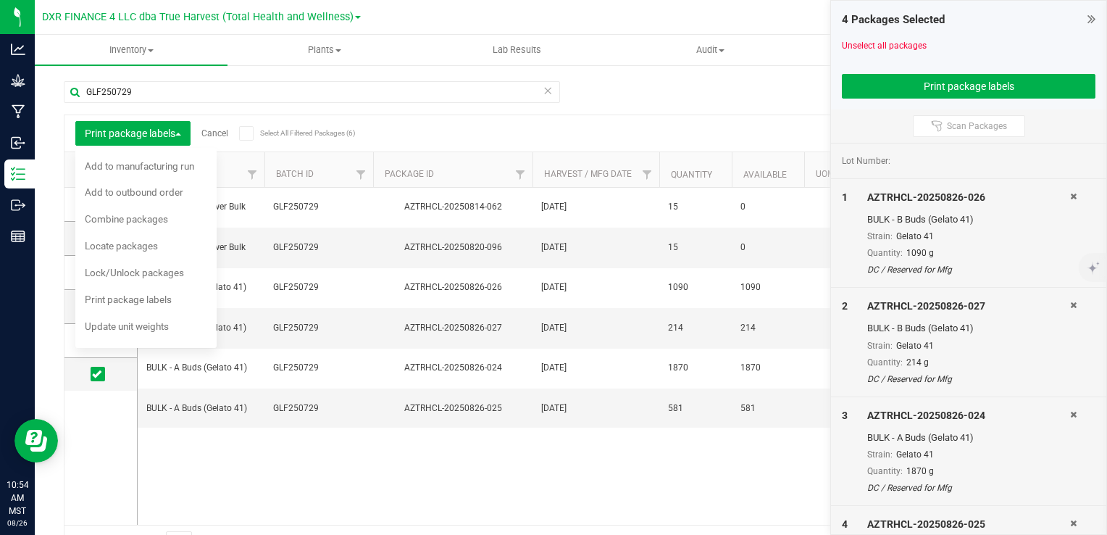
click at [1092, 16] on icon at bounding box center [1091, 19] width 8 height 14
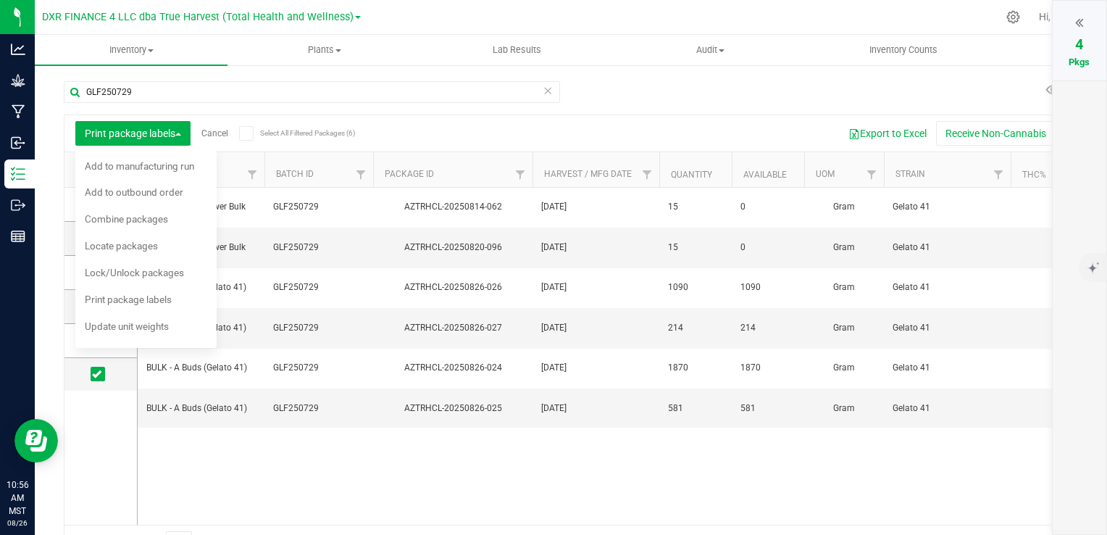
click at [573, 130] on div "Export to Excel Receive Non-Cannabis" at bounding box center [700, 133] width 734 height 25
